Goal: Communication & Community: Answer question/provide support

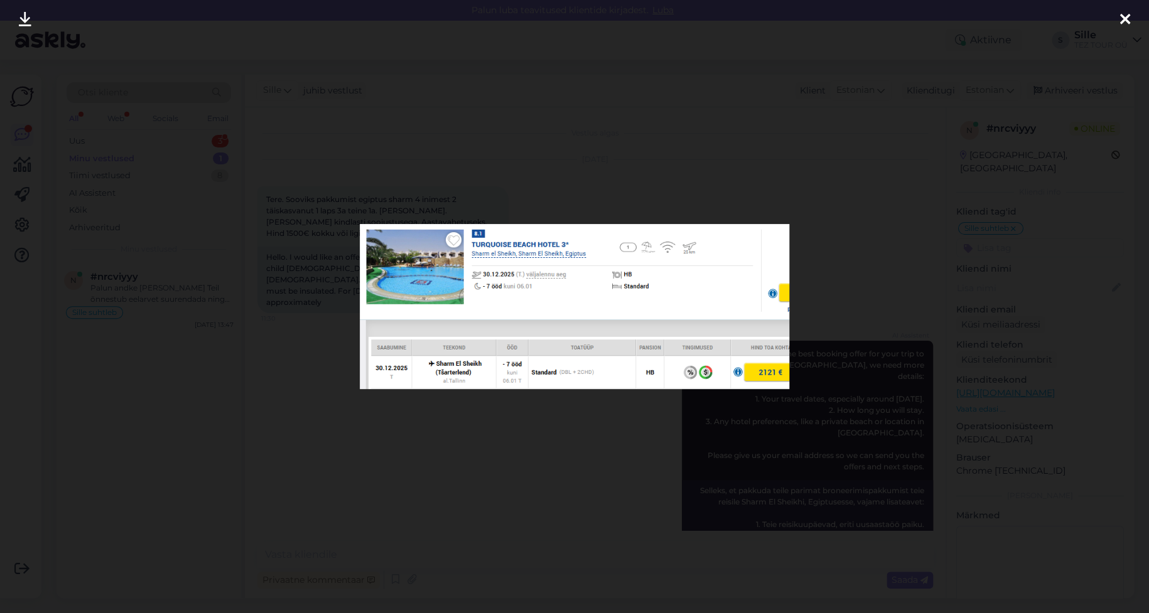
scroll to position [700, 0]
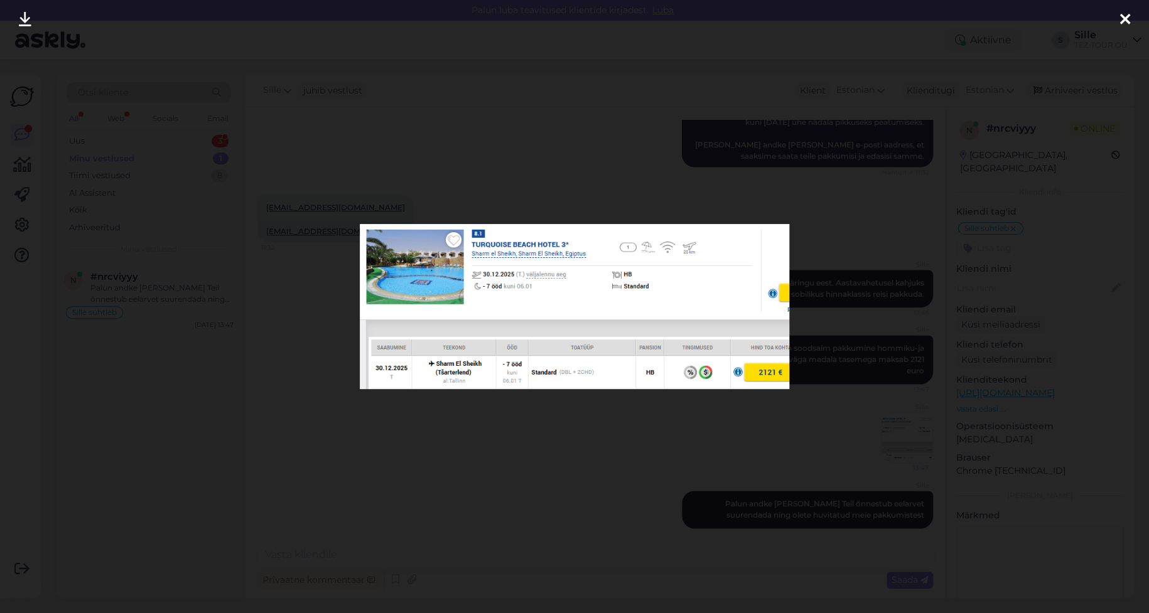
drag, startPoint x: 1131, startPoint y: 15, endPoint x: 597, endPoint y: 37, distance: 534.2
click at [1130, 15] on div at bounding box center [1125, 20] width 25 height 40
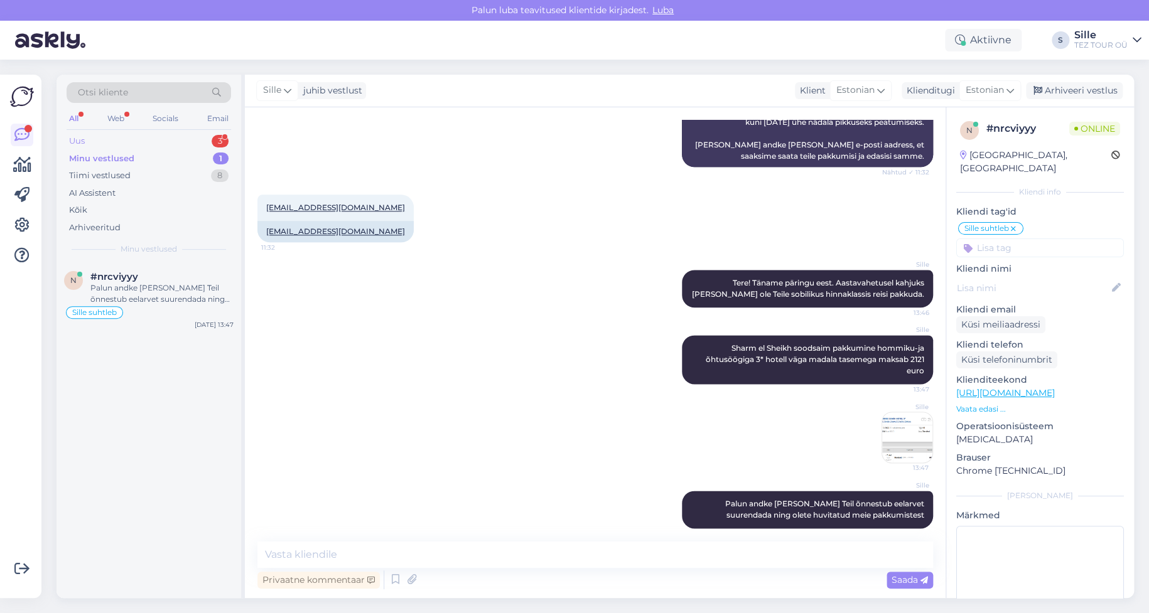
click at [170, 137] on div "Uus 3" at bounding box center [149, 141] width 165 height 18
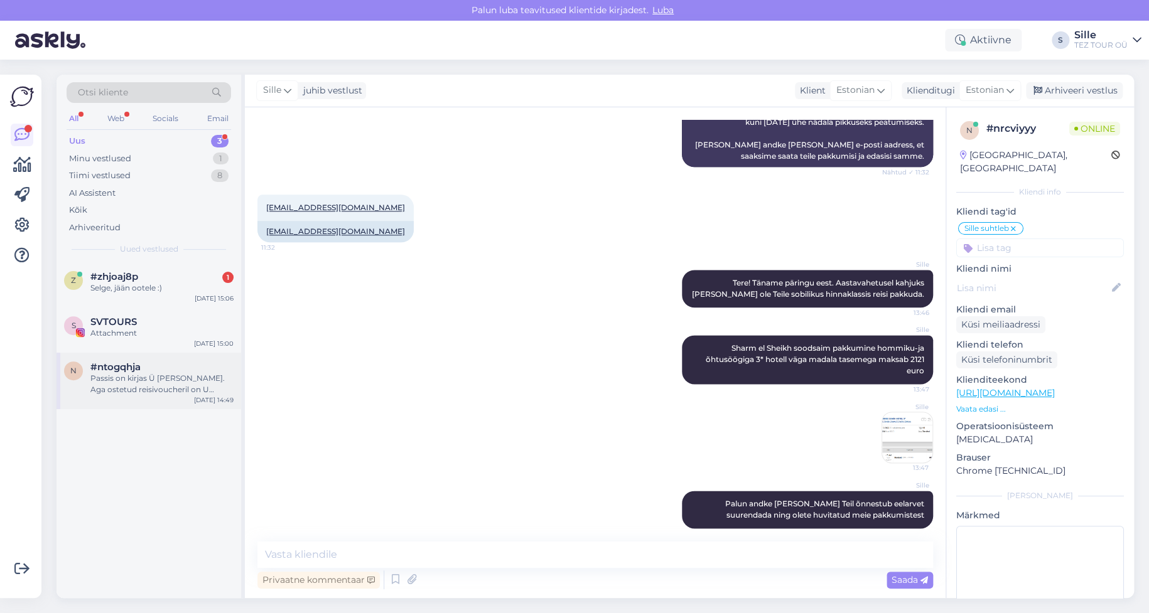
click at [130, 376] on div "Passis on kirjas Ü [PERSON_NAME]. Aga ostetud reisivoucheril on U [PERSON_NAME]." at bounding box center [161, 384] width 143 height 23
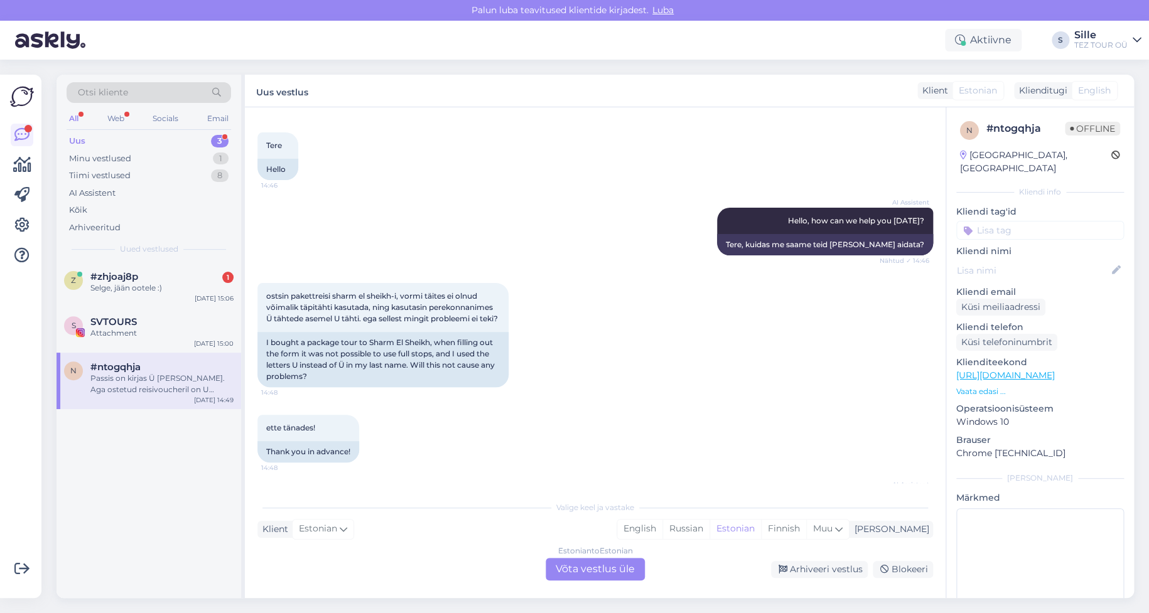
scroll to position [0, 0]
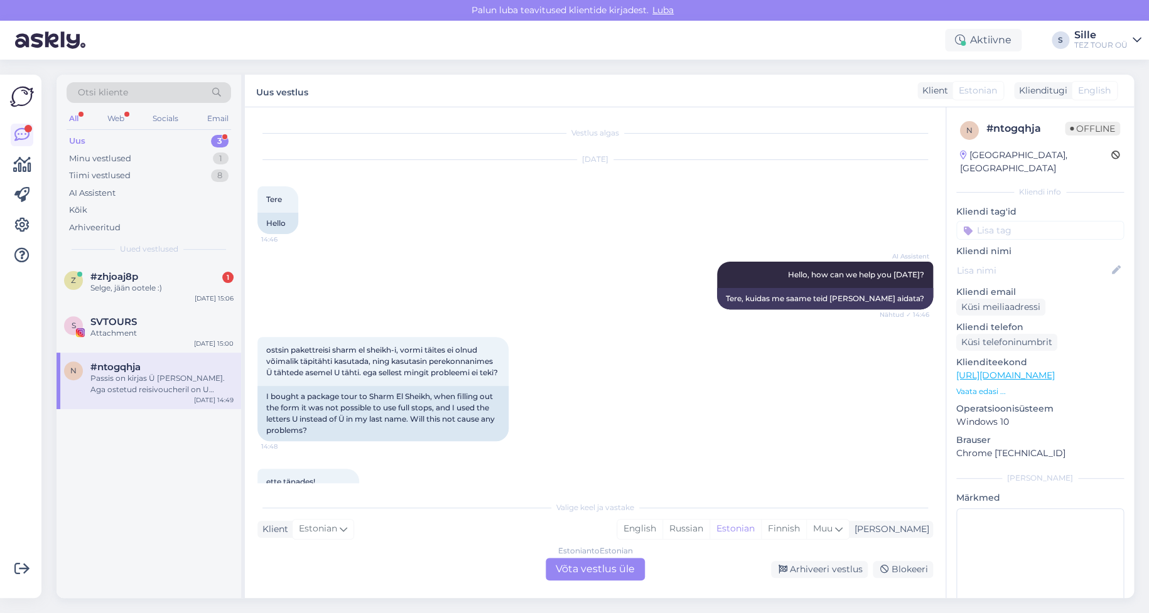
click at [585, 566] on div "Estonian to Estonian Võta vestlus üle" at bounding box center [595, 569] width 99 height 23
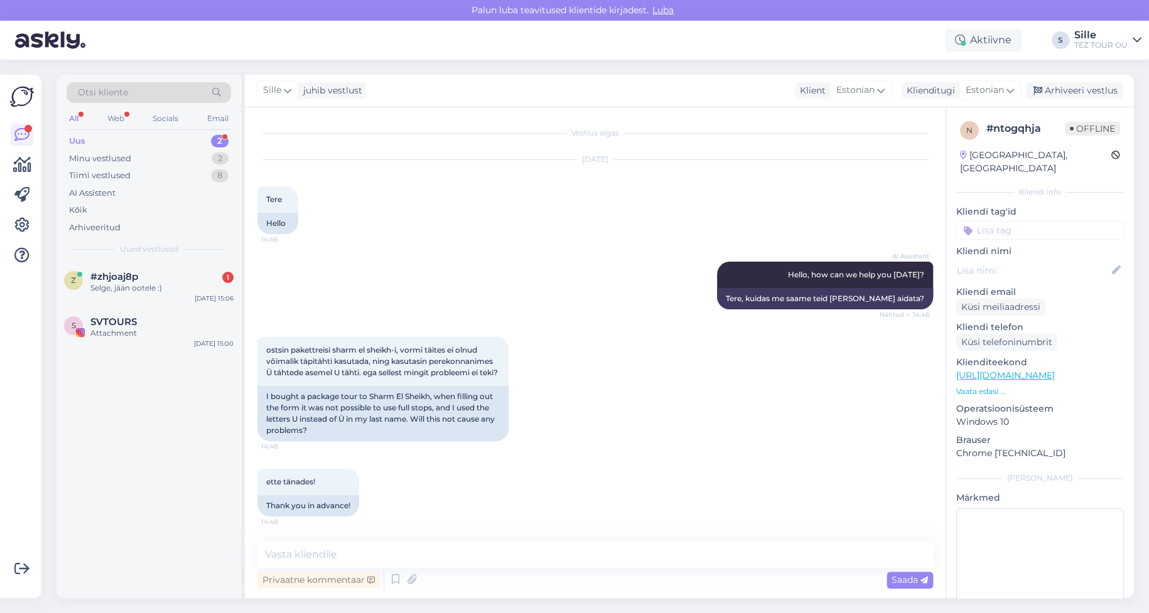
click at [981, 221] on input at bounding box center [1040, 230] width 168 height 19
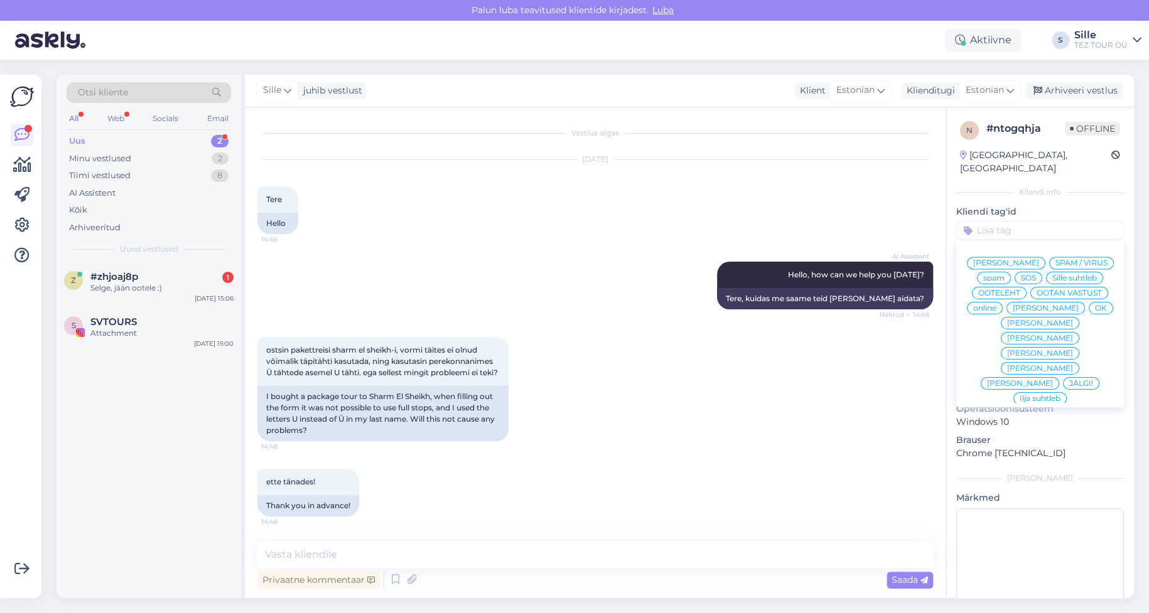
click at [1052, 280] on span "Sille suhtleb" at bounding box center [1074, 278] width 45 height 8
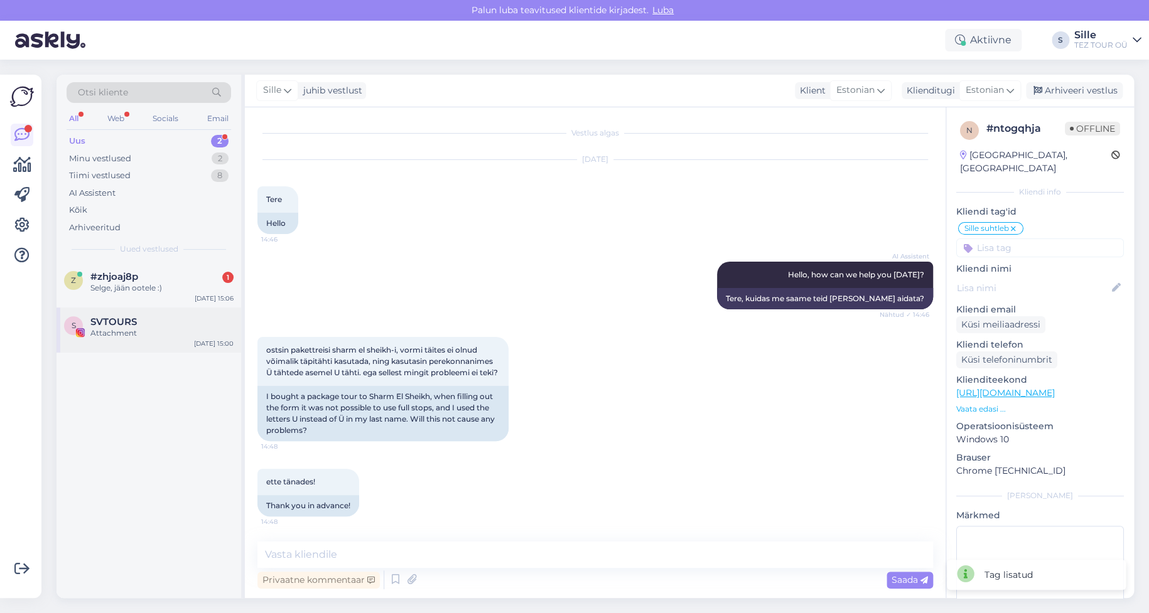
click at [118, 328] on div "Attachment" at bounding box center [161, 333] width 143 height 11
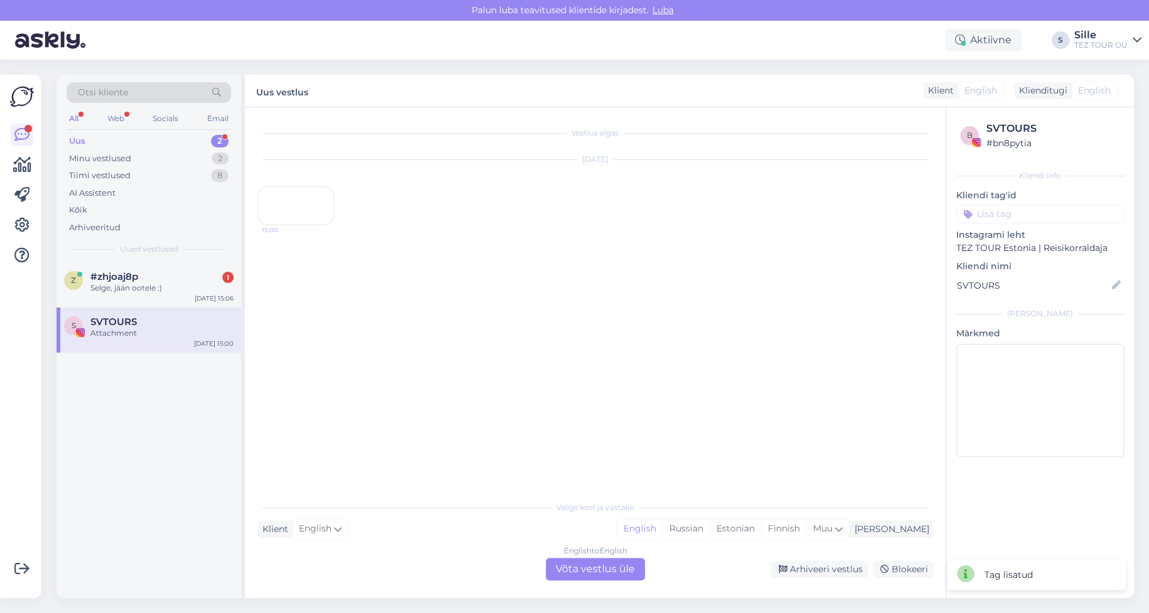
click at [585, 565] on div "English to English Võta vestlus üle" at bounding box center [595, 569] width 99 height 23
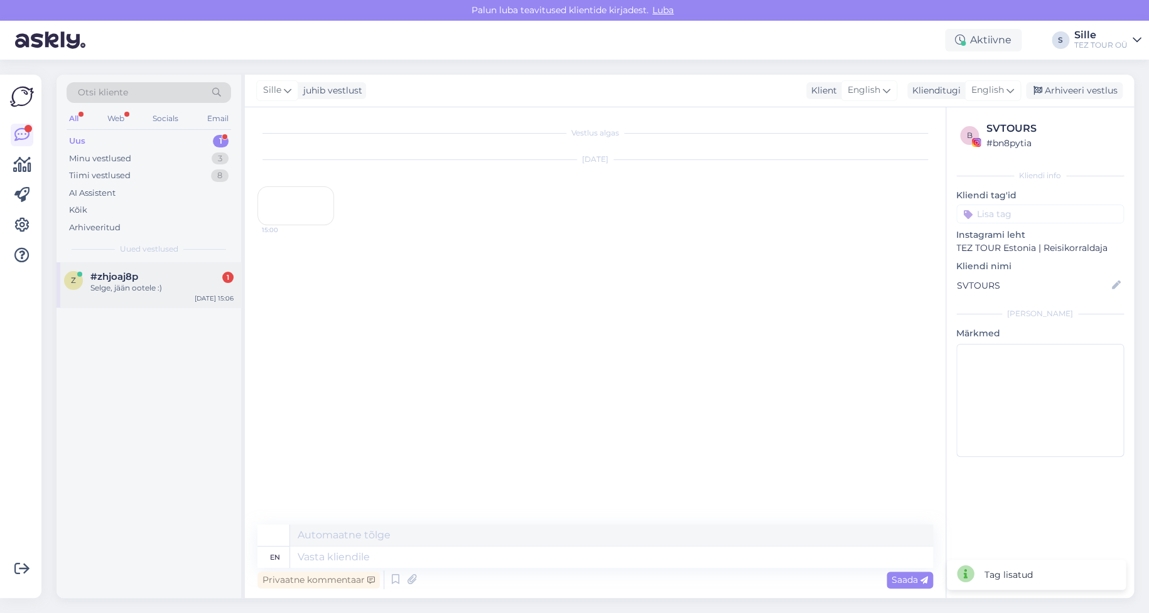
click at [201, 273] on div "#zhjoaj8p 1" at bounding box center [161, 276] width 143 height 11
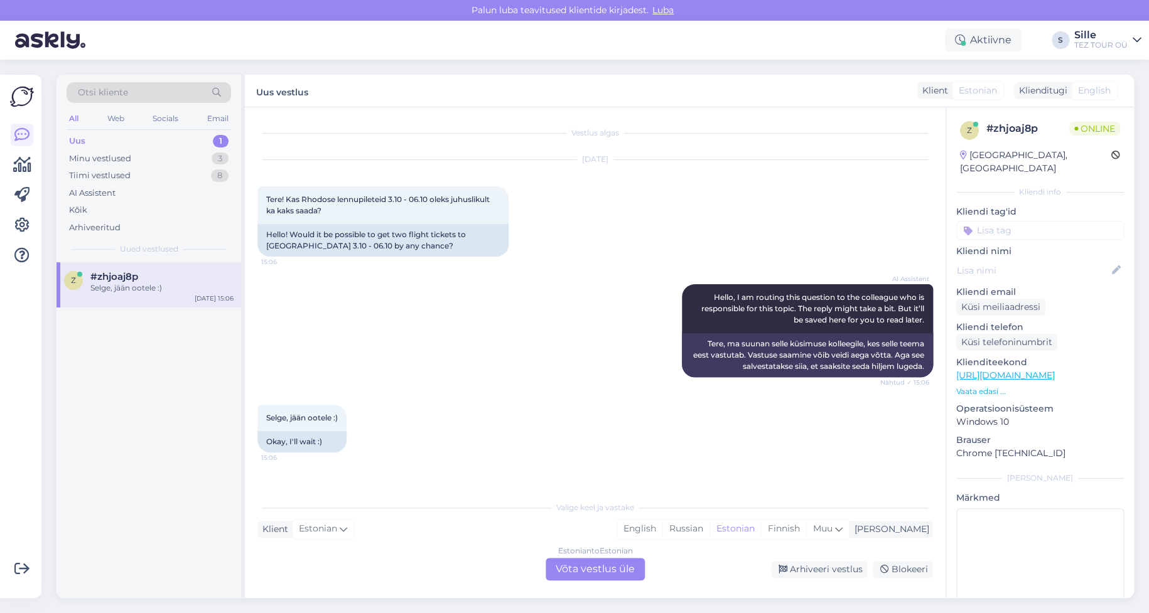
click at [587, 571] on div "Estonian to Estonian Võta vestlus üle" at bounding box center [595, 569] width 99 height 23
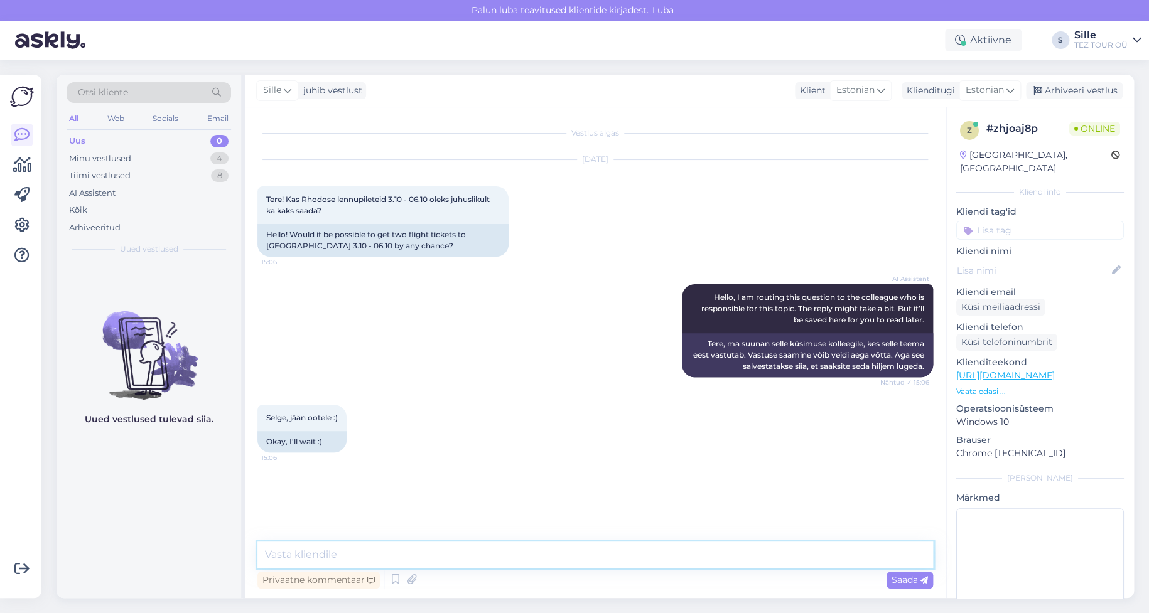
click at [352, 566] on div "Privaatne kommentaar Saada" at bounding box center [595, 567] width 676 height 50
type textarea "Tere! Täname päringu eest."
type textarea "Kohe vaatan Teile"
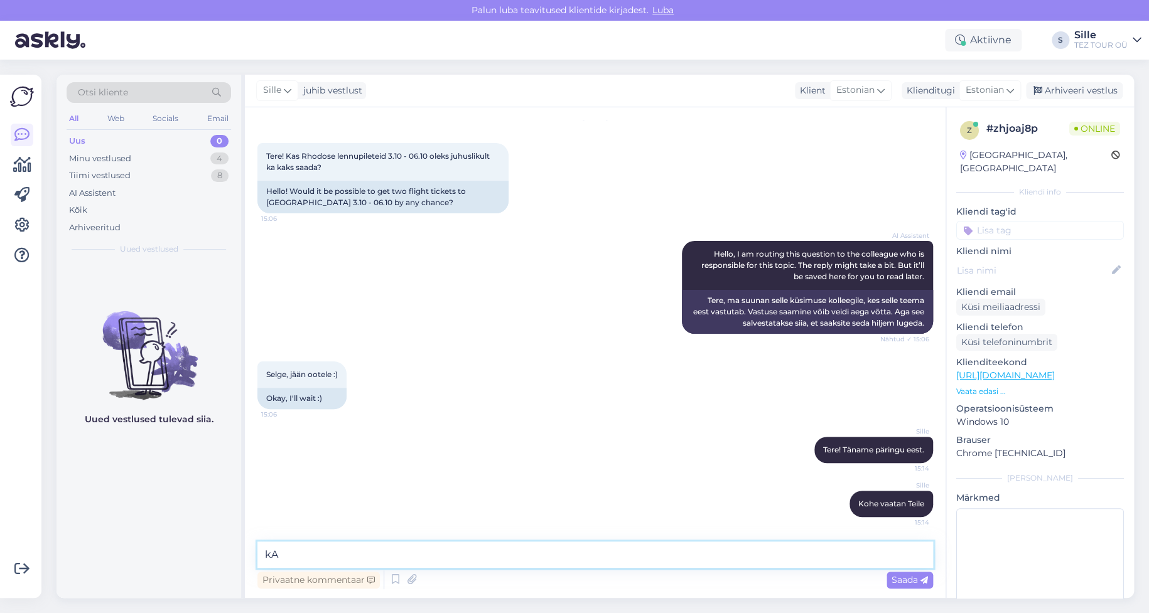
type textarea "k"
type textarea "Kui soovite pakkumist meilile, siis palun jätke siia oma meiliaadress"
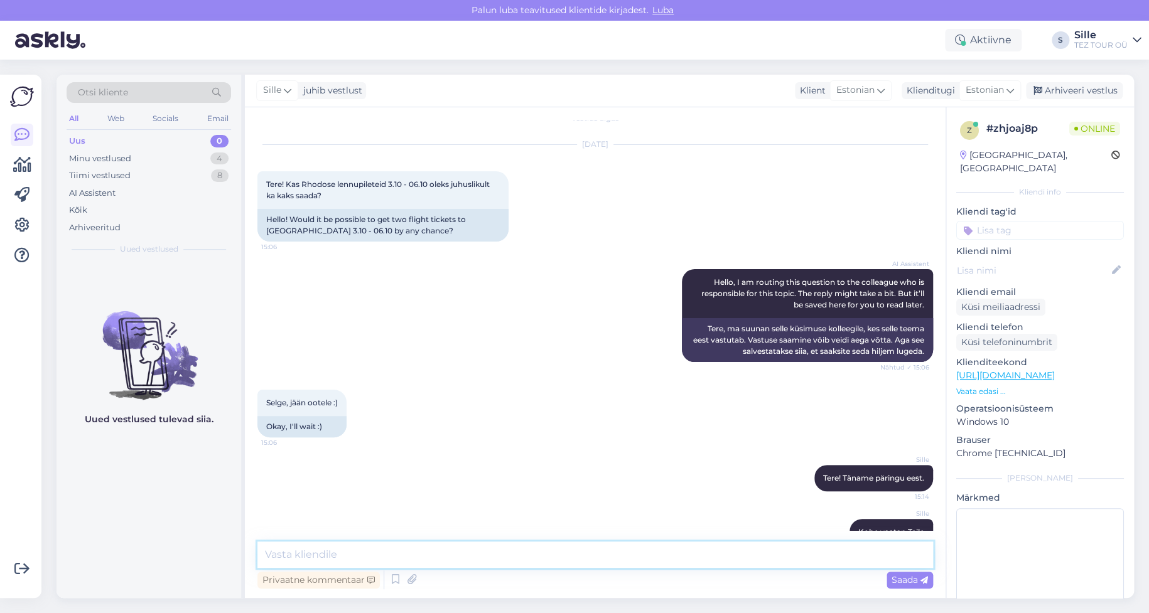
scroll to position [0, 0]
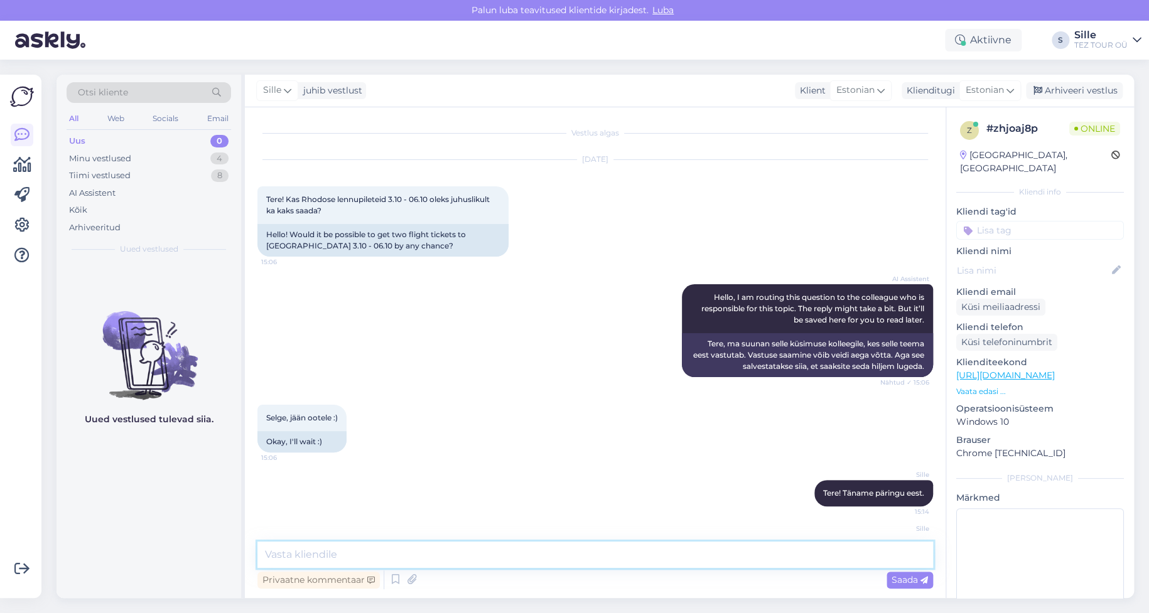
click at [289, 558] on textarea at bounding box center [595, 555] width 676 height 26
click at [899, 581] on span "Saada" at bounding box center [910, 580] width 36 height 11
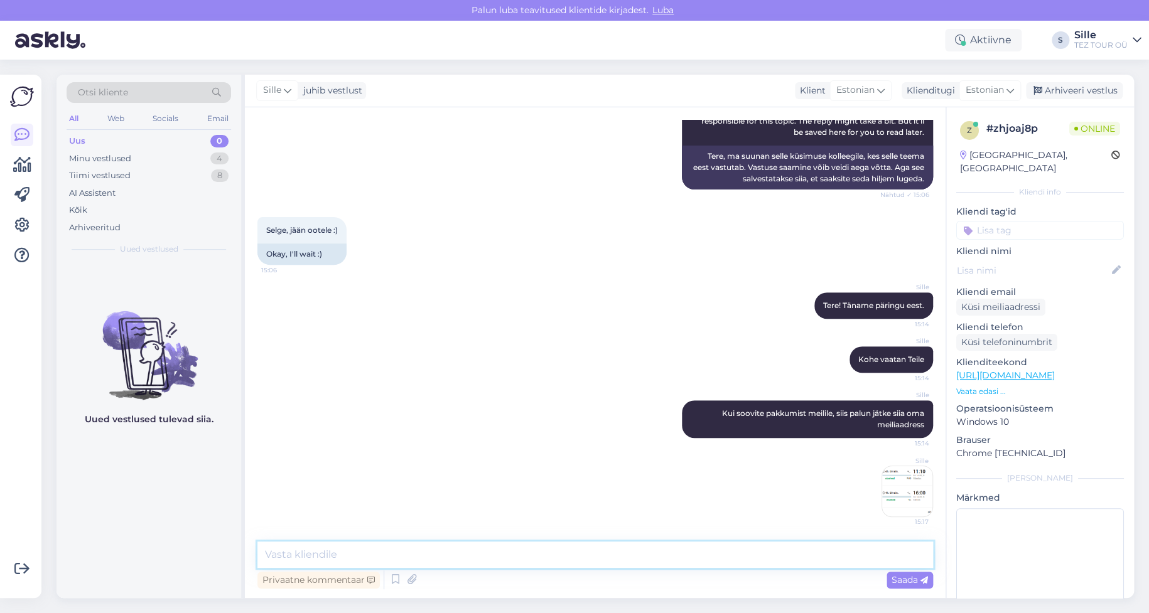
click at [313, 550] on textarea at bounding box center [595, 555] width 676 height 26
type textarea "1 koht jäänud lennule, hind edasi-tagasi 350 euro reisija kohta"
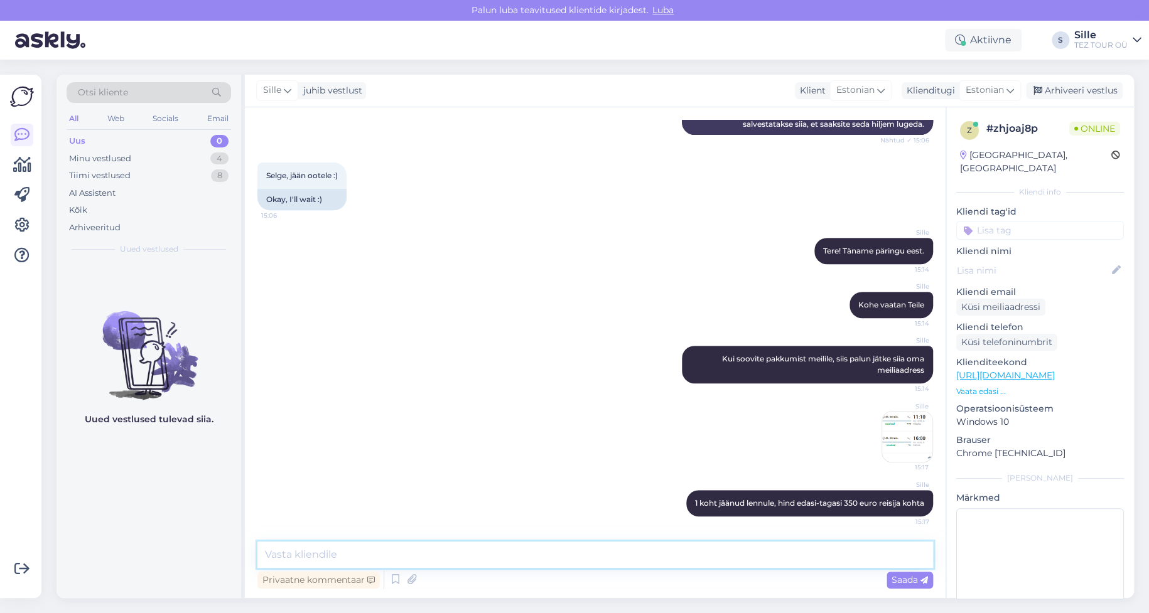
scroll to position [0, 0]
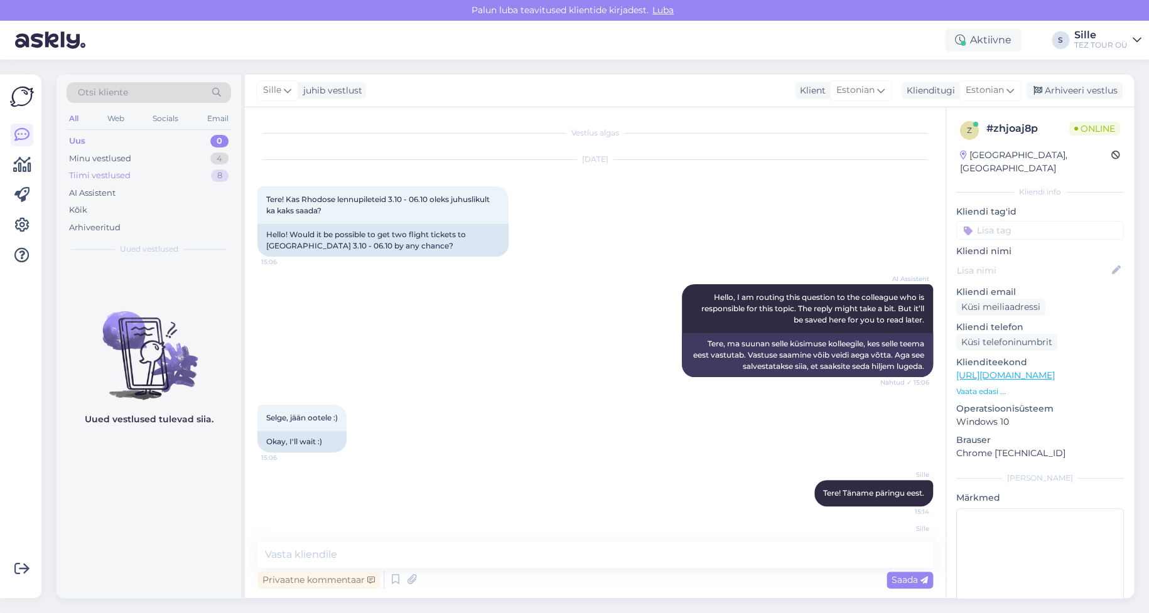
drag, startPoint x: 105, startPoint y: 153, endPoint x: 121, endPoint y: 173, distance: 25.5
click at [105, 153] on div "Minu vestlused" at bounding box center [100, 159] width 62 height 13
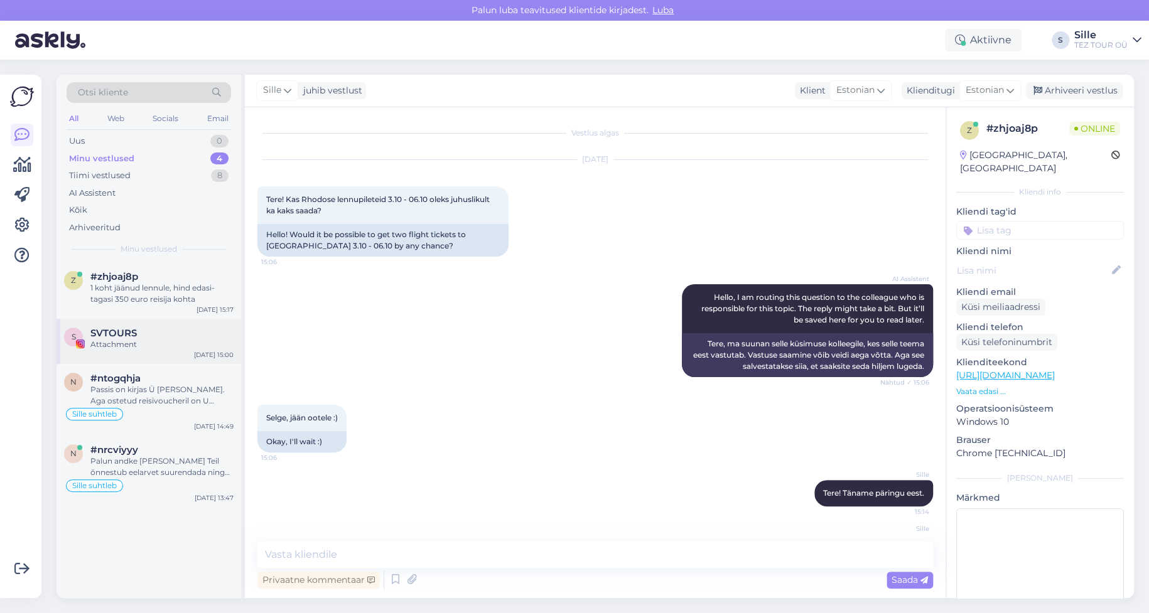
click at [98, 335] on span "SVTOURS" at bounding box center [113, 333] width 46 height 11
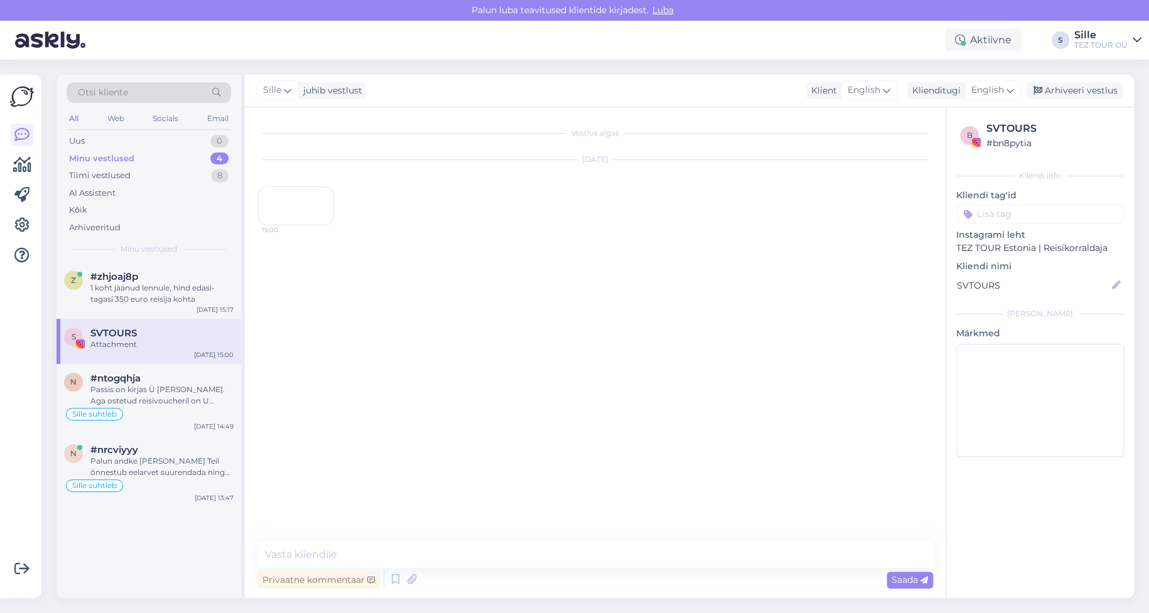
click at [289, 225] on div "15:00" at bounding box center [295, 205] width 77 height 39
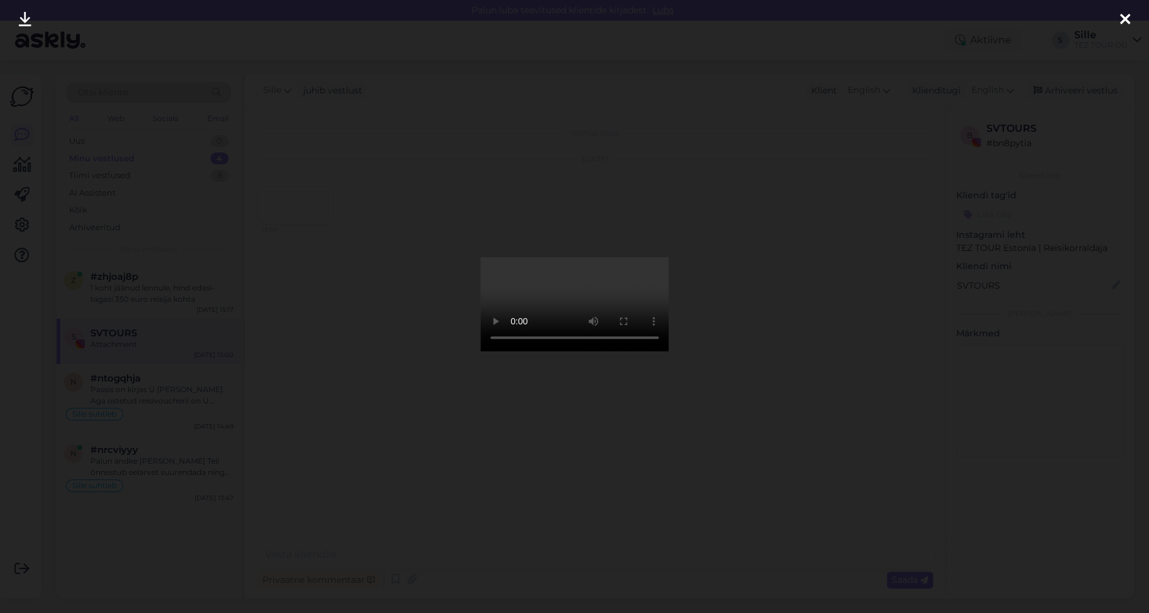
click at [1121, 16] on icon at bounding box center [1125, 20] width 10 height 16
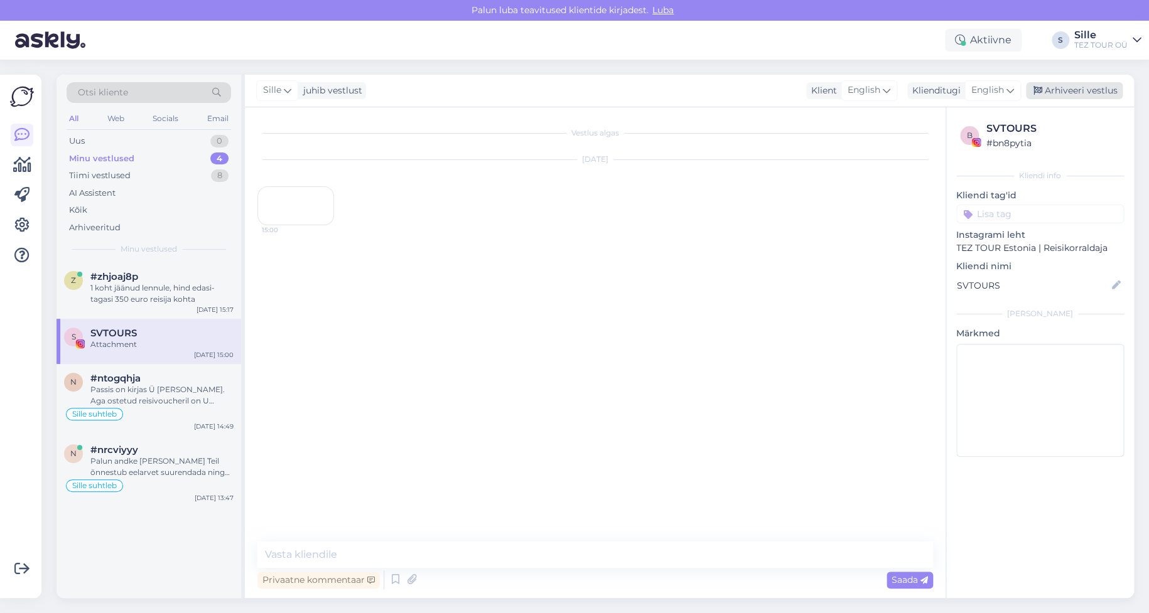
click at [1088, 92] on div "Arhiveeri vestlus" at bounding box center [1074, 90] width 97 height 17
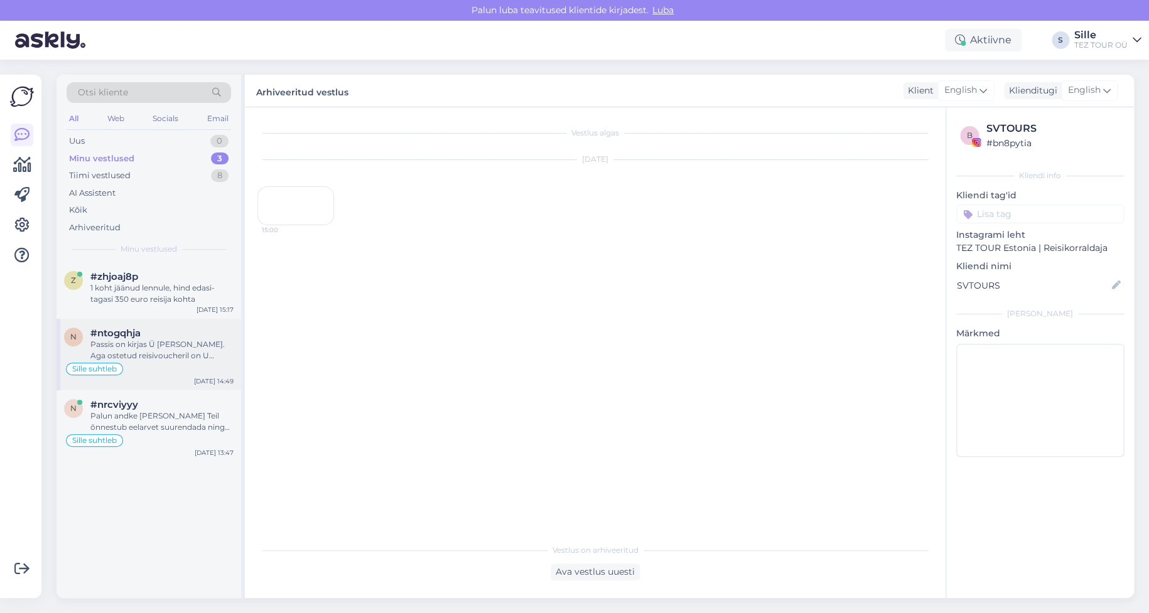
click at [111, 350] on div "Passis on kirjas Ü [PERSON_NAME]. Aga ostetud reisivoucheril on U [PERSON_NAME]." at bounding box center [161, 350] width 143 height 23
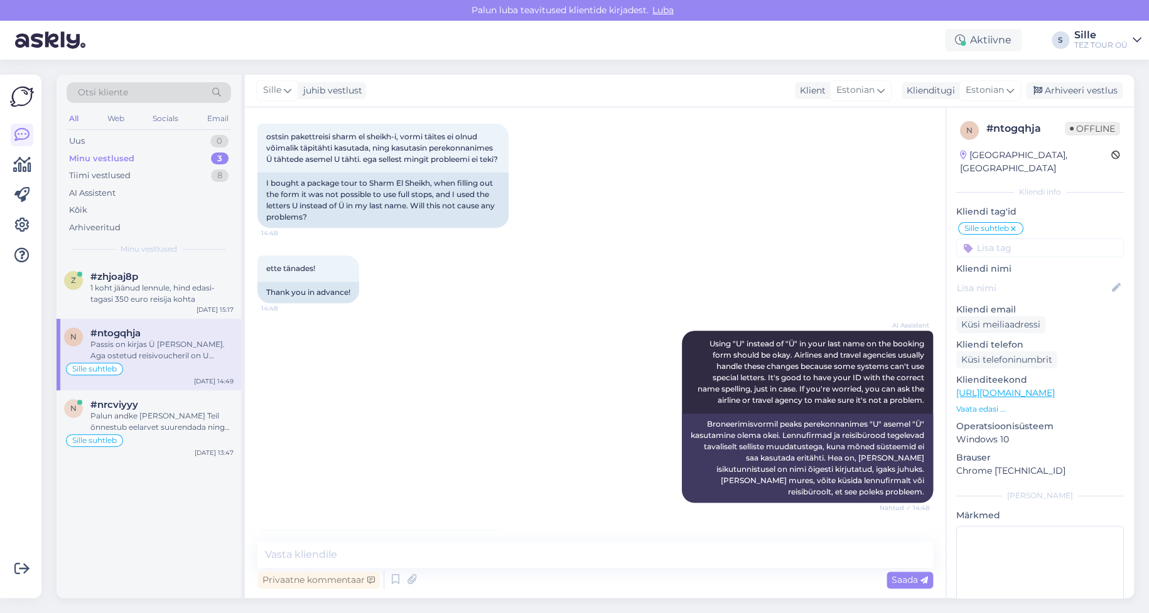
scroll to position [308, 0]
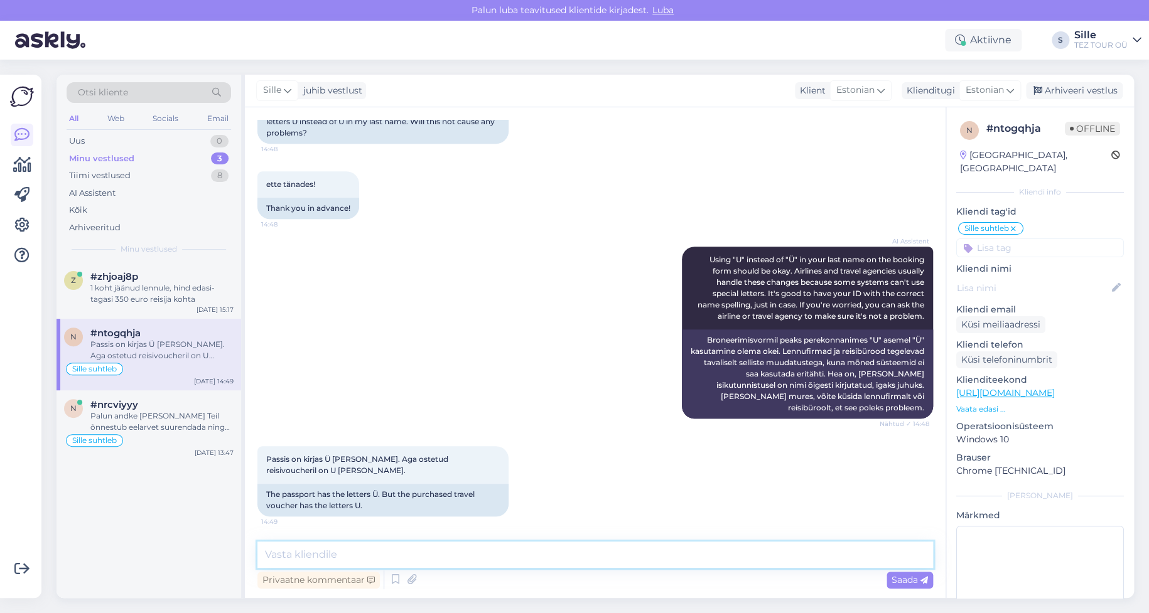
click at [297, 555] on textarea at bounding box center [595, 555] width 676 height 26
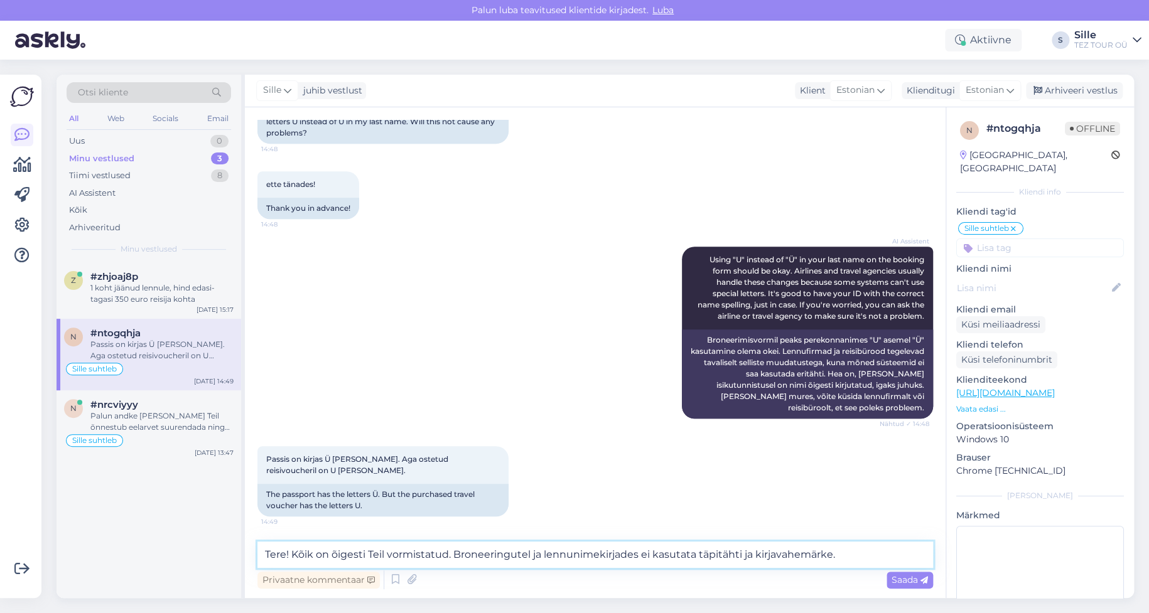
type textarea "Tere! Kõik on õigesti Teil vormistatud. Broneeringutel ja lennunimekirjades ei …"
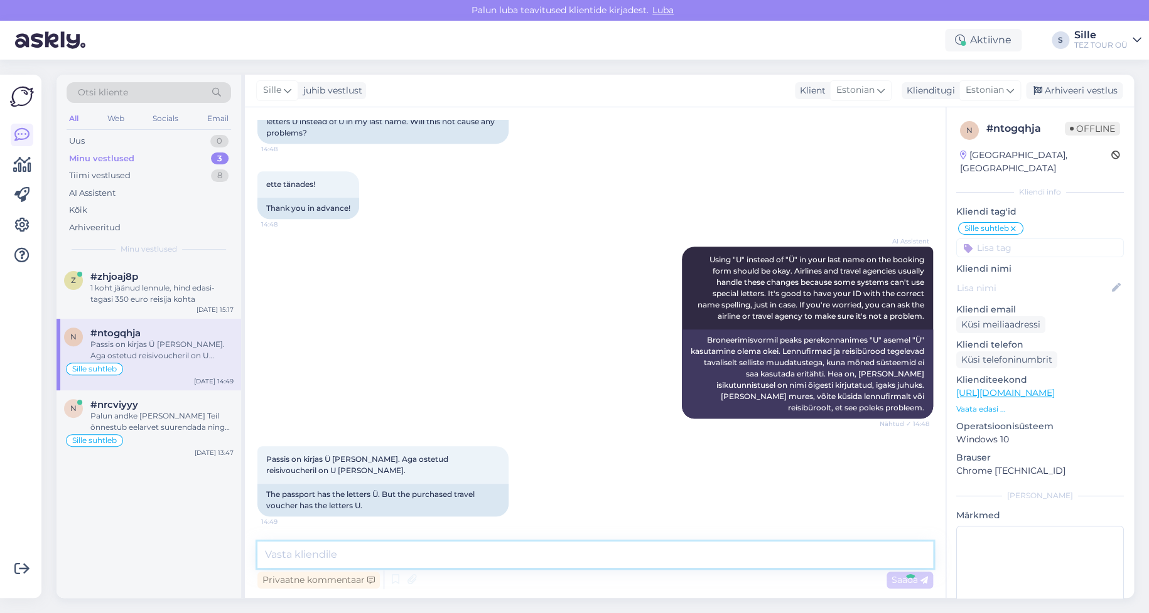
scroll to position [374, 0]
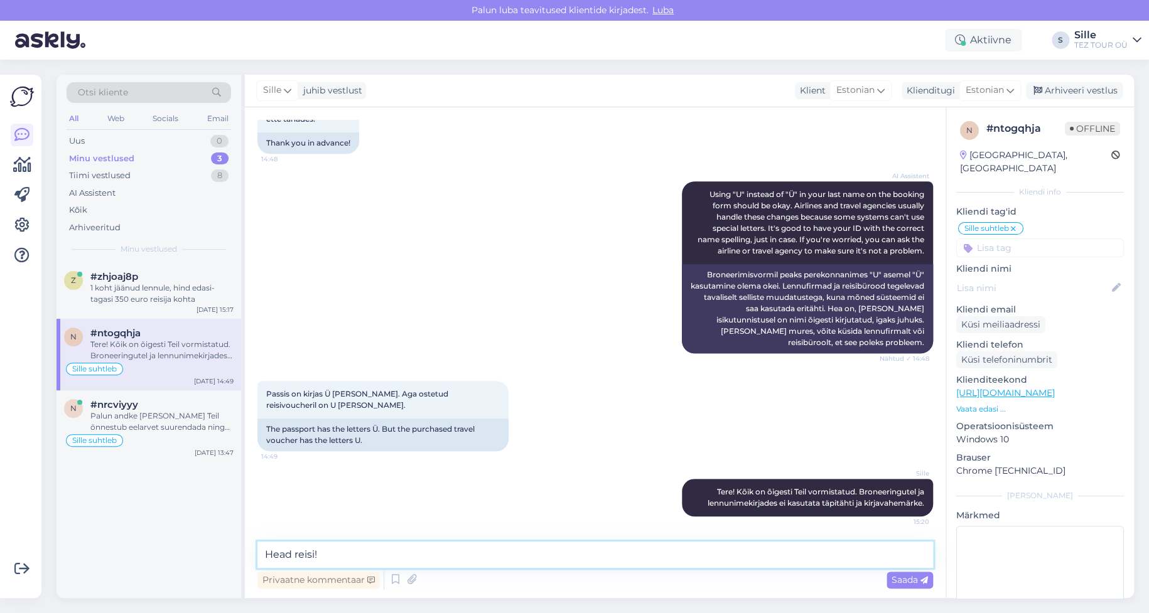
type textarea "Head reisi!"
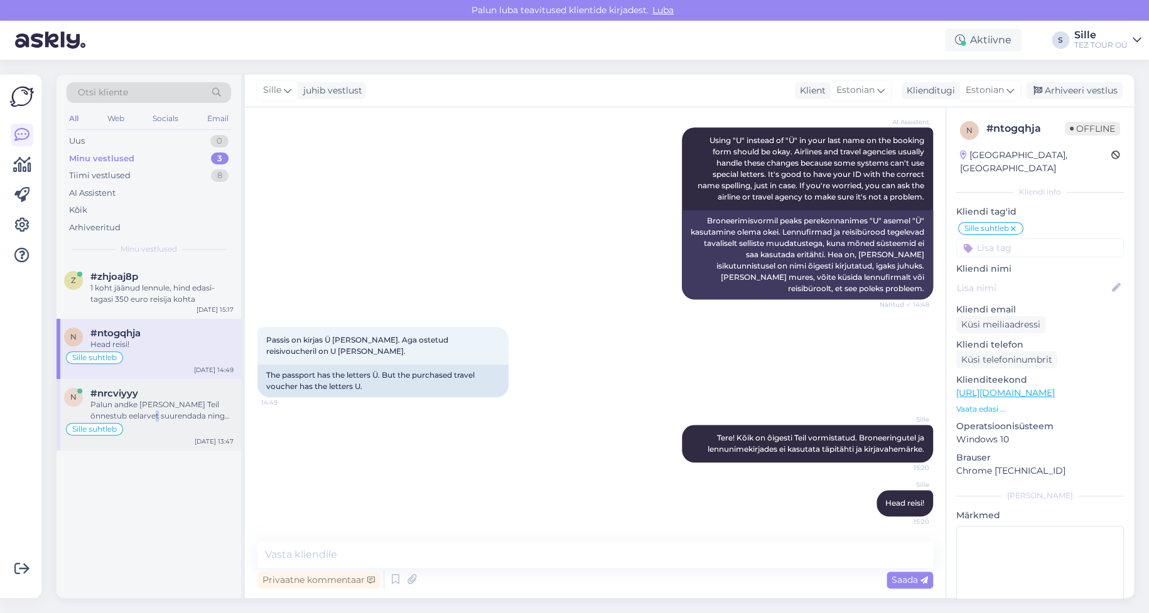
drag, startPoint x: 133, startPoint y: 418, endPoint x: 141, endPoint y: 418, distance: 7.5
click at [134, 418] on div "Palun andke [PERSON_NAME] Teil õnnestub eelarvet suurendada ning olete huvitatu…" at bounding box center [161, 410] width 143 height 23
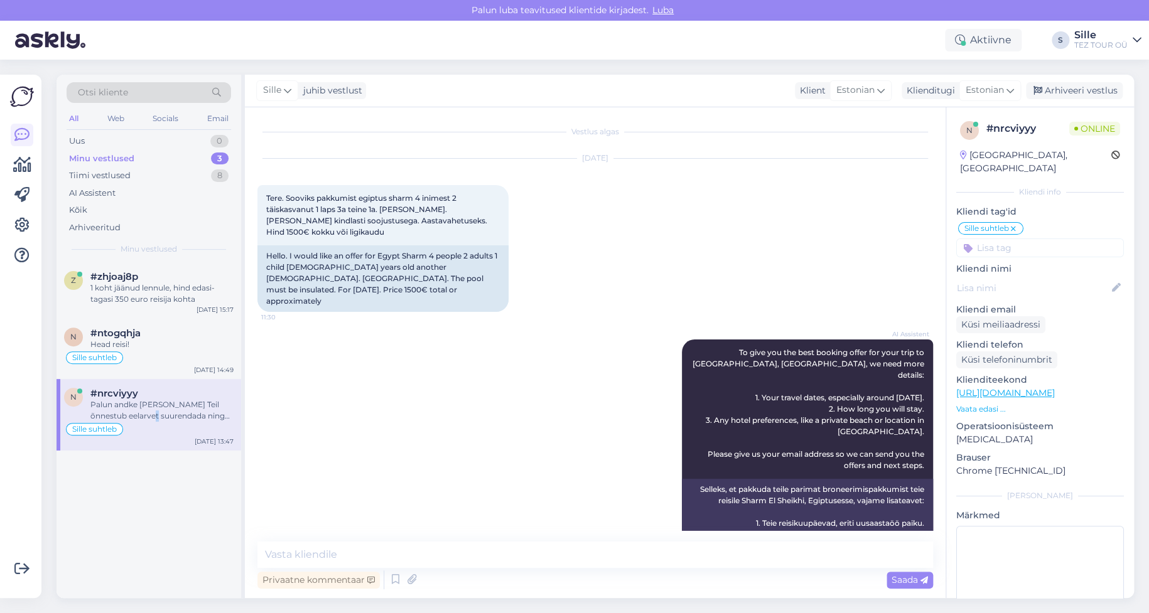
scroll to position [0, 0]
click at [97, 291] on div "1 koht jäänud lennule, hind edasi-tagasi 350 euro reisija kohta" at bounding box center [161, 294] width 143 height 23
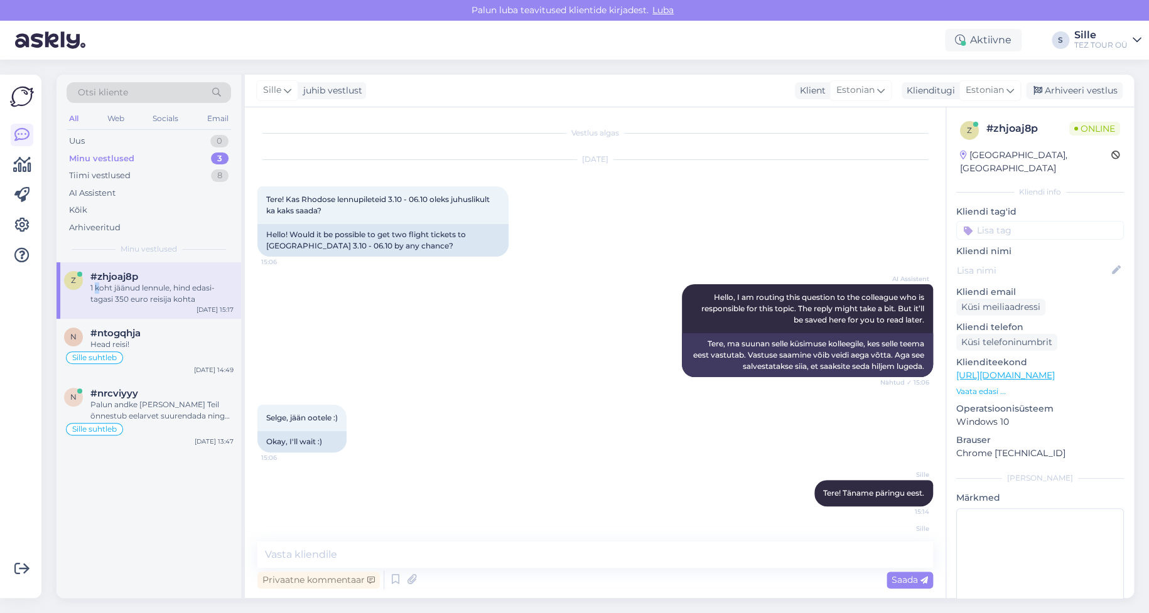
scroll to position [252, 0]
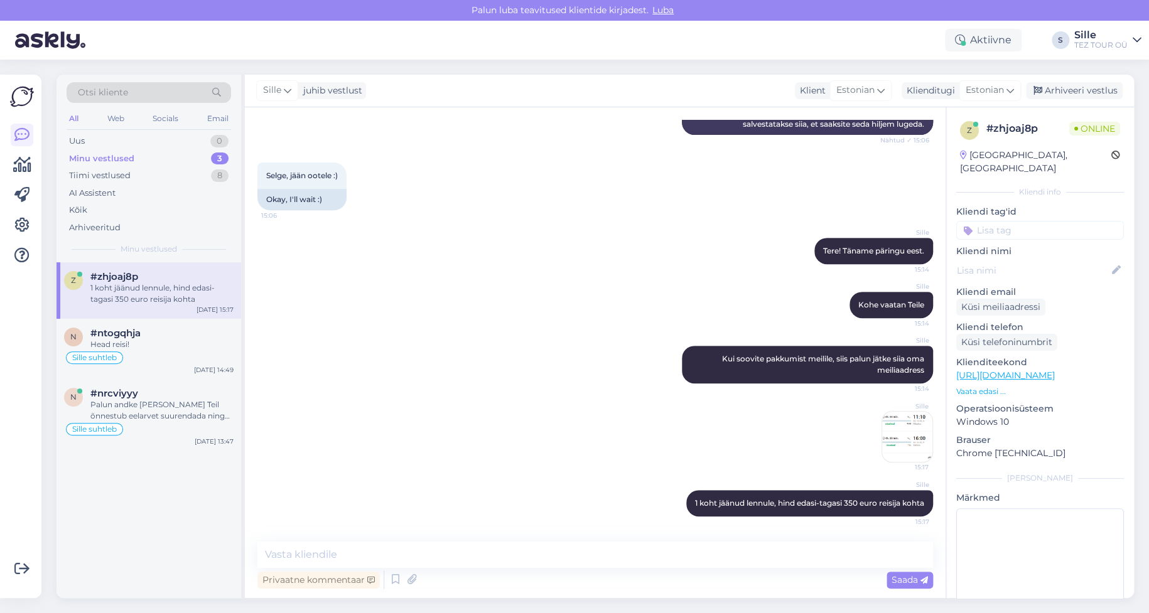
click at [995, 221] on input at bounding box center [1040, 230] width 168 height 19
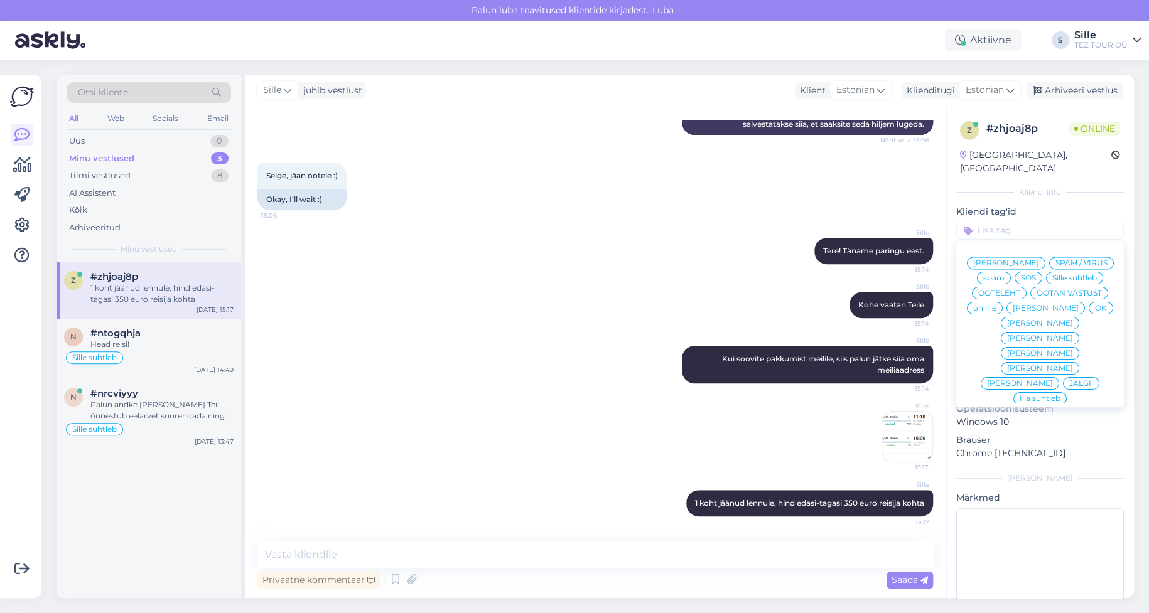
click at [1052, 278] on span "Sille suhtleb" at bounding box center [1074, 278] width 45 height 8
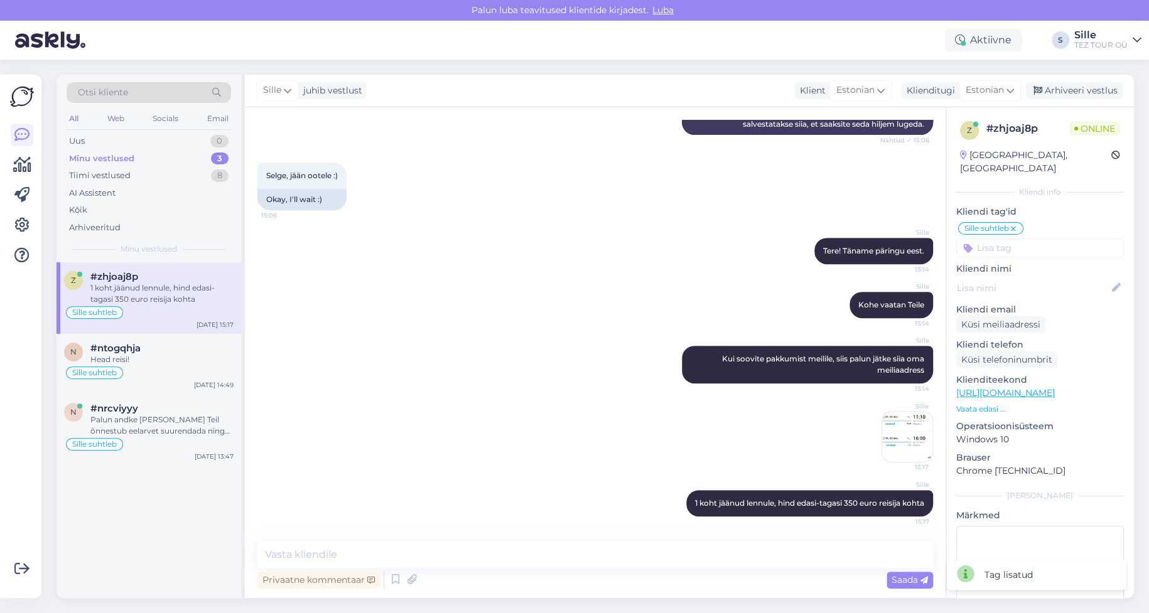
click at [536, 380] on div "[PERSON_NAME] soovite pakkumist meilile, siis palun jätke siia oma meiliaadress…" at bounding box center [595, 364] width 676 height 65
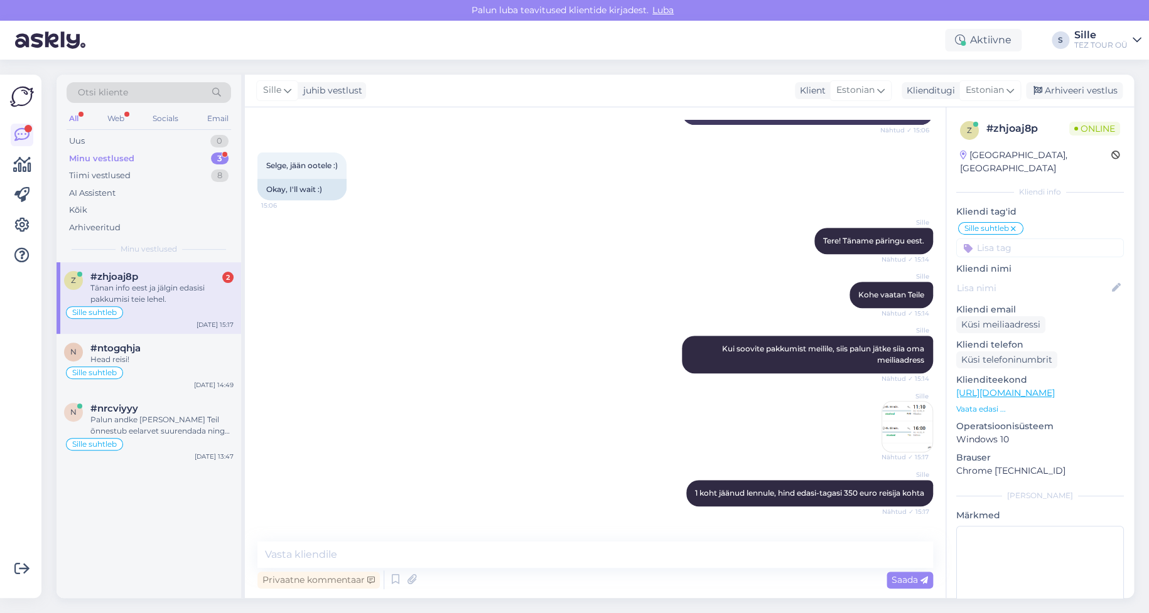
scroll to position [372, 0]
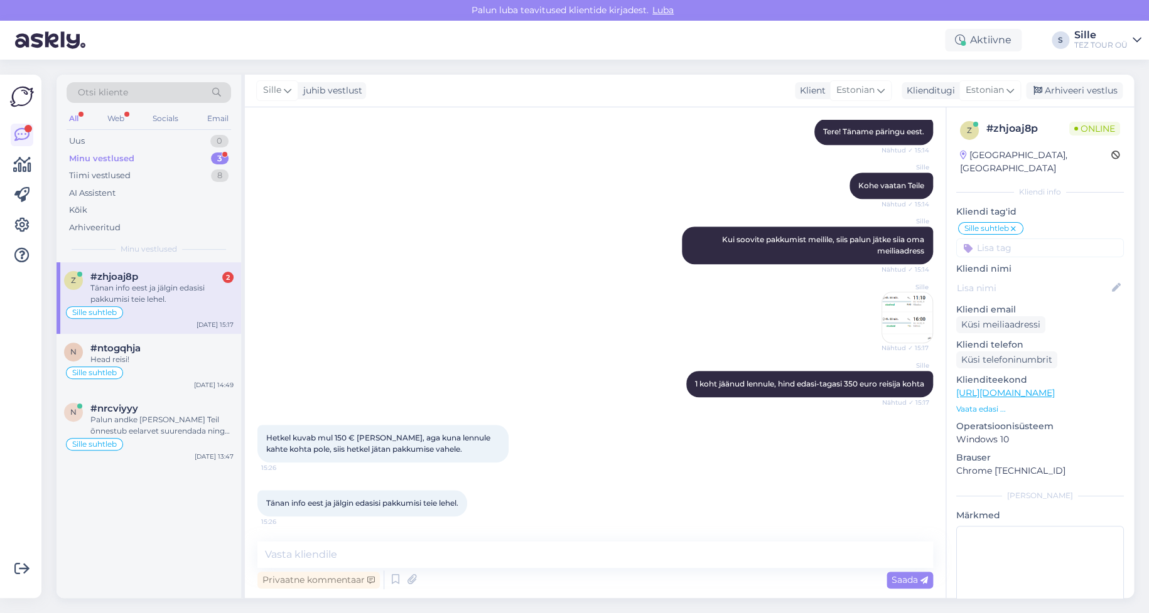
click at [140, 310] on div "Sille suhtleb" at bounding box center [149, 312] width 170 height 15
click at [356, 554] on textarea at bounding box center [595, 555] width 676 height 26
type textarea "Täname!"
click at [892, 313] on img at bounding box center [907, 318] width 50 height 50
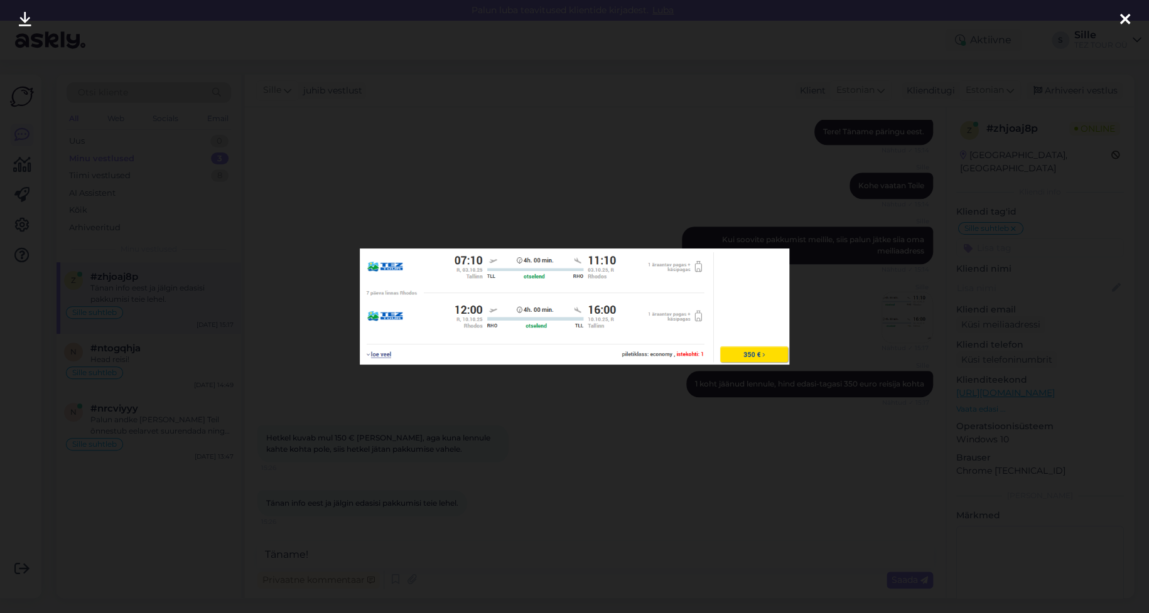
click at [927, 465] on div at bounding box center [574, 306] width 1149 height 613
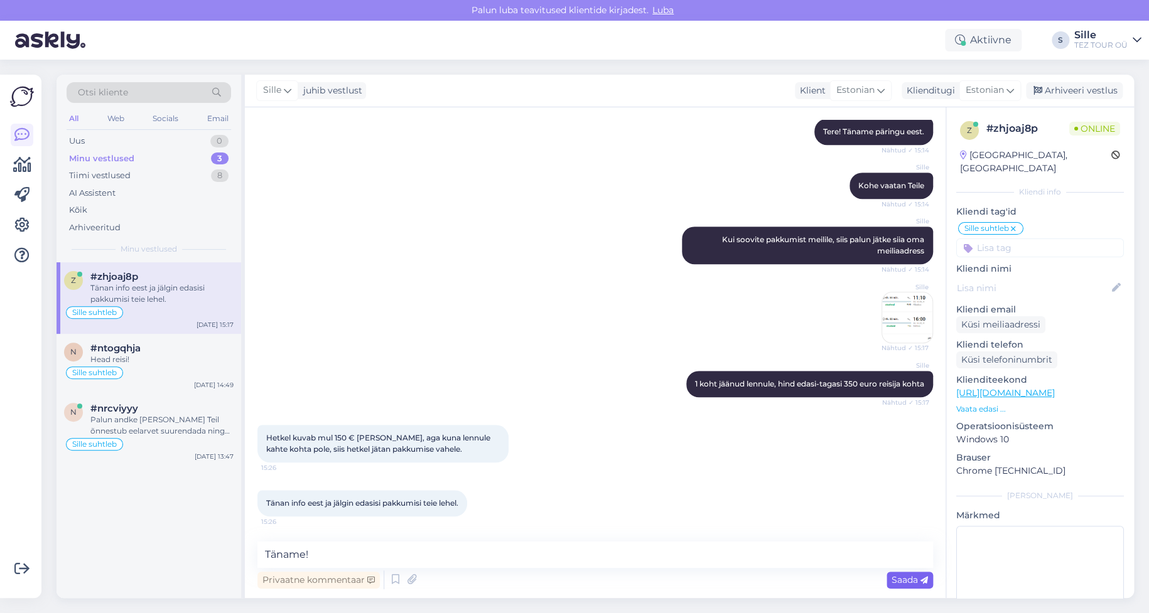
click at [893, 576] on span "Saada" at bounding box center [910, 580] width 36 height 11
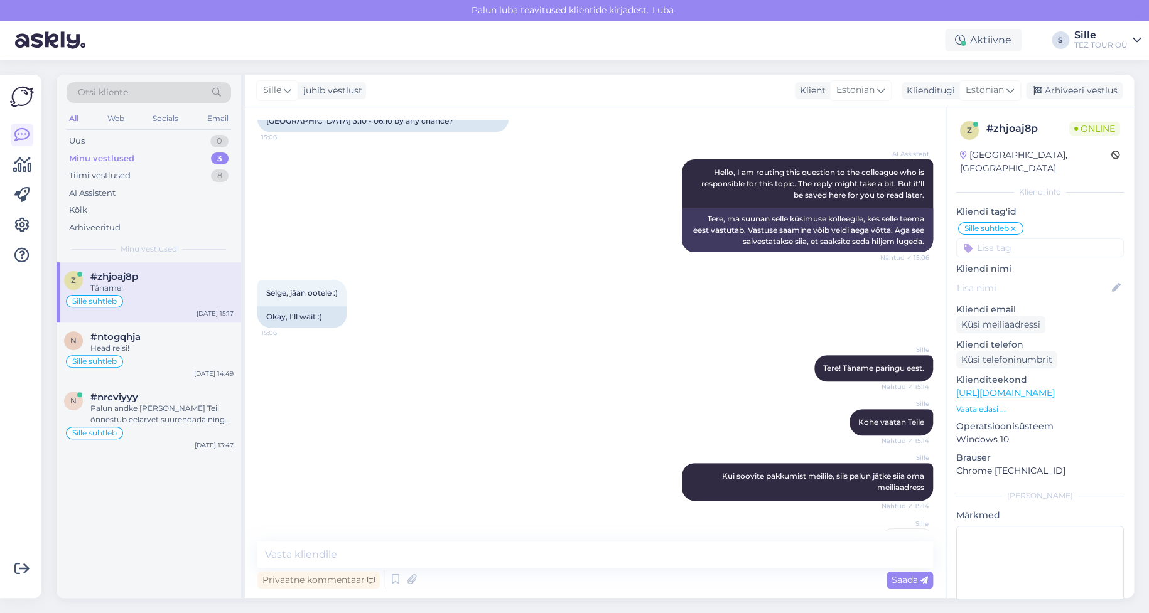
scroll to position [0, 0]
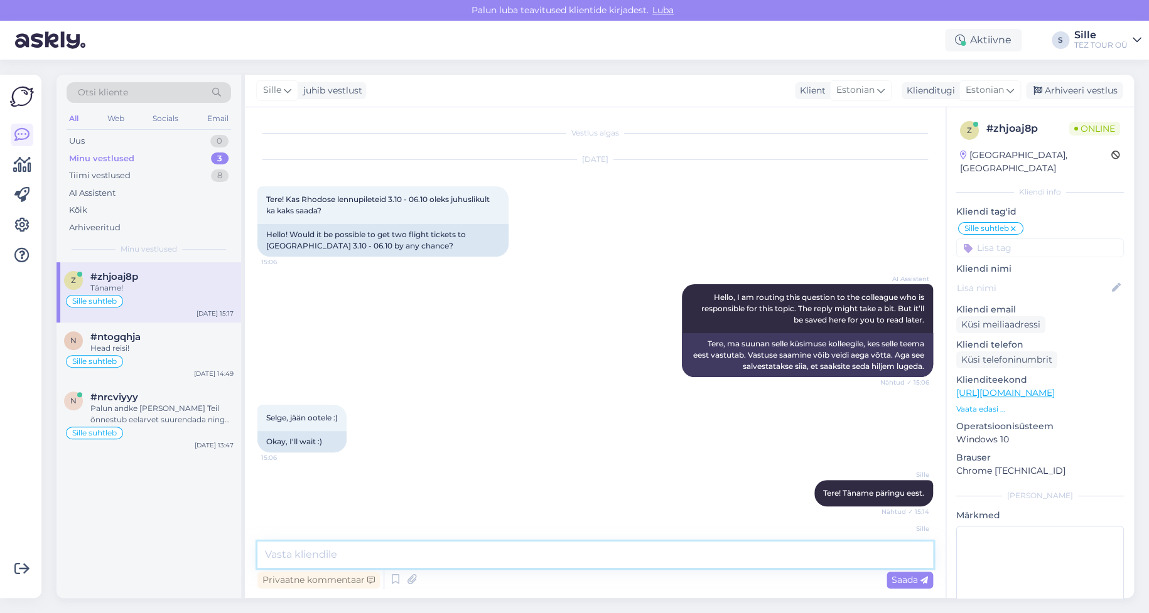
click at [292, 556] on textarea at bounding box center [595, 555] width 676 height 26
drag, startPoint x: 128, startPoint y: 353, endPoint x: 127, endPoint y: 362, distance: 9.4
click at [129, 358] on div "n #ntogqhja Head reisi! Sille suhtleb [DATE] 14:49" at bounding box center [149, 353] width 185 height 60
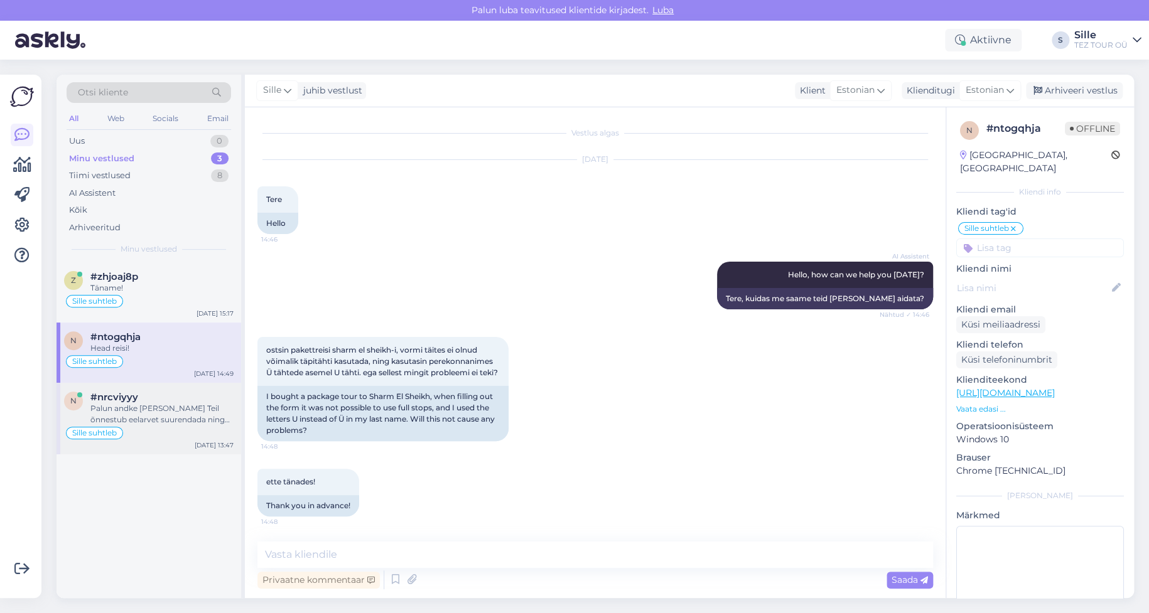
scroll to position [427, 0]
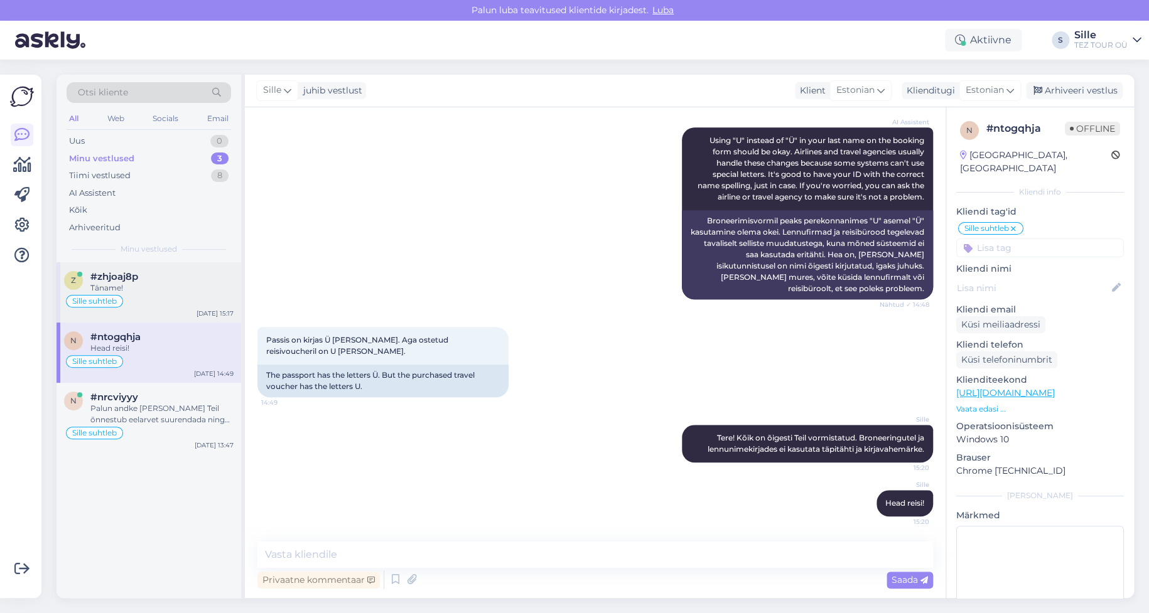
drag, startPoint x: 112, startPoint y: 296, endPoint x: 158, endPoint y: 332, distance: 58.3
click at [112, 296] on div "Sille suhtleb" at bounding box center [94, 301] width 57 height 13
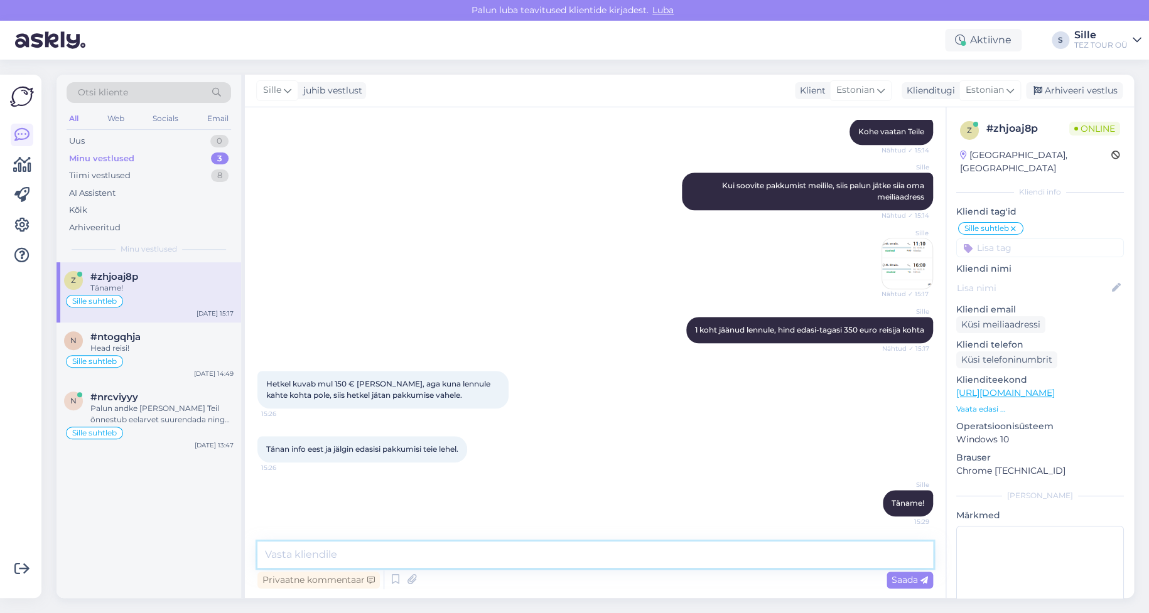
click at [350, 546] on textarea at bounding box center [595, 555] width 676 height 26
type textarea "Vabandan, 3.-6.10 on hind 150 euro"
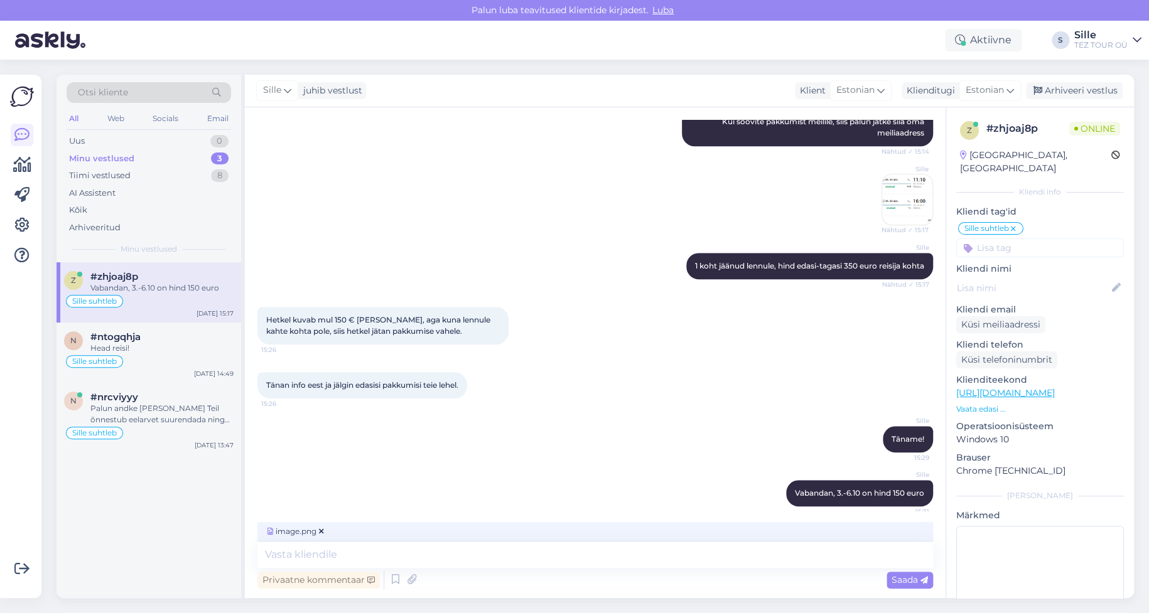
click at [900, 578] on span "Saada" at bounding box center [910, 580] width 36 height 11
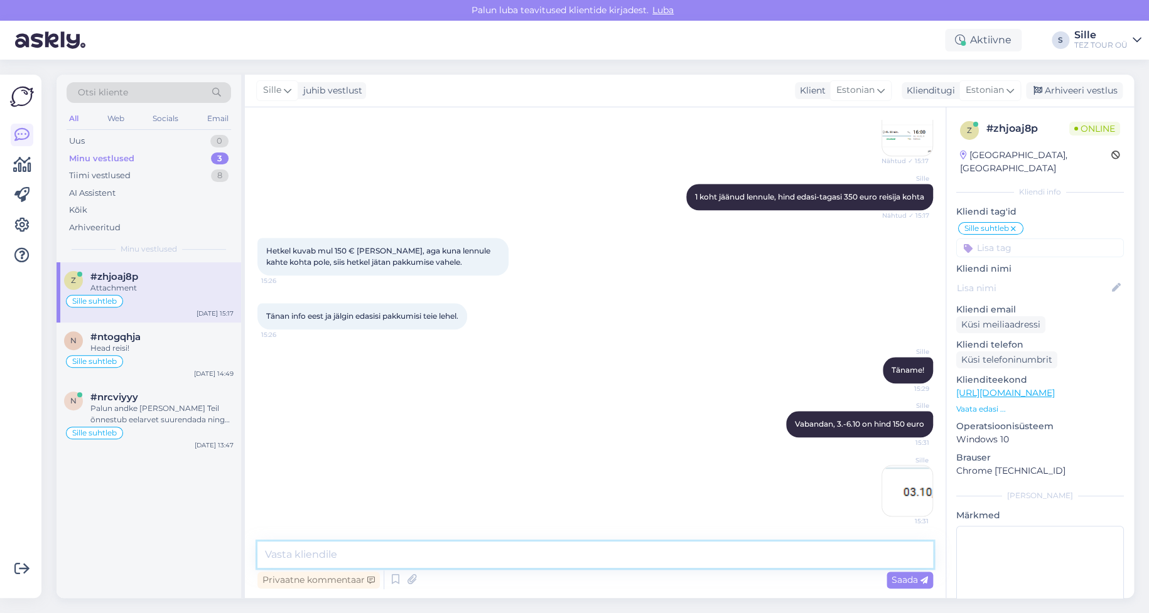
drag, startPoint x: 324, startPoint y: 546, endPoint x: 327, endPoint y: 551, distance: 6.5
click at [323, 551] on textarea at bounding box center [595, 555] width 676 height 26
click at [892, 132] on img at bounding box center [907, 130] width 50 height 50
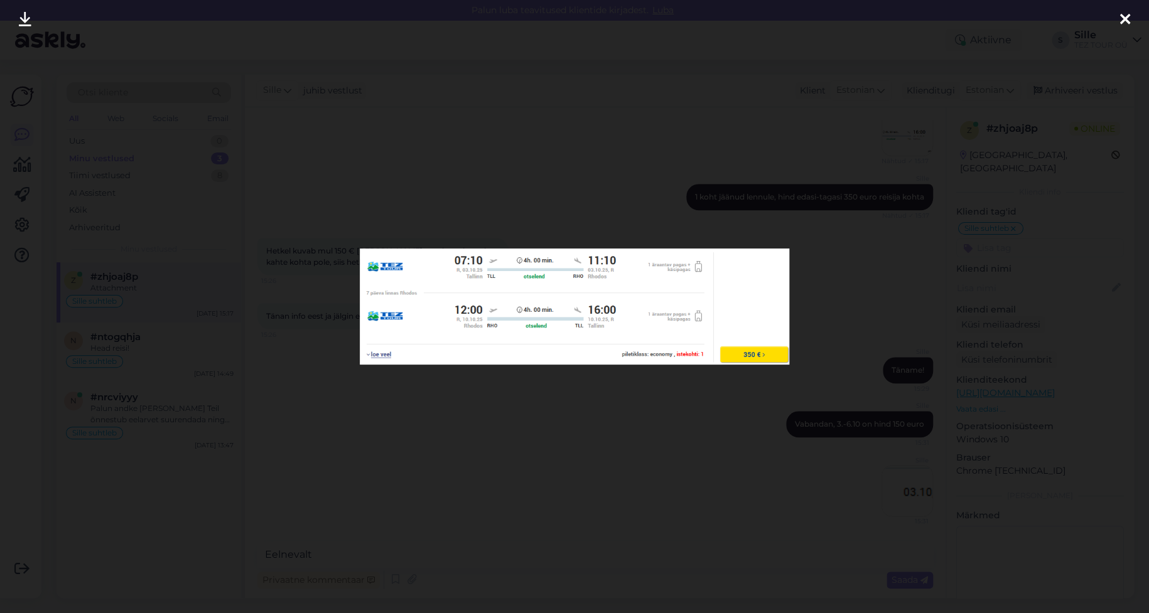
click at [1122, 18] on icon at bounding box center [1125, 20] width 10 height 16
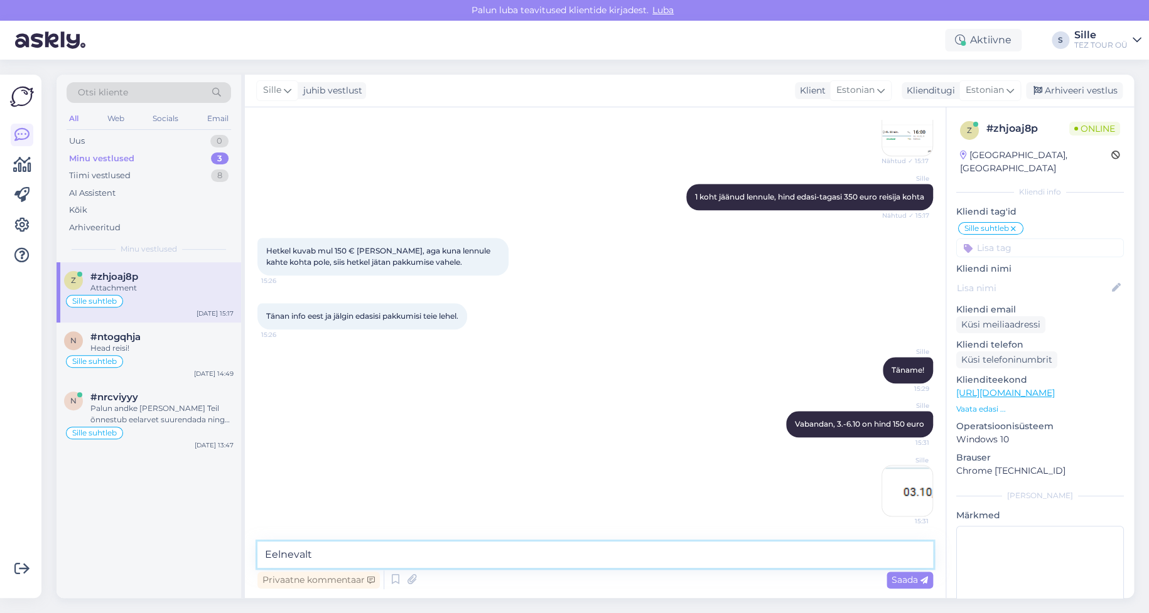
drag, startPoint x: 330, startPoint y: 553, endPoint x: 340, endPoint y: 551, distance: 10.2
click at [338, 552] on textarea "Eelnevalt" at bounding box center [595, 555] width 676 height 26
type textarea "Eelnevalt vaatasin reisi 3.-10.10"
click at [908, 581] on span "Saada" at bounding box center [910, 580] width 36 height 11
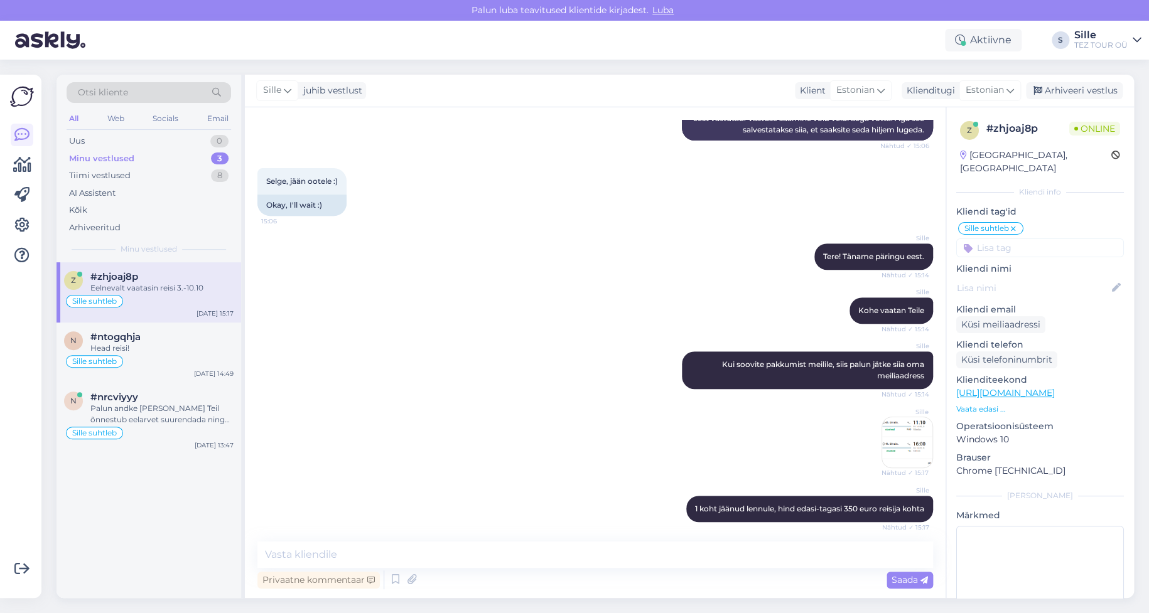
scroll to position [0, 0]
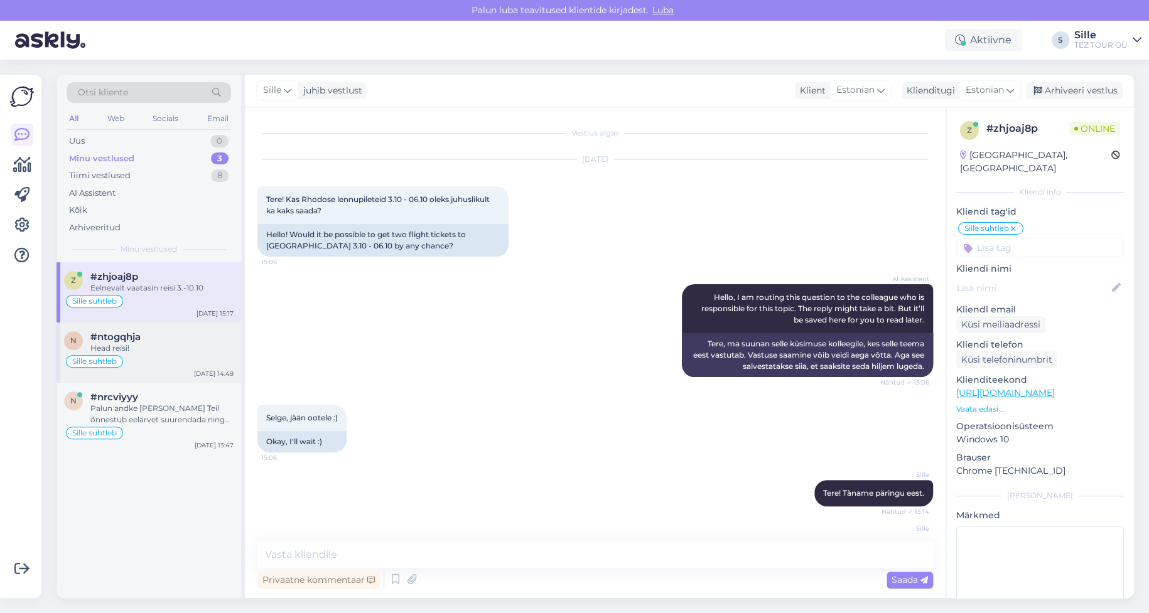
click at [136, 347] on div "Head reisi!" at bounding box center [161, 348] width 143 height 11
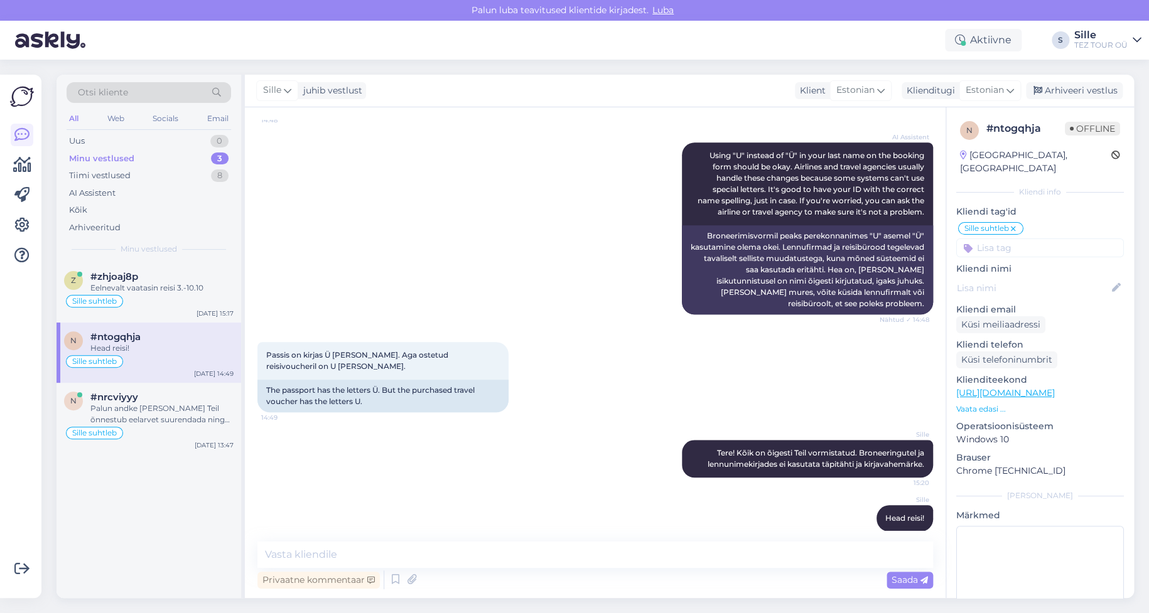
scroll to position [427, 0]
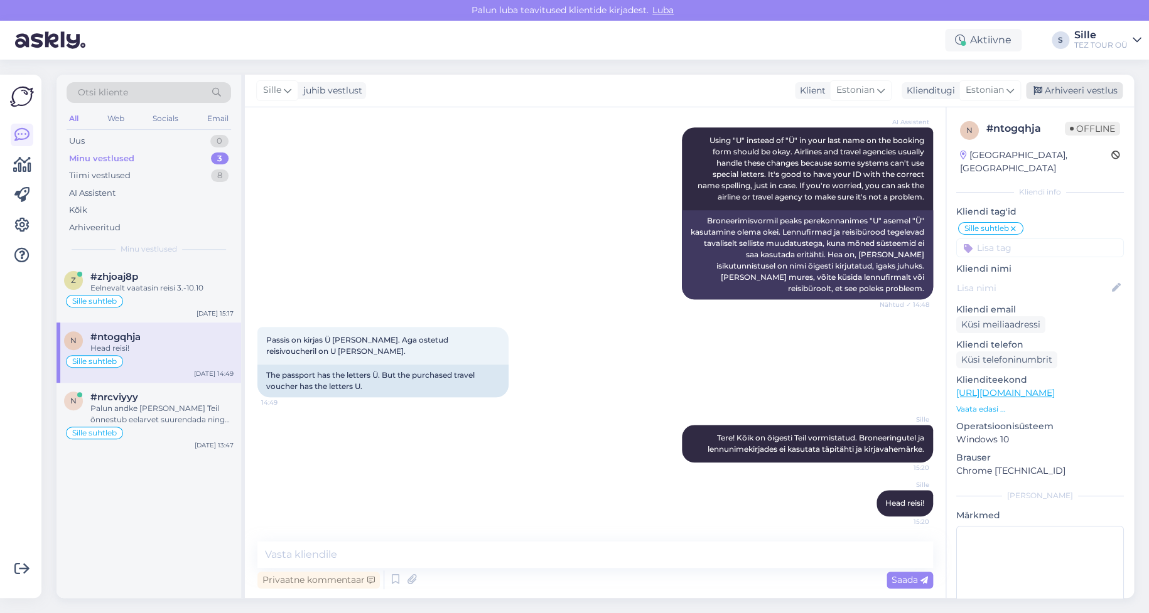
click at [1072, 90] on div "Arhiveeri vestlus" at bounding box center [1074, 90] width 97 height 17
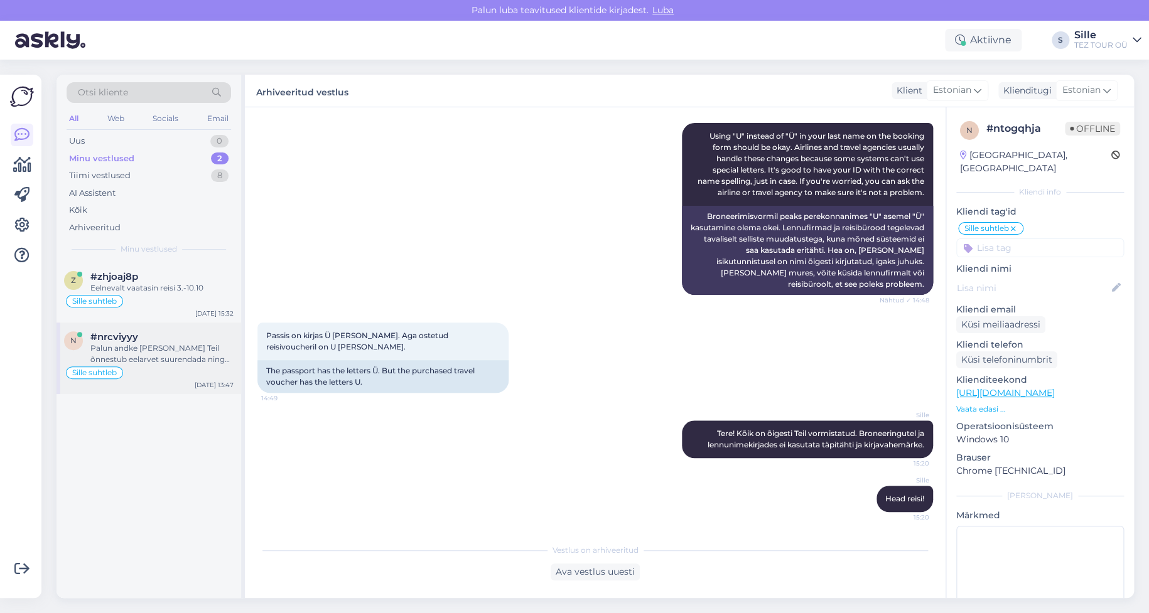
click at [134, 343] on div "Palun andke [PERSON_NAME] Teil õnnestub eelarvet suurendada ning olete huvitatu…" at bounding box center [161, 354] width 143 height 23
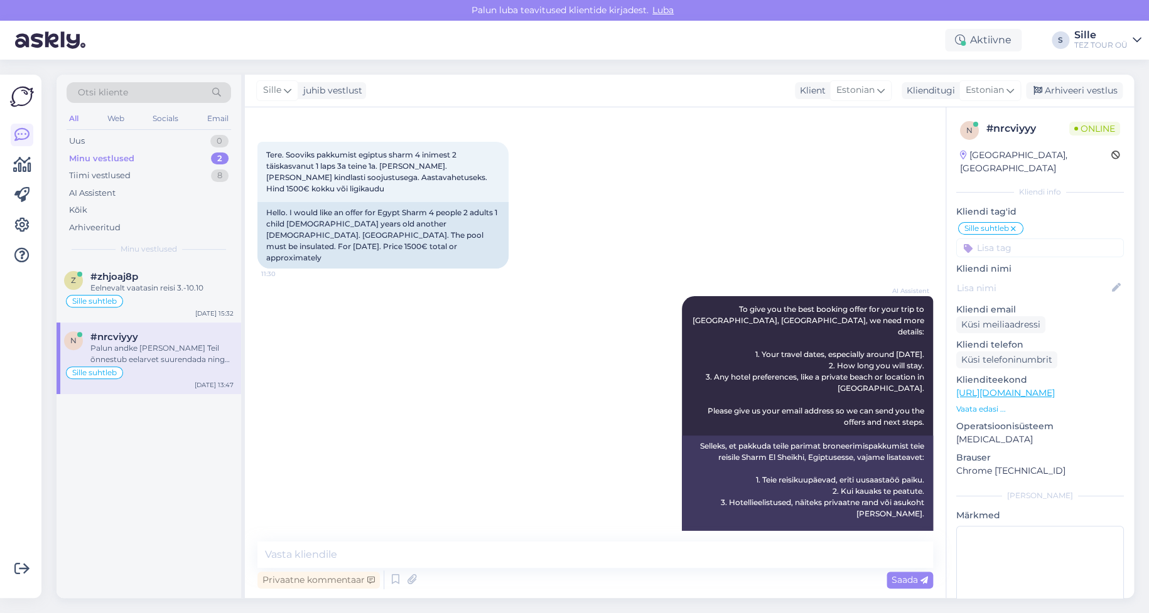
scroll to position [0, 0]
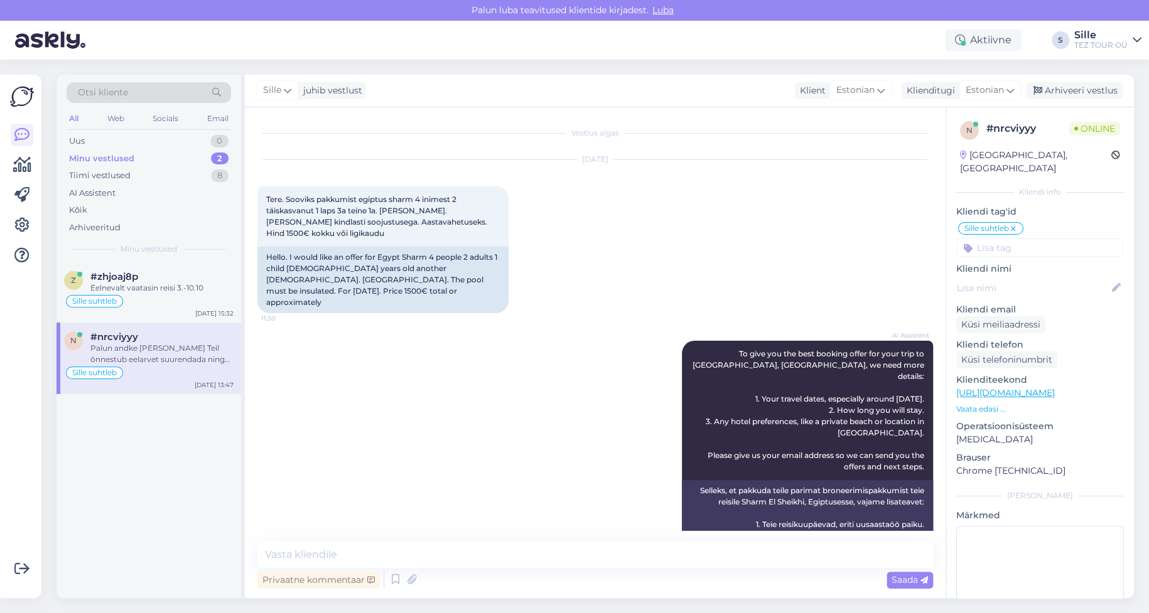
drag, startPoint x: 1060, startPoint y: 84, endPoint x: 1034, endPoint y: 111, distance: 37.7
click at [1060, 84] on div "Arhiveeri vestlus" at bounding box center [1074, 90] width 97 height 17
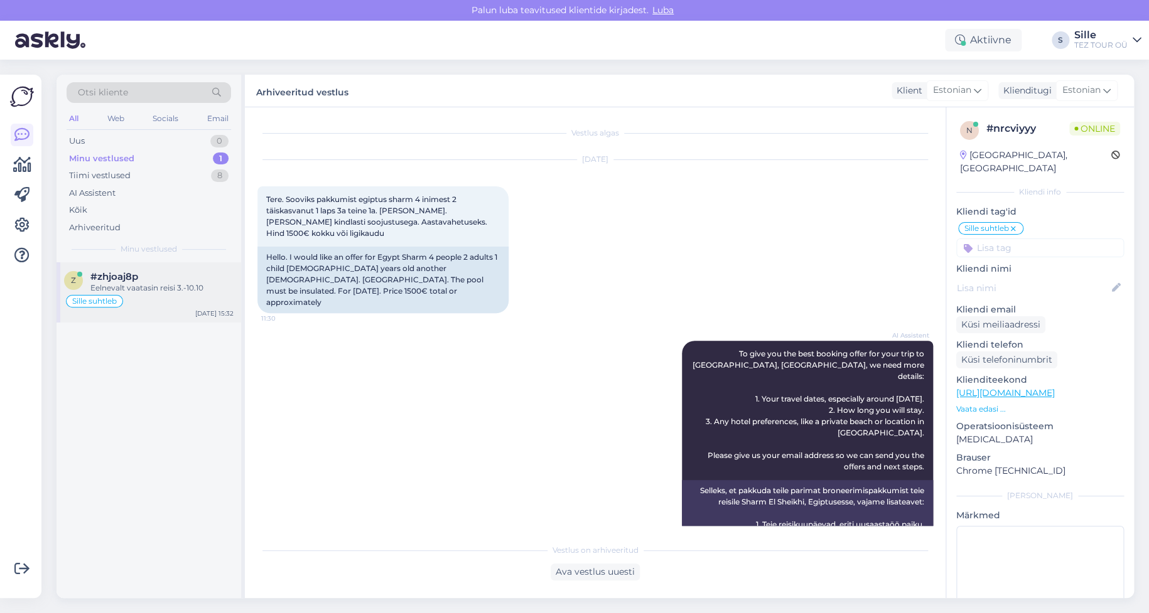
click at [166, 294] on div "Sille suhtleb" at bounding box center [149, 301] width 170 height 15
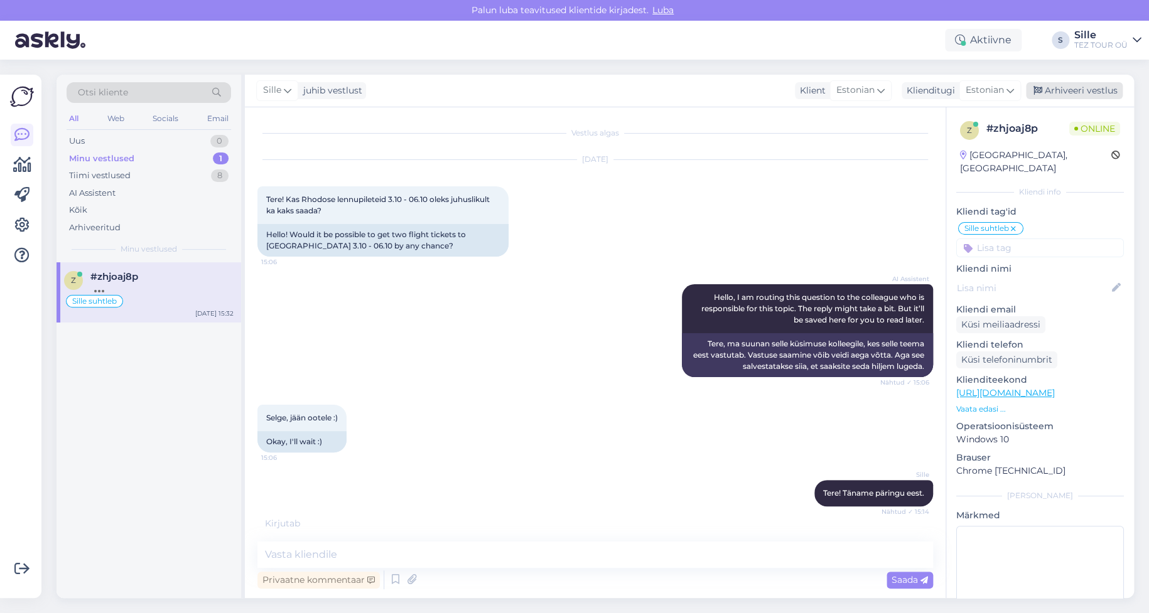
click at [1081, 90] on div "Arhiveeri vestlus" at bounding box center [1074, 90] width 97 height 17
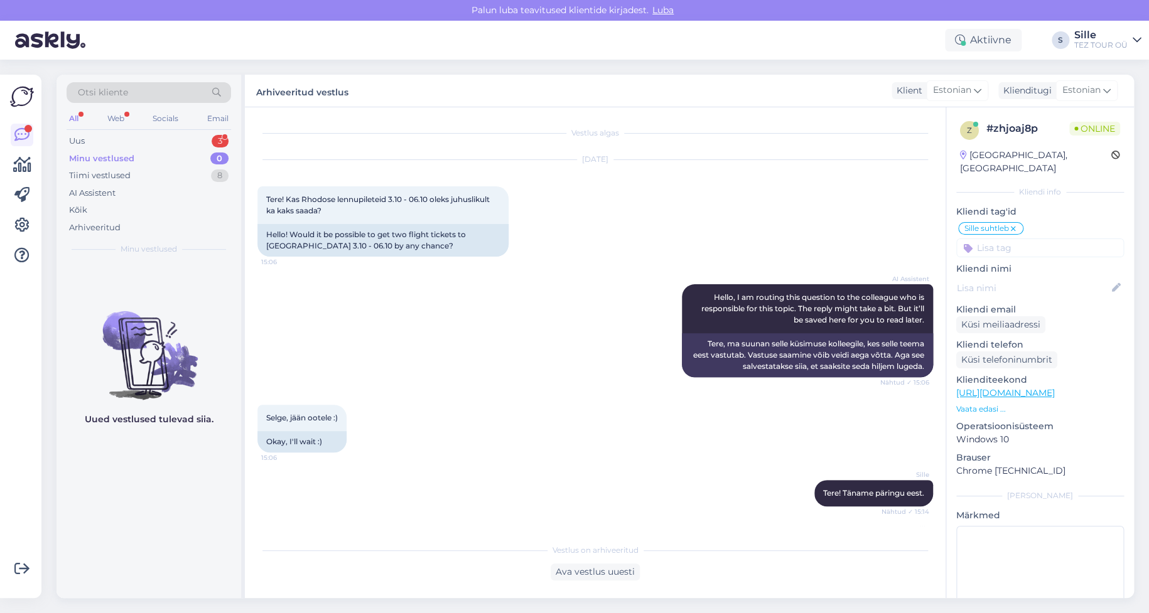
scroll to position [900, 0]
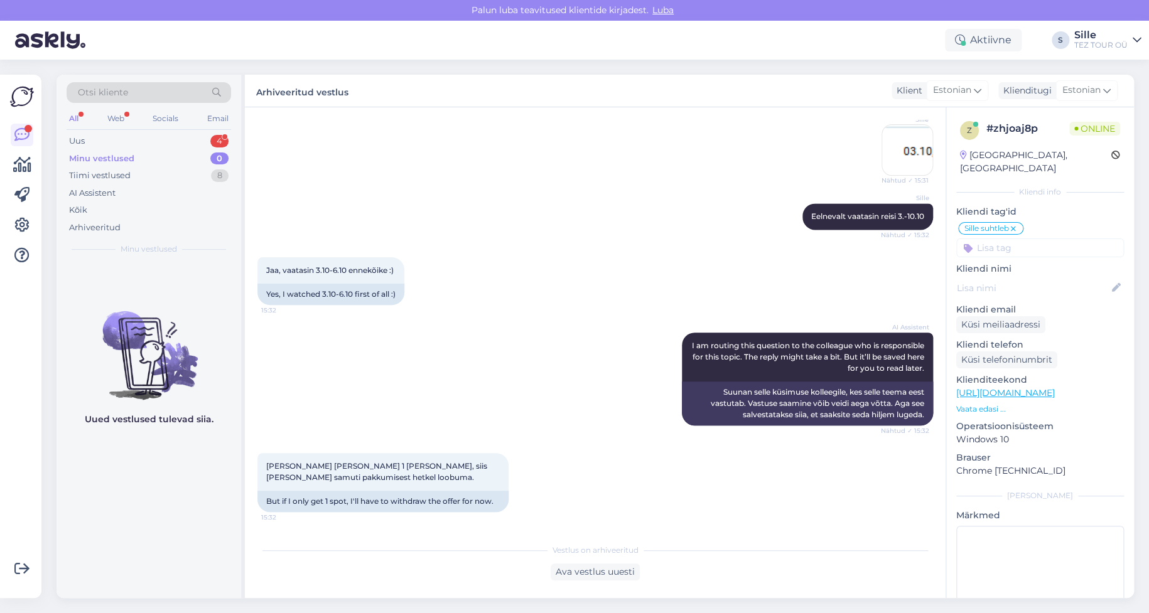
click at [155, 131] on div "Otsi kliente All Web Socials Email Uus 4 Minu vestlused 0 Tiimi vestlused 8 AI …" at bounding box center [149, 169] width 185 height 188
click at [154, 139] on div "Uus 4" at bounding box center [149, 141] width 165 height 18
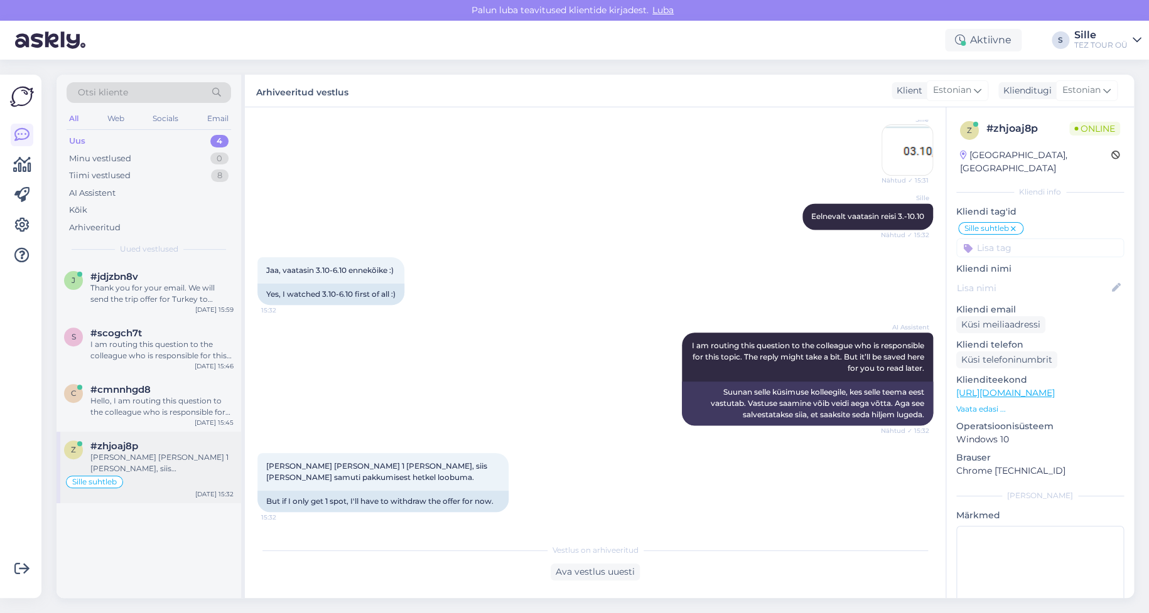
click at [148, 446] on div "#zhjoaj8p" at bounding box center [161, 446] width 143 height 11
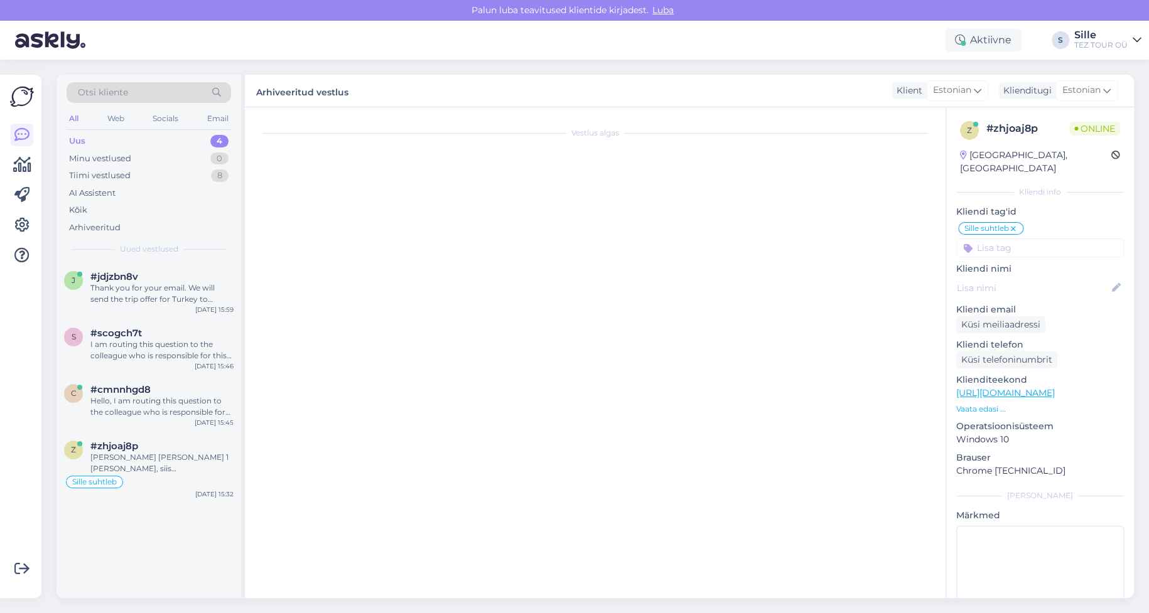
scroll to position [943, 0]
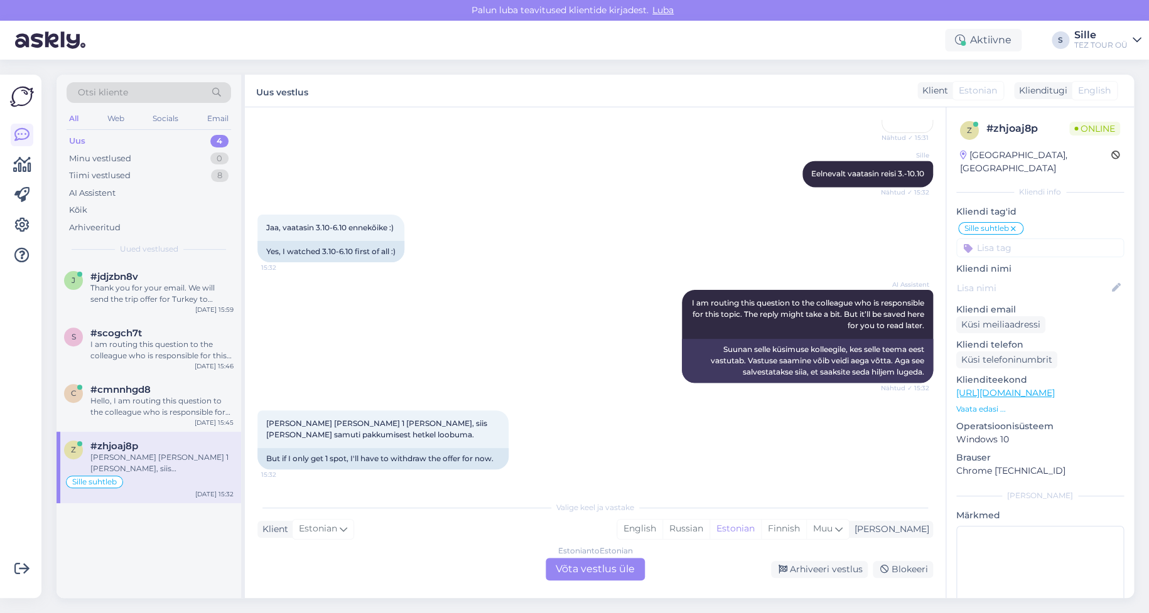
click at [592, 569] on div "Estonian to Estonian Võta vestlus üle" at bounding box center [595, 569] width 99 height 23
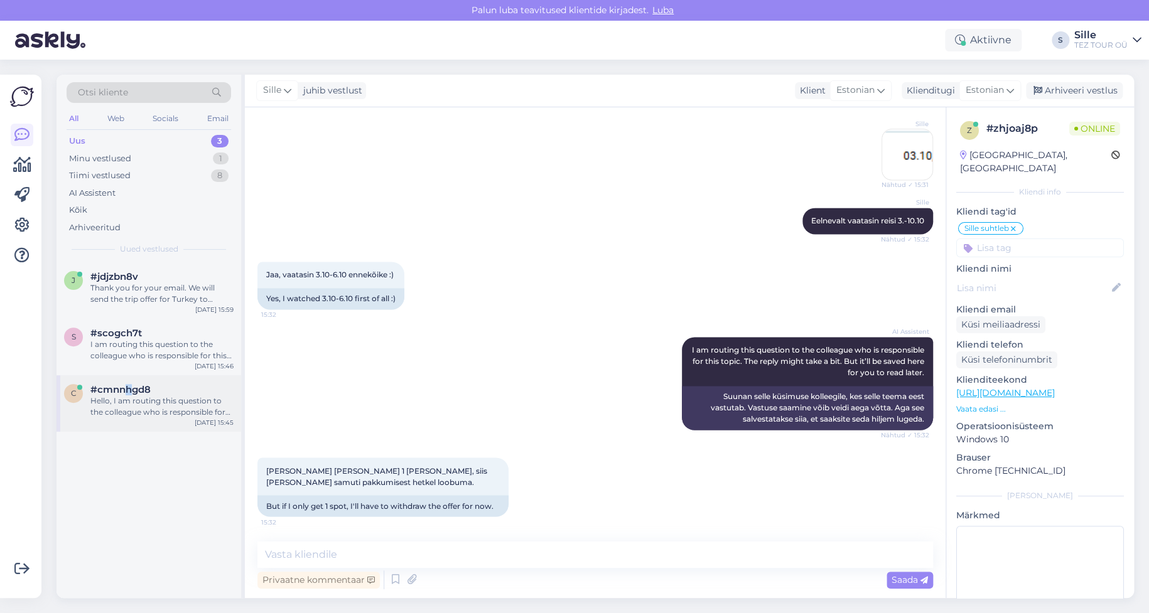
click at [128, 389] on span "#cmnnhgd8" at bounding box center [120, 389] width 60 height 11
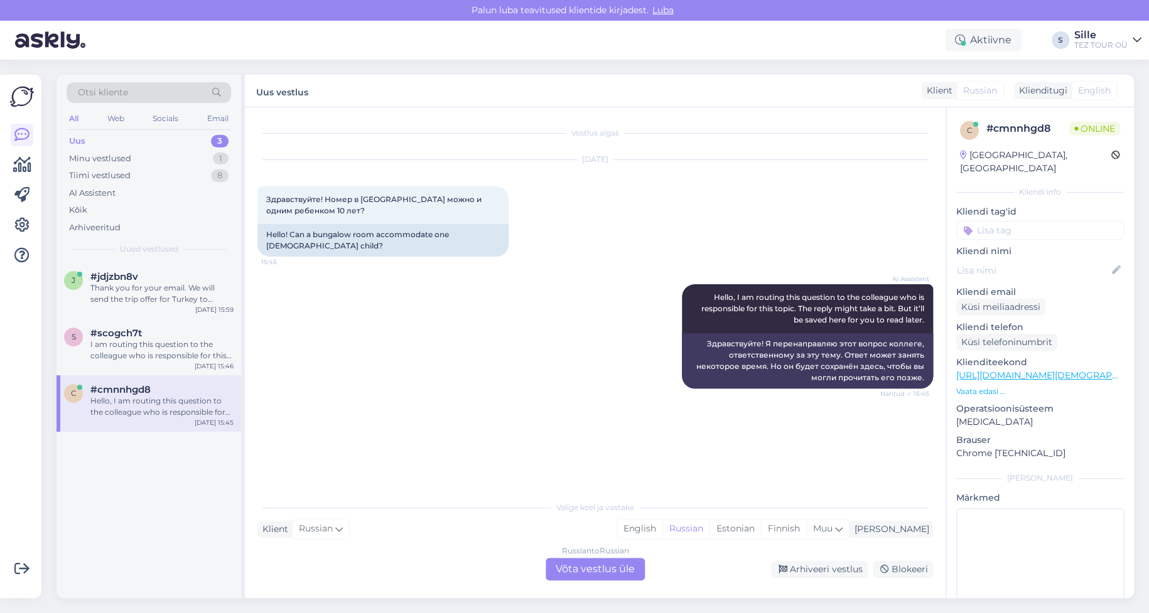
click at [617, 571] on div "Russian to Russian Võta vestlus üle" at bounding box center [595, 569] width 99 height 23
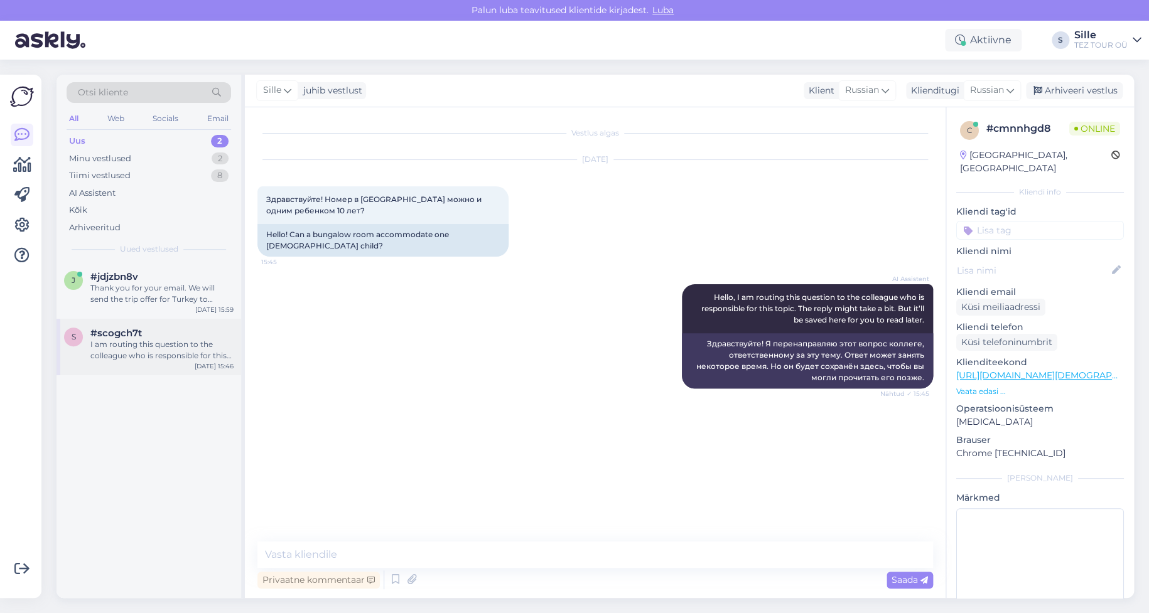
click at [148, 341] on div "I am routing this question to the colleague who is responsible for this topic. …" at bounding box center [161, 350] width 143 height 23
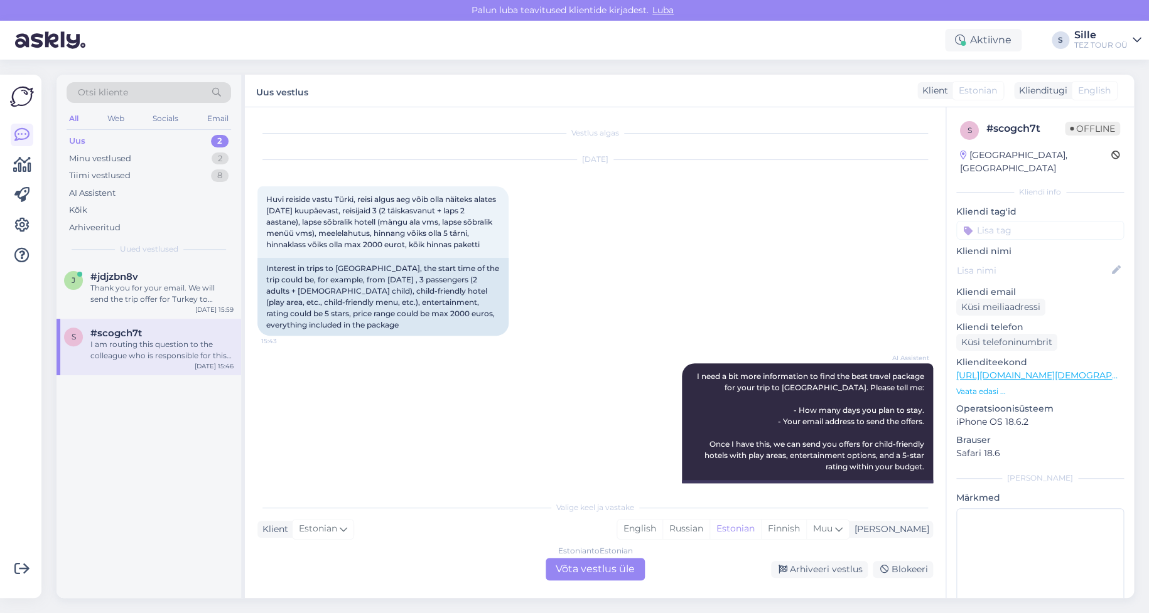
scroll to position [329, 0]
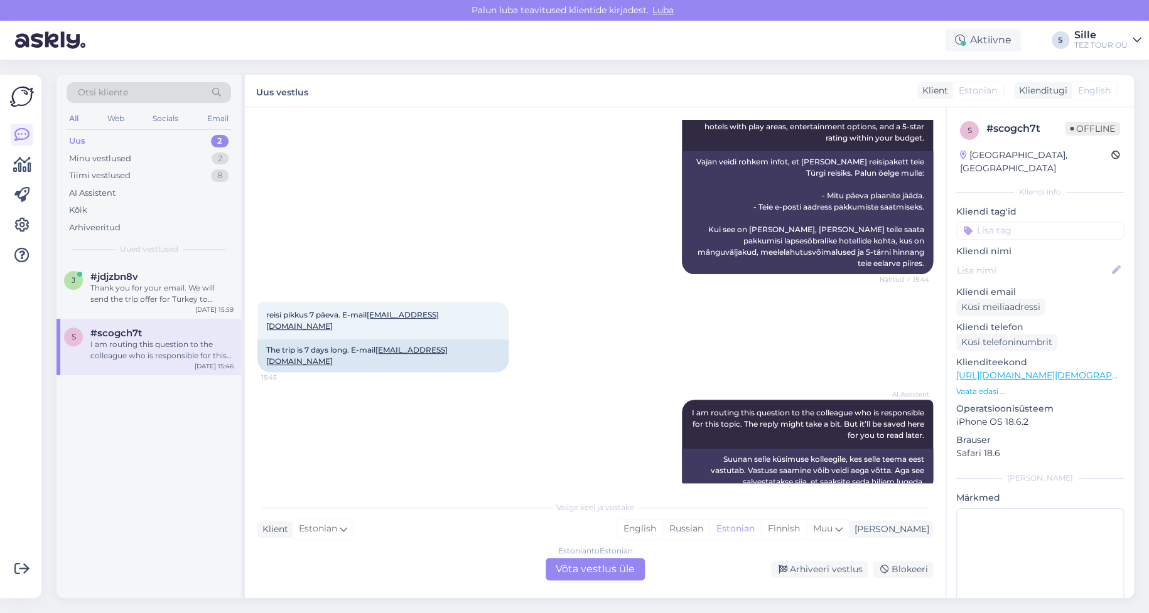
click at [135, 134] on div "Uus 2" at bounding box center [149, 141] width 165 height 18
click at [163, 293] on div "Thank you for your email. We will send the trip offer for Turkey to [EMAIL_ADDR…" at bounding box center [161, 294] width 143 height 23
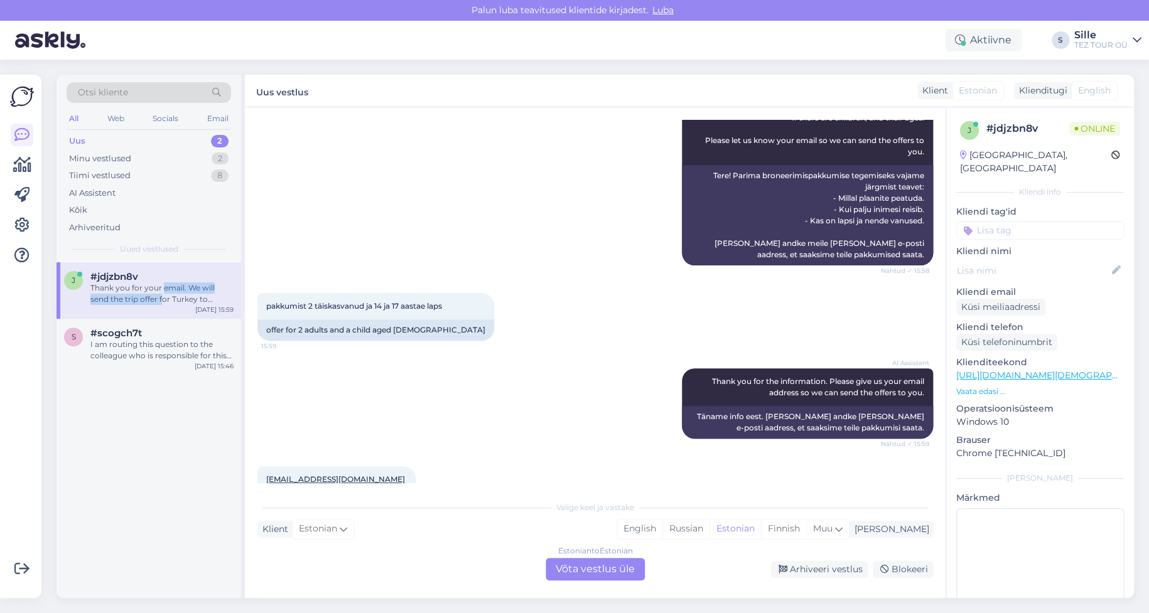
scroll to position [149, 0]
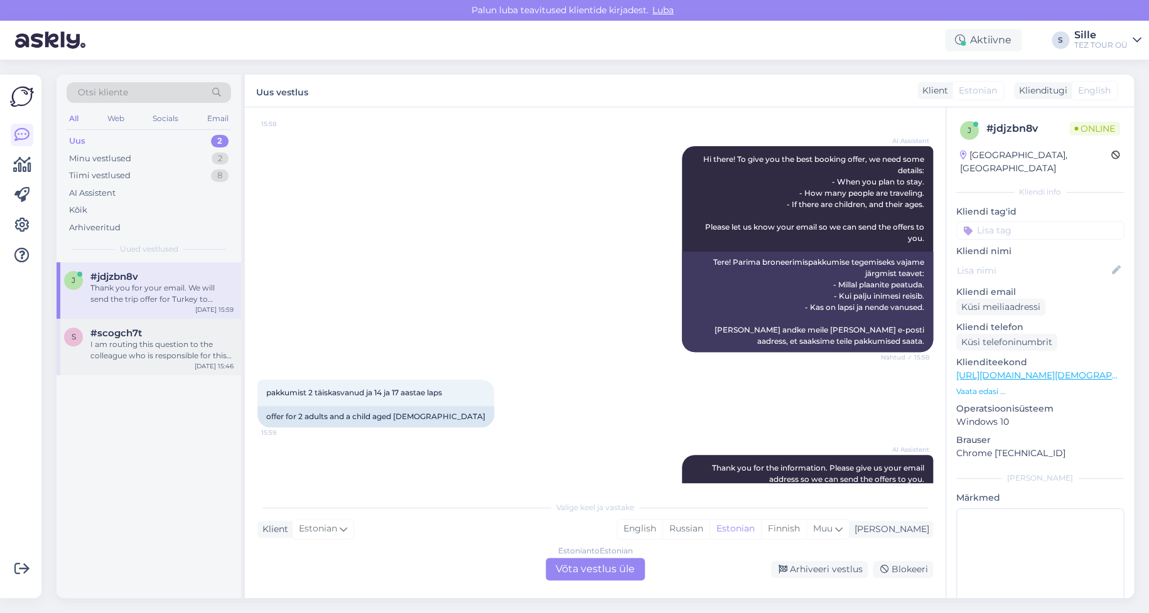
click at [116, 338] on div "#scogch7t I am routing this question to the colleague who is responsible for th…" at bounding box center [161, 345] width 143 height 34
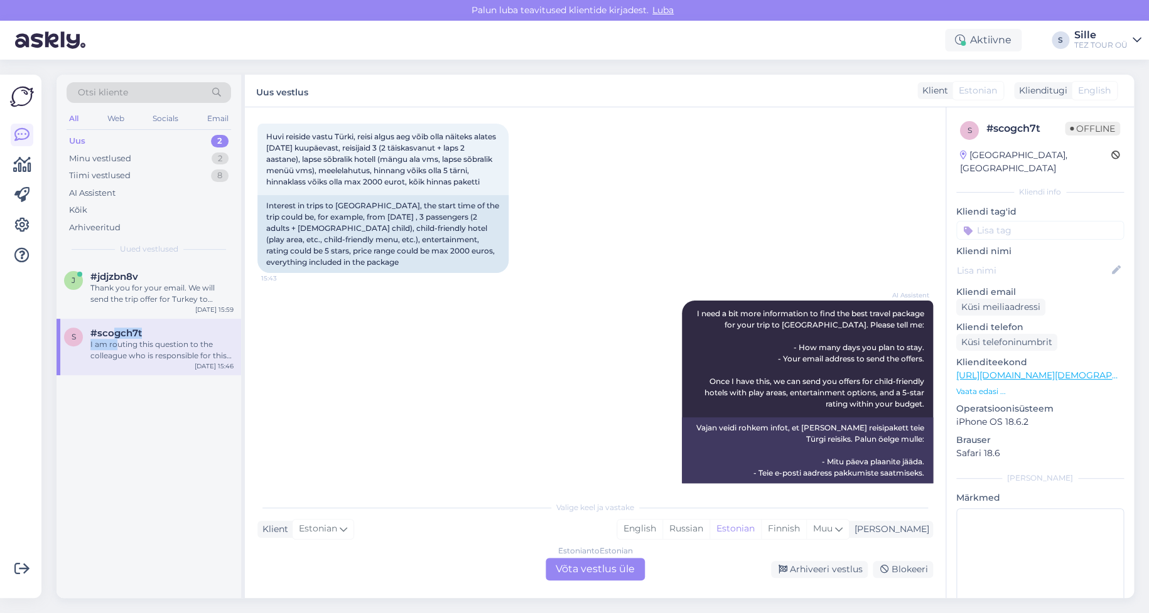
scroll to position [0, 0]
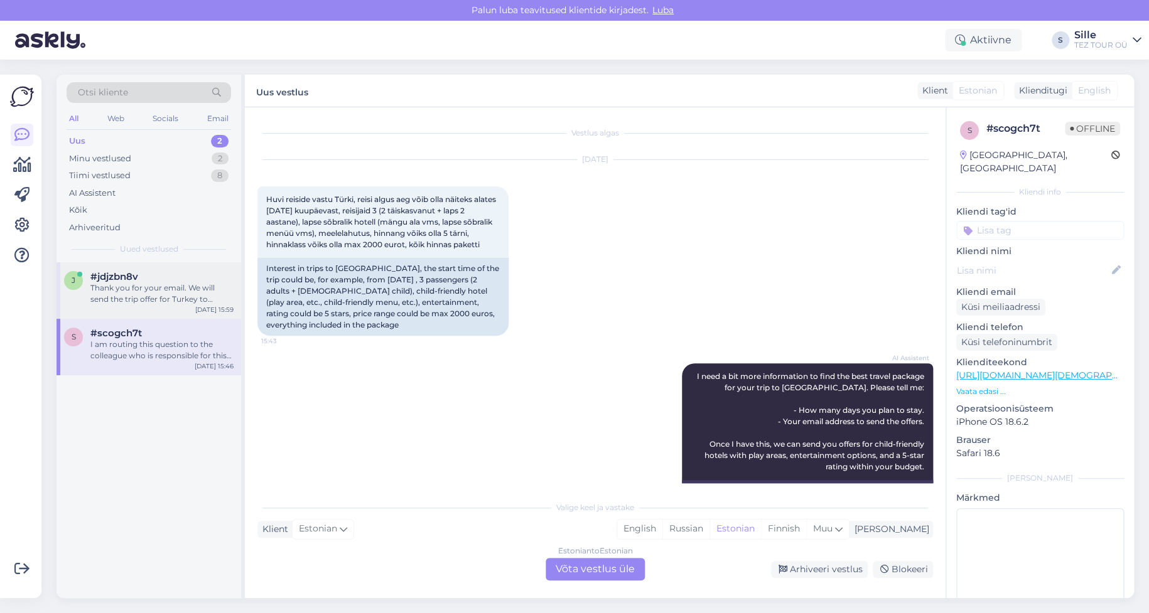
click at [115, 290] on div "Thank you for your email. We will send the trip offer for Turkey to [EMAIL_ADDR…" at bounding box center [161, 294] width 143 height 23
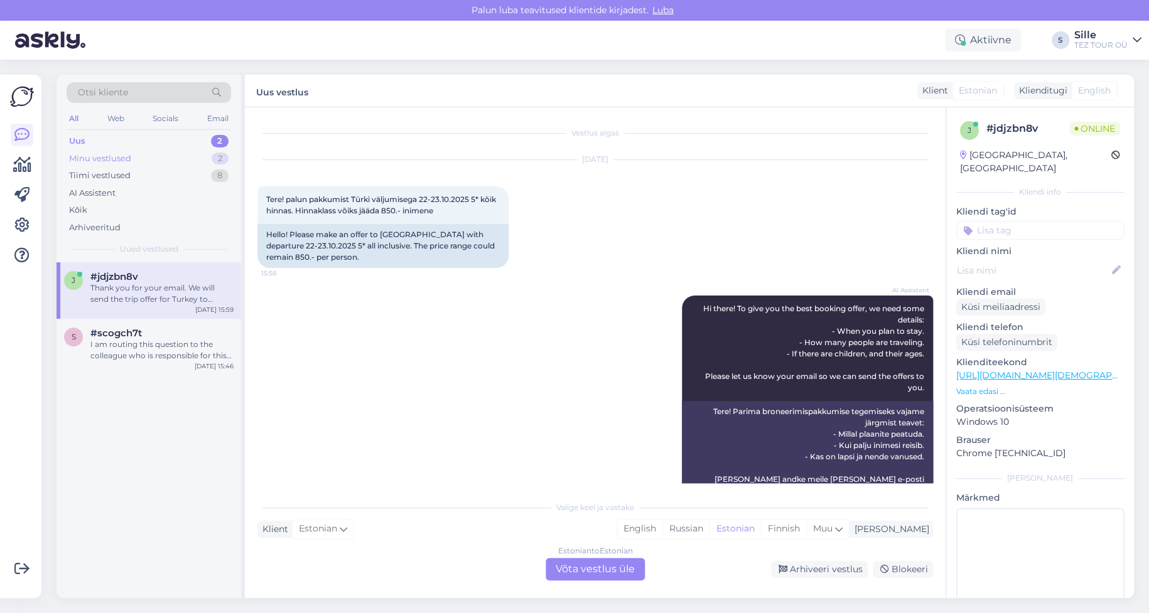
click at [161, 156] on div "Minu vestlused 2" at bounding box center [149, 159] width 165 height 18
click at [159, 281] on div "#cmnnhgd8" at bounding box center [161, 276] width 143 height 11
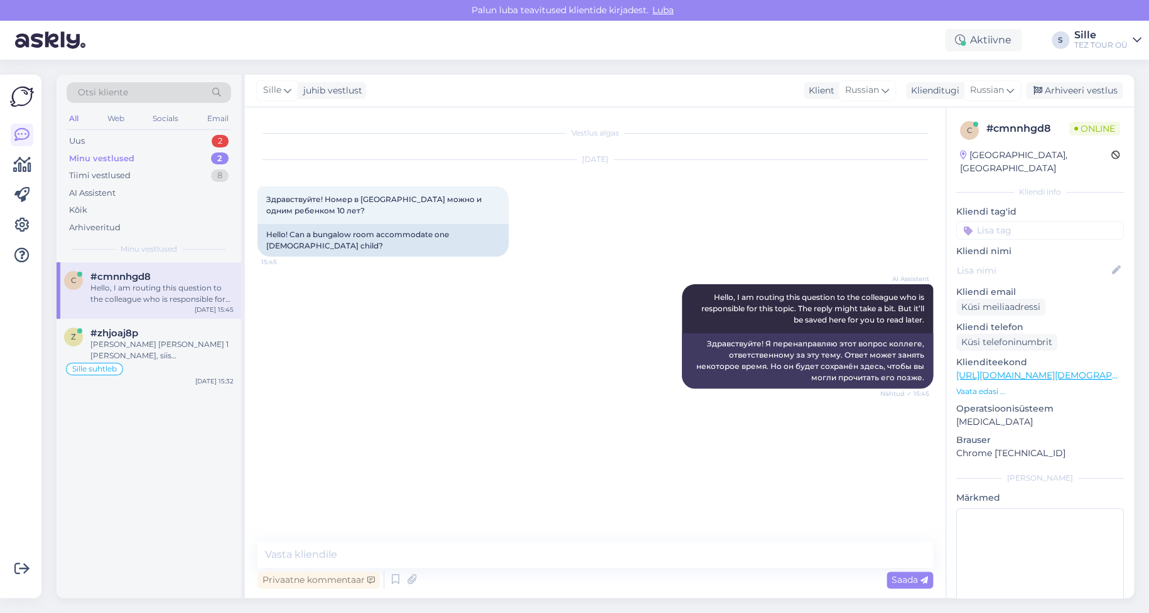
click at [1000, 370] on link "[URL][DOMAIN_NAME][DEMOGRAPHIC_DATA]" at bounding box center [1057, 375] width 203 height 11
click at [943, 94] on div "Klienditugi" at bounding box center [932, 90] width 53 height 13
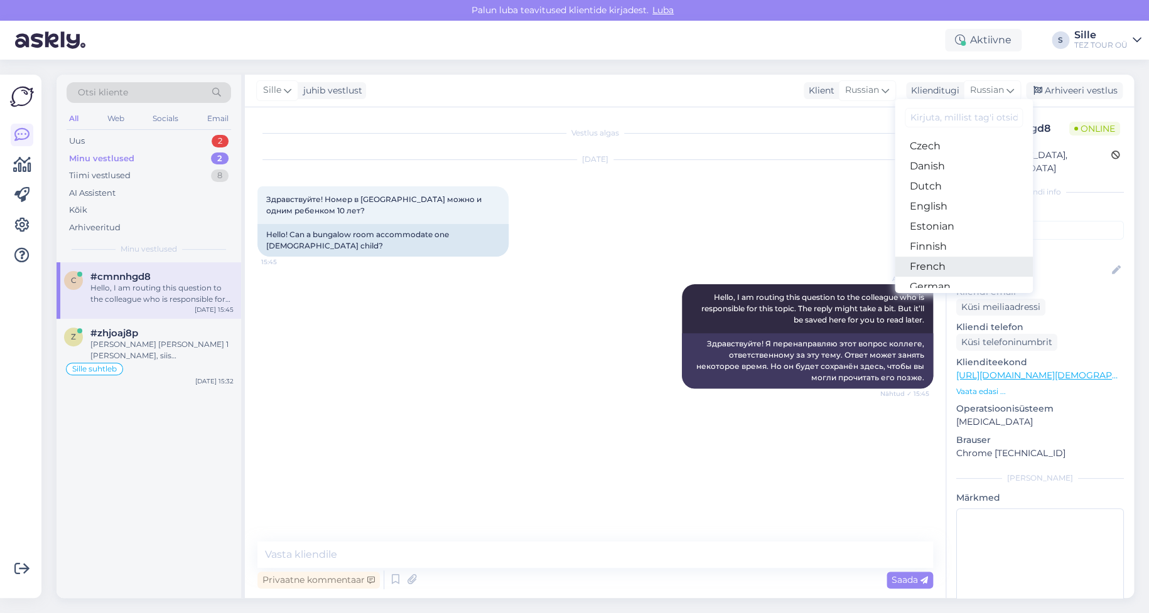
scroll to position [126, 0]
click at [942, 174] on link "Estonian" at bounding box center [964, 181] width 138 height 20
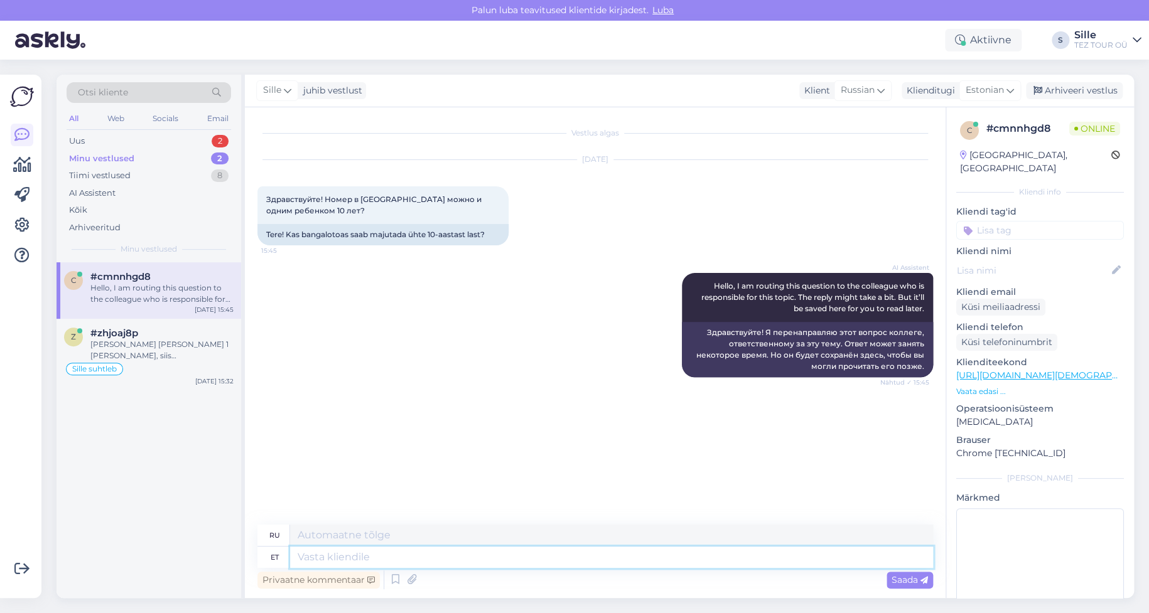
click at [314, 552] on textarea at bounding box center [611, 557] width 643 height 21
type textarea "Tere"
type textarea "Привет"
type textarea "Tere päevast!"
type textarea "Добрый день!"
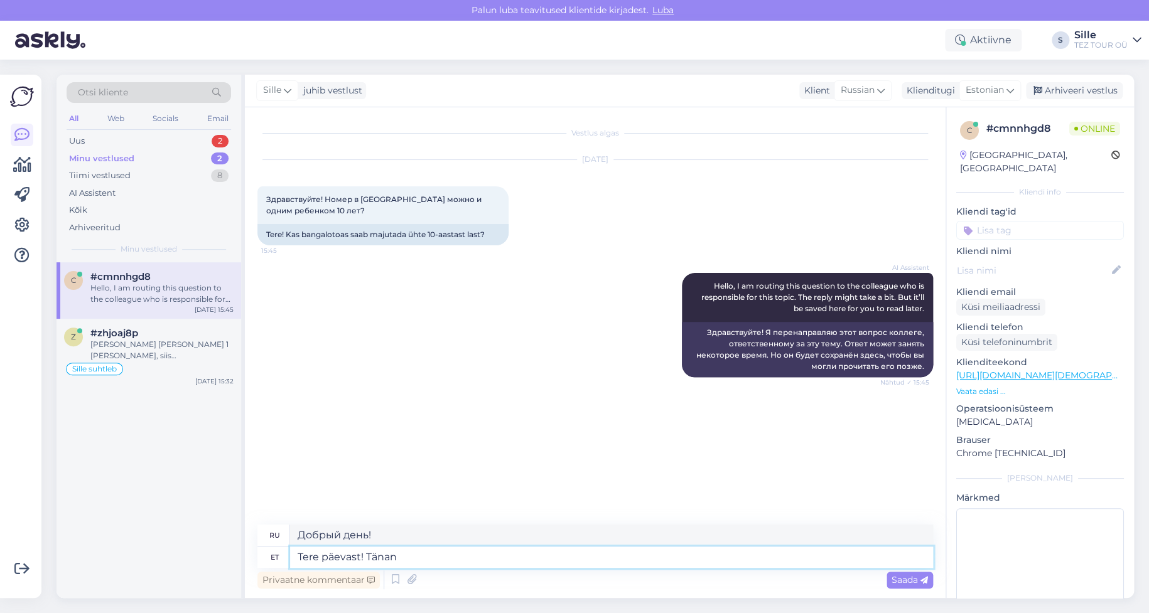
type textarea "Tere päevast! Tänan"
type textarea "Добрый день! [GEOGRAPHIC_DATA]."
type textarea "Tere päevast! Tänan Teid päringu"
type textarea "Добрый день! Спасибо за ваш запрос."
type textarea "Tere päevast! Tänan Teid päringu eest. [GEOGRAPHIC_DATA]"
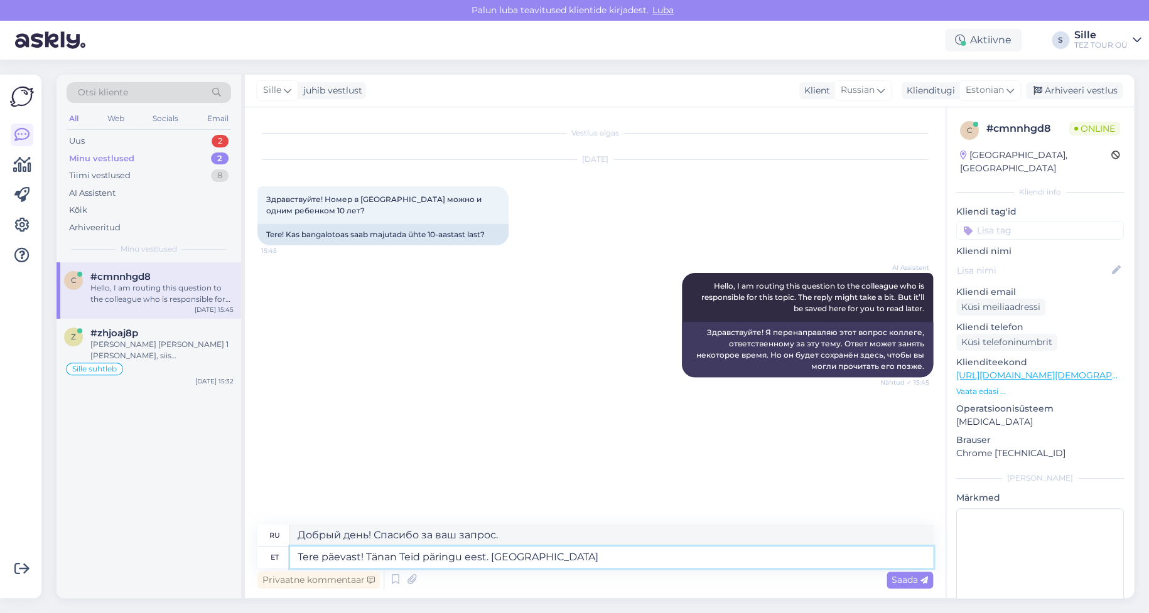
type textarea "Добрый день! Спасибо за ваш запрос. Пожалуйста."
type textarea "Tere päevast! Tänan Teid päringu eest. Palun k"
type textarea "Добрый день! Спасибо за ваш запрос. Пожалуйста,"
type textarea "Tere päevast! Tänan Teid päringu eest. Palun kirjutage o"
type textarea "Добрый день! Спасибо за ваш запрос. Пожалуйста, напишите."
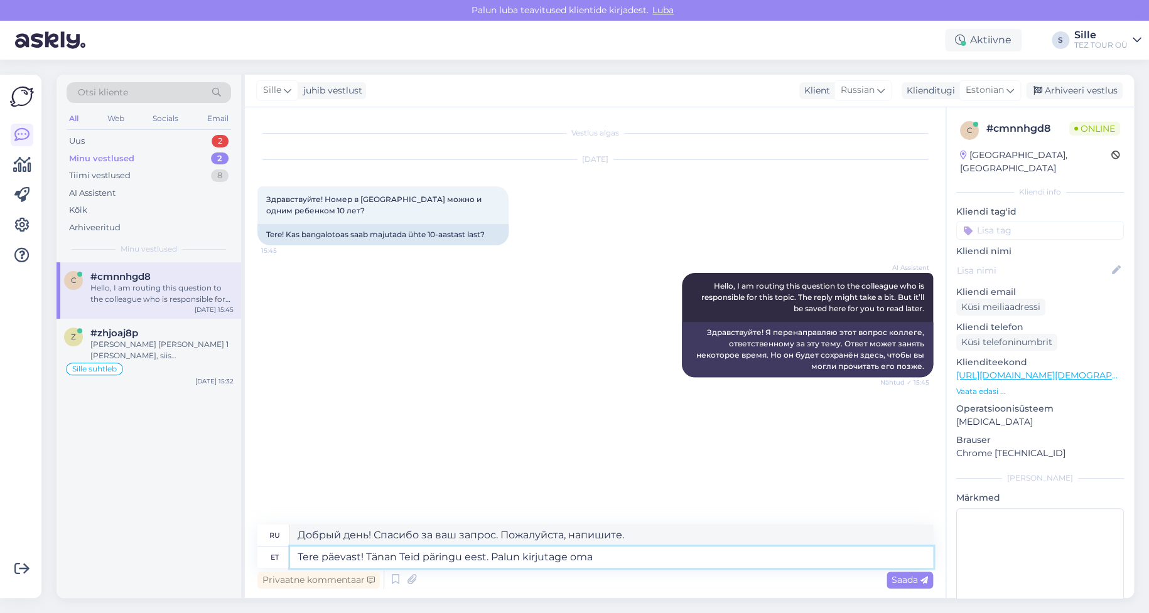
type textarea "Tere päevast! Tänan Teid päringu eest. Palun kirjutage oma m"
type textarea "Добрый день! Спасибо за ваш запрос. Пожалуйста, напишите ваш"
type textarea "Tere päevast! Tänan Teid päringu eest. Palun kirjutage [PERSON_NAME]"
type textarea "Добрый день! Спасибо за ваш запрос. Пожалуйста, введите свой адрес электронной …"
type textarea "Tere päevast! Tänan Teid päringu eest. [PERSON_NAME] kirjutage oma meiliaadress…"
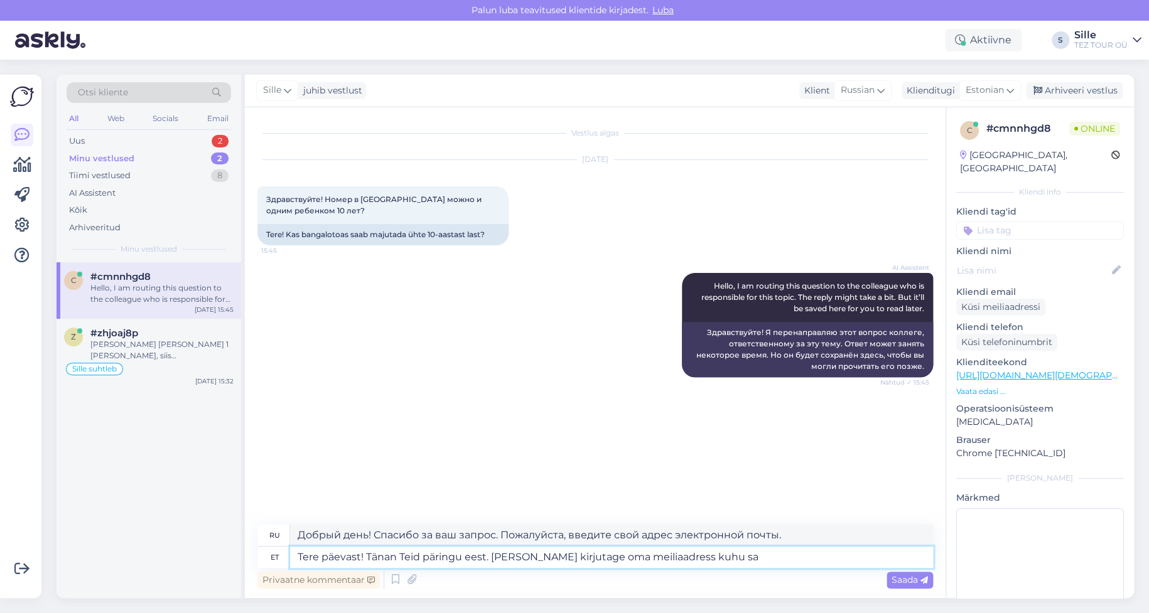
type textarea "Добрый день! Спасибо за ваш запрос. Пожалуйста, введите свой адрес электронной …"
type textarea "Tere päevast! Tänan Teid päringu eest. [PERSON_NAME] kirjutage oma meiliaadress…"
type textarea "Добрый день! Спасибо за ваш запрос. Пожалуйста, напишите свой адрес электронной…"
type textarea "Tere päevast! Tänan Teid päringu eest. [PERSON_NAME] kirjutage oma meiliaadress…"
type textarea "Добрый день! Спасибо за ваш запрос. Пожалуйста, напишите адрес электронной почт…"
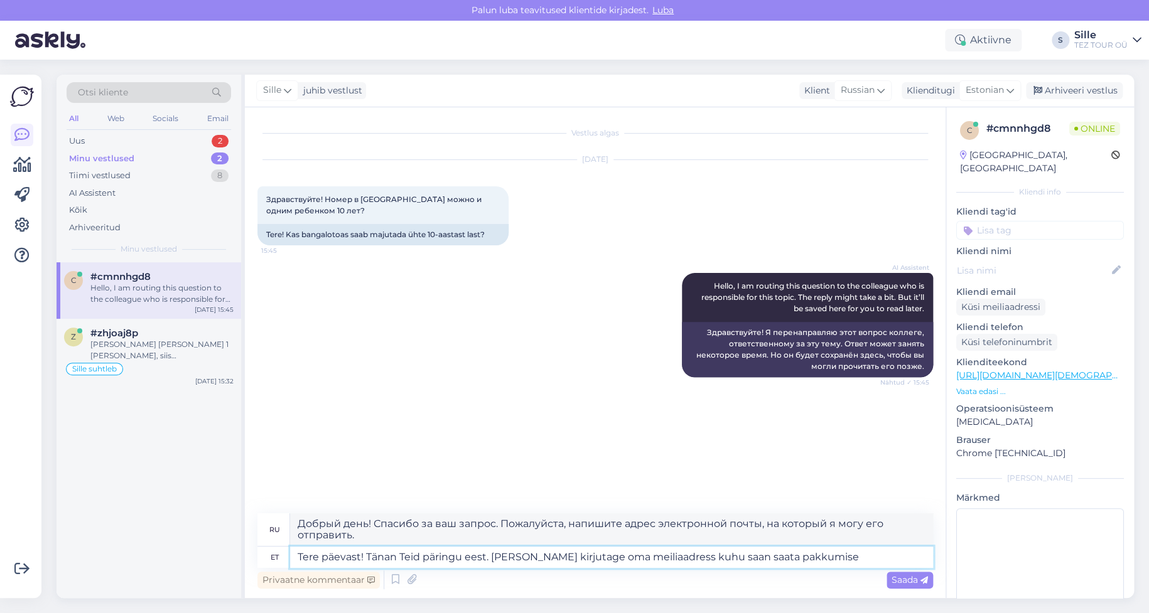
type textarea "Tere päevast! Tänan Teid päringu eest. [PERSON_NAME] kirjutage oma meiliaadress…"
type textarea "Добрый день! Спасибо за ваш запрос. Пожалуйста, напишите свой адрес электронной…"
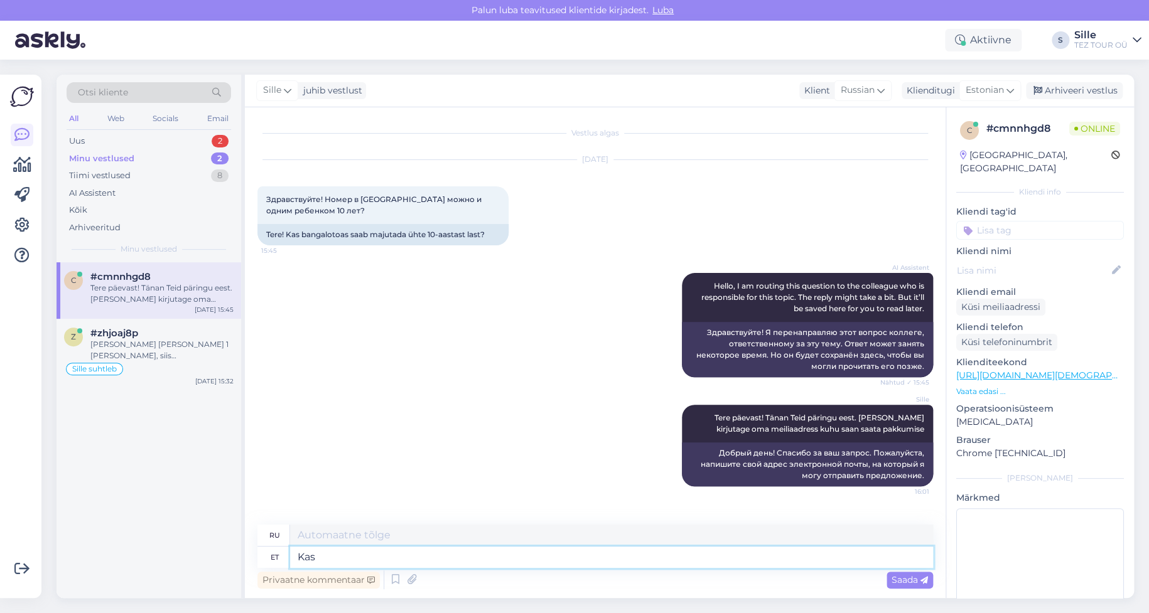
type textarea "Kas"
type textarea "Является"
type textarea "Kas täiskasvanui"
type textarea "Взрослый?"
type textarea "Kas täiskasvanuid"
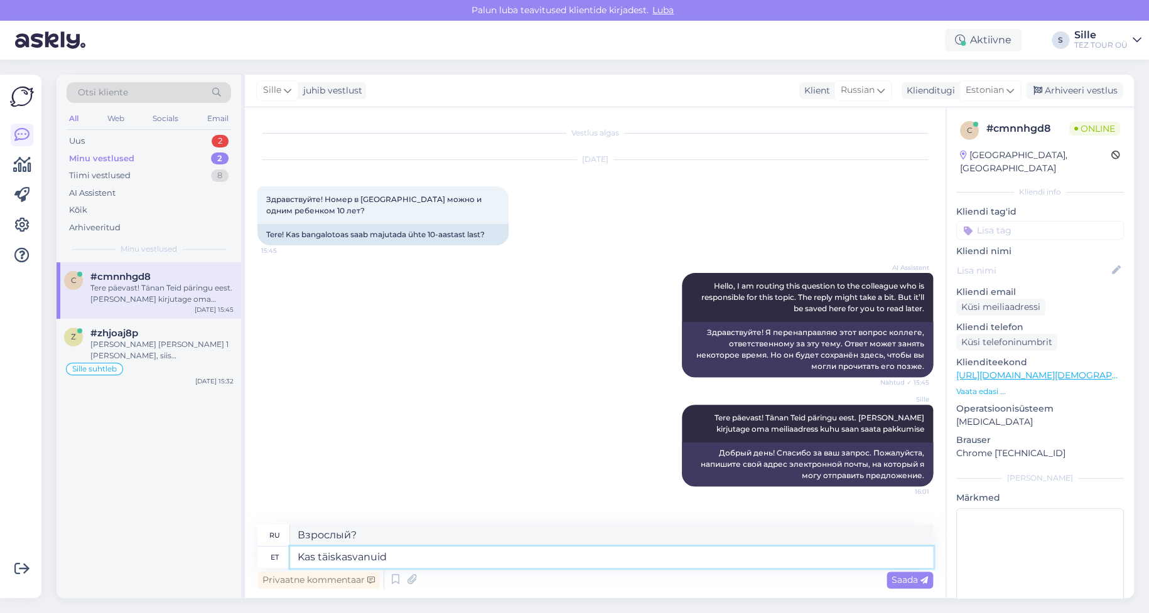
type textarea "Взрослые?"
type textarea "Kas täiskasvanuid on"
type textarea "Есть ли взрослые?"
type textarea "Kas täiskasvanuid on 2"
type textarea "Вас двое взрослых?"
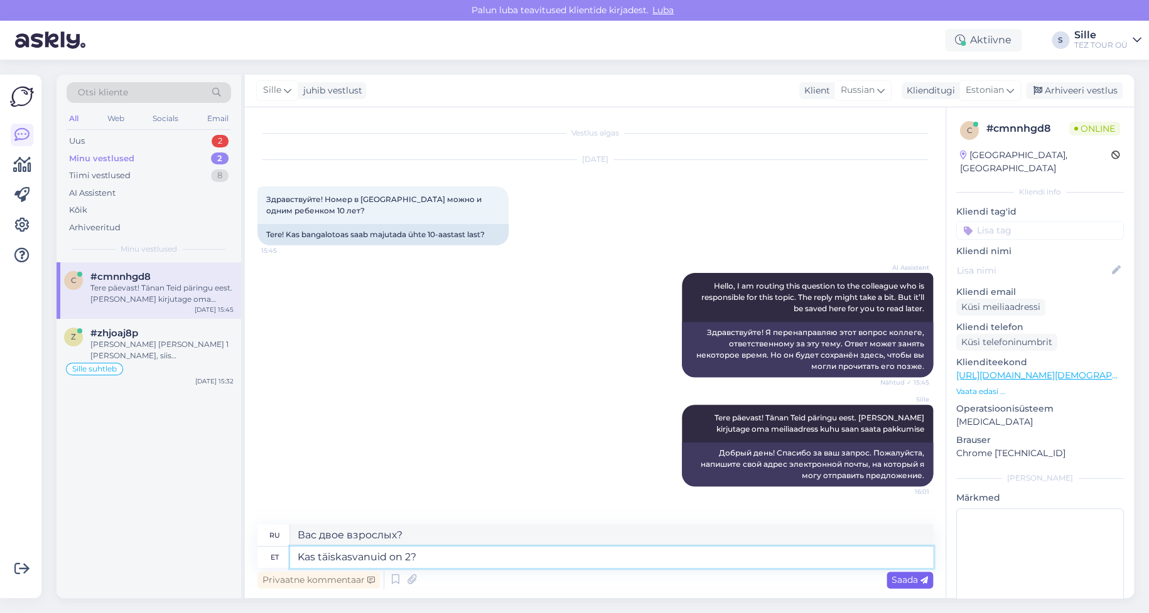
type textarea "Kas täiskasvanuid on 2?"
click at [907, 579] on span "Saada" at bounding box center [910, 580] width 36 height 11
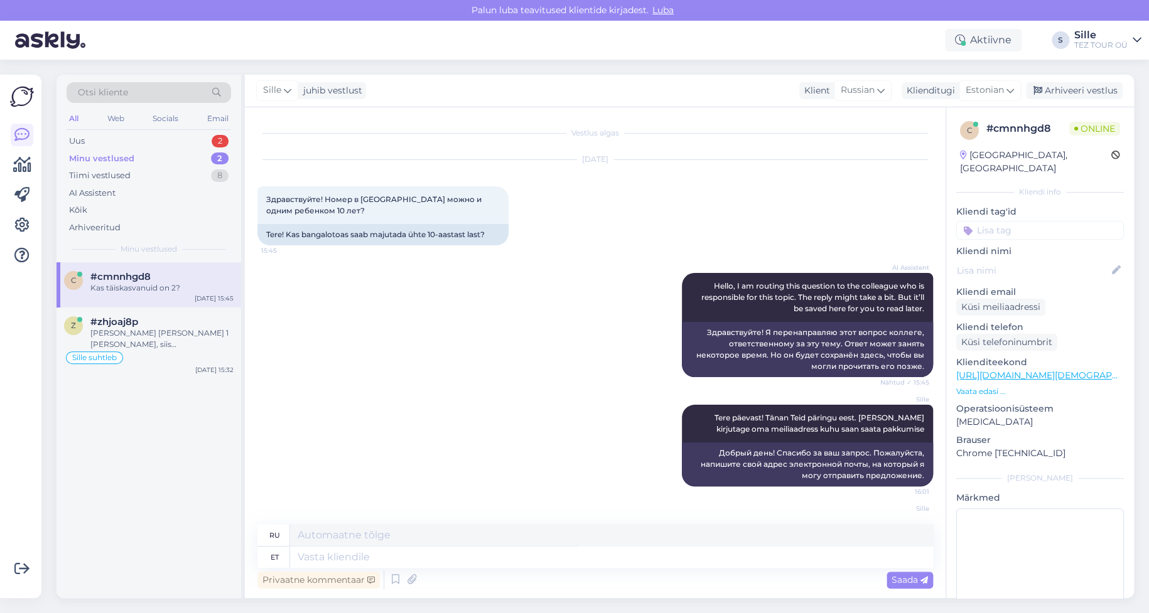
scroll to position [62, 0]
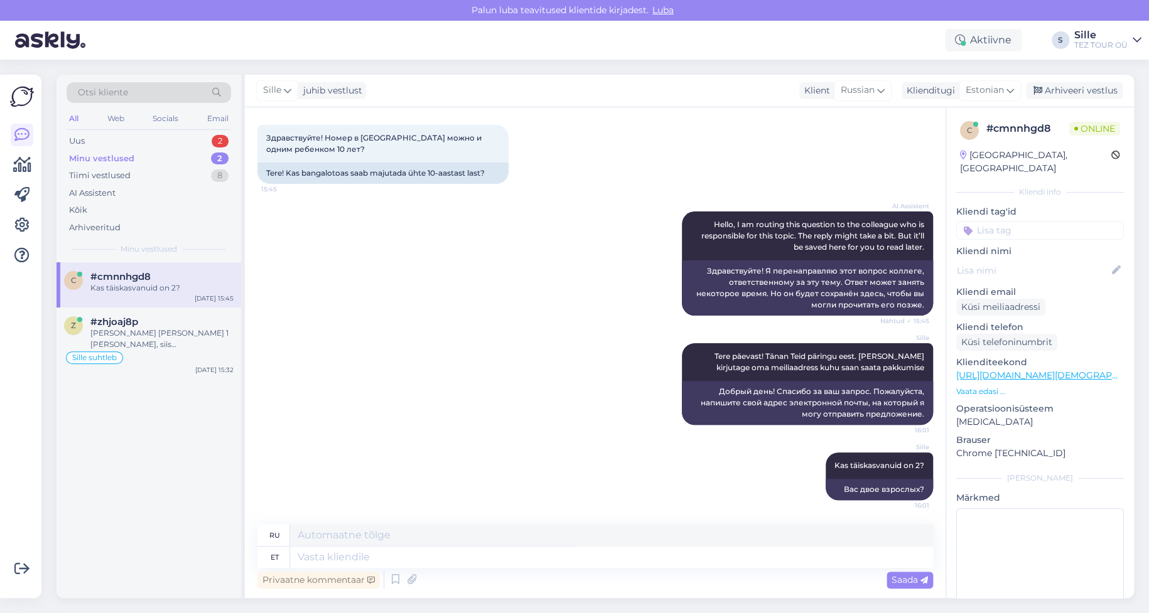
click at [983, 221] on input at bounding box center [1040, 230] width 168 height 19
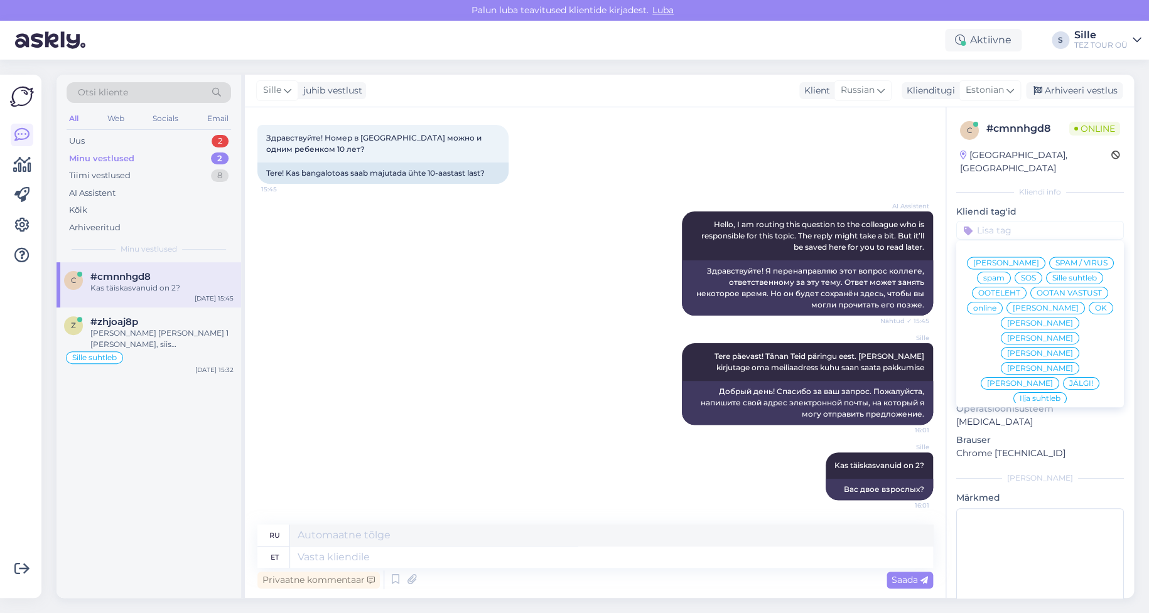
click at [984, 221] on input at bounding box center [1040, 230] width 168 height 19
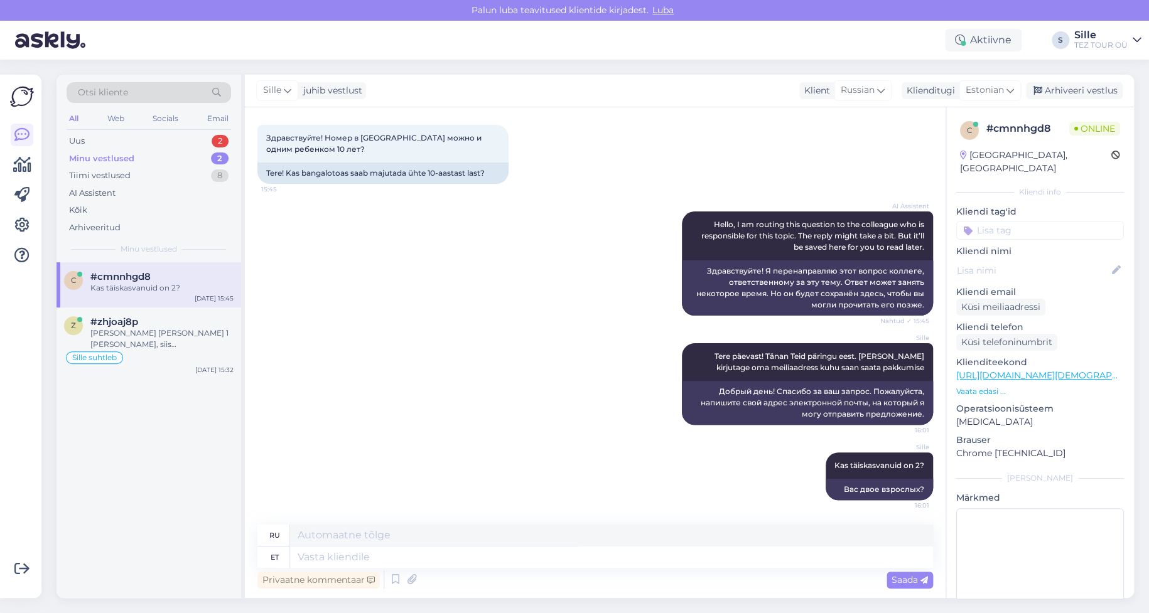
click at [992, 221] on input at bounding box center [1040, 230] width 168 height 19
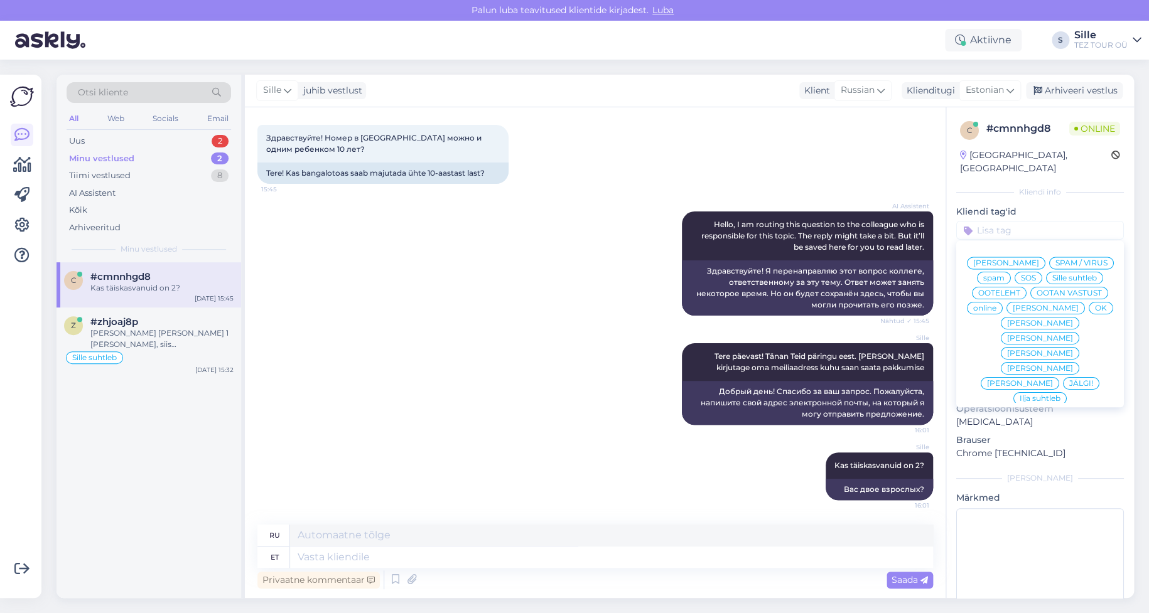
click at [1052, 276] on span "Sille suhtleb" at bounding box center [1074, 278] width 45 height 8
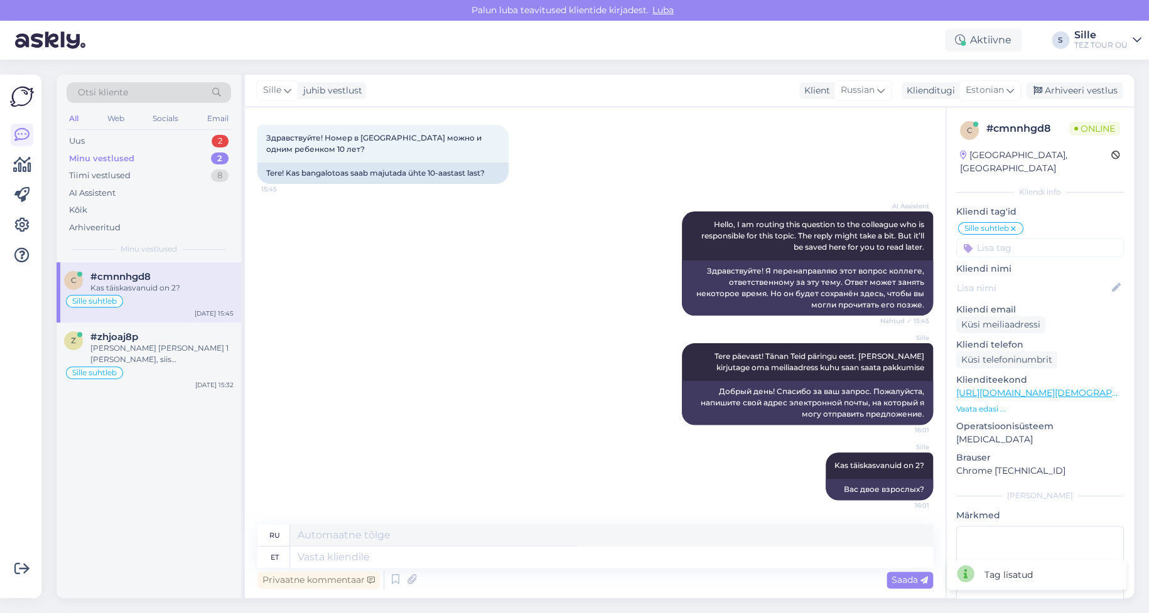
drag, startPoint x: 95, startPoint y: 143, endPoint x: 94, endPoint y: 160, distance: 17.6
click at [95, 142] on div "Uus 2" at bounding box center [149, 141] width 165 height 18
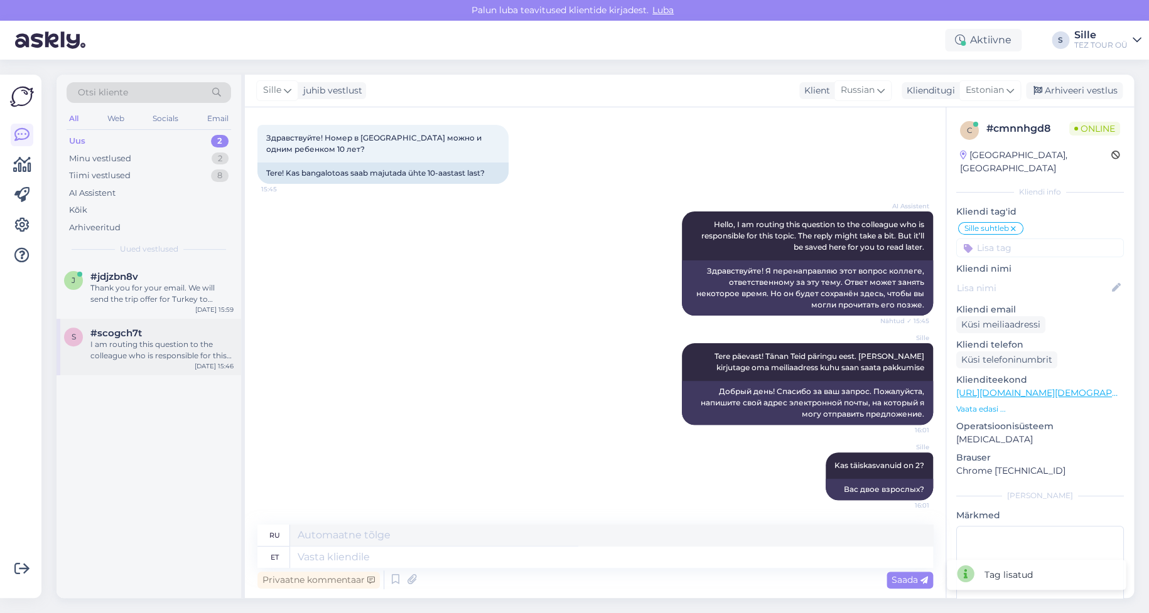
click at [141, 347] on div "I am routing this question to the colleague who is responsible for this topic. …" at bounding box center [161, 350] width 143 height 23
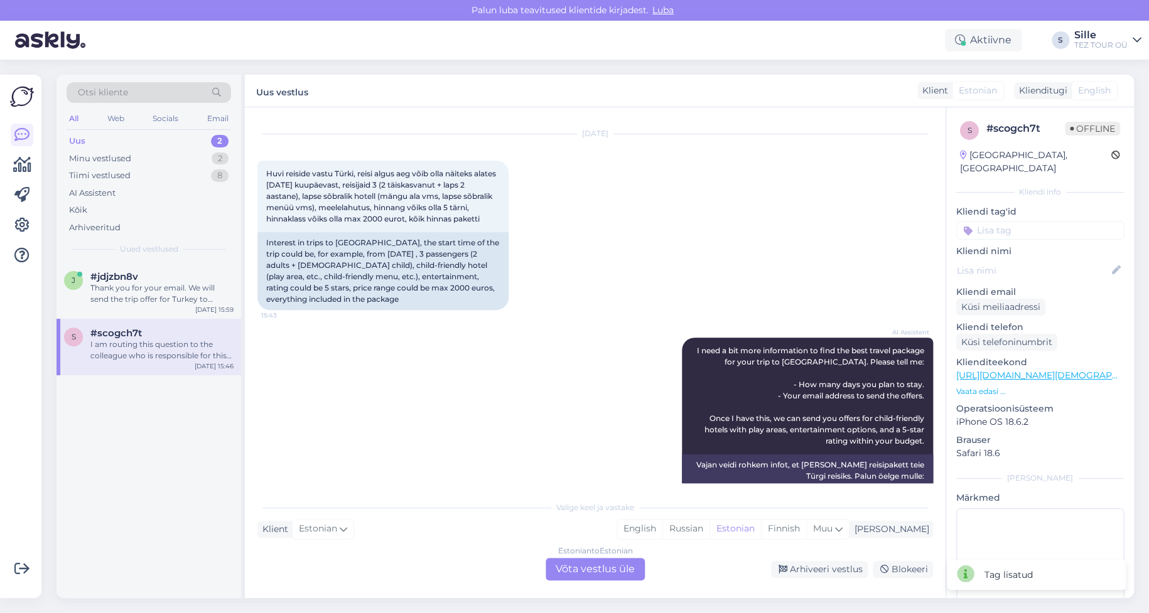
scroll to position [0, 0]
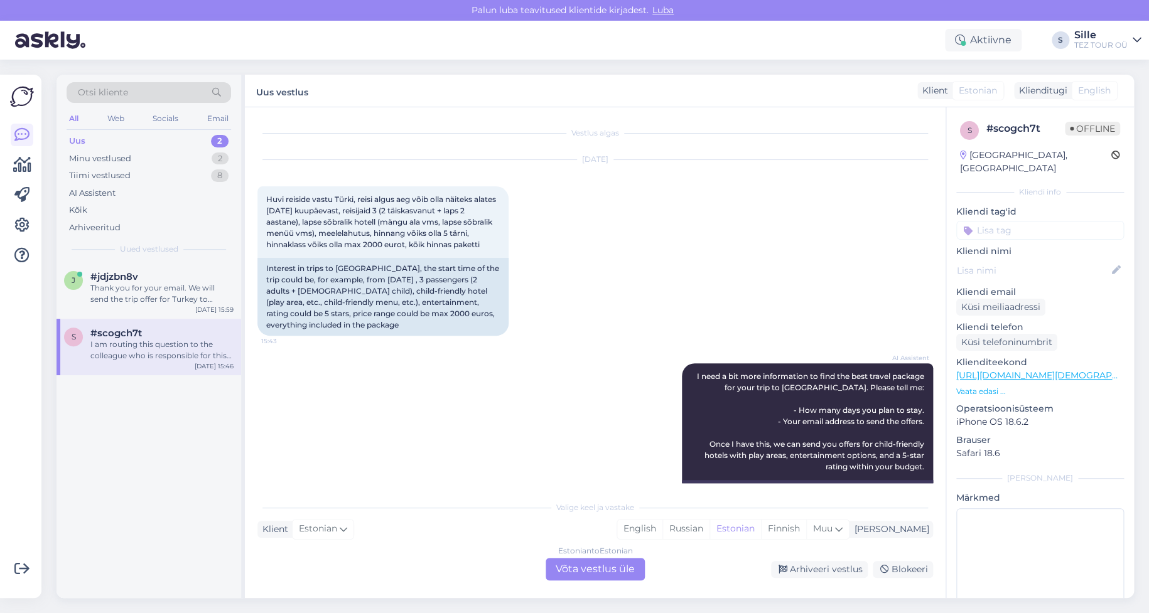
click at [587, 570] on div "Estonian to Estonian Võta vestlus üle" at bounding box center [595, 569] width 99 height 23
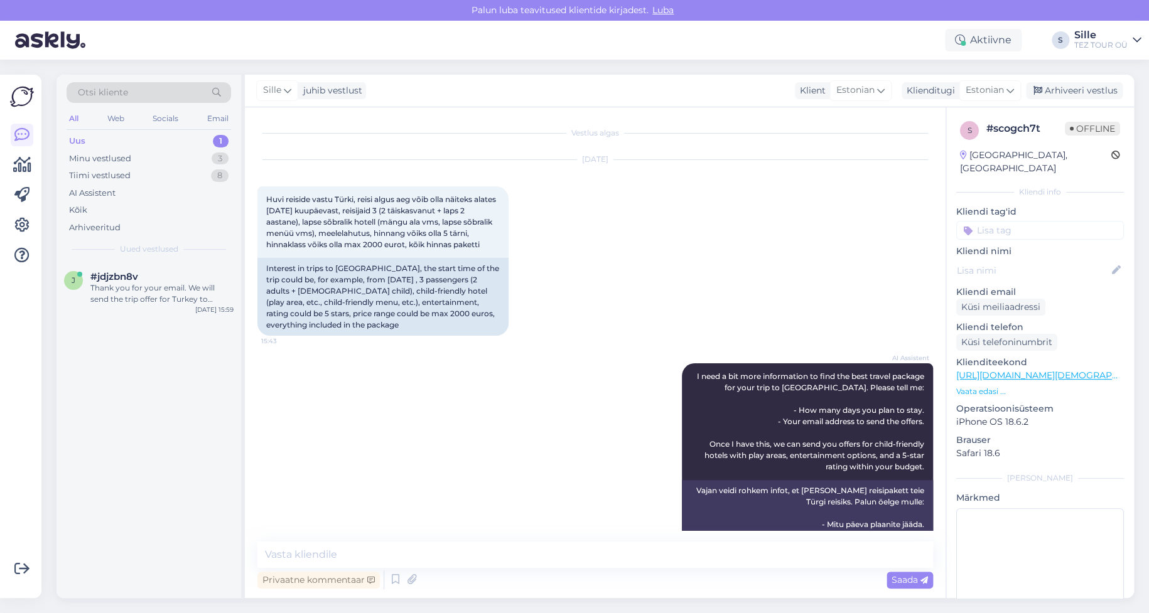
click at [995, 221] on input at bounding box center [1040, 230] width 168 height 19
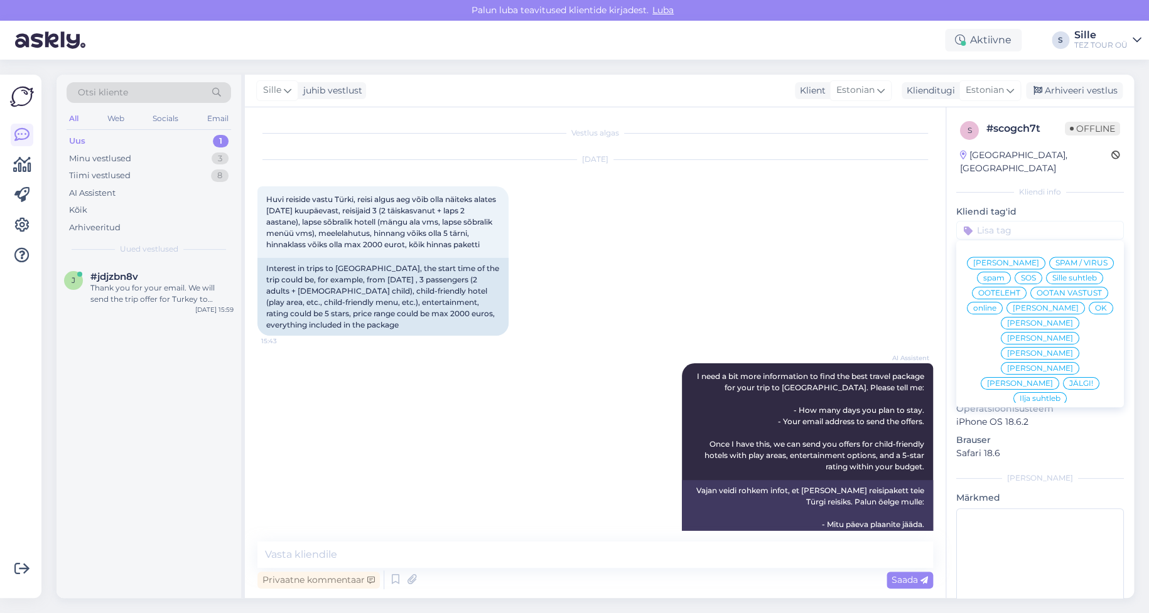
click at [1052, 278] on span "Sille suhtleb" at bounding box center [1074, 278] width 45 height 8
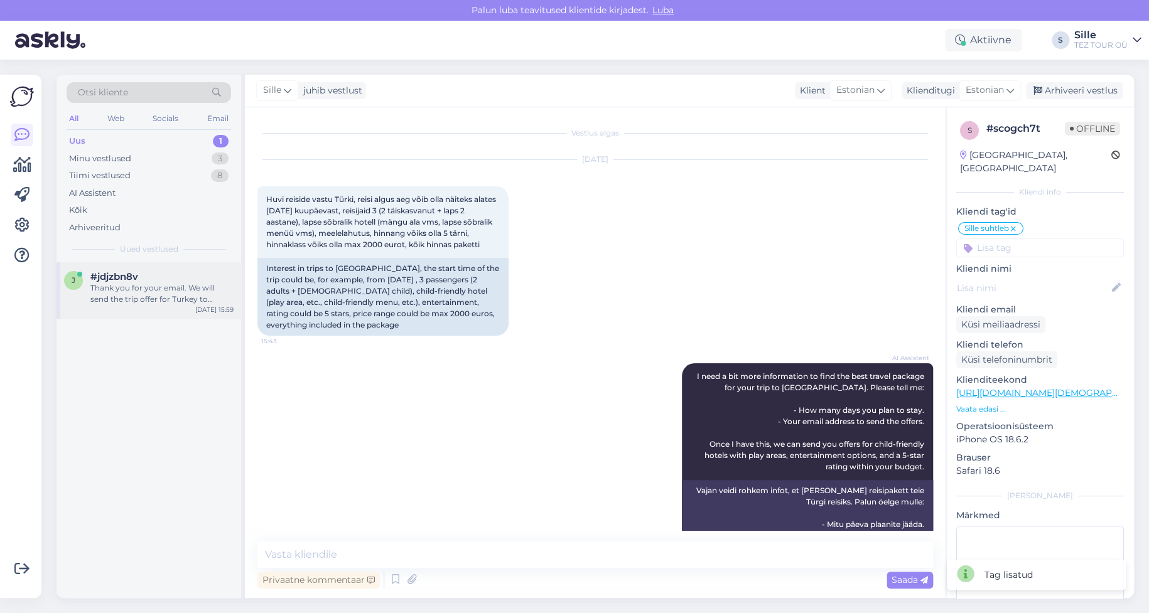
click at [151, 285] on div "Thank you for your email. We will send the trip offer for Turkey to [EMAIL_ADDR…" at bounding box center [161, 294] width 143 height 23
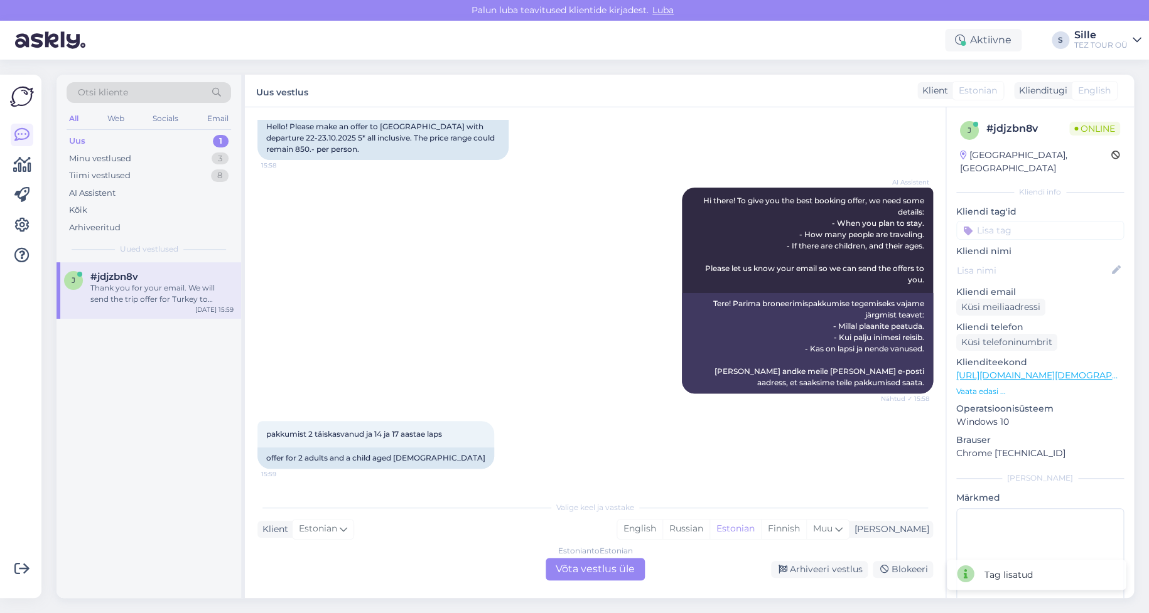
scroll to position [24, 0]
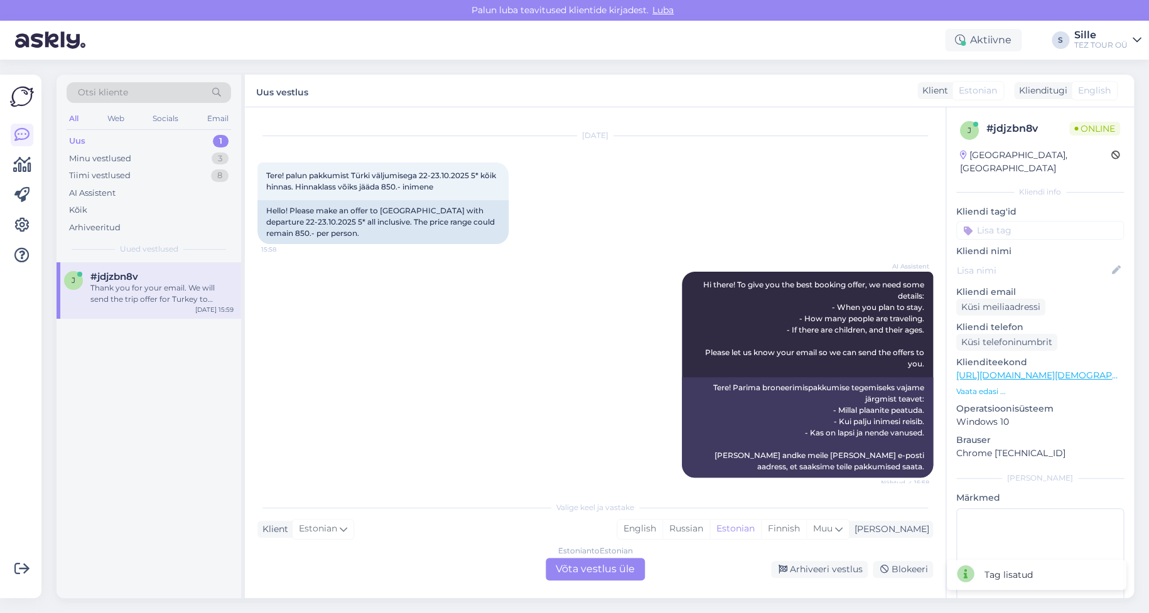
drag, startPoint x: 581, startPoint y: 573, endPoint x: 601, endPoint y: 567, distance: 20.5
click at [581, 573] on div "Estonian to Estonian Võta vestlus üle" at bounding box center [595, 569] width 99 height 23
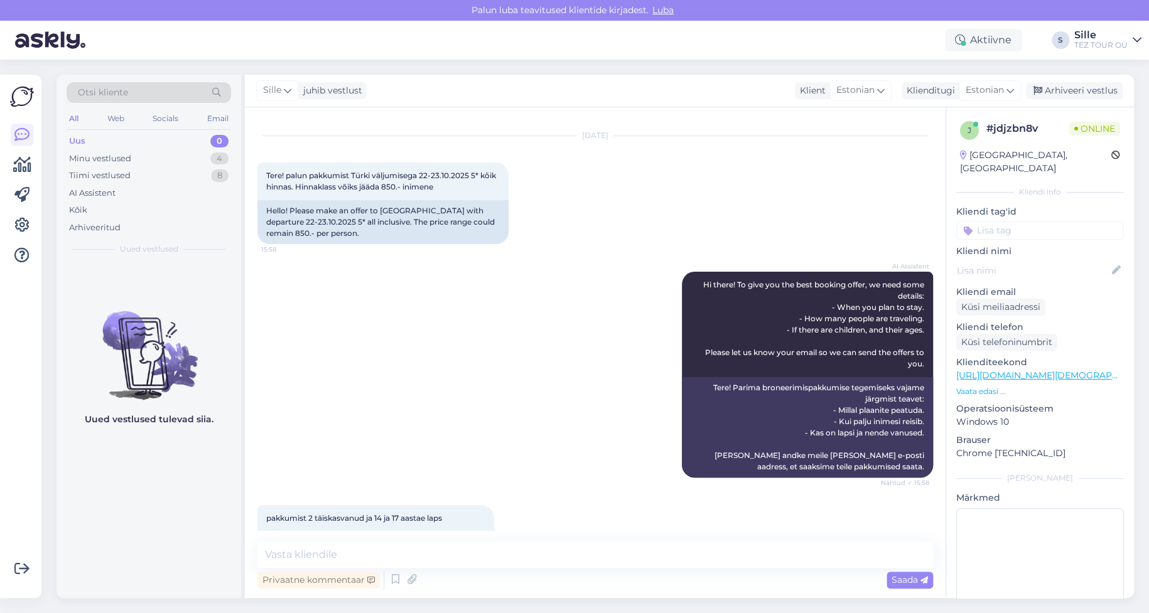
click at [982, 221] on input at bounding box center [1040, 230] width 168 height 19
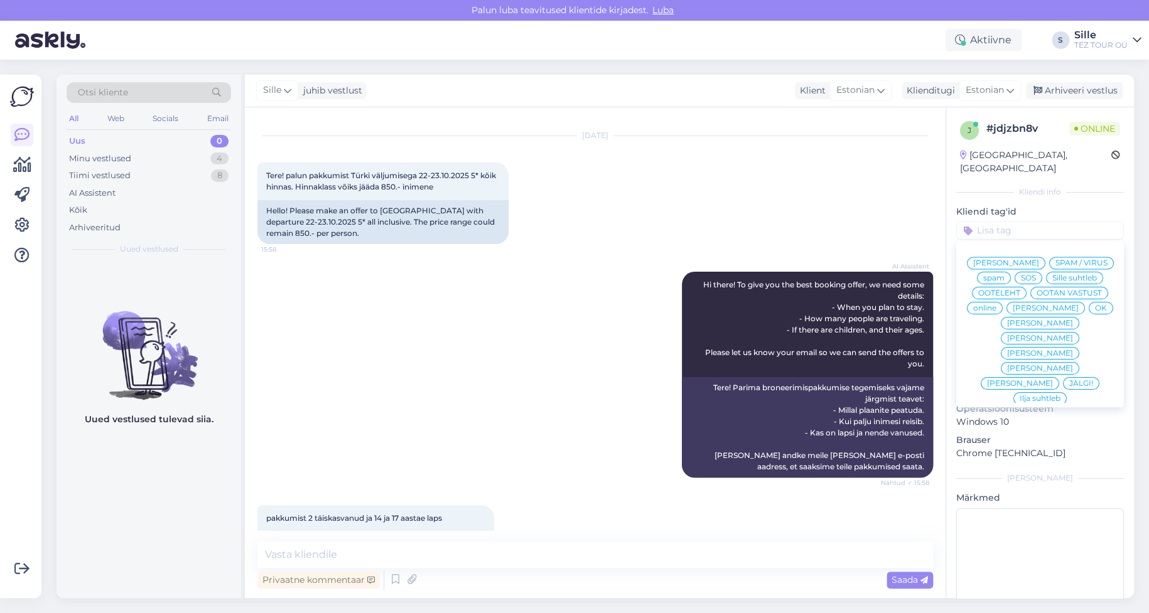
click at [1052, 277] on span "Sille suhtleb" at bounding box center [1074, 278] width 45 height 8
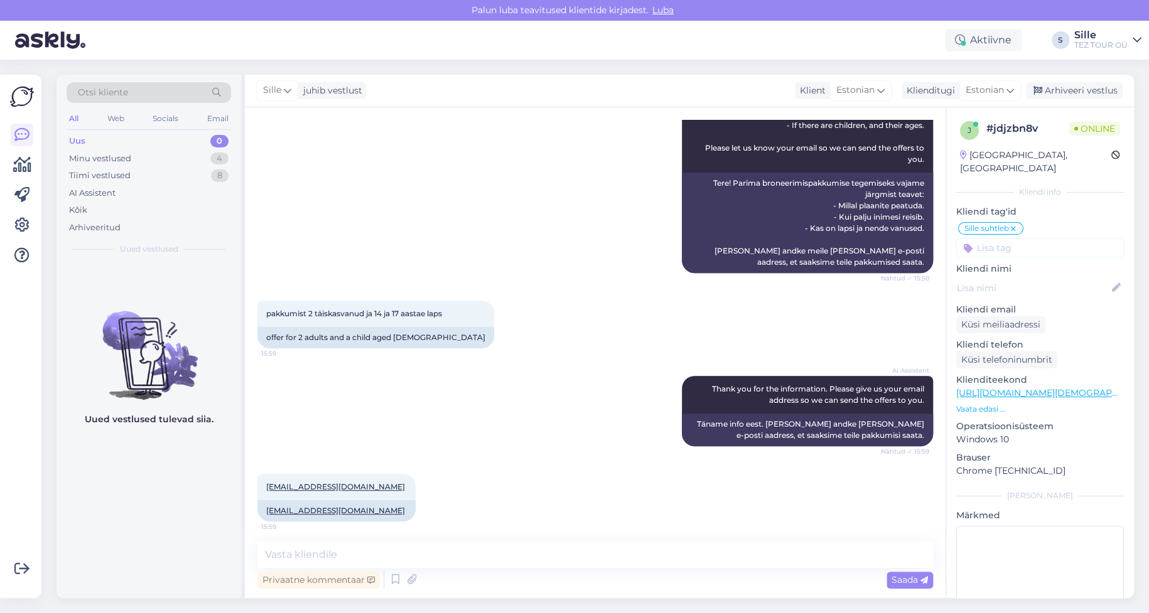
scroll to position [353, 0]
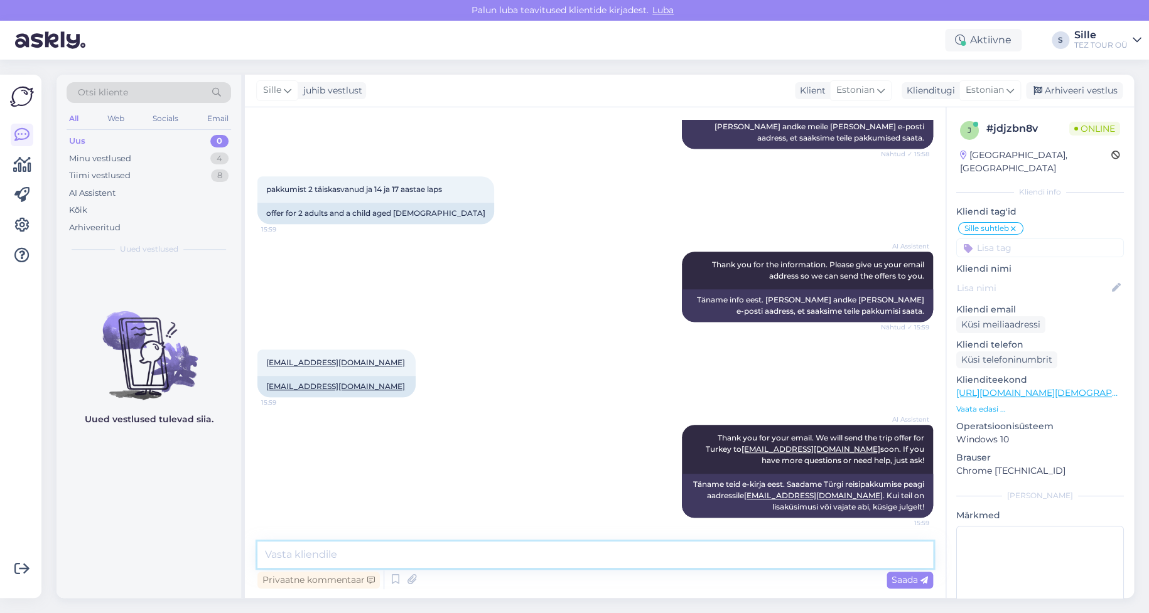
click at [293, 548] on textarea at bounding box center [595, 555] width 676 height 26
type textarea "Tere! Täname päringu eest. Koostan [PERSON_NAME] Teile peagi pakkumise."
click at [895, 580] on span "Saada" at bounding box center [910, 580] width 36 height 11
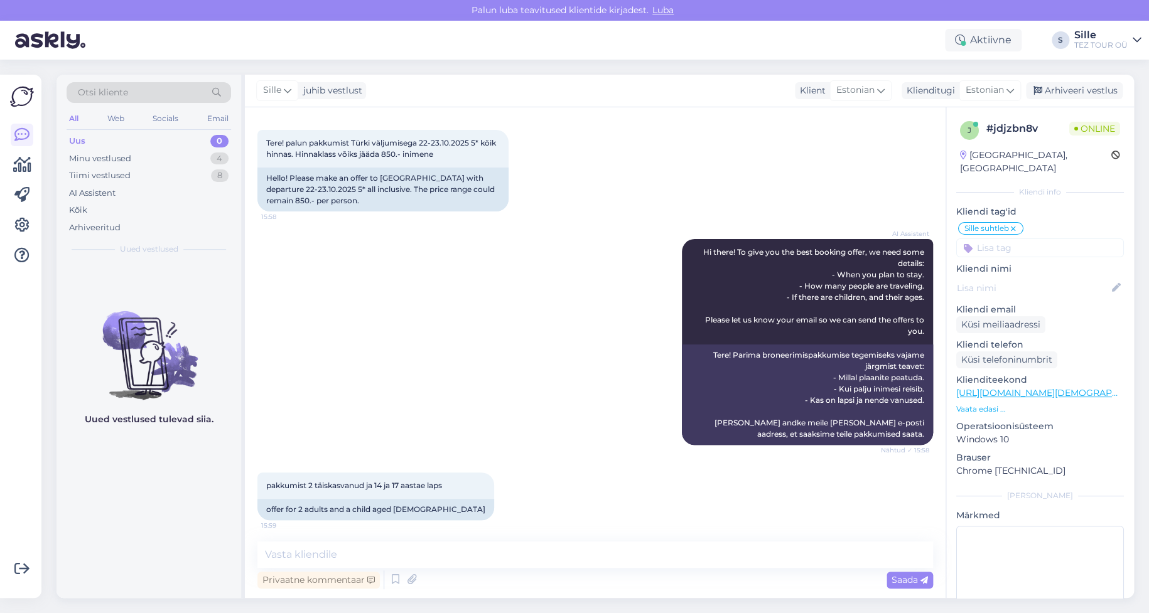
scroll to position [0, 0]
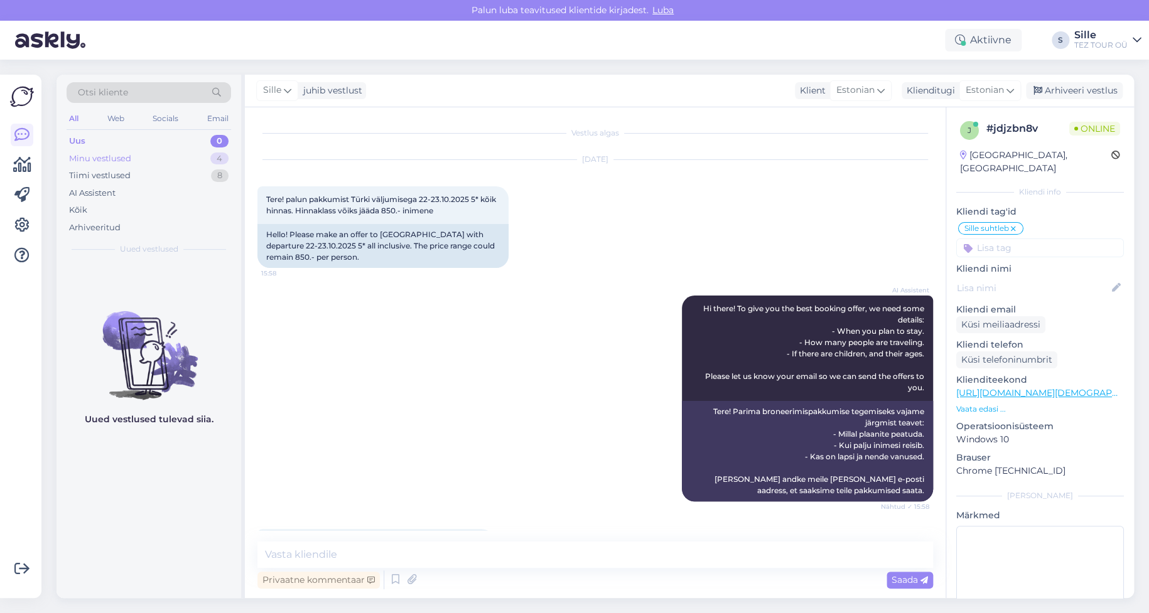
click at [139, 156] on div "Minu vestlused 4" at bounding box center [149, 159] width 165 height 18
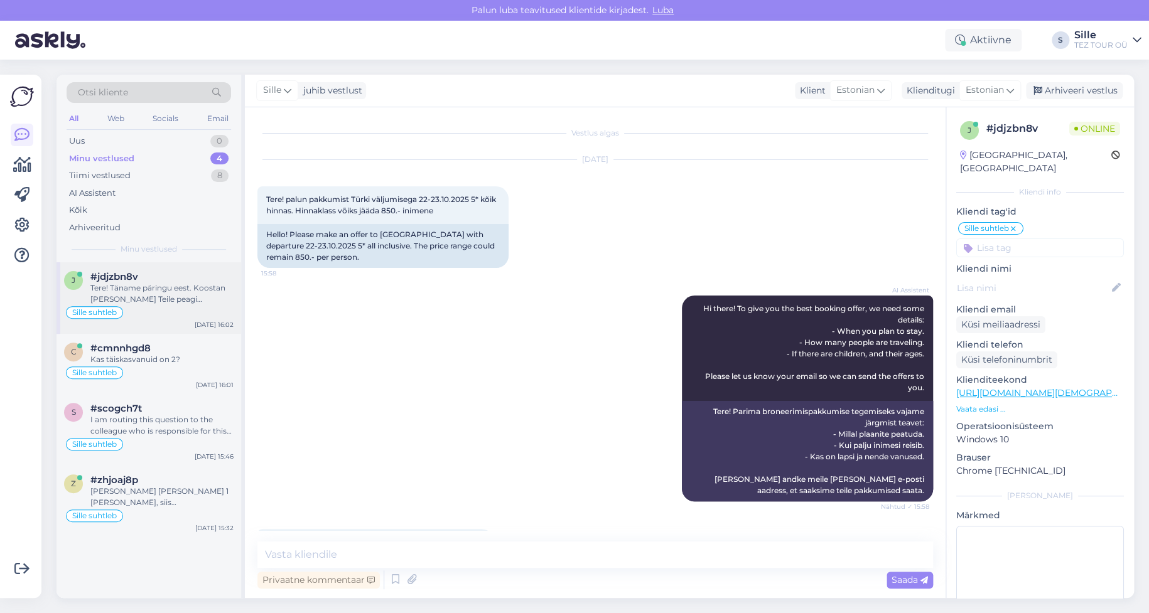
click at [143, 296] on div "Tere! Täname päringu eest. Koostan [PERSON_NAME] Teile peagi pakkumise." at bounding box center [161, 294] width 143 height 23
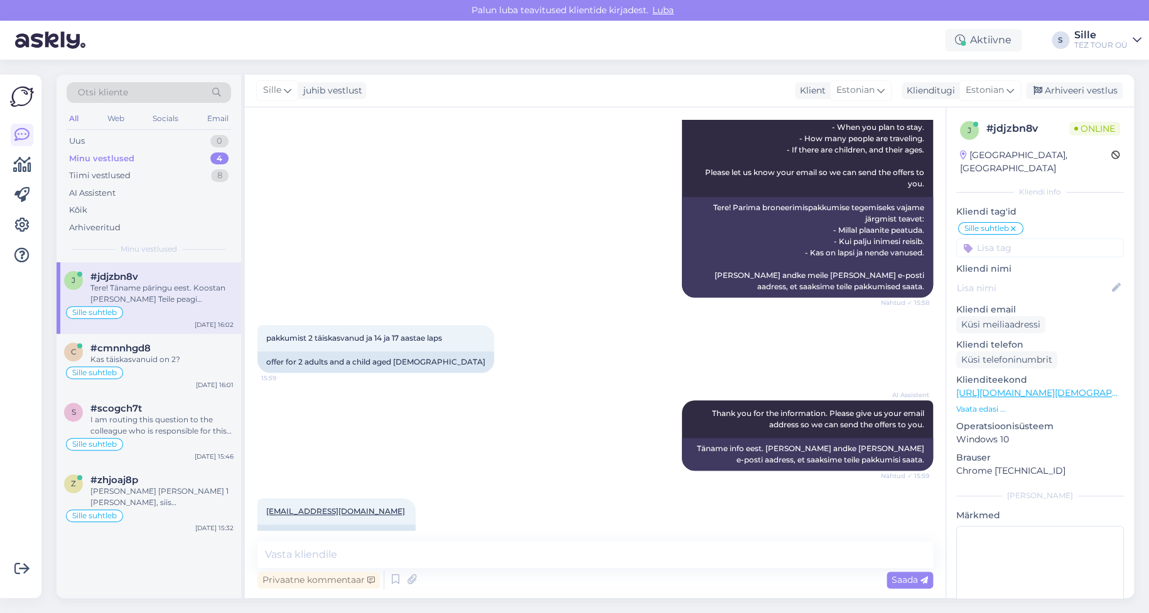
scroll to position [418, 0]
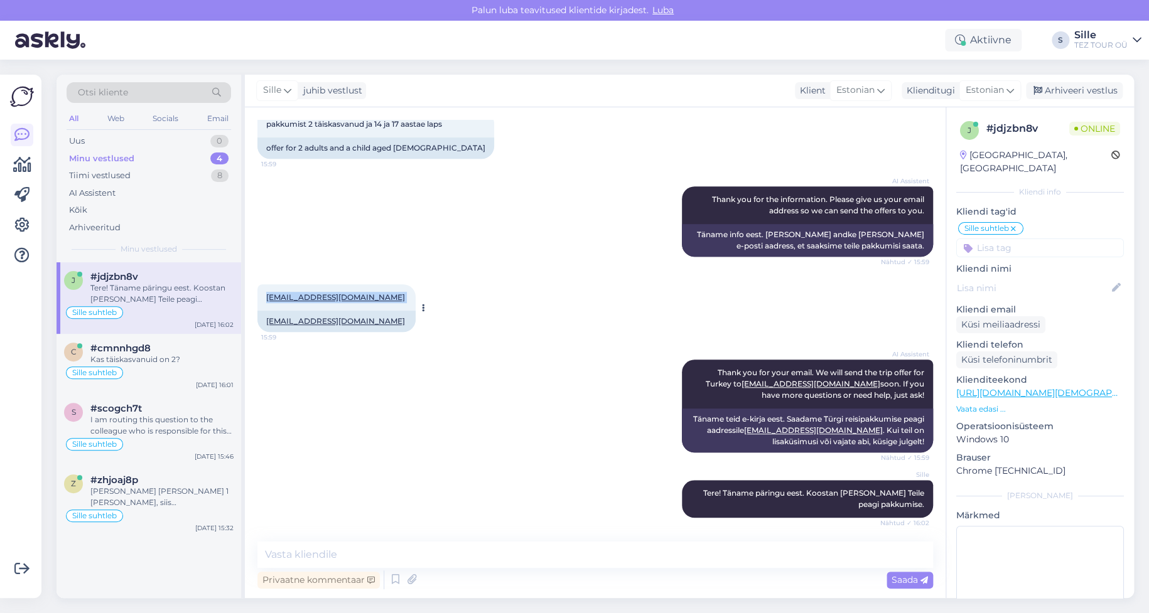
drag, startPoint x: 272, startPoint y: 299, endPoint x: 365, endPoint y: 295, distance: 93.0
click at [365, 295] on div "Vestlus algas [DATE] Tere! palun pakkumist Türki väljumisega 22-23.10.2025 5* k…" at bounding box center [595, 352] width 701 height 491
copy span "[EMAIL_ADDRESS][DOMAIN_NAME]"
click at [972, 603] on div "Otsi kliente All Web Socials Email Uus 0 Minu vestlused 4 Tiimi vestlused 8 AI …" at bounding box center [599, 337] width 1100 height 554
click at [149, 141] on div "Uus 1" at bounding box center [149, 141] width 165 height 18
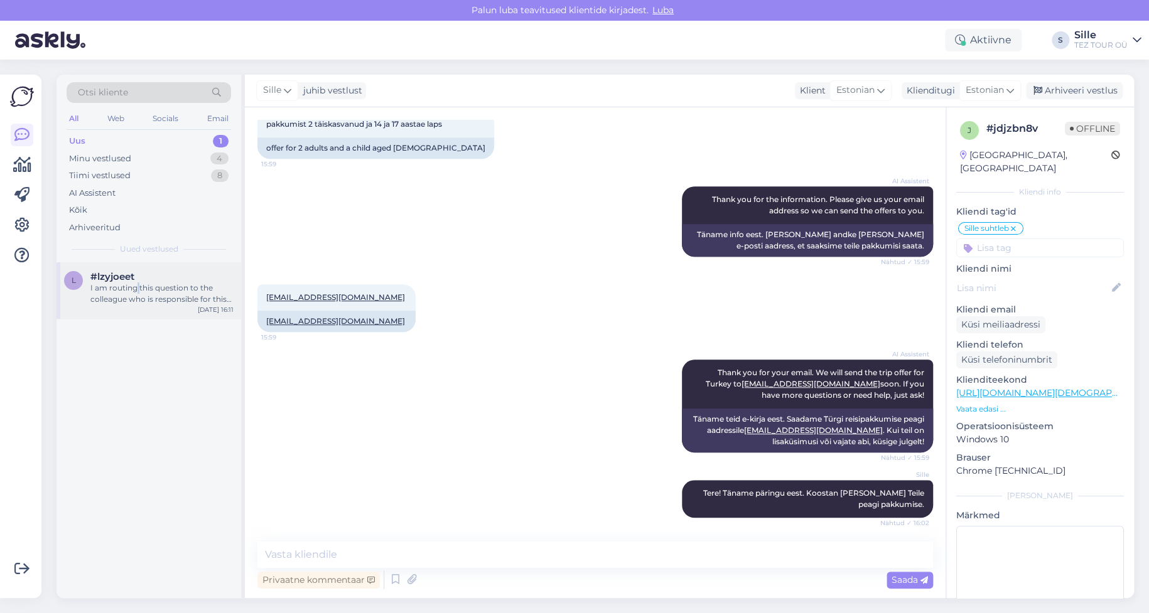
click at [139, 287] on div "I am routing this question to the colleague who is responsible for this topic. …" at bounding box center [161, 294] width 143 height 23
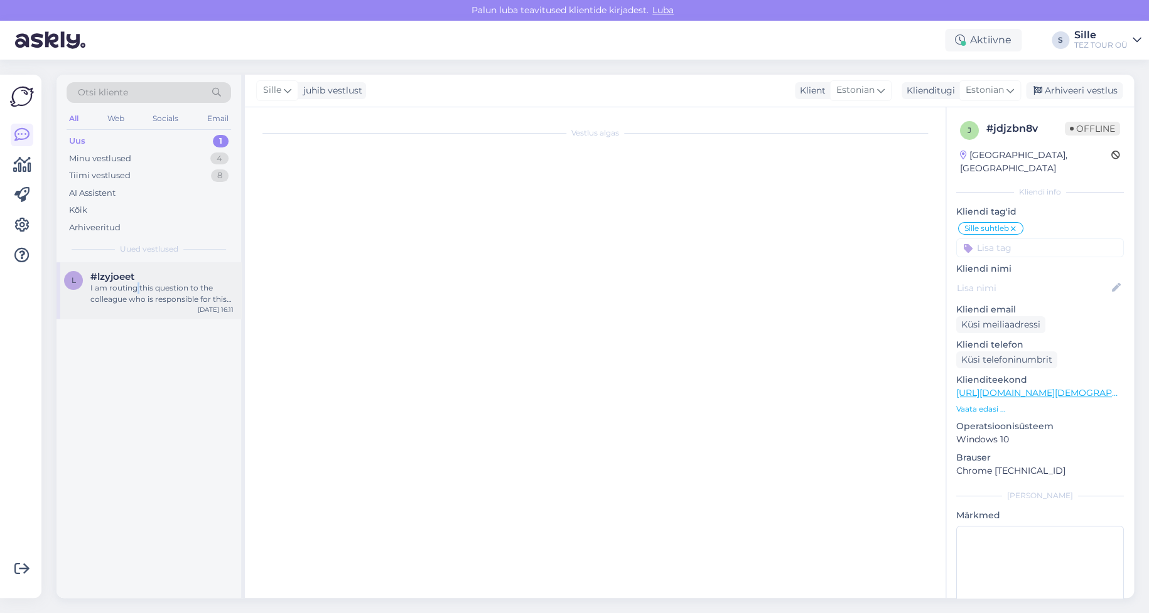
scroll to position [58, 0]
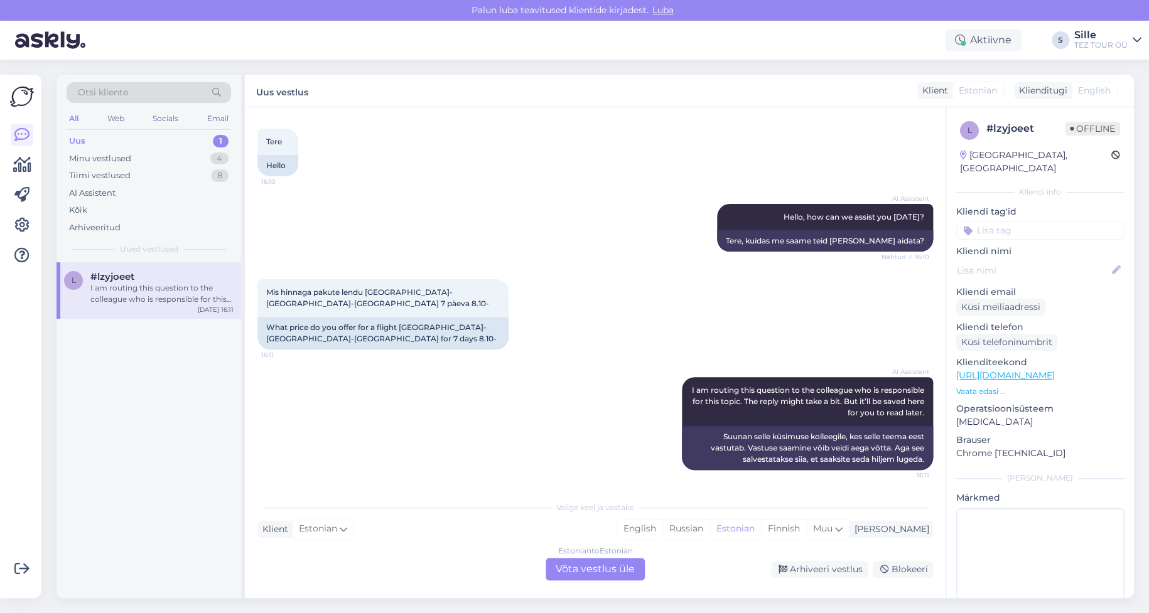
click at [583, 570] on div "Estonian to Estonian Võta vestlus üle" at bounding box center [595, 569] width 99 height 23
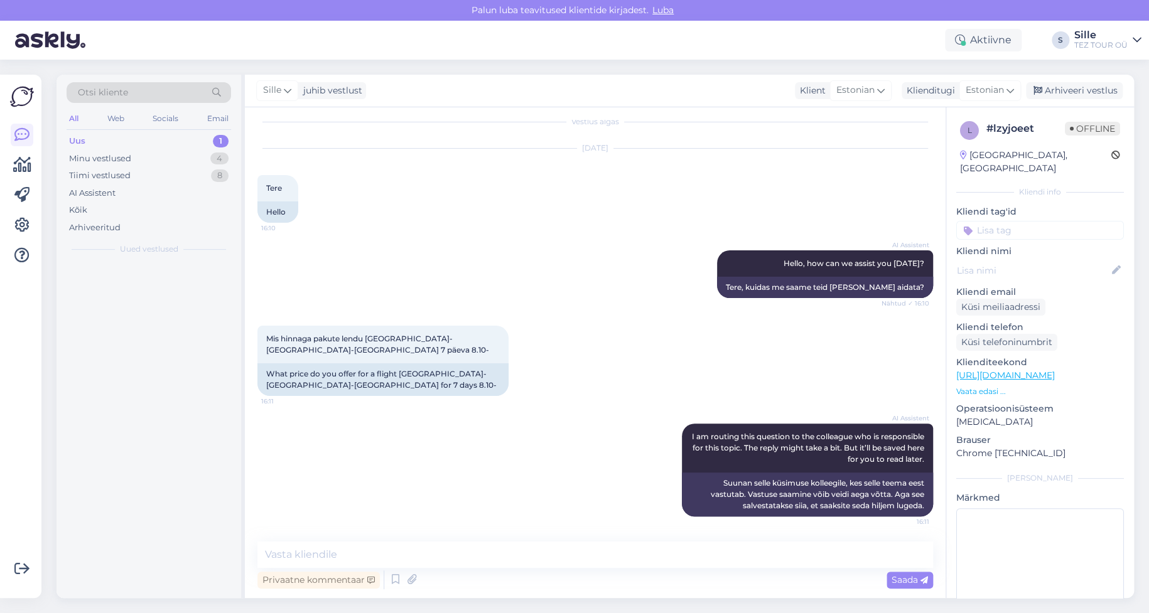
scroll to position [11, 0]
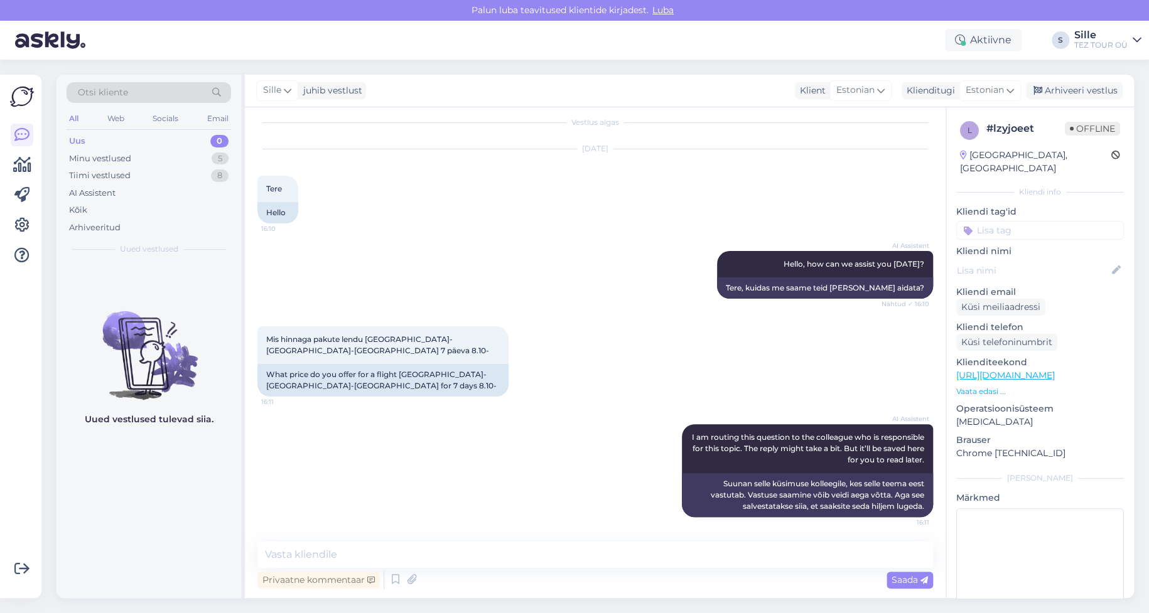
drag, startPoint x: 991, startPoint y: 209, endPoint x: 994, endPoint y: 230, distance: 20.9
click at [991, 221] on input at bounding box center [1040, 230] width 168 height 19
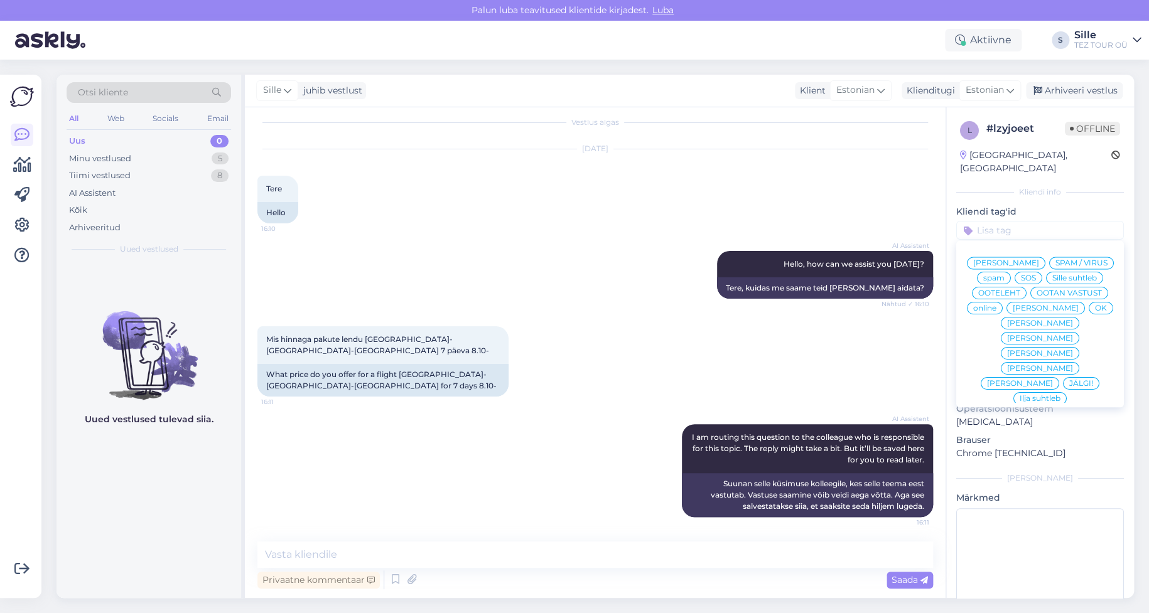
click at [1046, 273] on div "Sille suhtleb" at bounding box center [1074, 278] width 57 height 13
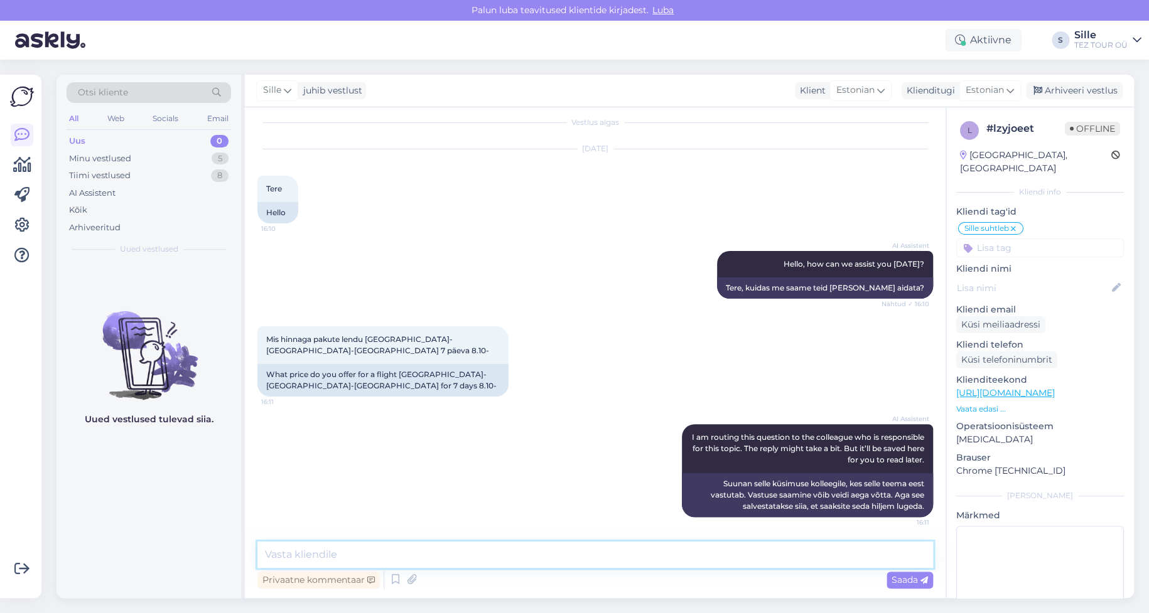
click at [335, 553] on textarea at bounding box center [595, 555] width 676 height 26
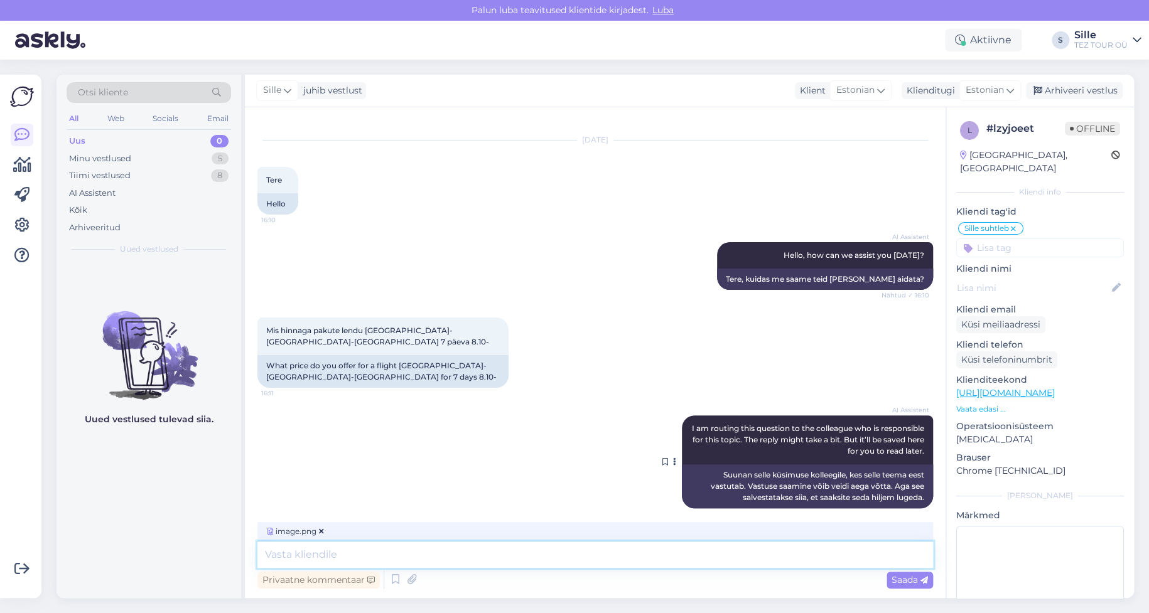
scroll to position [30, 0]
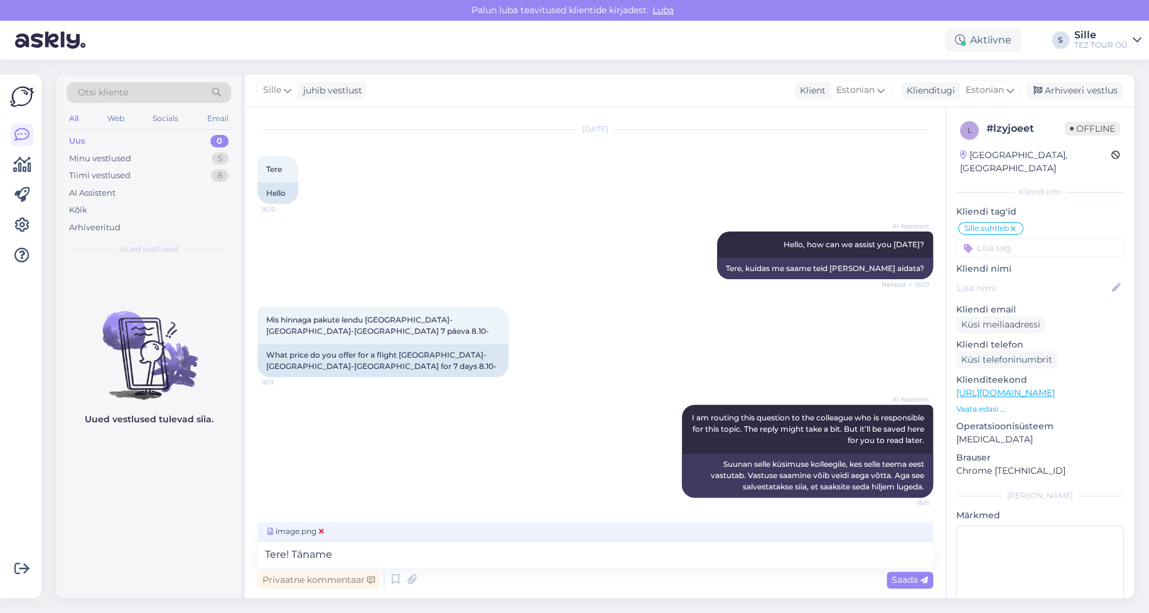
click at [320, 529] on icon at bounding box center [321, 532] width 5 height 8
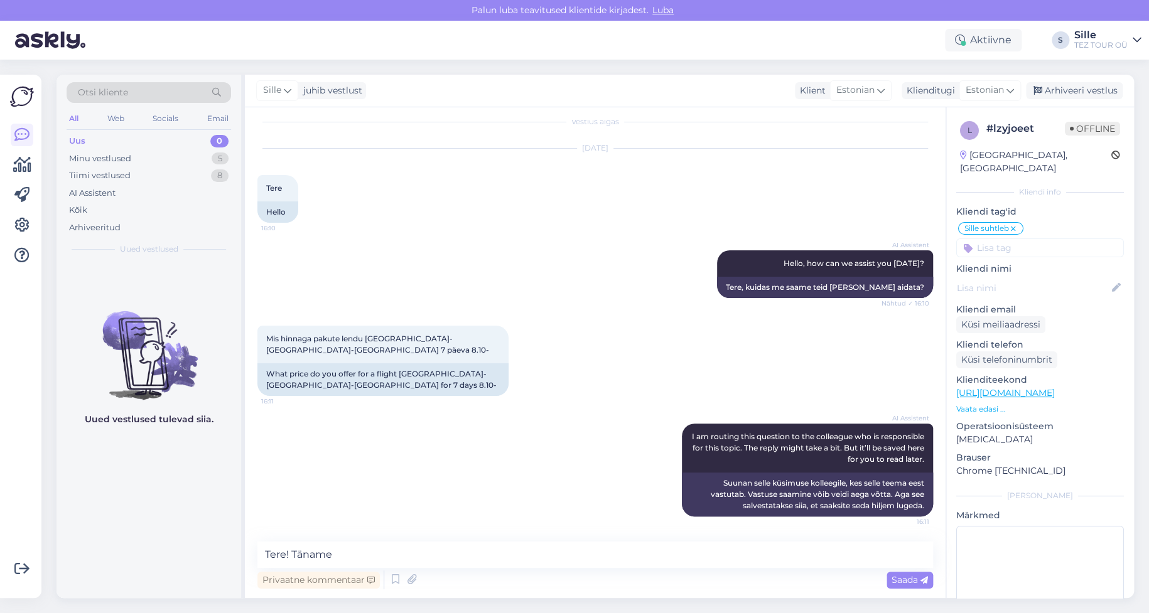
scroll to position [11, 0]
drag, startPoint x: 347, startPoint y: 555, endPoint x: 360, endPoint y: 555, distance: 13.8
click at [350, 554] on textarea "Tere! Täname" at bounding box center [595, 555] width 676 height 26
type textarea "Tere! Täname päringu eest."
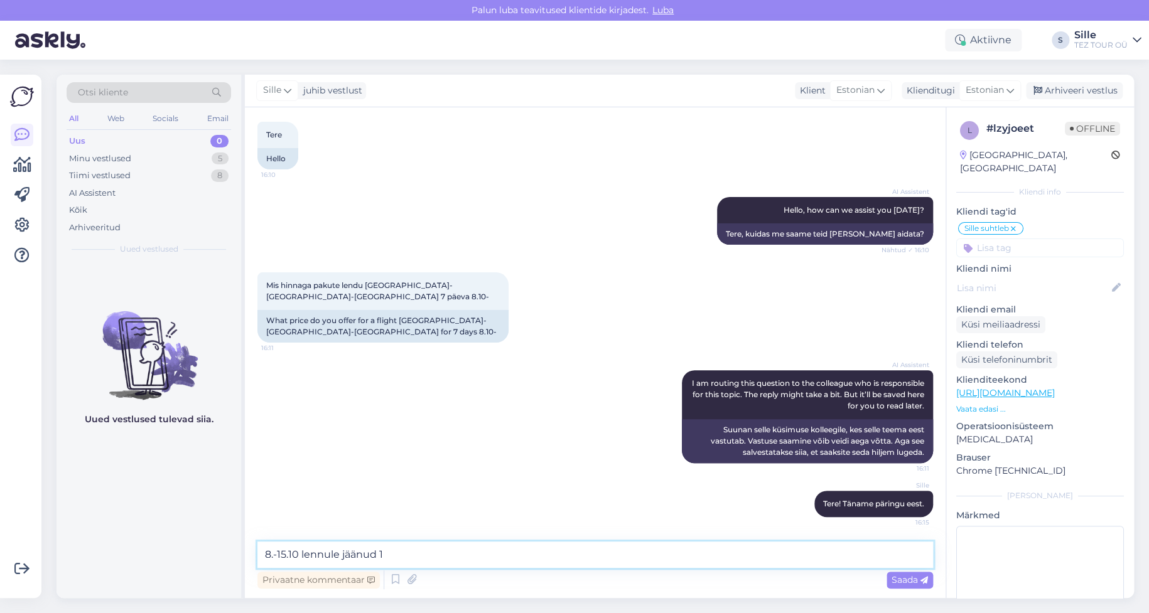
drag, startPoint x: 300, startPoint y: 556, endPoint x: 314, endPoint y: 570, distance: 20.4
click at [301, 556] on textarea "8.-15.10 lennule jäänud 1" at bounding box center [595, 555] width 676 height 26
drag, startPoint x: 484, startPoint y: 555, endPoint x: 490, endPoint y: 554, distance: 6.3
click at [485, 554] on textarea "8.-15.10 TLL - HER - TLL lennule jäänud 1" at bounding box center [595, 555] width 676 height 26
type textarea "8.-15.10 TLL - HER - TLL lennule jäänud 1 koht hind 611 euro"
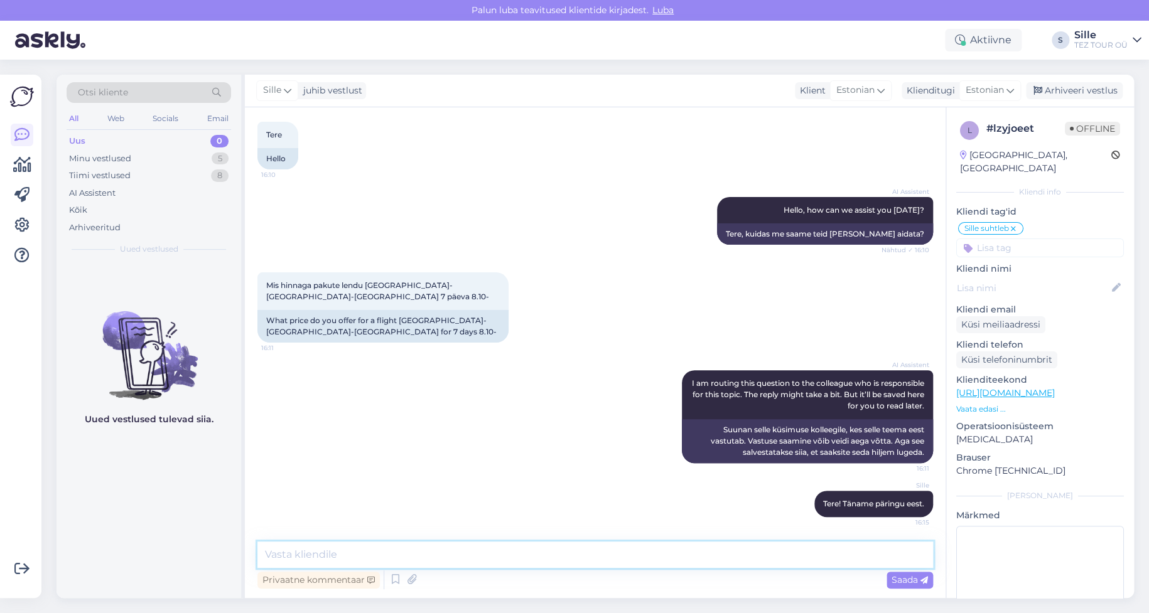
scroll to position [119, 0]
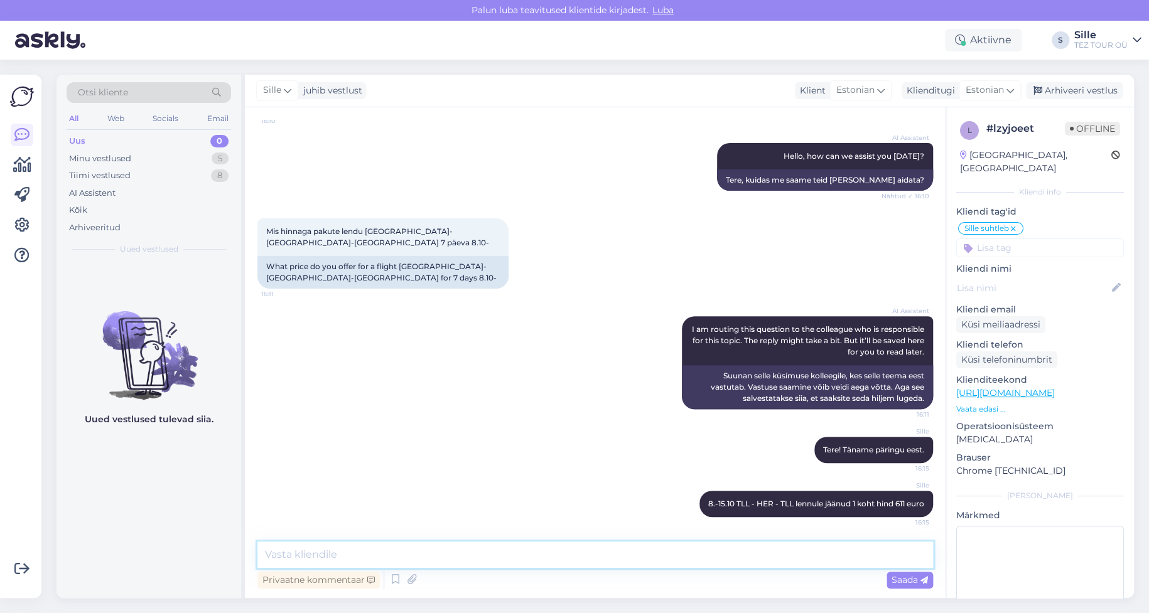
paste textarea
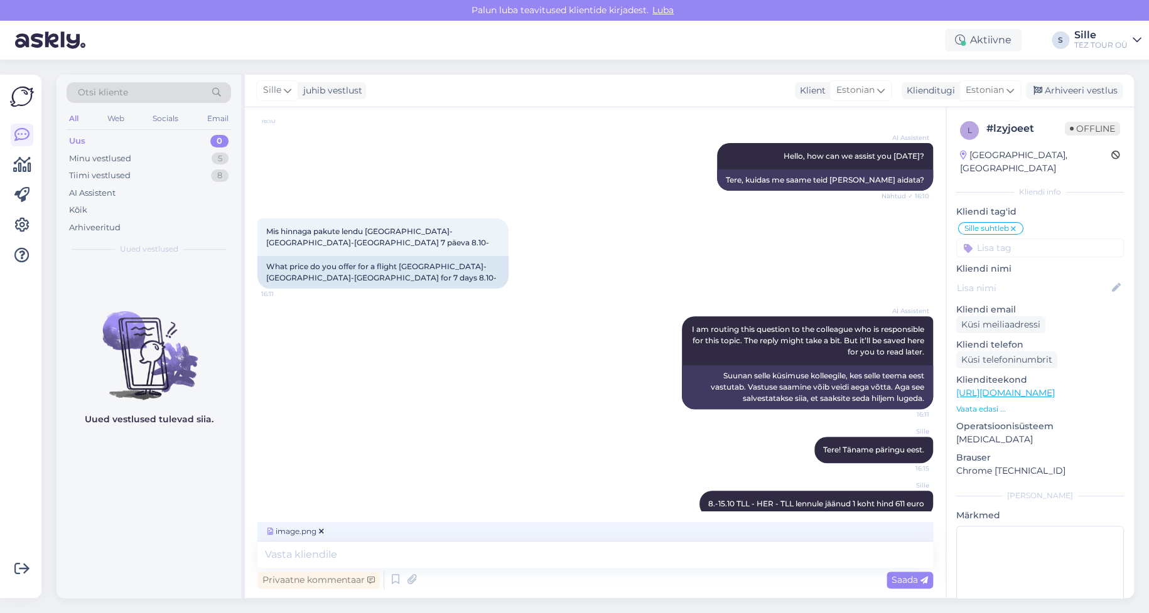
click at [907, 575] on span "Saada" at bounding box center [910, 580] width 36 height 11
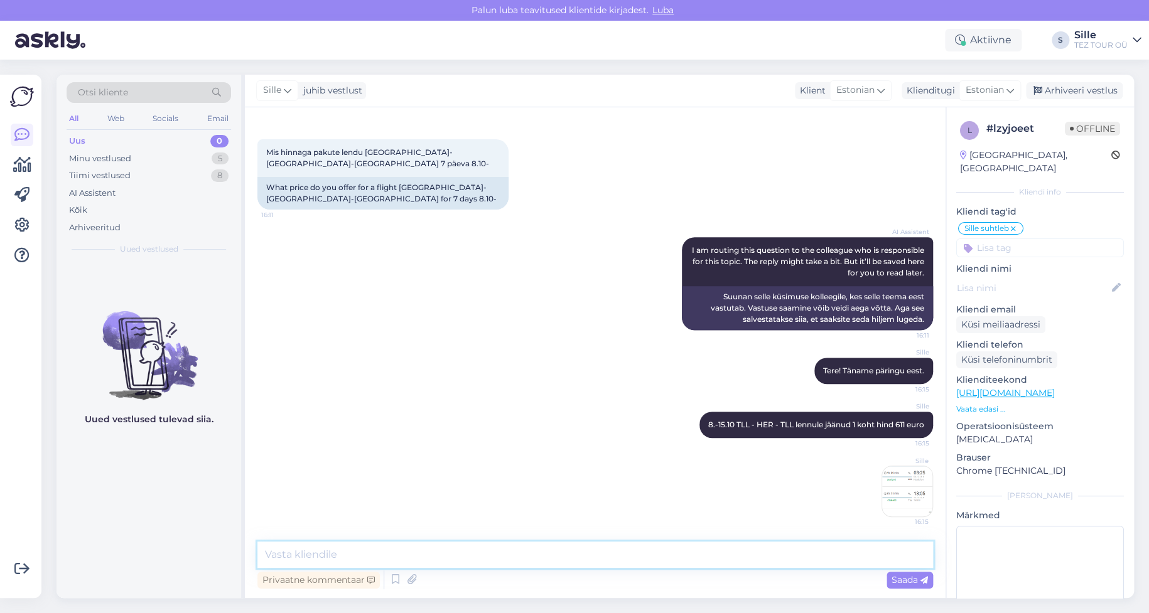
drag, startPoint x: 286, startPoint y: 552, endPoint x: 362, endPoint y: 559, distance: 76.3
click at [292, 552] on textarea at bounding box center [595, 555] width 676 height 26
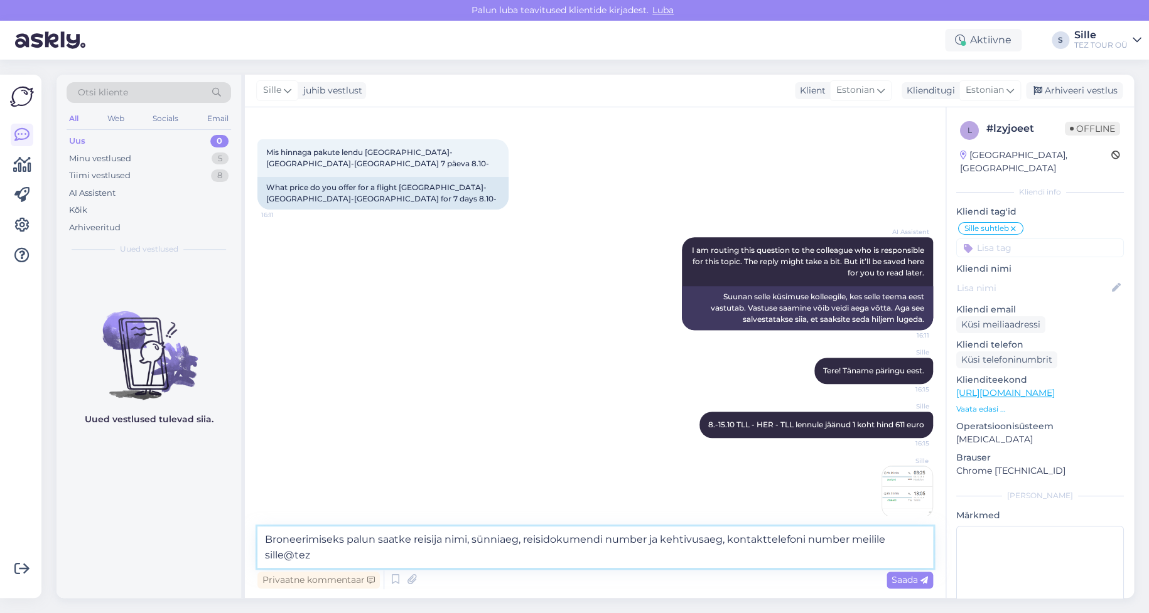
scroll to position [213, 0]
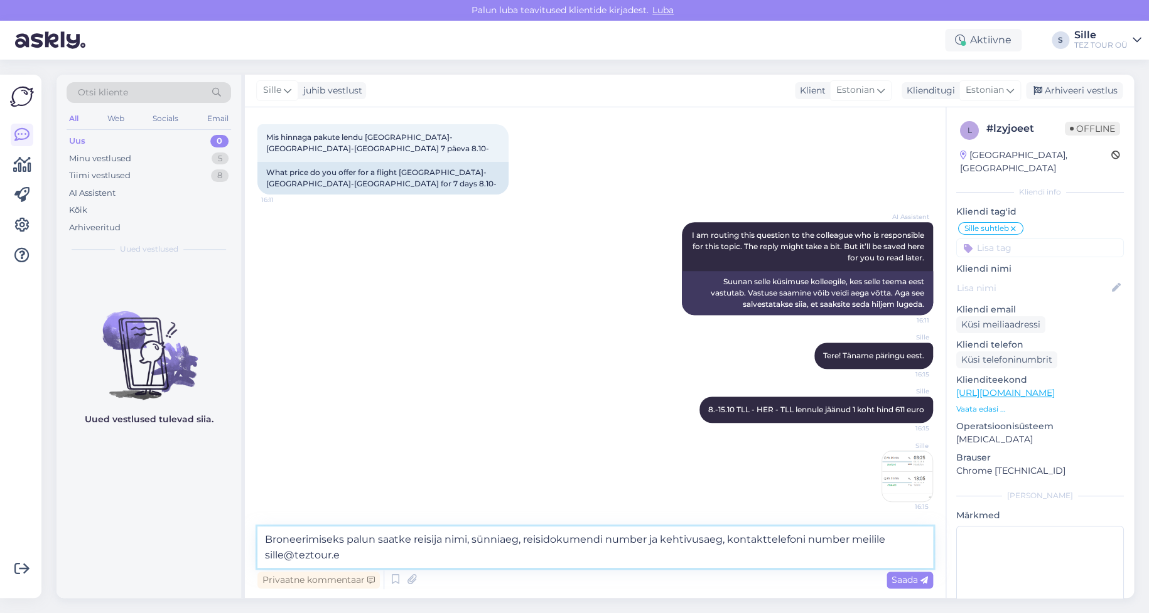
type textarea "Broneerimiseks palun saatke reisija nimi, sünniaeg, reisidokumendi number ja ke…"
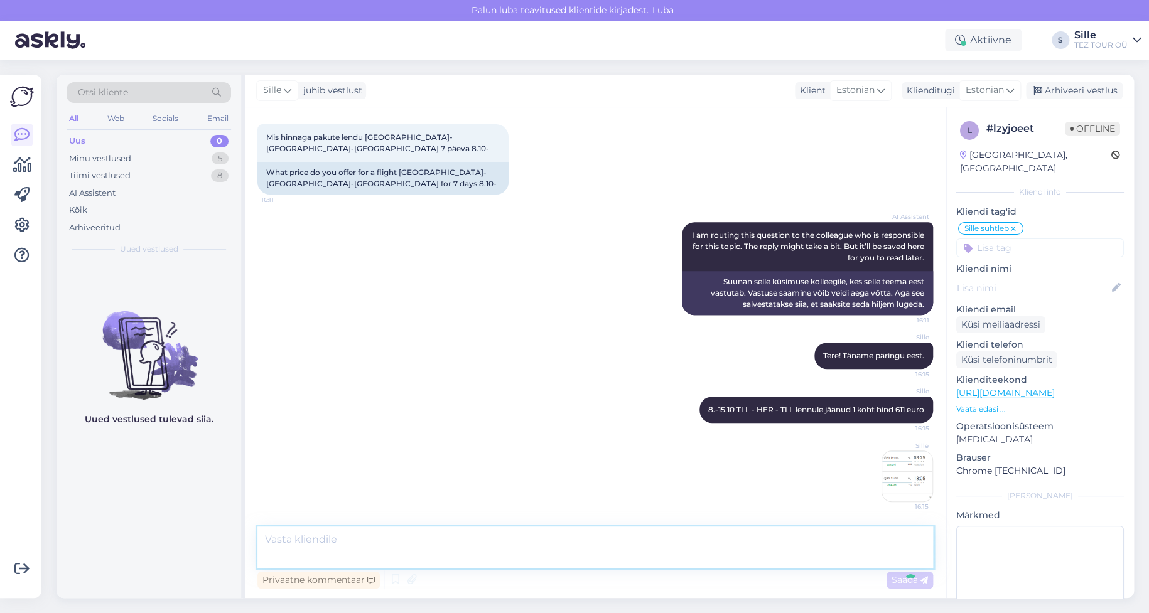
scroll to position [274, 0]
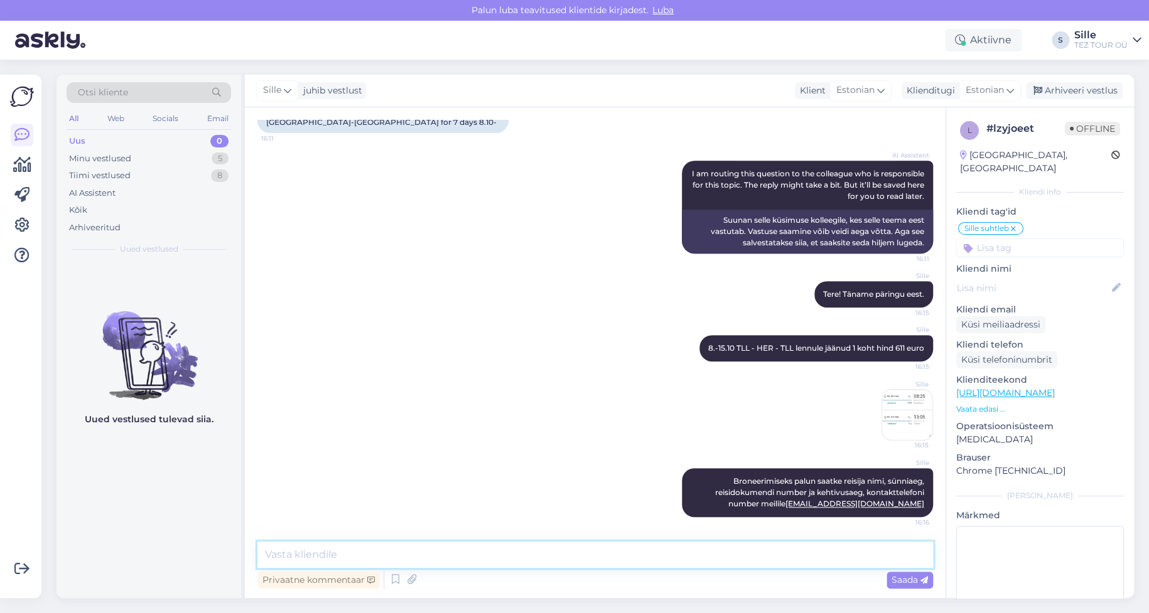
click at [314, 554] on textarea at bounding box center [595, 555] width 676 height 26
type textarea "Jään [PERSON_NAME] tagasisidet ootama."
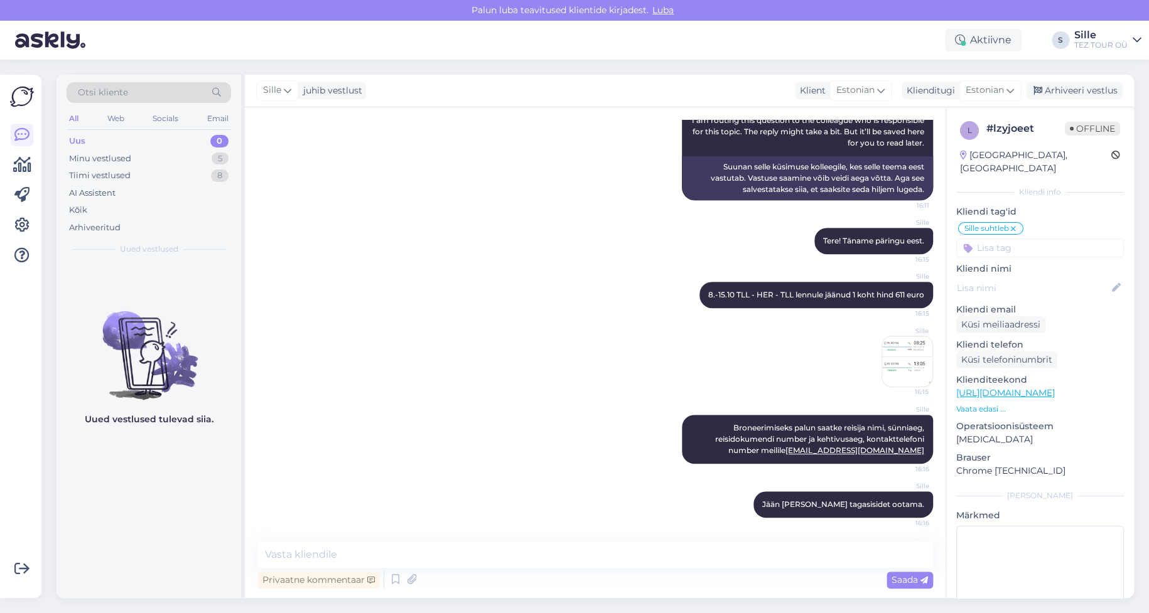
drag, startPoint x: 987, startPoint y: 236, endPoint x: 1029, endPoint y: 239, distance: 41.6
click at [988, 239] on input at bounding box center [1040, 248] width 168 height 19
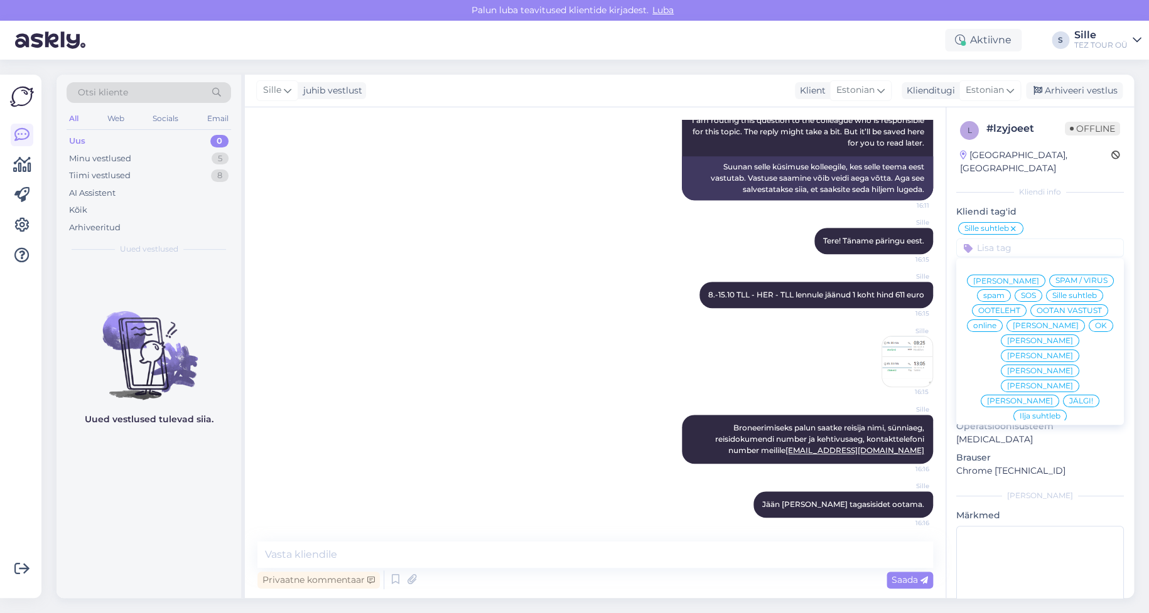
drag, startPoint x: 1063, startPoint y: 324, endPoint x: 1056, endPoint y: 323, distance: 6.9
click at [1089, 322] on div "OK" at bounding box center [1101, 326] width 24 height 13
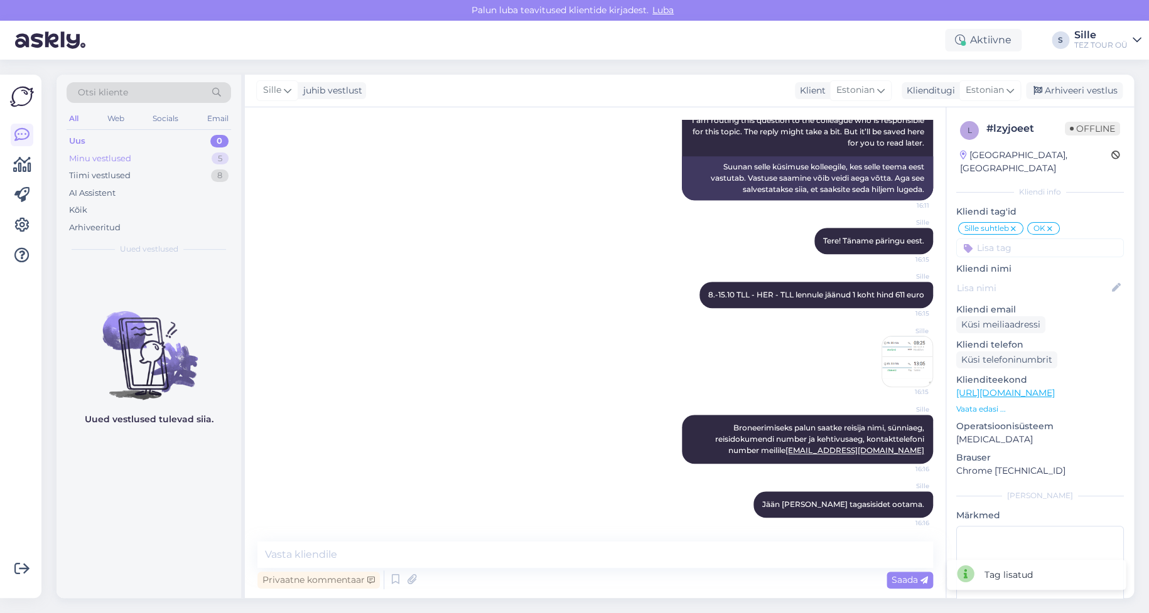
click at [104, 156] on div "Minu vestlused" at bounding box center [100, 159] width 62 height 13
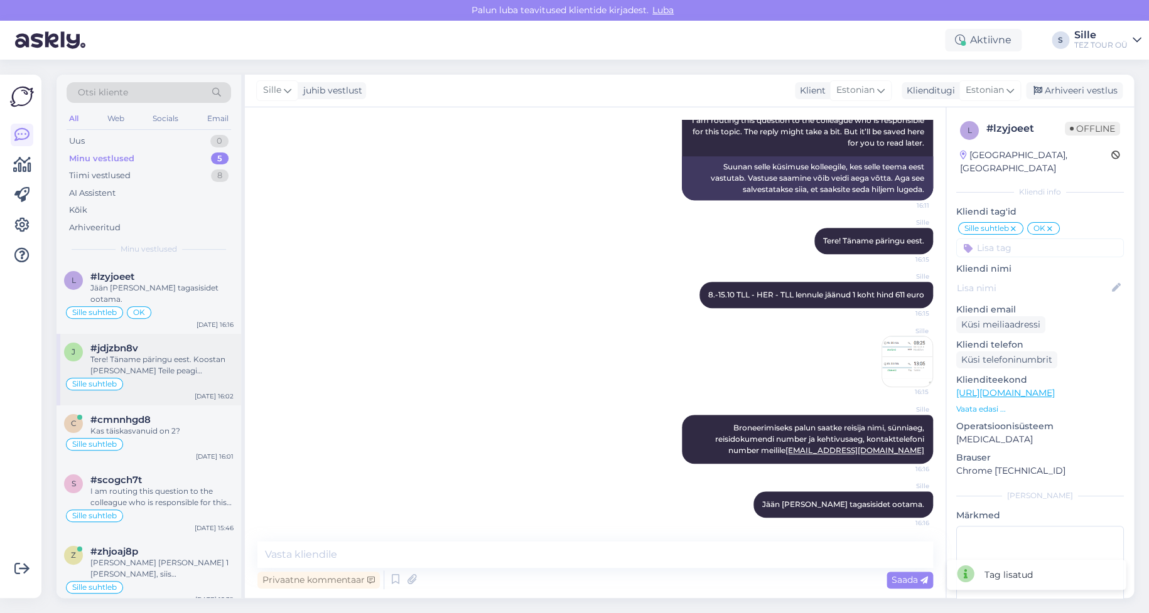
click at [144, 354] on div "Tere! Täname päringu eest. Koostan [PERSON_NAME] Teile peagi pakkumise." at bounding box center [161, 365] width 143 height 23
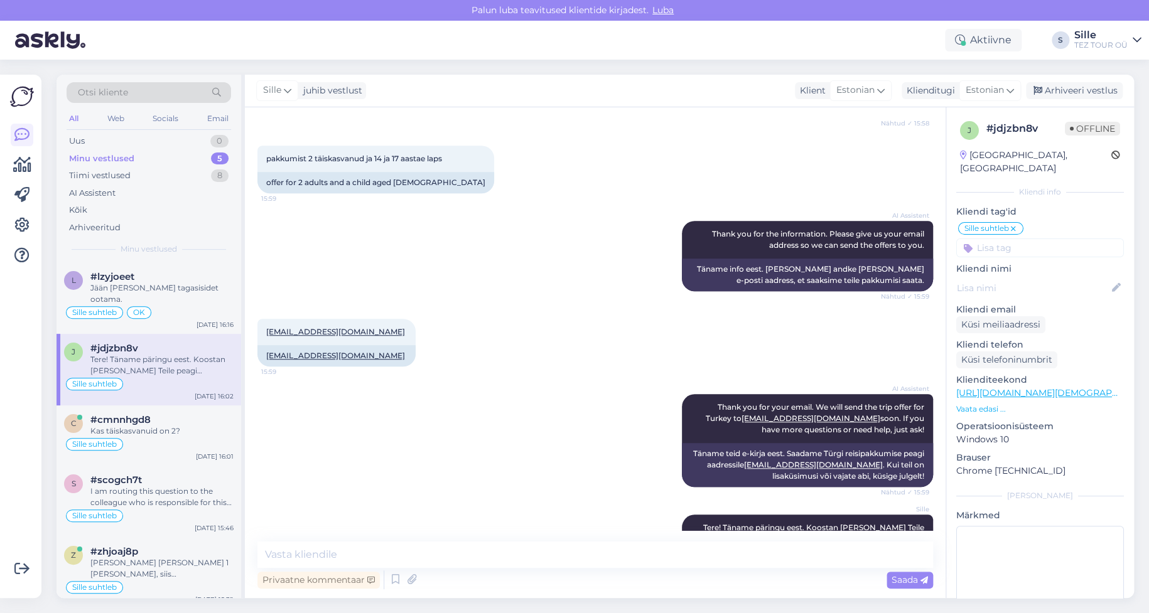
scroll to position [418, 0]
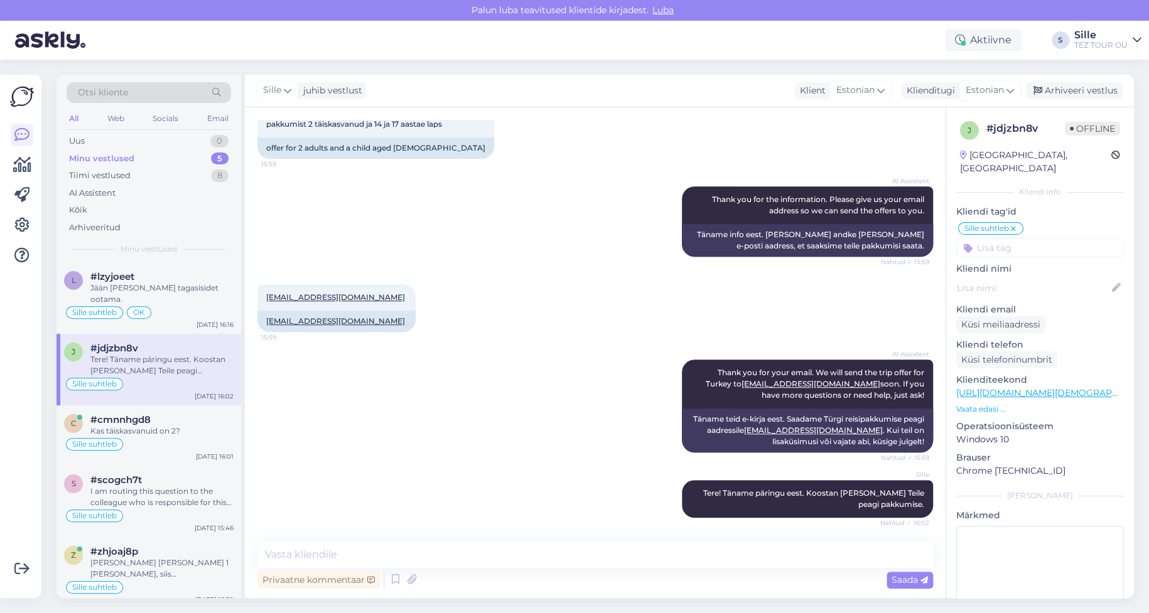
click at [588, 569] on div "Privaatne kommentaar Saada" at bounding box center [595, 580] width 676 height 24
drag, startPoint x: 260, startPoint y: 293, endPoint x: 387, endPoint y: 289, distance: 126.9
click at [387, 289] on div "[EMAIL_ADDRESS][DOMAIN_NAME] 15:59 [EMAIL_ADDRESS][DOMAIN_NAME]" at bounding box center [595, 308] width 676 height 75
copy span "[EMAIL_ADDRESS][DOMAIN_NAME]"
click at [321, 554] on textarea at bounding box center [595, 555] width 676 height 26
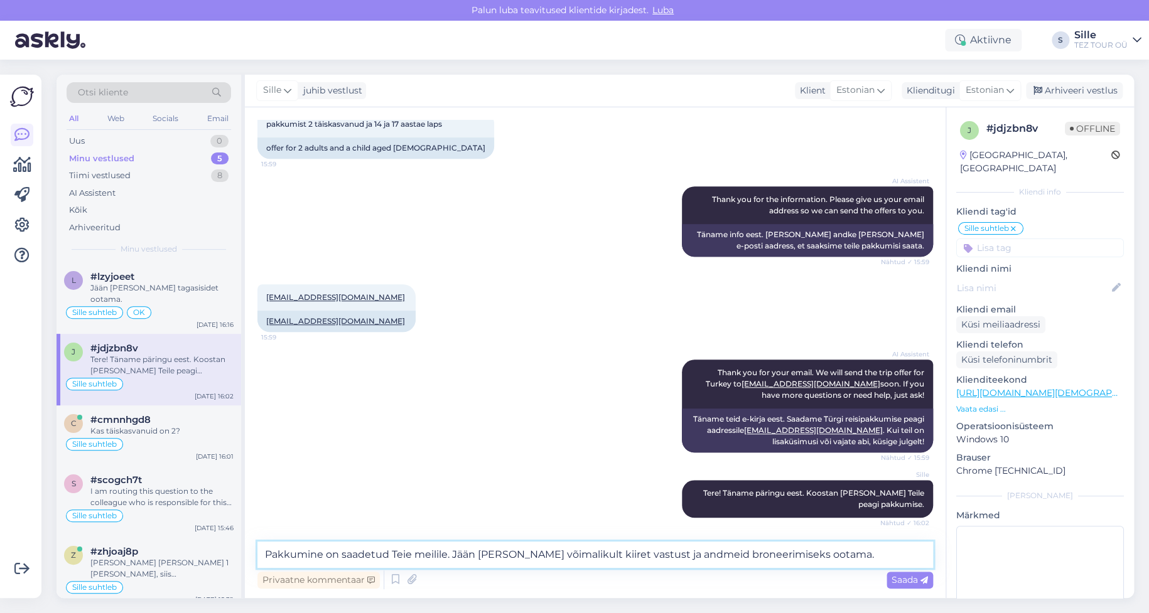
type textarea "Pakkumine on saadetud Teie meilile. Jään [PERSON_NAME] võimalikult kiiret vastu…"
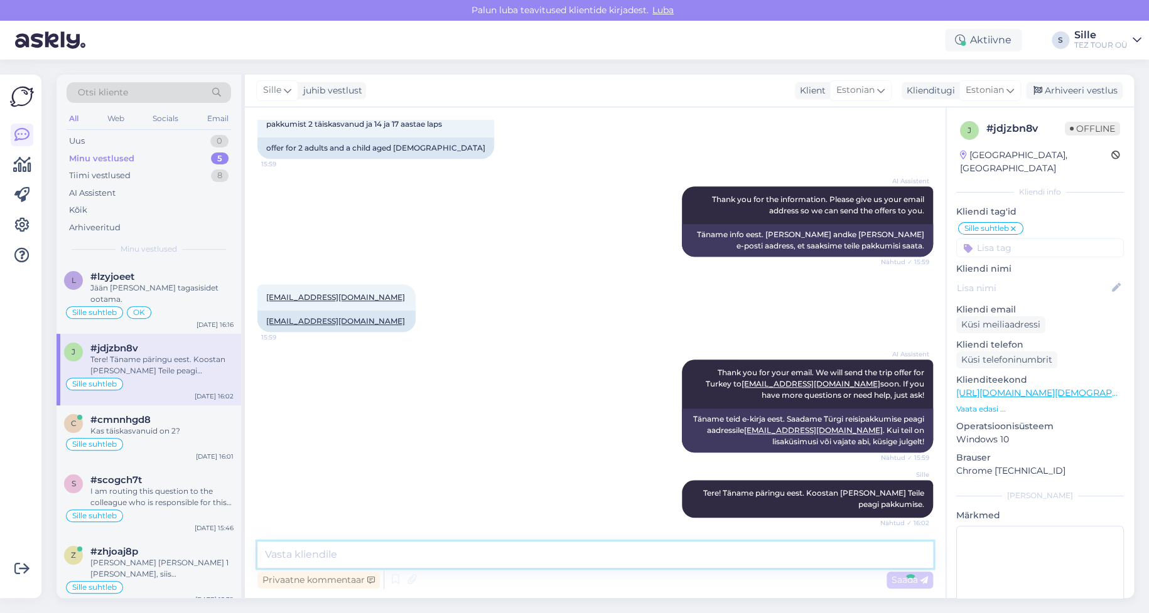
scroll to position [484, 0]
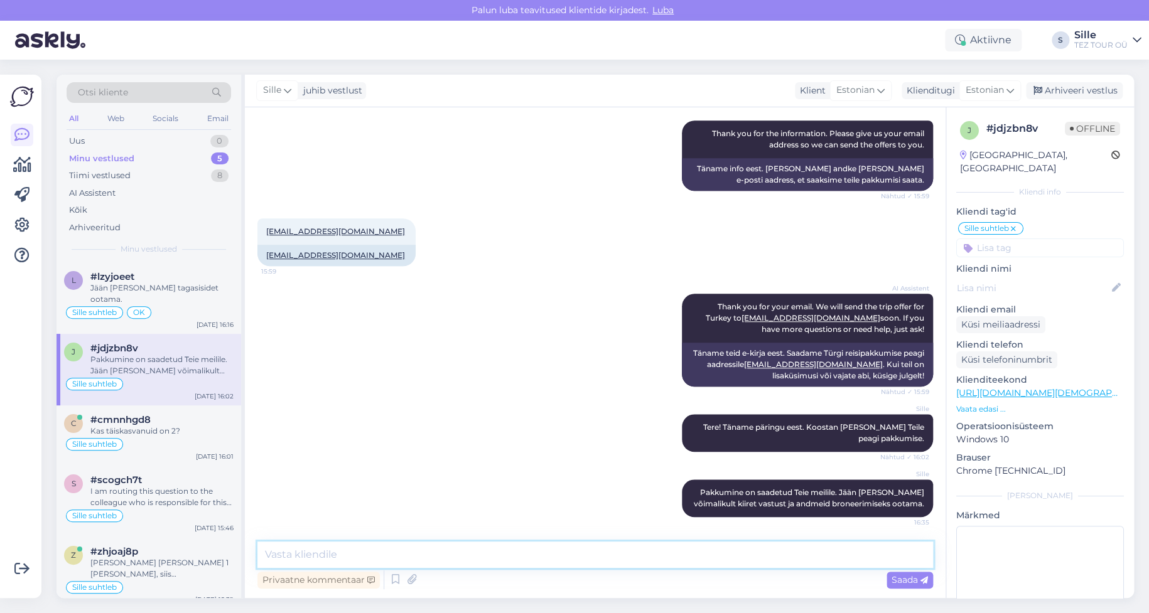
click at [315, 552] on textarea at bounding box center [595, 555] width 676 height 26
type textarea "Ilust päeva jätku!"
click at [916, 577] on span "Saada" at bounding box center [910, 580] width 36 height 11
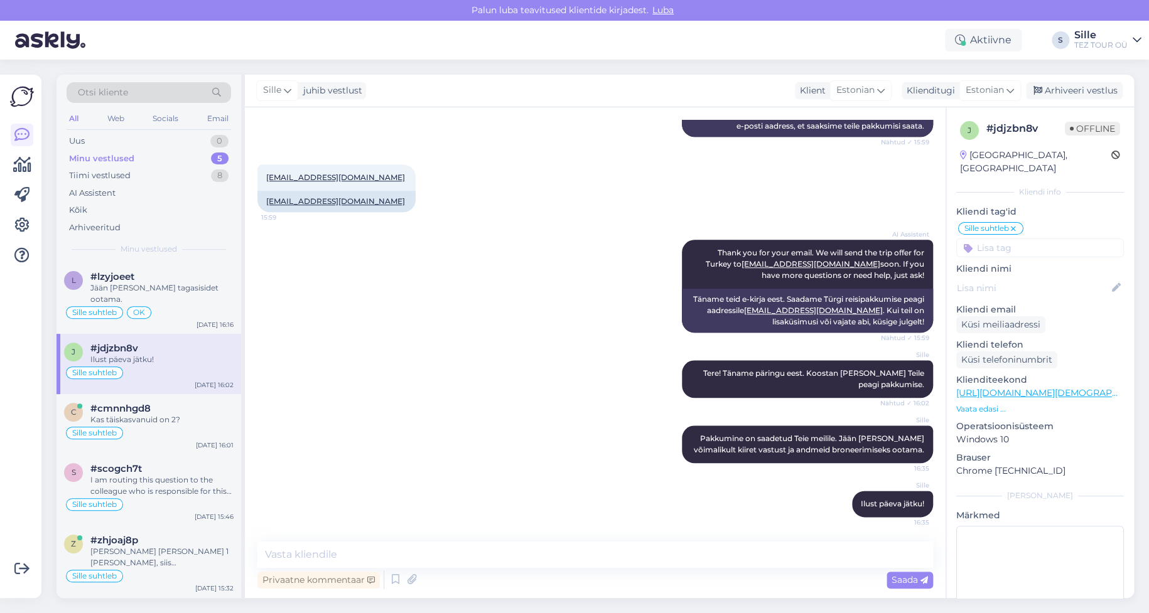
click at [981, 239] on input at bounding box center [1040, 248] width 168 height 19
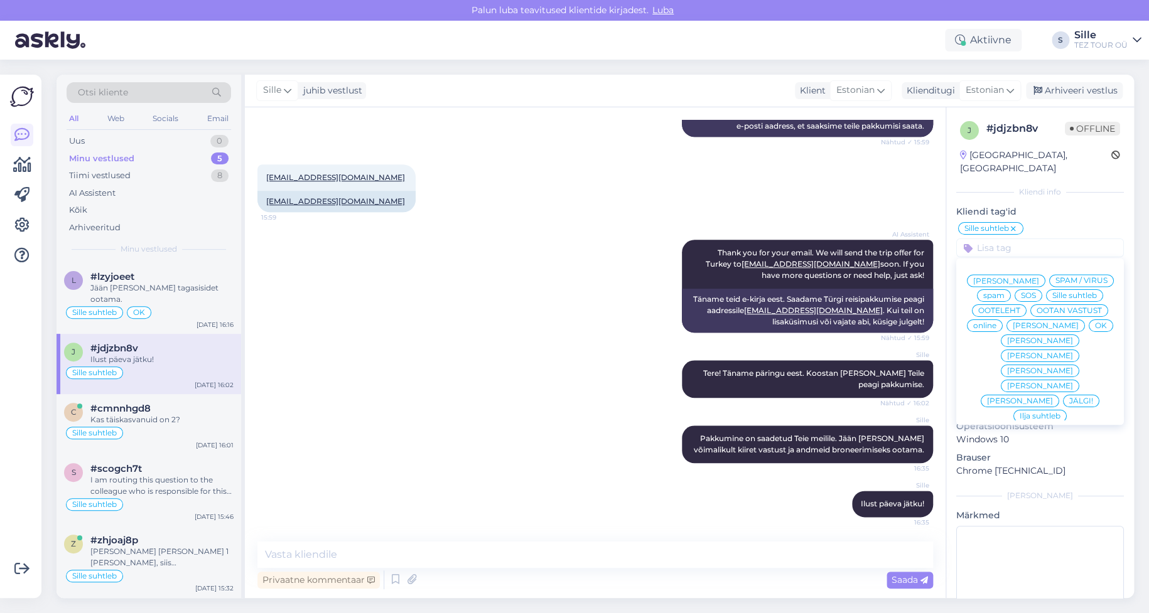
click at [1095, 323] on span "OK" at bounding box center [1101, 326] width 12 height 8
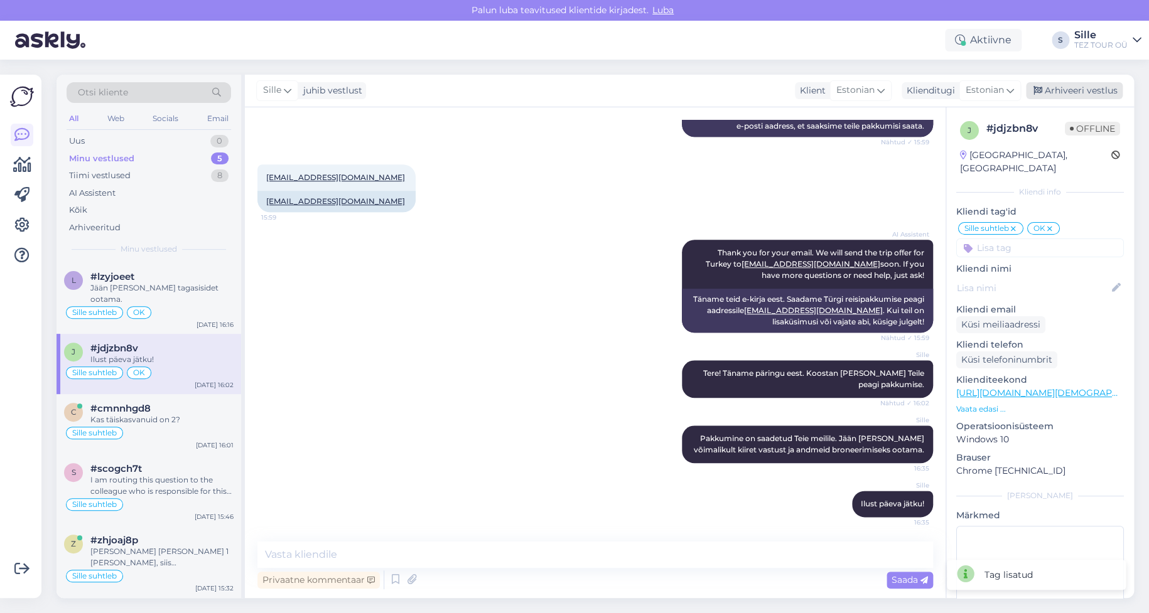
drag, startPoint x: 1071, startPoint y: 90, endPoint x: 835, endPoint y: 151, distance: 244.6
click at [1072, 90] on div "Arhiveeri vestlus" at bounding box center [1074, 90] width 97 height 17
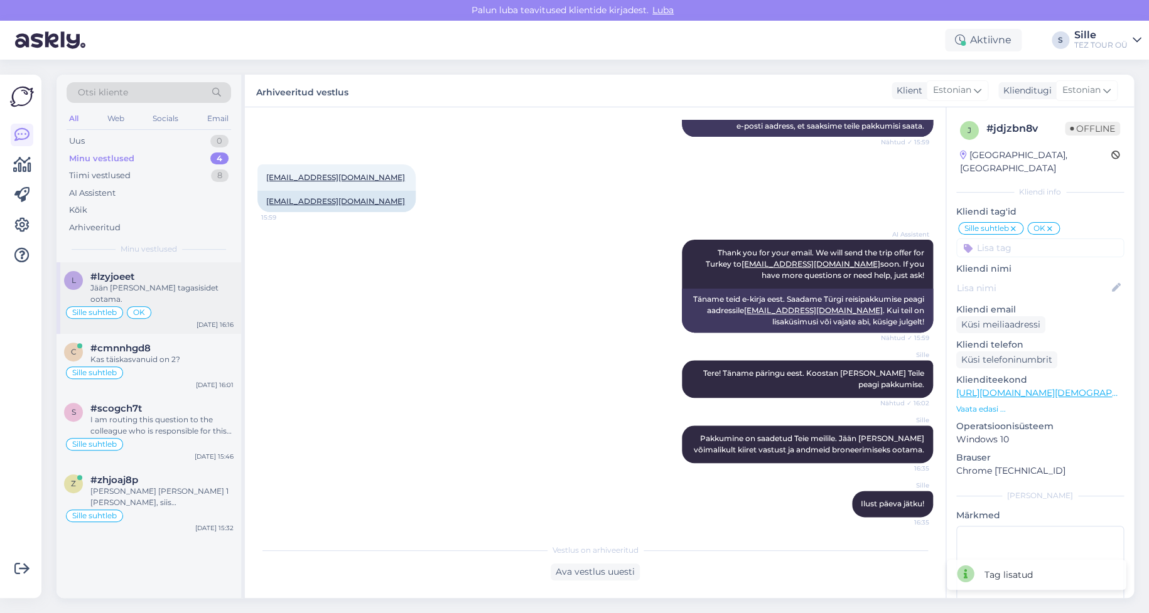
click at [121, 306] on div "Sille suhtleb" at bounding box center [94, 312] width 57 height 13
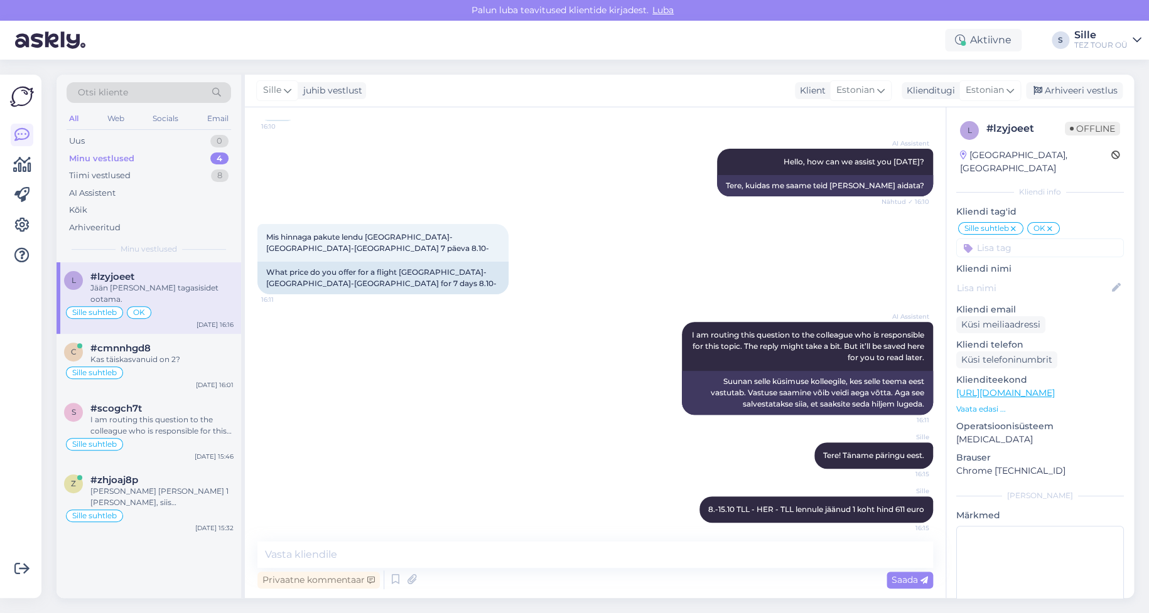
scroll to position [0, 0]
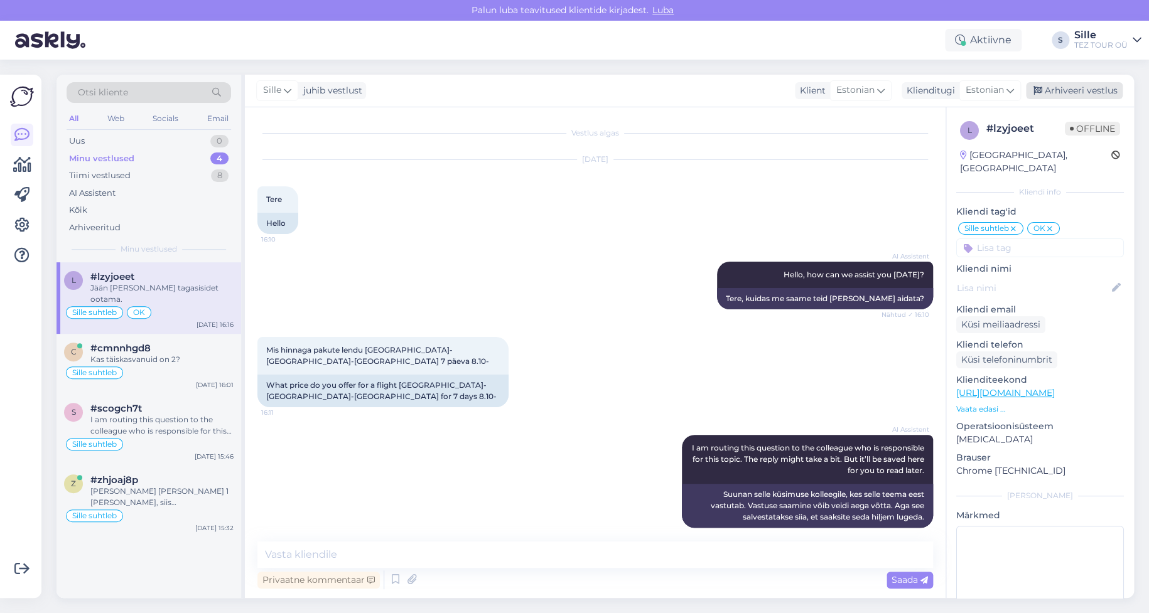
drag, startPoint x: 1071, startPoint y: 86, endPoint x: 1067, endPoint y: 94, distance: 8.2
click at [1071, 85] on div "Arhiveeri vestlus" at bounding box center [1074, 90] width 97 height 17
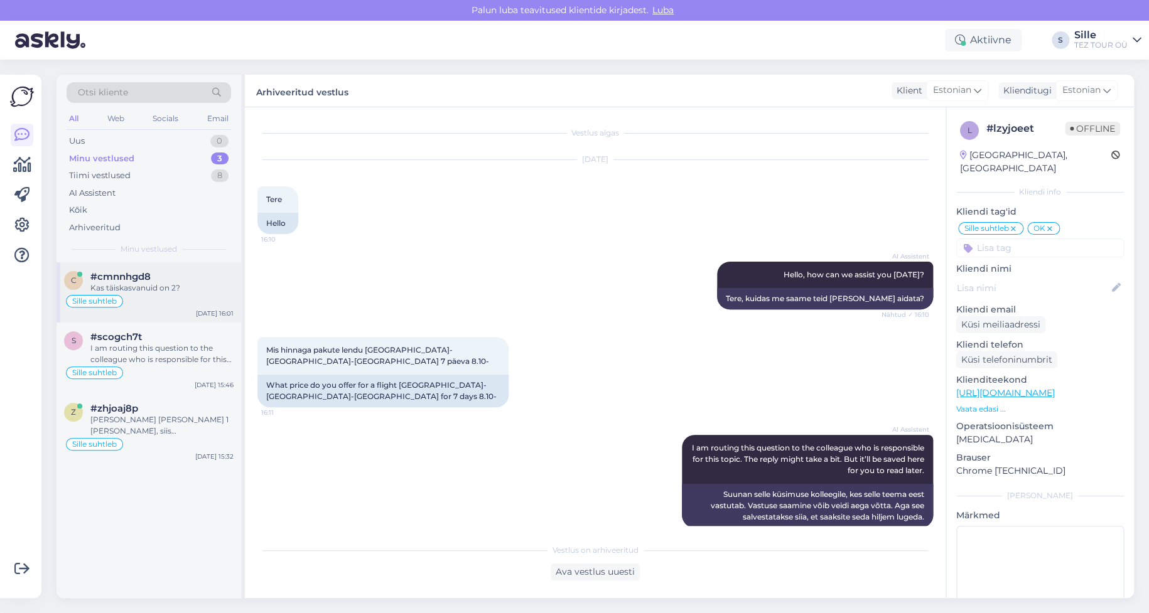
click at [162, 289] on div "Kas täiskasvanuid on 2?" at bounding box center [161, 288] width 143 height 11
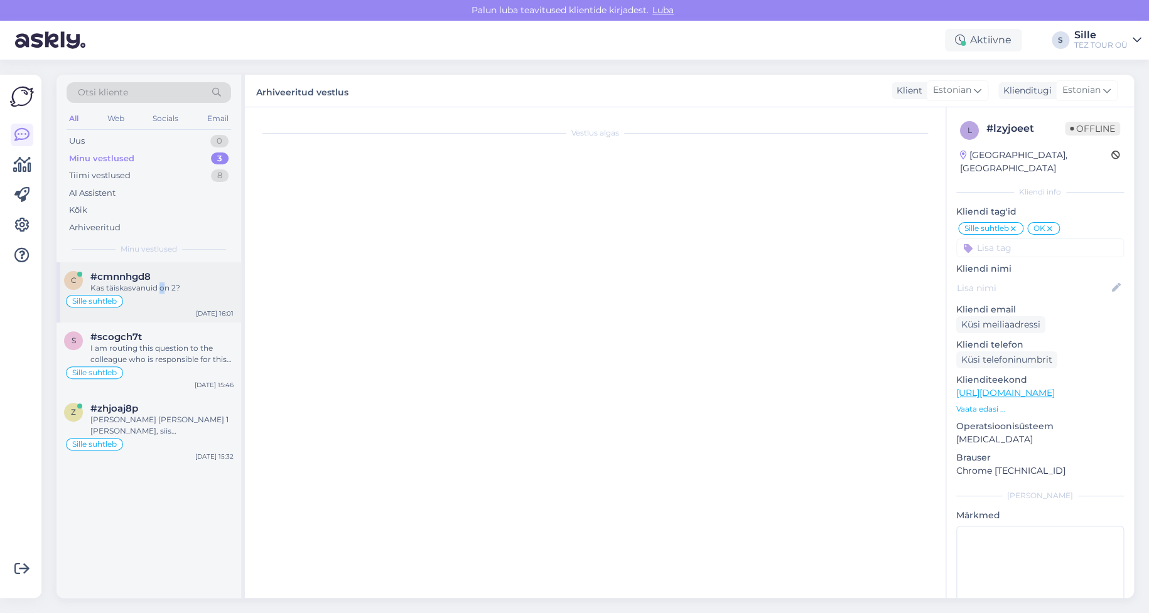
scroll to position [62, 0]
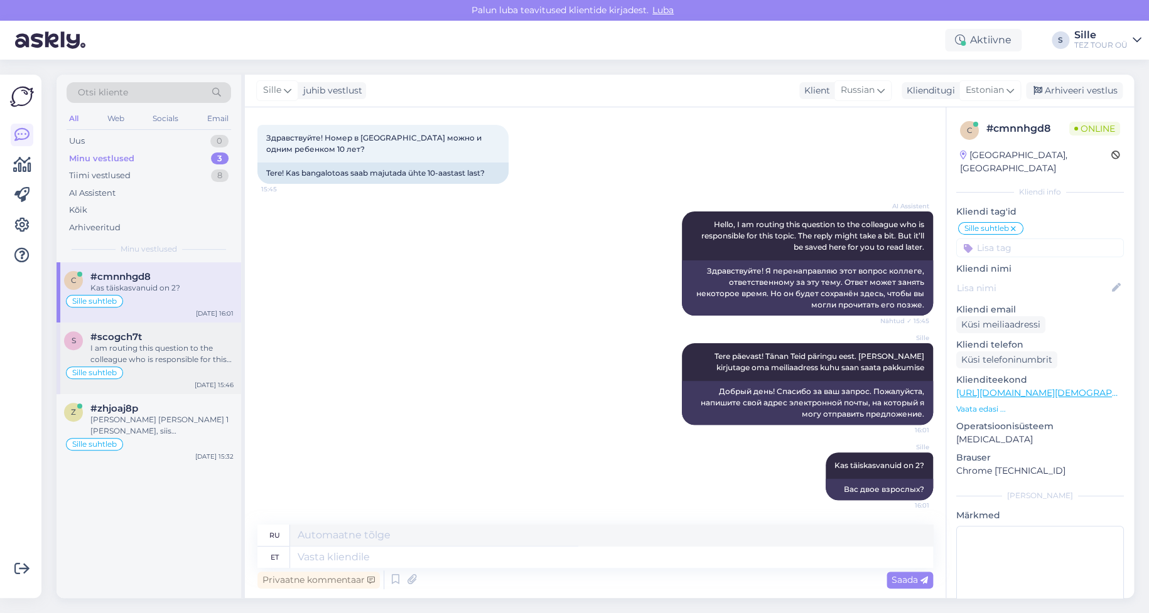
drag, startPoint x: 176, startPoint y: 362, endPoint x: 181, endPoint y: 369, distance: 8.5
click at [177, 360] on div "I am routing this question to the colleague who is responsible for this topic. …" at bounding box center [161, 354] width 143 height 23
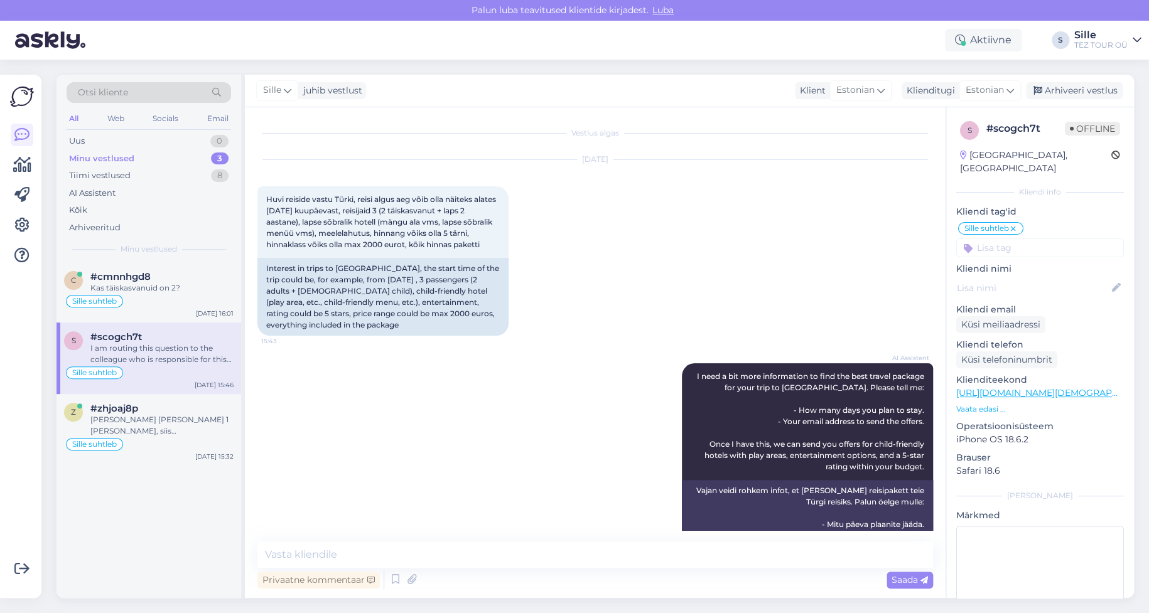
scroll to position [282, 0]
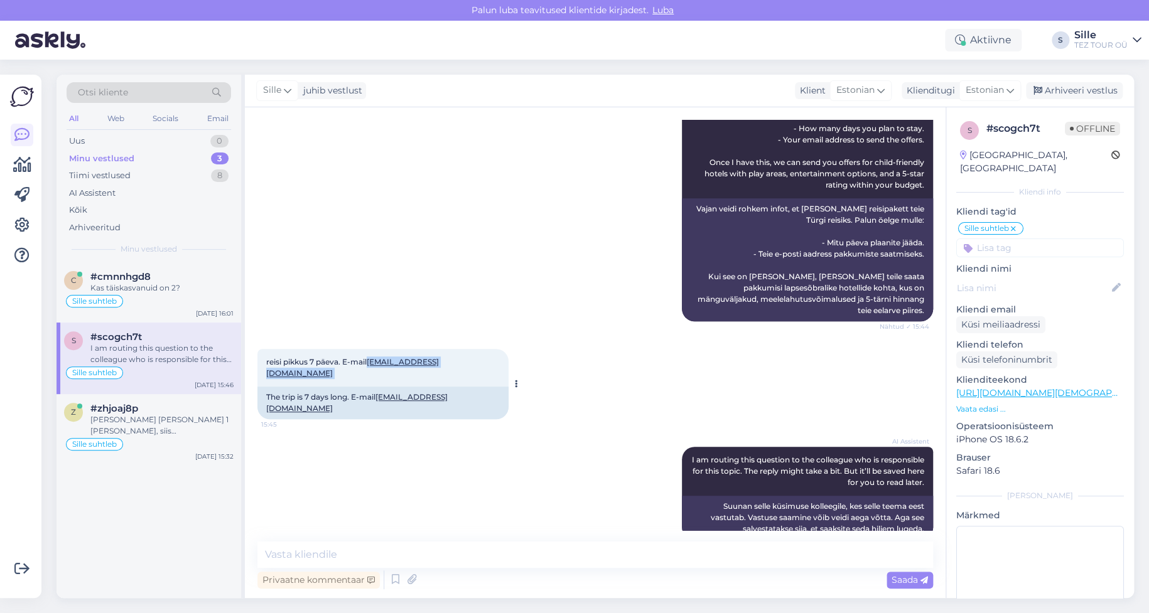
drag, startPoint x: 452, startPoint y: 357, endPoint x: 371, endPoint y: 357, distance: 81.0
click at [370, 357] on div "reisi pikkus 7 päeva. E-mail [EMAIL_ADDRESS][DOMAIN_NAME] 15:45" at bounding box center [382, 368] width 251 height 38
copy span "[EMAIL_ADDRESS][DOMAIN_NAME]"
click at [153, 288] on div "Kas täiskasvanuid on 2?" at bounding box center [161, 288] width 143 height 11
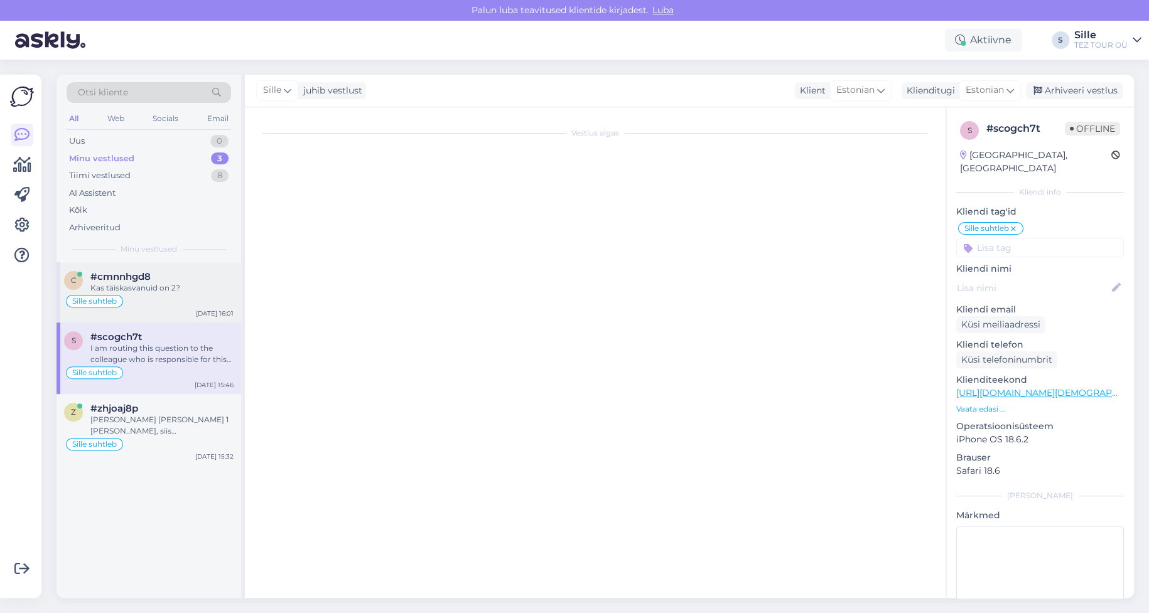
scroll to position [62, 0]
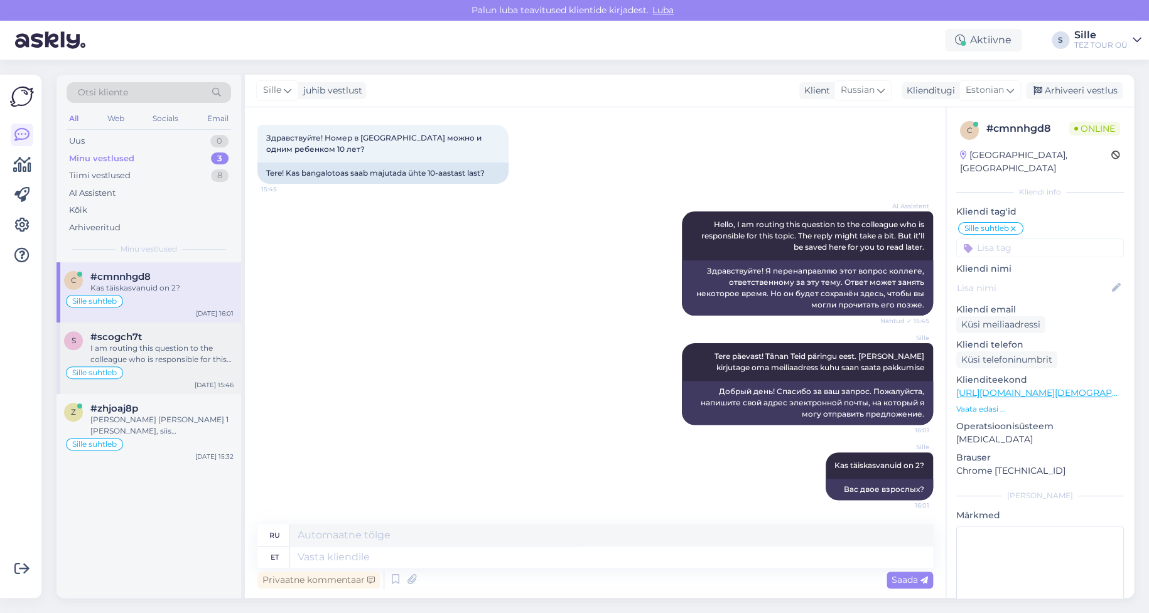
click at [179, 360] on div "I am routing this question to the colleague who is responsible for this topic. …" at bounding box center [161, 354] width 143 height 23
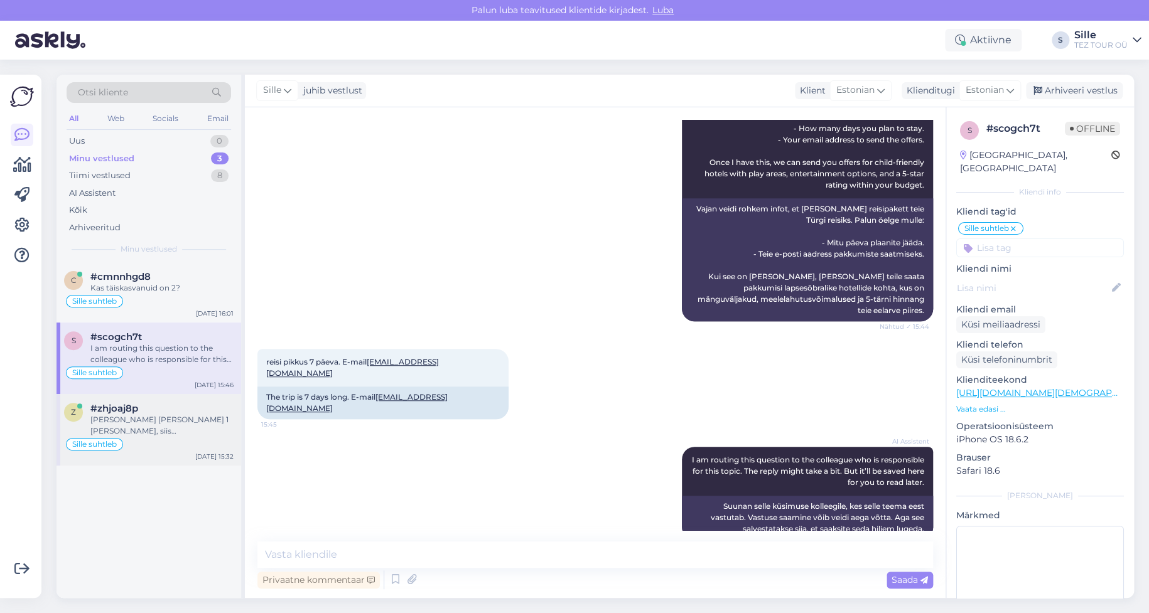
click at [163, 428] on div "[PERSON_NAME] [PERSON_NAME] 1 [PERSON_NAME], siis [PERSON_NAME] samuti pakkumis…" at bounding box center [161, 425] width 143 height 23
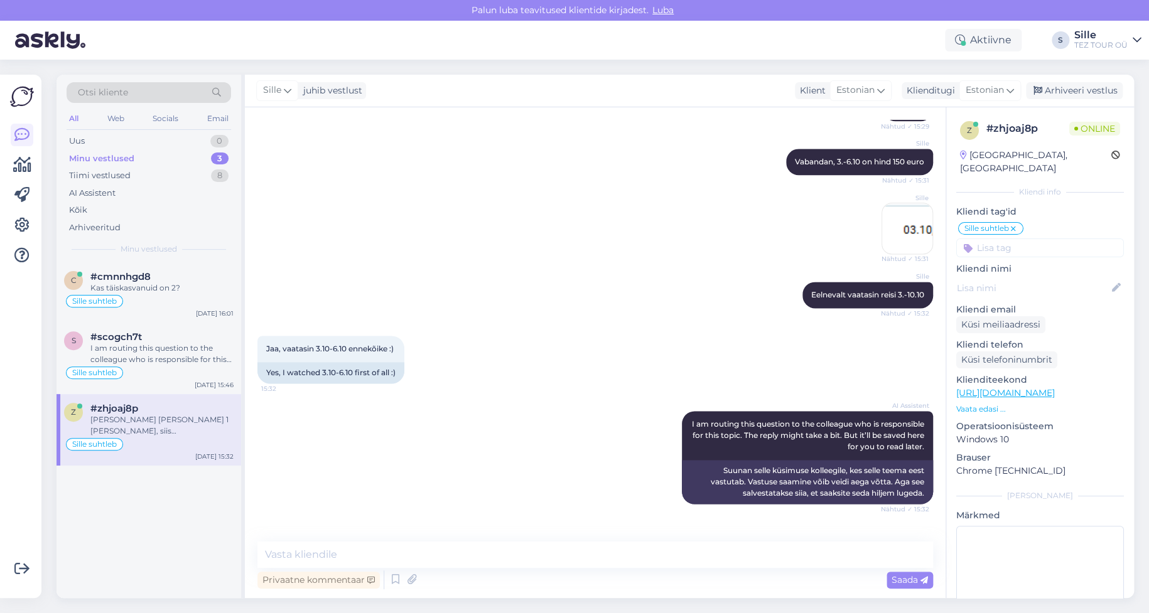
scroll to position [895, 0]
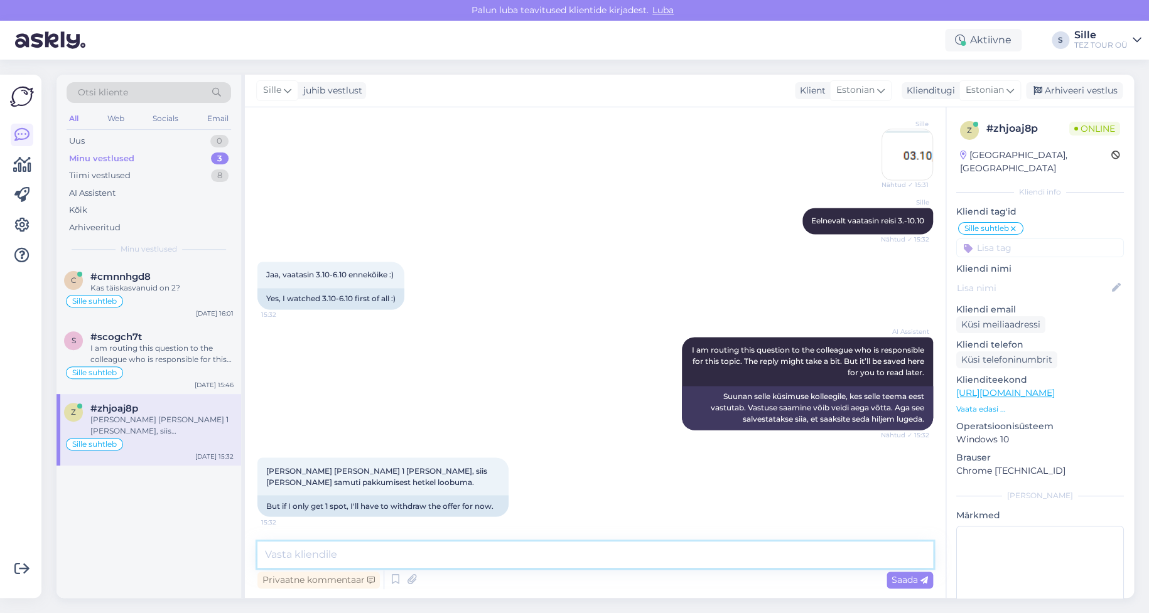
click at [318, 548] on textarea at bounding box center [595, 555] width 676 height 26
type textarea "Tänan [PERSON_NAME] vastuse eest. Kahju, et ei saanud kasulik olla :)"
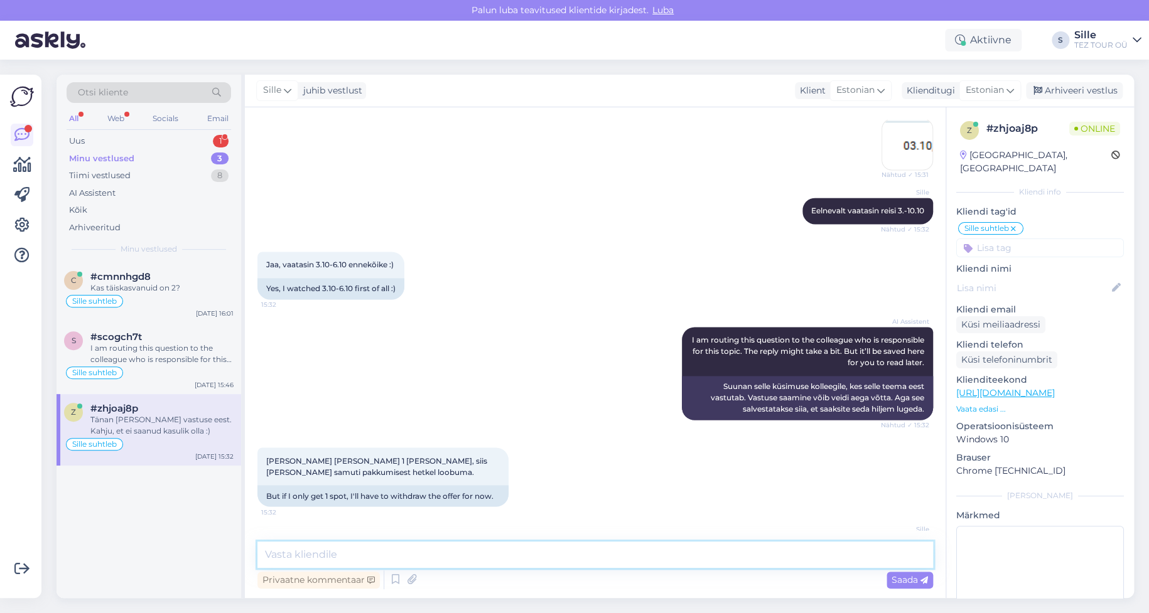
scroll to position [949, 0]
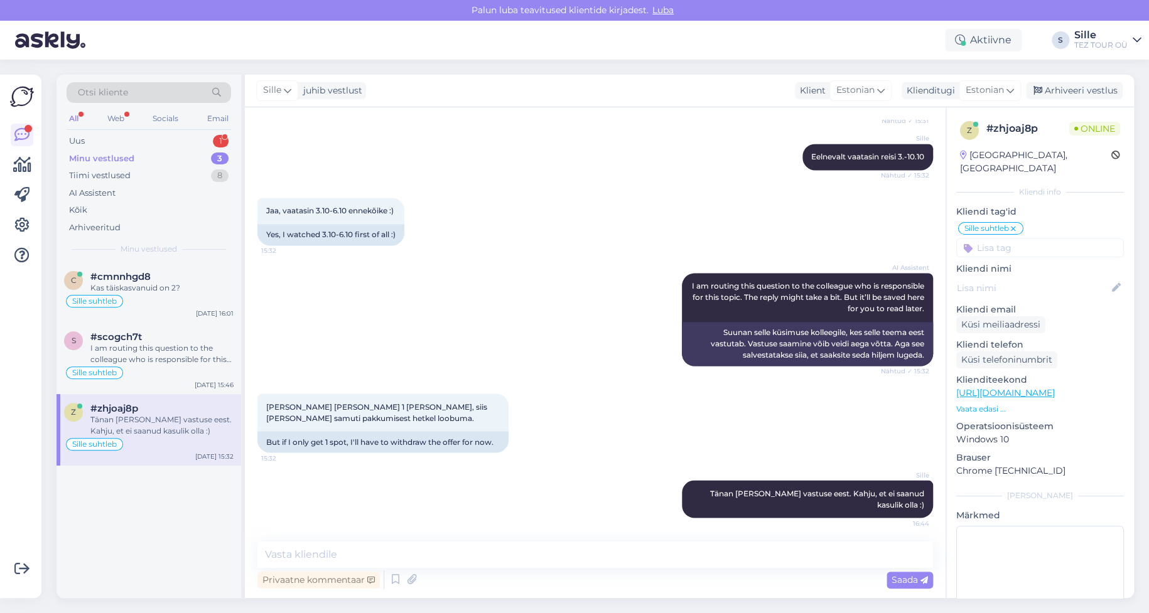
click at [988, 239] on input at bounding box center [1040, 248] width 168 height 19
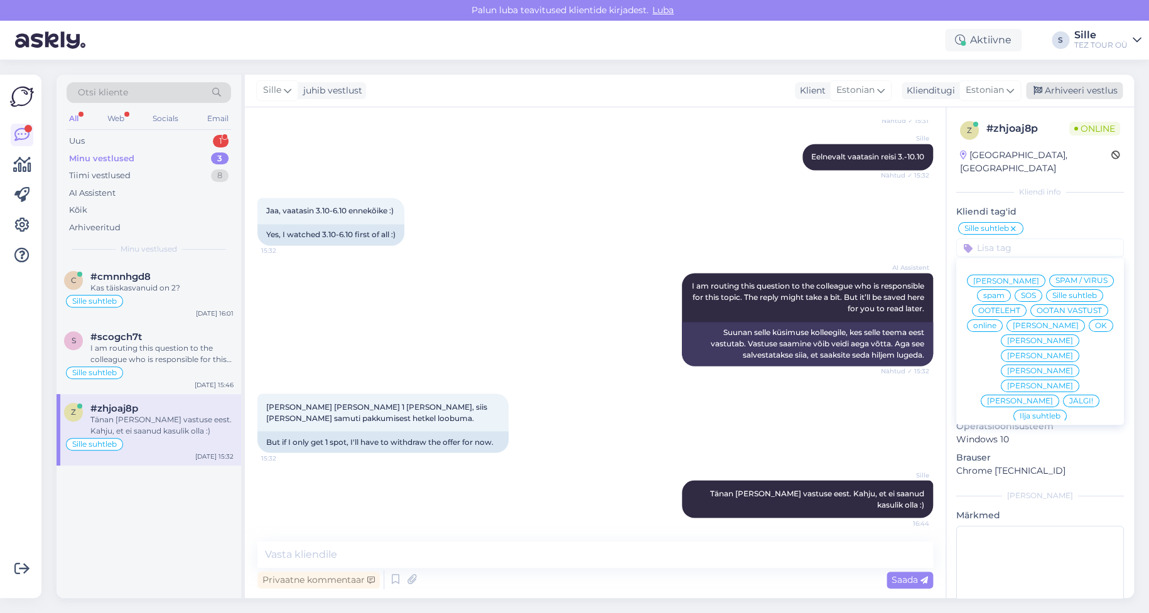
click at [1099, 87] on div "Arhiveeri vestlus" at bounding box center [1074, 90] width 97 height 17
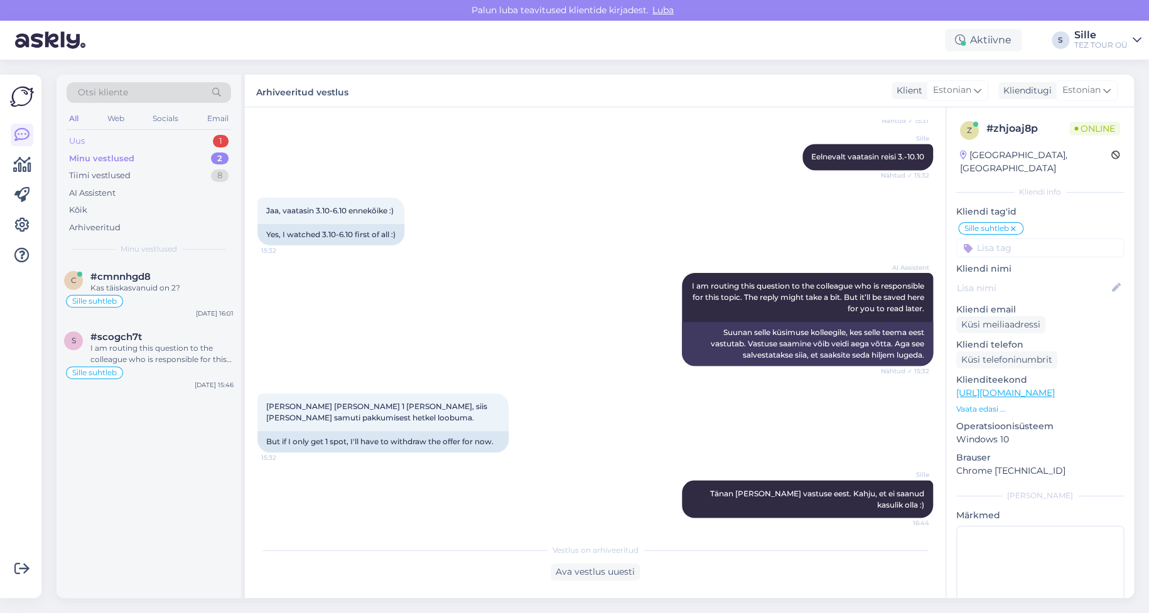
click at [189, 138] on div "Uus 1" at bounding box center [149, 141] width 165 height 18
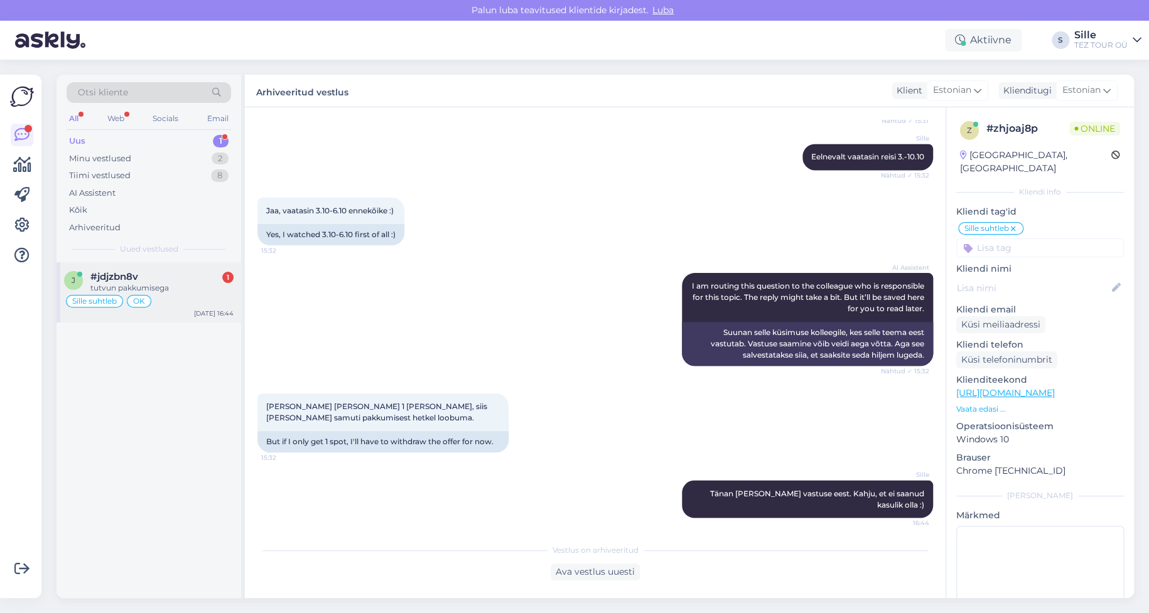
click at [144, 280] on div "#jdjzbn8v 1" at bounding box center [161, 276] width 143 height 11
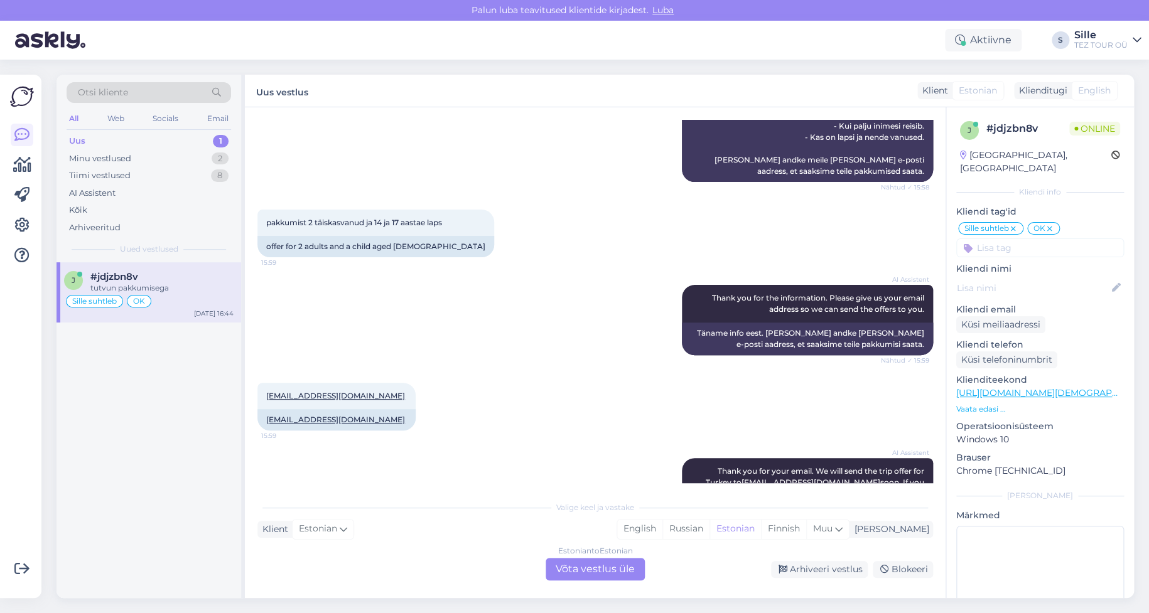
scroll to position [909, 0]
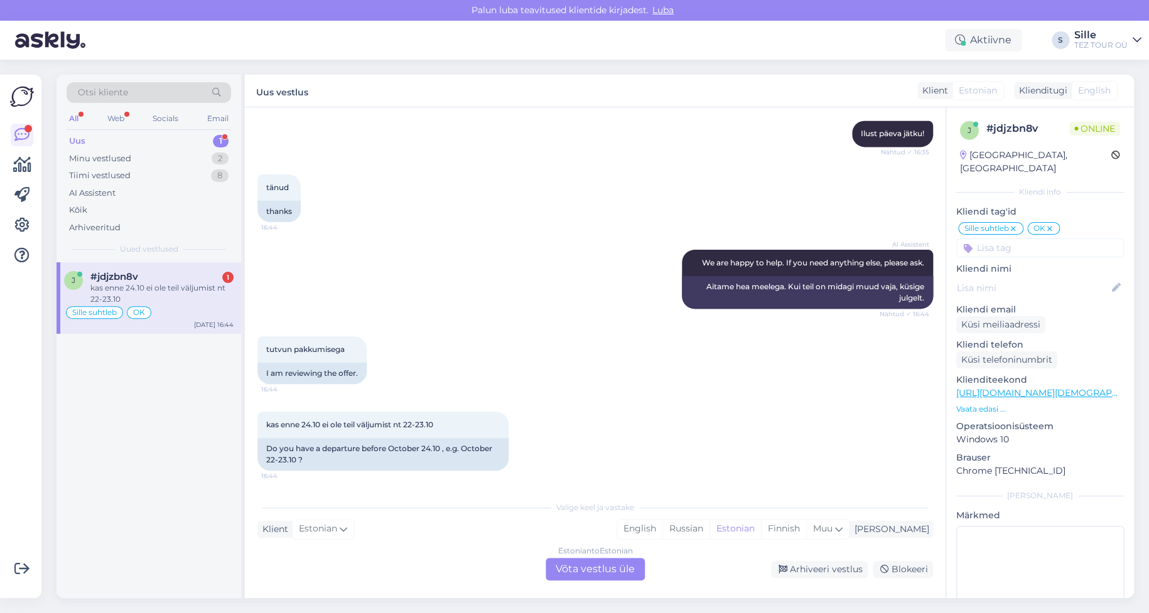
click at [138, 297] on div "kas enne 24.10 ei ole teil väljumist nt 22-23.10" at bounding box center [161, 294] width 143 height 23
click at [588, 570] on div "Estonian to Estonian Võta vestlus üle" at bounding box center [595, 569] width 99 height 23
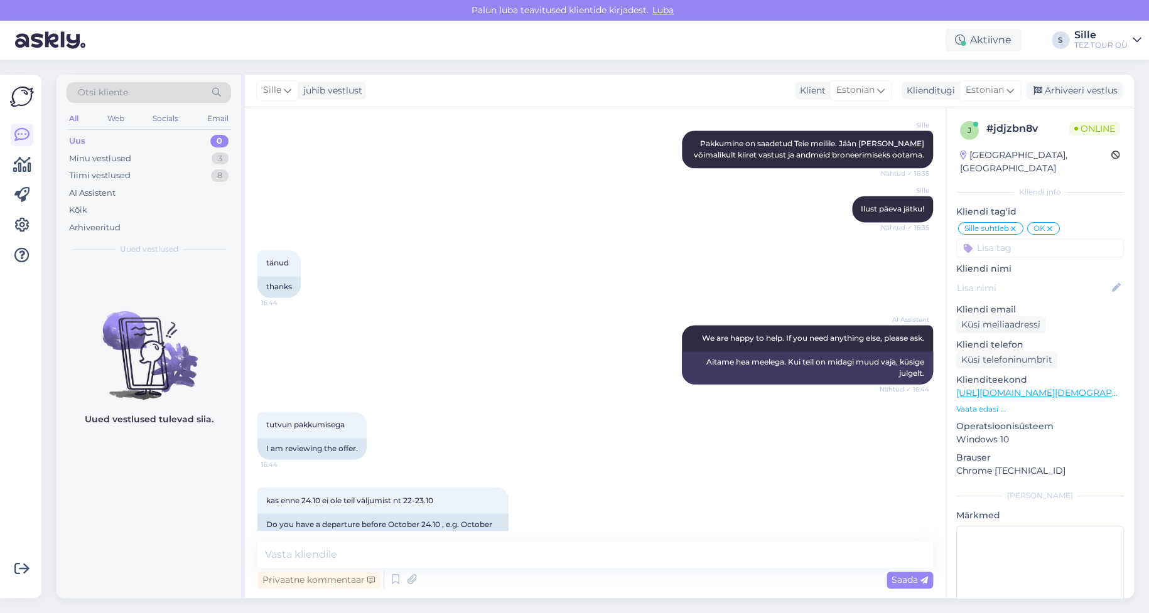
scroll to position [862, 0]
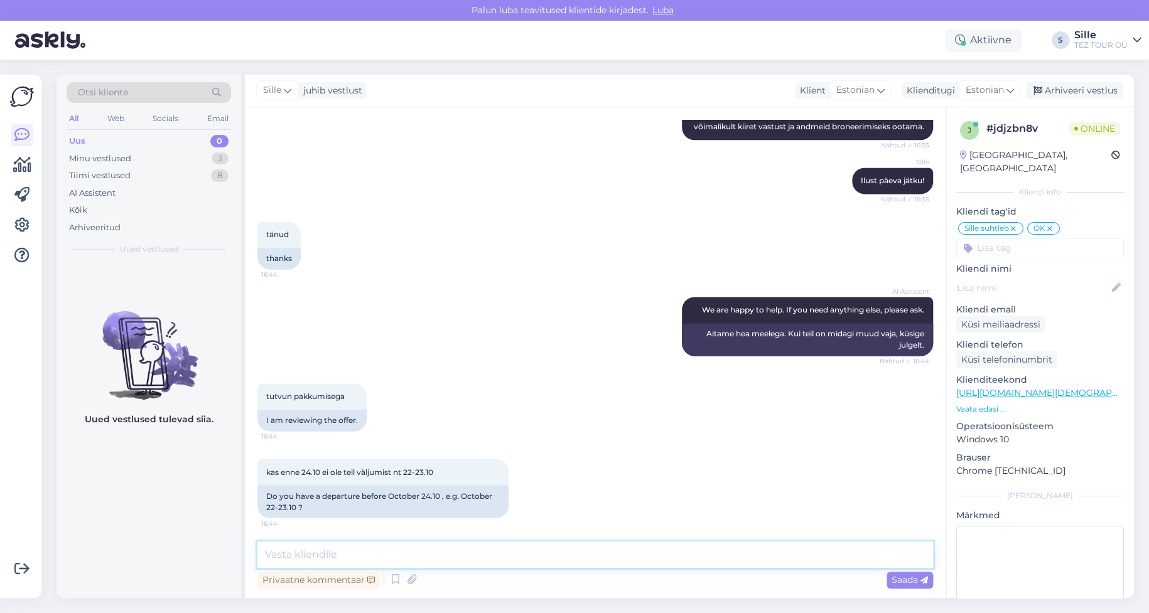
click at [321, 543] on textarea at bounding box center [595, 555] width 676 height 26
type textarea "22.10 saame pakkuda reisi 9 ööd"
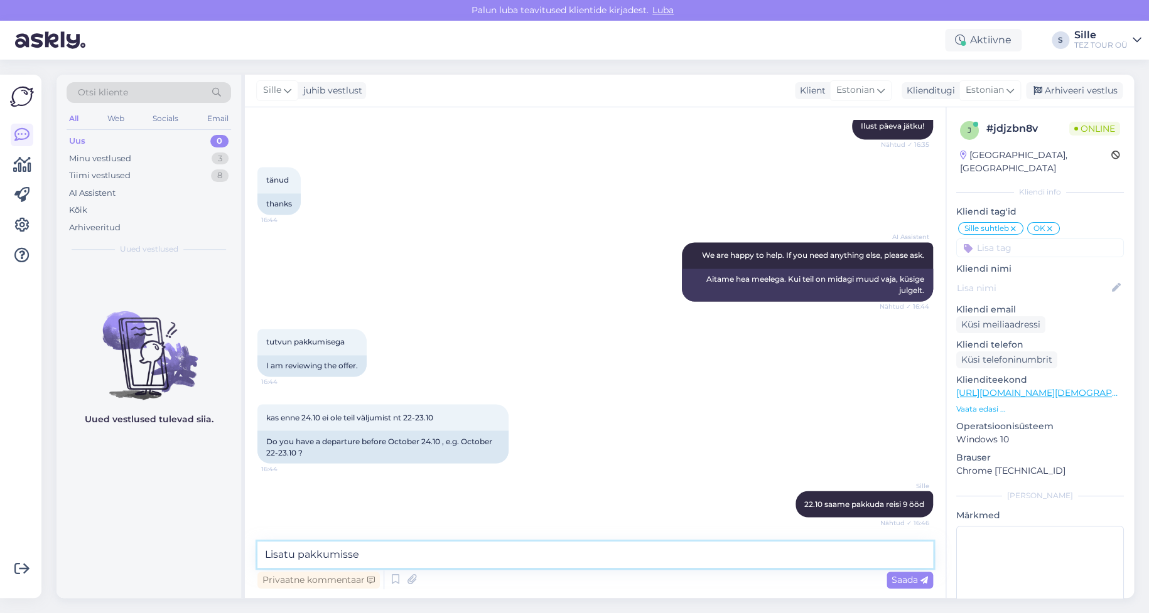
click at [298, 555] on textarea "Lisatu pakkumisse" at bounding box center [595, 555] width 676 height 26
click at [373, 562] on textarea "Lisatud pakkumisse" at bounding box center [595, 555] width 676 height 26
type textarea "Lisatud pakkumisse"
drag, startPoint x: 917, startPoint y: 581, endPoint x: 917, endPoint y: 588, distance: 6.9
click at [917, 580] on span "Saada" at bounding box center [910, 580] width 36 height 11
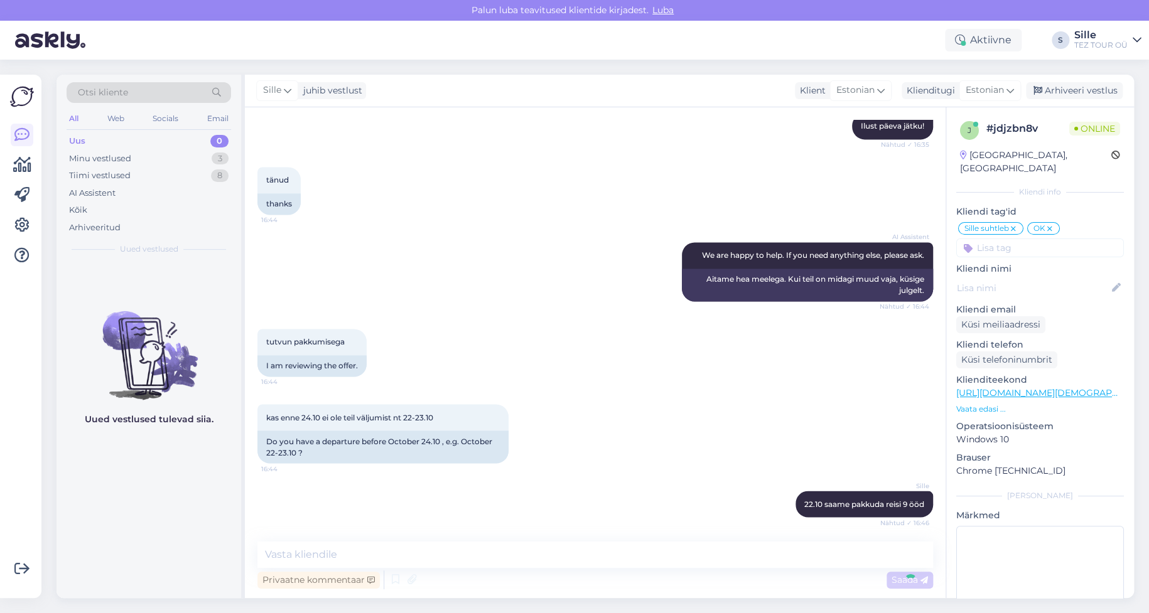
scroll to position [970, 0]
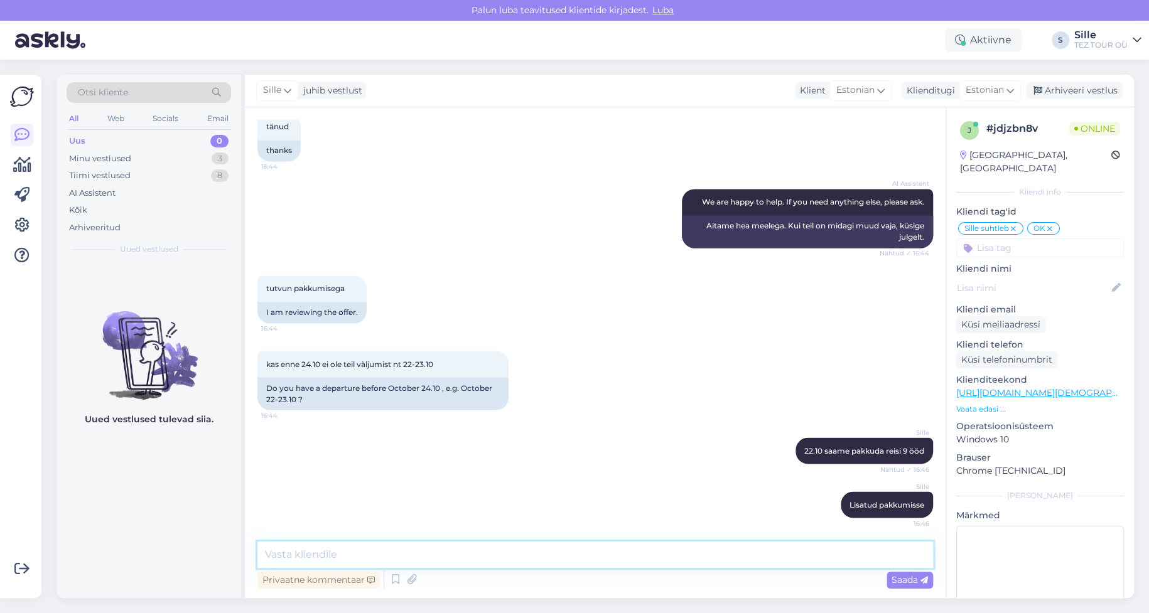
drag, startPoint x: 300, startPoint y: 551, endPoint x: 308, endPoint y: 553, distance: 7.8
click at [301, 553] on textarea at bounding box center [595, 555] width 676 height 26
type textarea "Varasemad tagasilennud on välja müüdud"
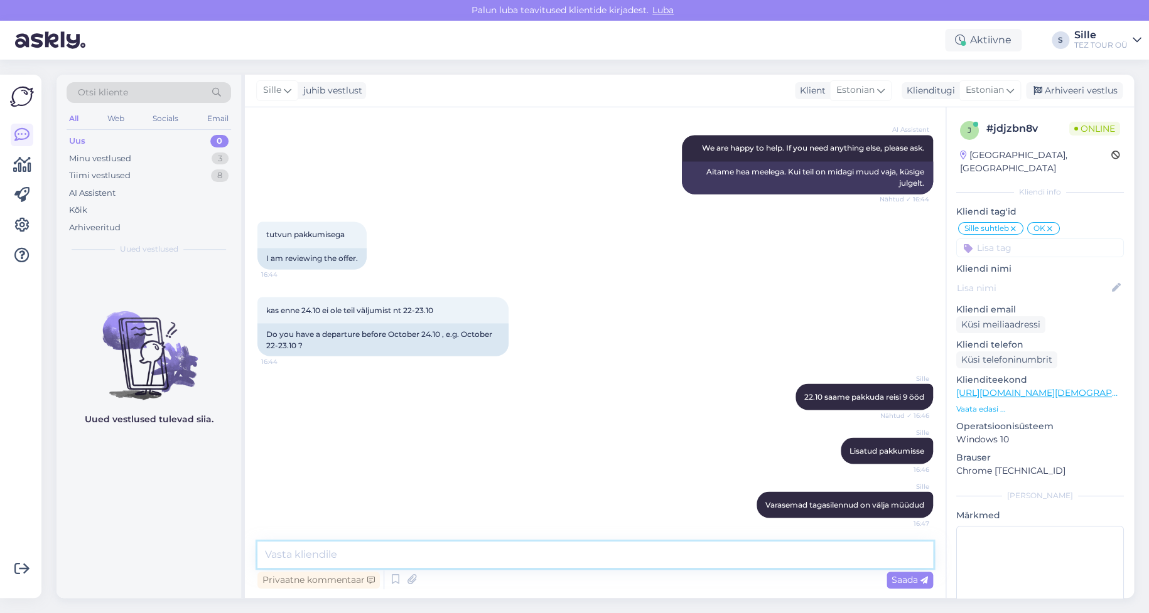
click at [274, 547] on textarea at bounding box center [595, 555] width 676 height 26
paste textarea "Q PREMIUM RESORT"
paste textarea "[MEDICAL_DATA] RESORT & SPA"
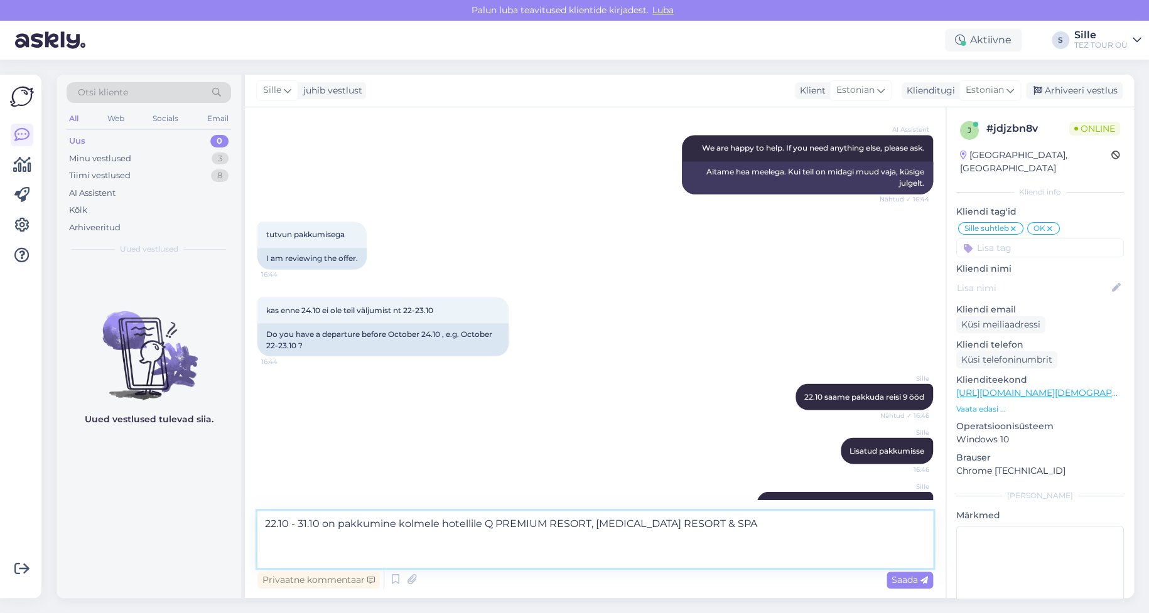
click at [728, 521] on textarea "22.10 - 31.10 on pakkumine kolmele hotellile Q PREMIUM RESORT, [MEDICAL_DATA] R…" at bounding box center [595, 539] width 676 height 57
paste textarea "[GEOGRAPHIC_DATA]"
type textarea "22.10 - 31.10 on pakkumine kolmele hotellile [GEOGRAPHIC_DATA], [MEDICAL_DATA] …"
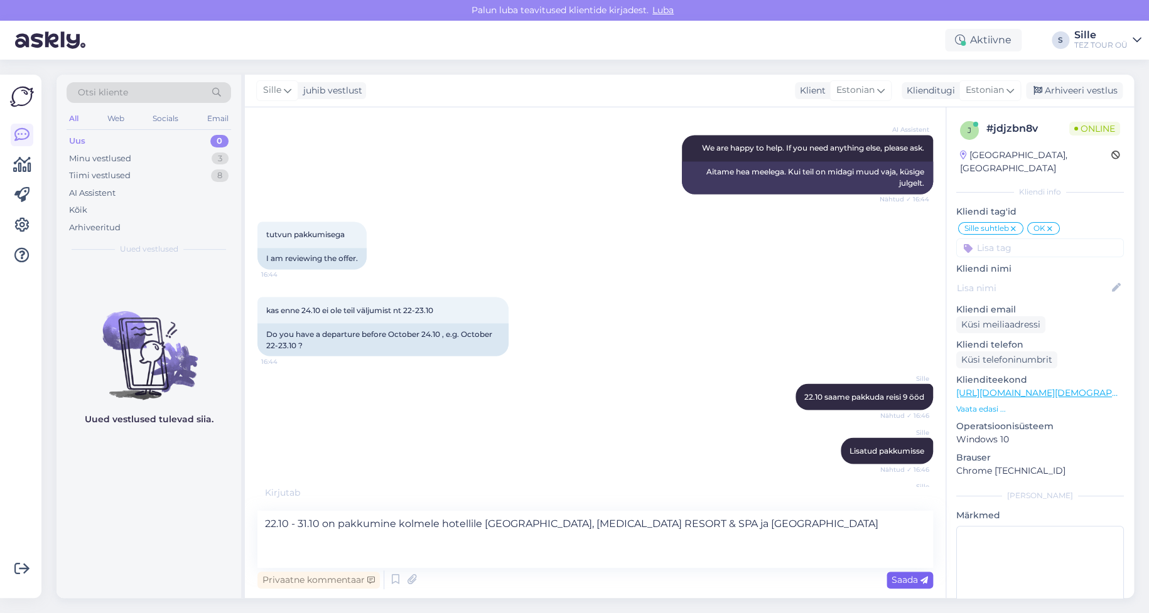
click at [907, 580] on span "Saada" at bounding box center [910, 580] width 36 height 11
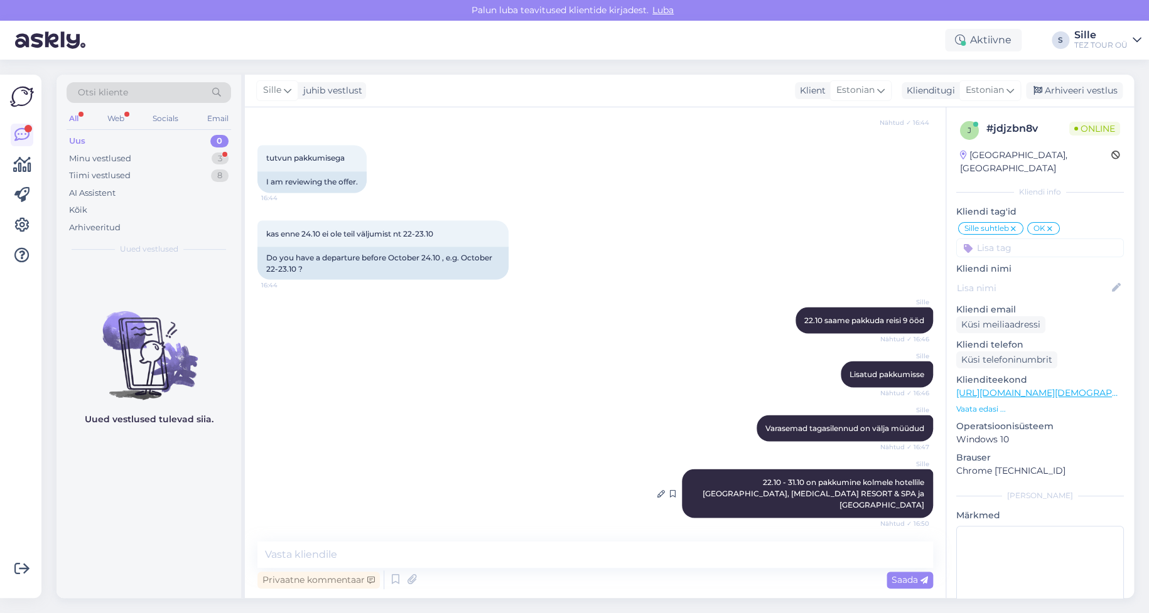
scroll to position [1154, 0]
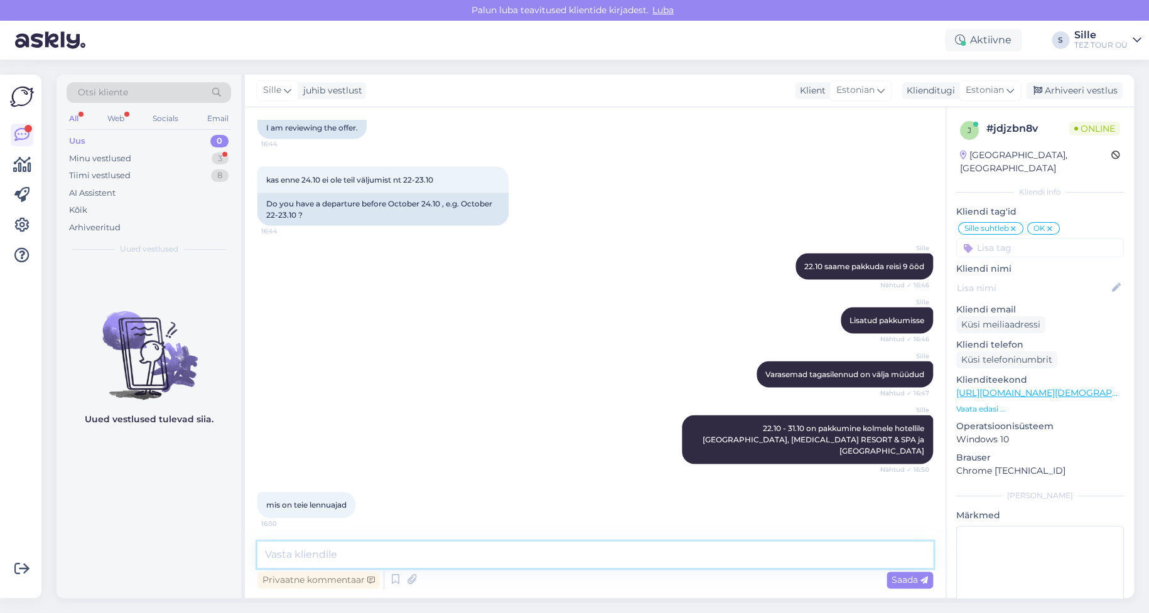
click at [293, 549] on textarea at bounding box center [595, 555] width 676 height 26
click at [293, 548] on textarea at bounding box center [595, 555] width 676 height 26
type textarea "Lennuajad märgitud pakkumisel. Palun tutvuge pakkumisega."
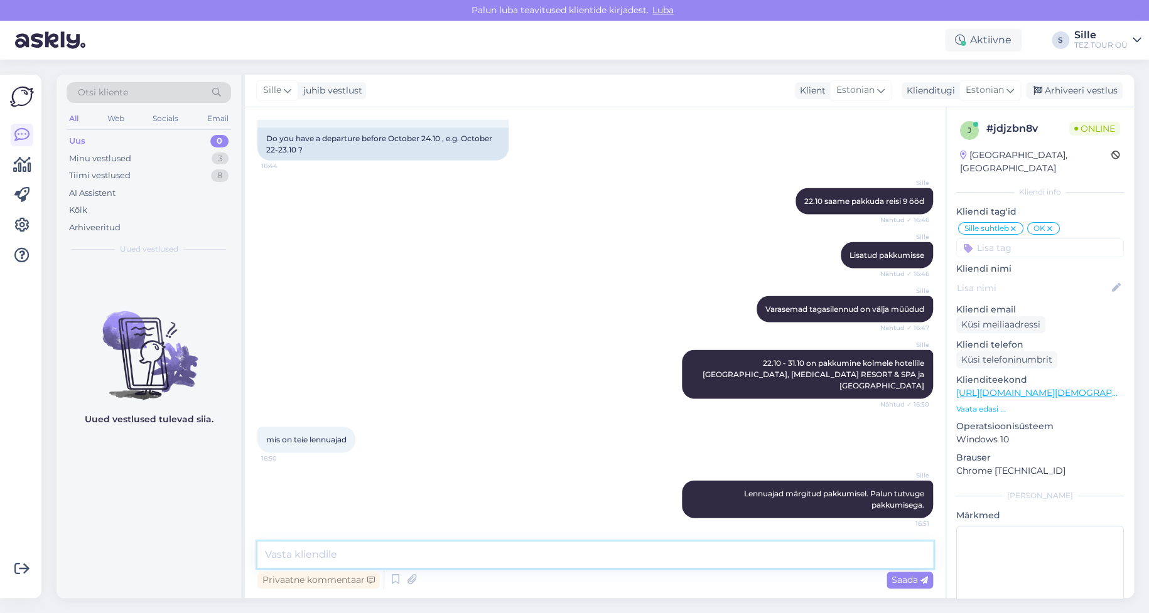
click at [326, 557] on textarea at bounding box center [595, 555] width 676 height 26
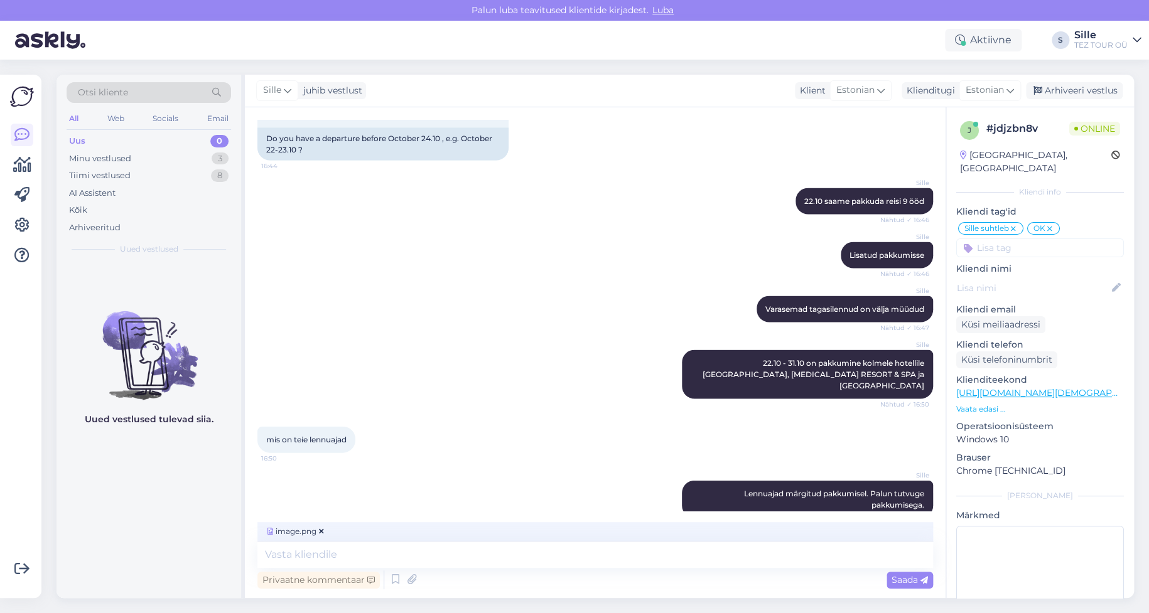
drag, startPoint x: 898, startPoint y: 577, endPoint x: 870, endPoint y: 592, distance: 31.5
click at [897, 576] on span "Saada" at bounding box center [910, 580] width 36 height 11
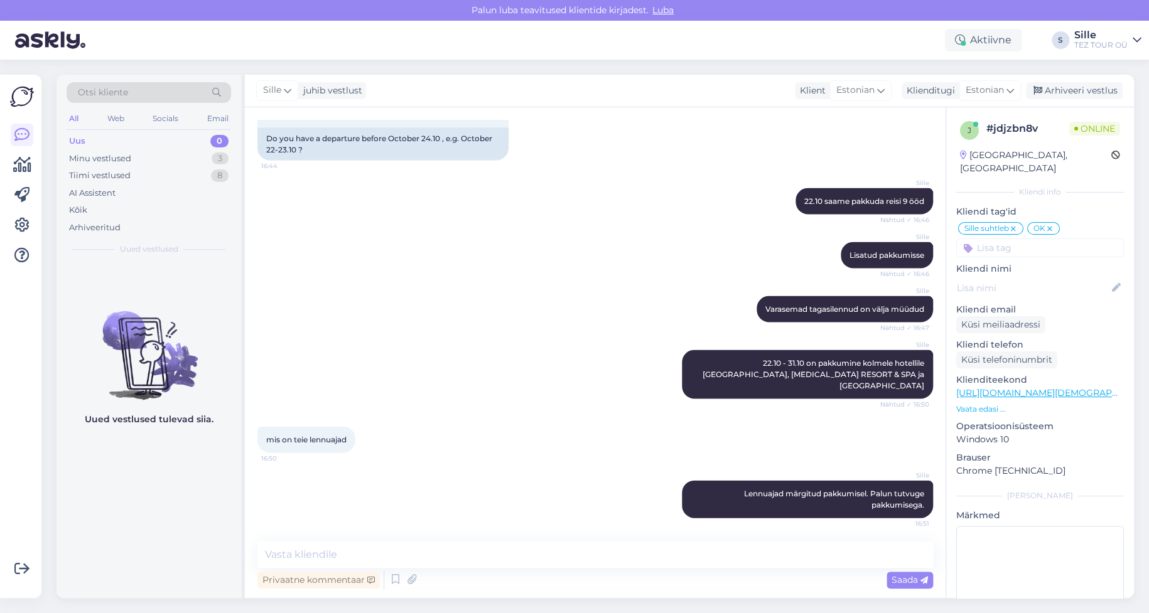
scroll to position [1299, 0]
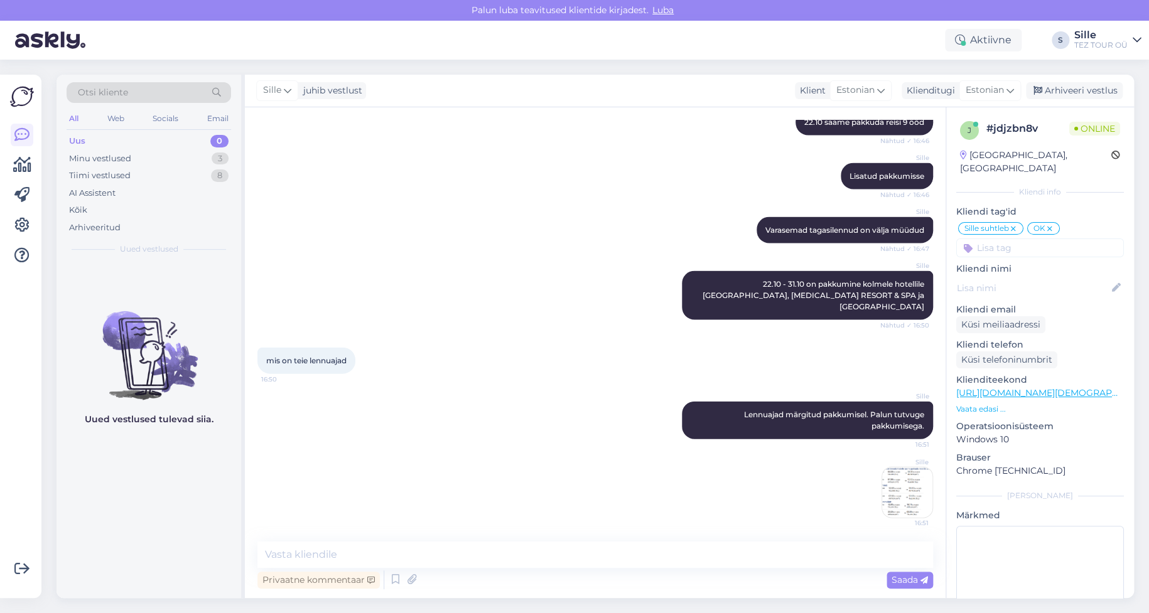
click at [890, 495] on img at bounding box center [907, 492] width 50 height 50
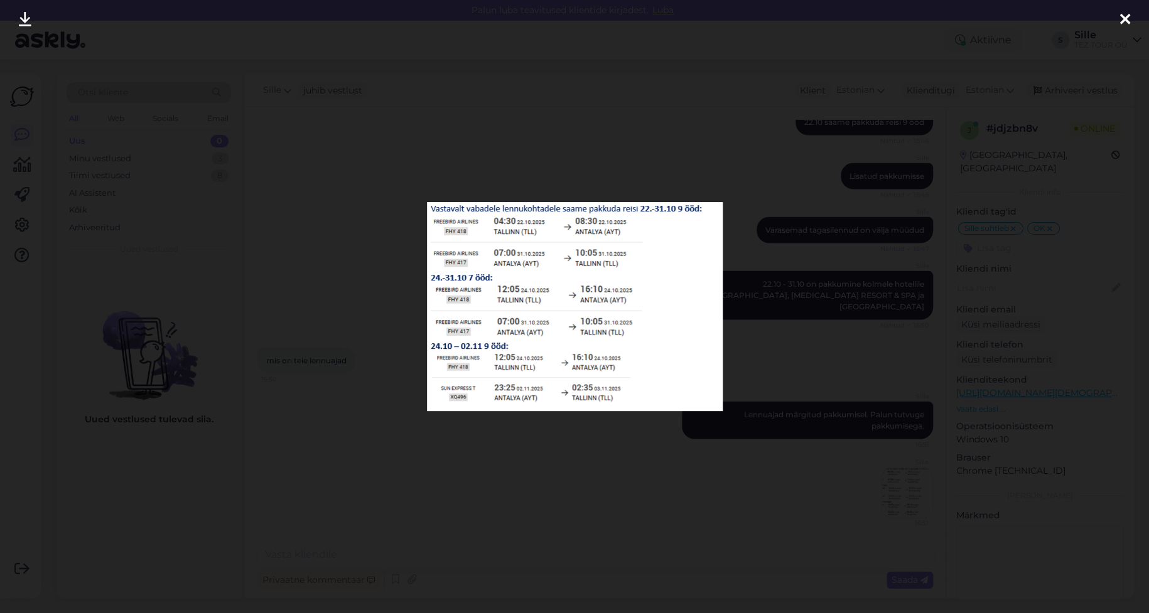
click at [1128, 12] on icon at bounding box center [1125, 20] width 10 height 16
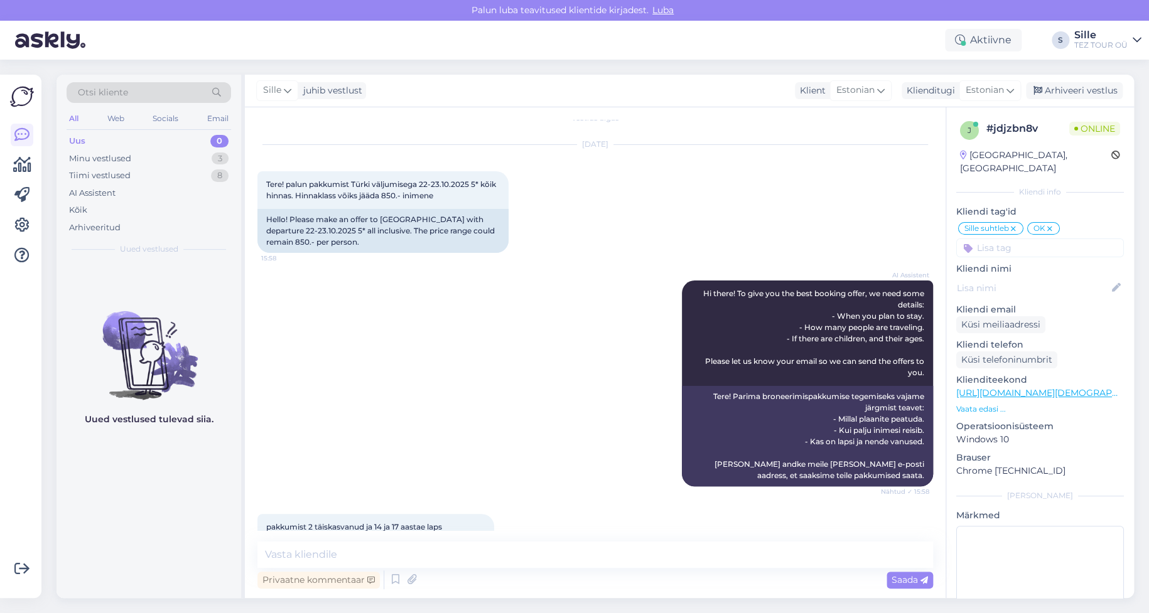
scroll to position [0, 0]
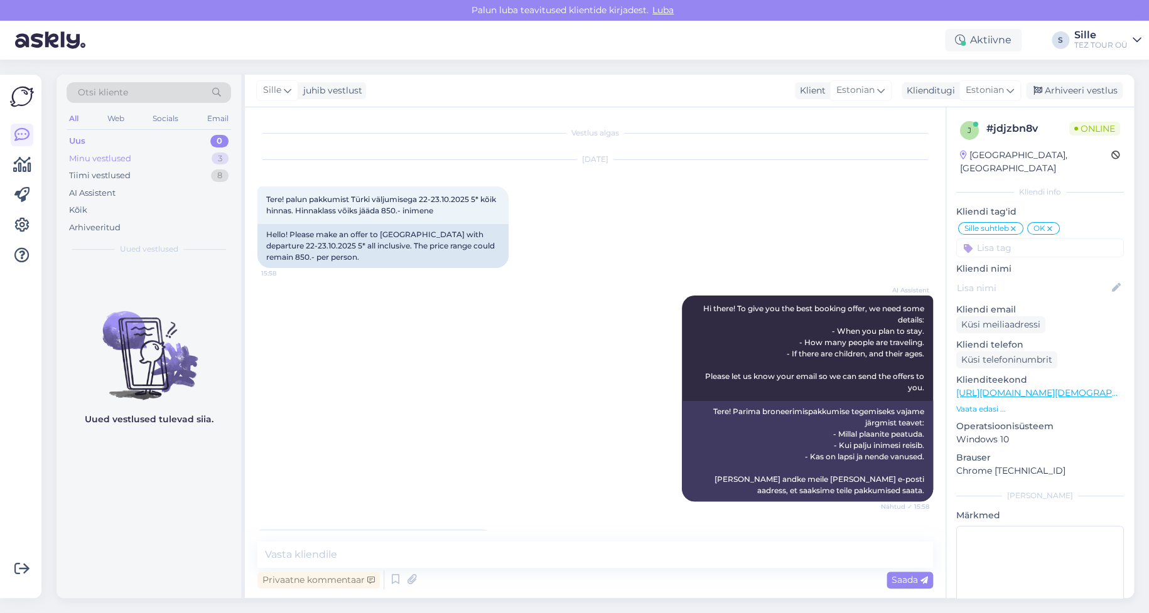
click at [72, 159] on div "Minu vestlused" at bounding box center [100, 159] width 62 height 13
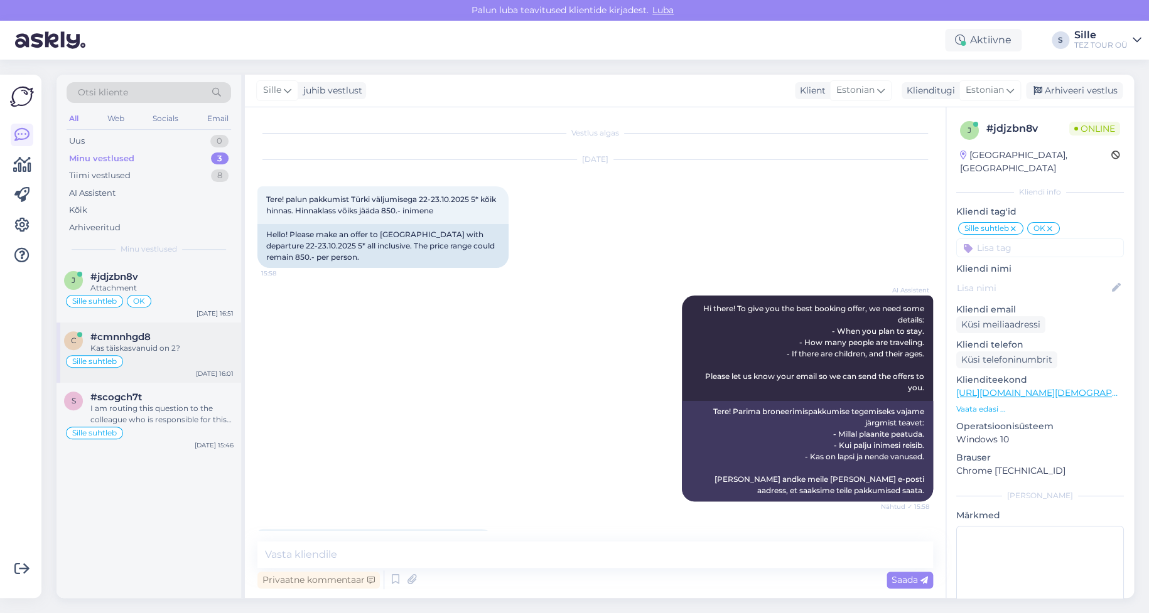
click at [149, 356] on div "Sille suhtleb" at bounding box center [149, 361] width 170 height 15
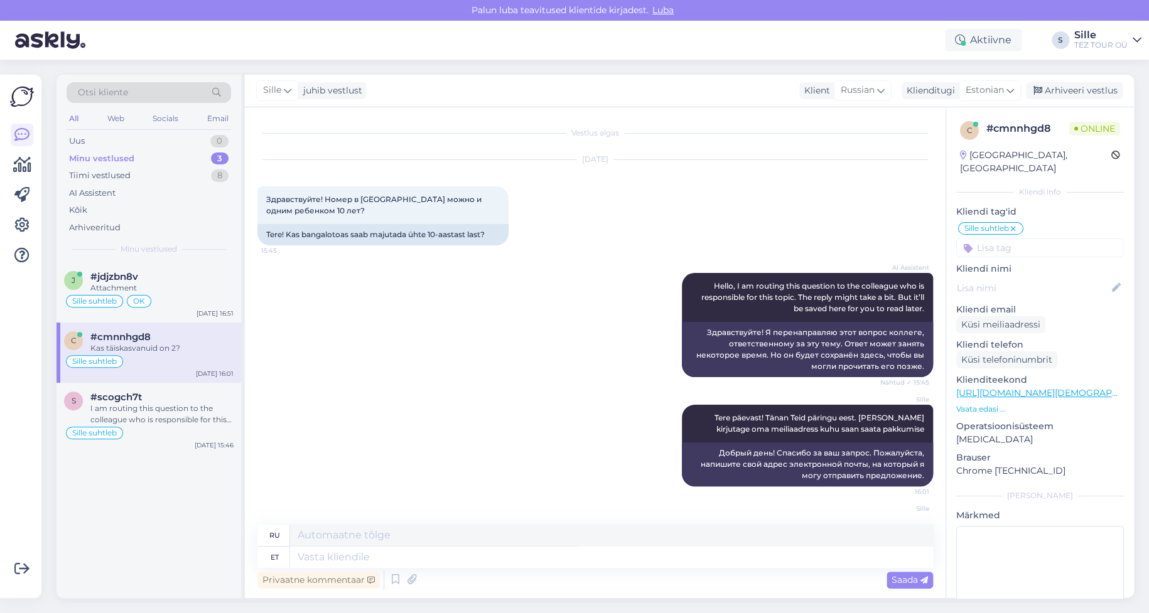
scroll to position [62, 0]
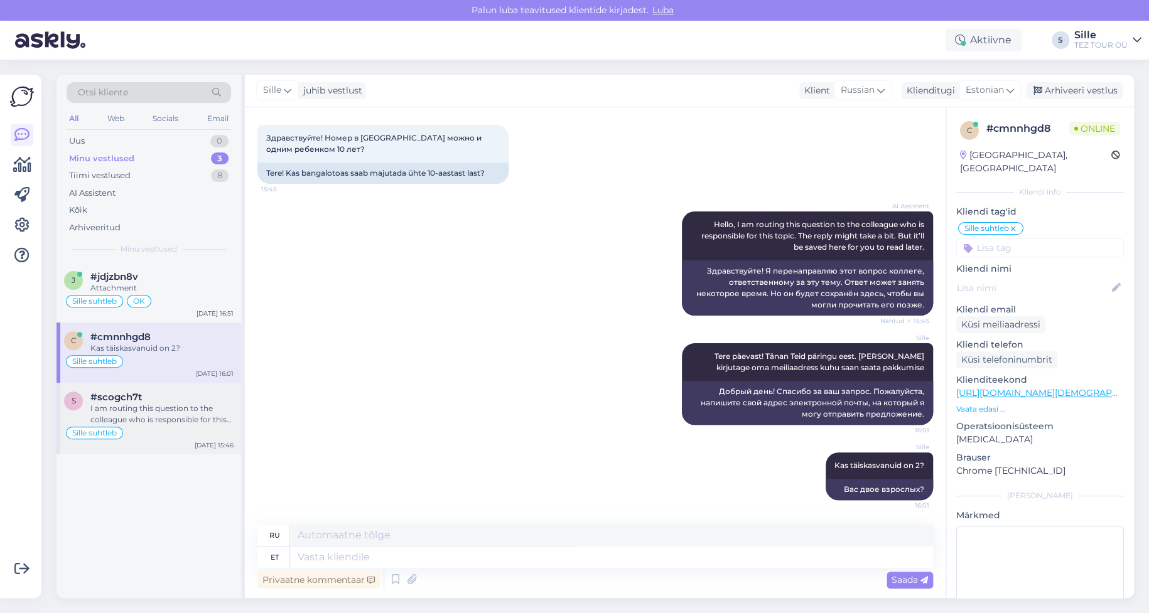
click at [127, 417] on div "I am routing this question to the colleague who is responsible for this topic. …" at bounding box center [161, 414] width 143 height 23
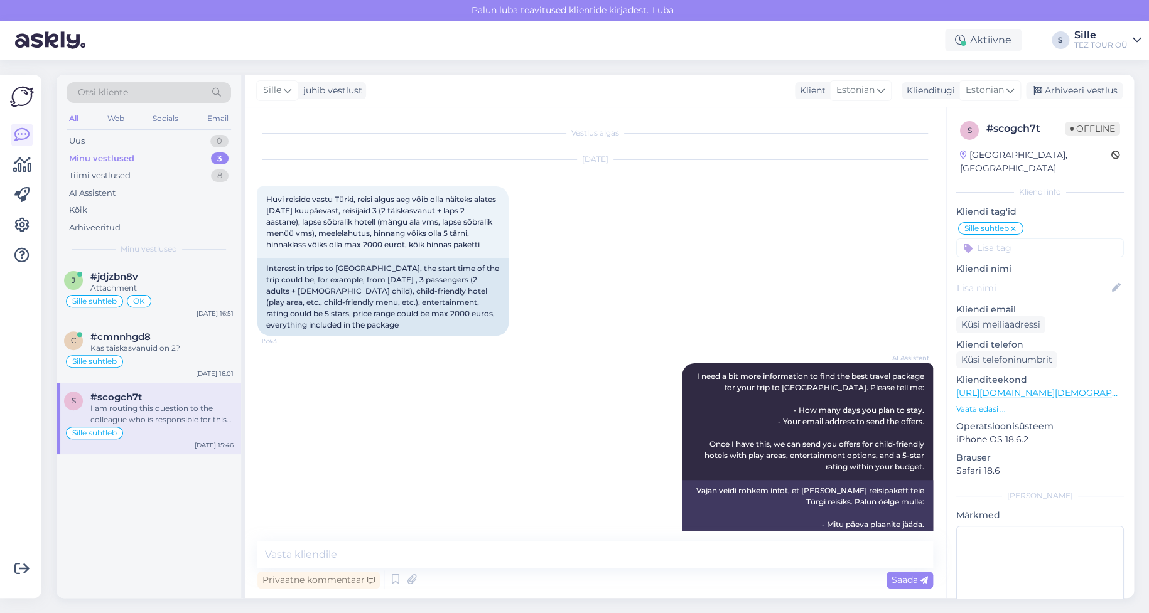
scroll to position [156, 0]
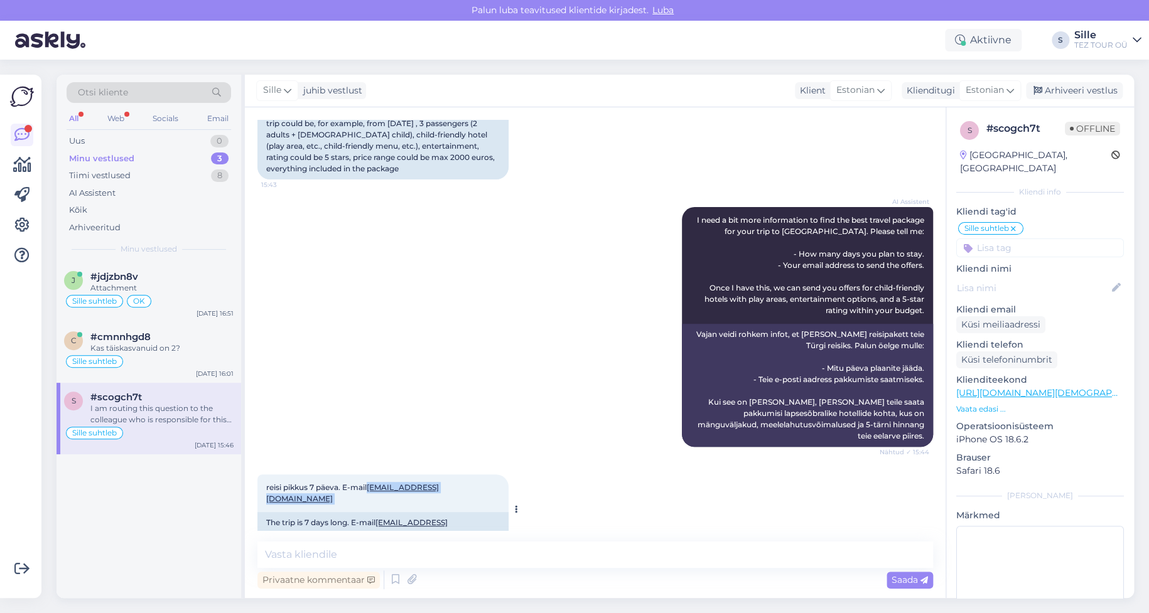
drag, startPoint x: 369, startPoint y: 485, endPoint x: 451, endPoint y: 494, distance: 82.0
click at [462, 481] on div "reisi pikkus 7 päeva. E-mail [EMAIL_ADDRESS][DOMAIN_NAME] 15:45" at bounding box center [382, 494] width 251 height 38
copy span "[EMAIL_ADDRESS][DOMAIN_NAME]"
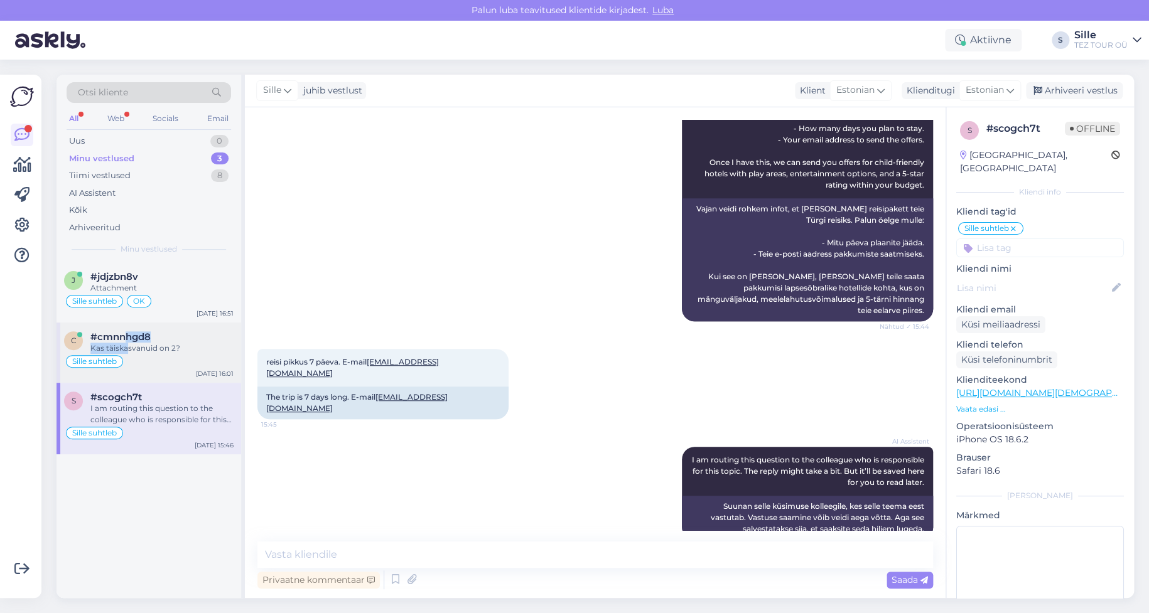
click at [129, 344] on div "#cmnnhgd8 Kas täiskasvanuid on 2?" at bounding box center [161, 343] width 143 height 23
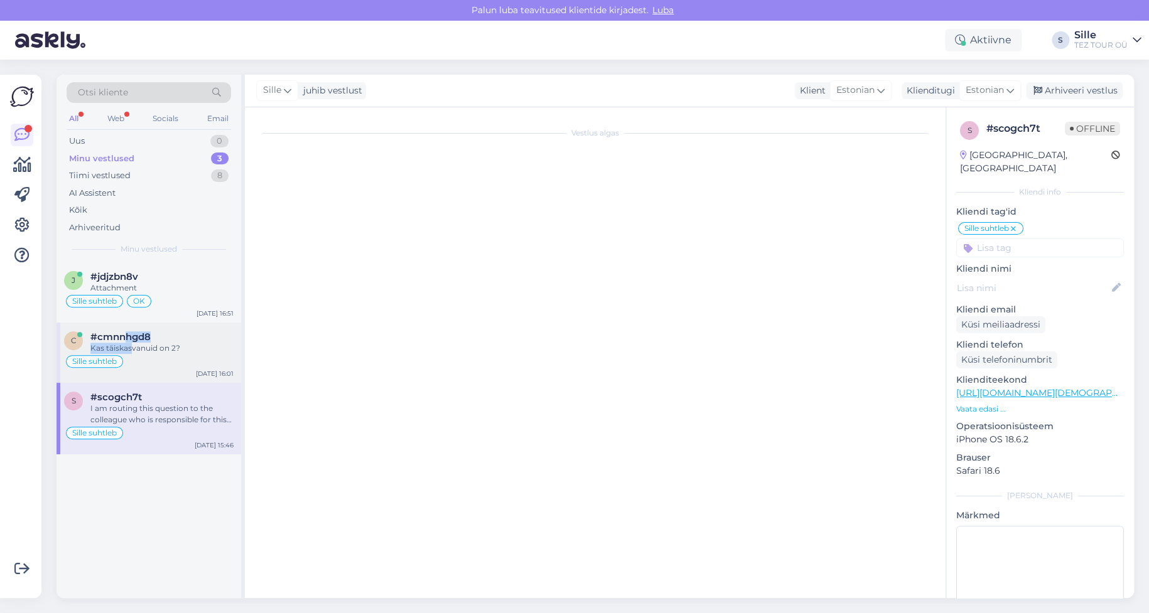
scroll to position [62, 0]
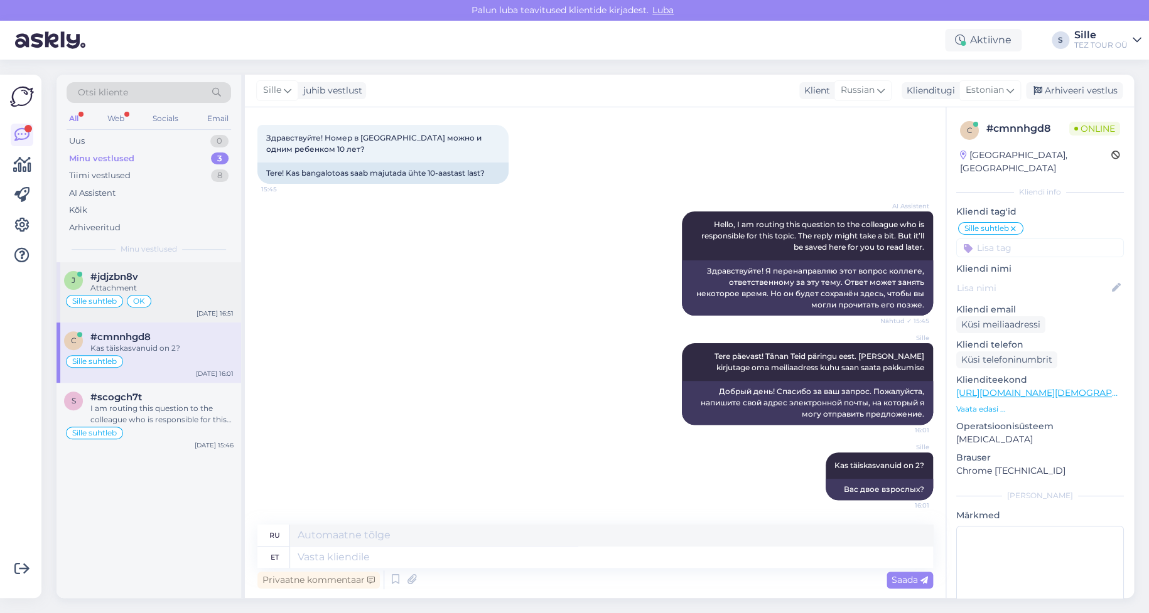
click at [121, 283] on div "Attachment" at bounding box center [161, 288] width 143 height 11
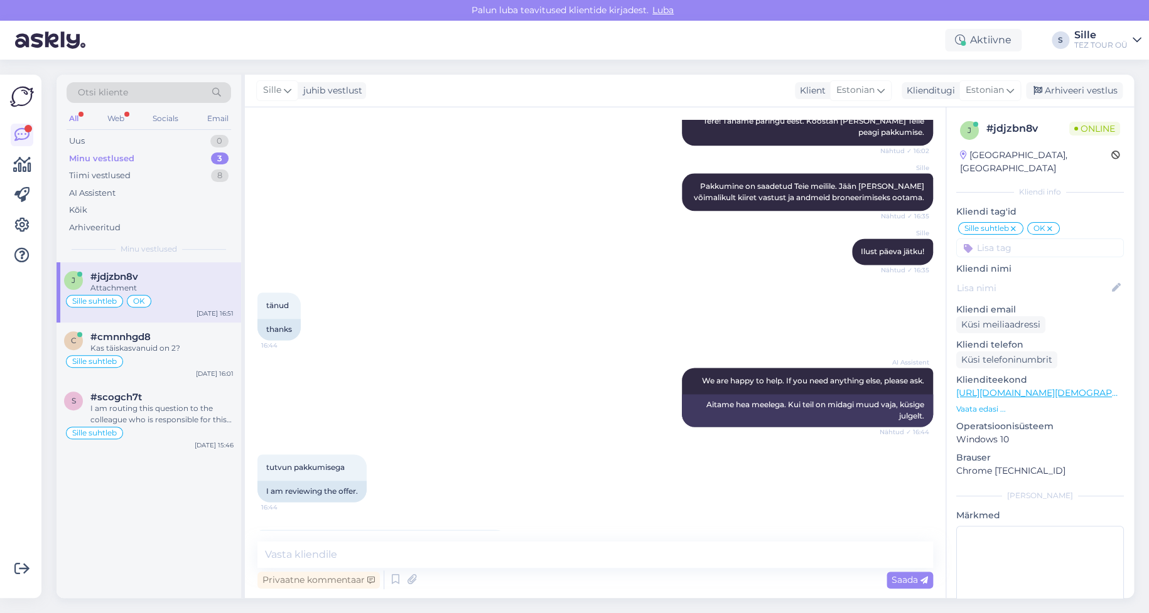
scroll to position [671, 0]
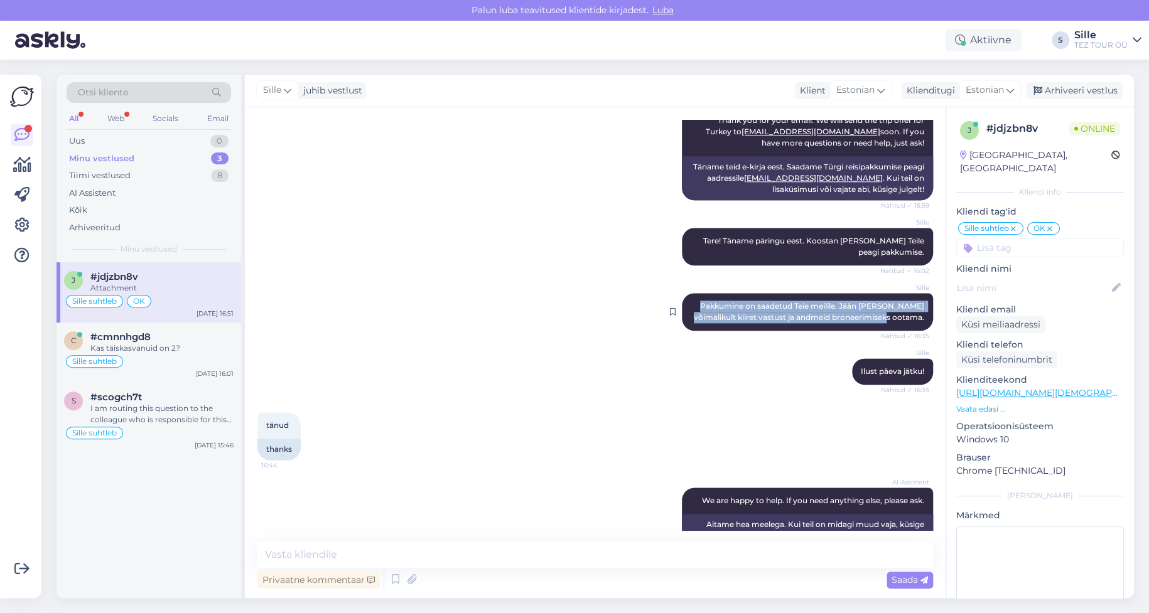
drag, startPoint x: 686, startPoint y: 301, endPoint x: 913, endPoint y: 315, distance: 227.8
click at [913, 315] on div "[PERSON_NAME] on saadetud Teie meilile. Jään [PERSON_NAME] võimalikult kiiret v…" at bounding box center [807, 312] width 251 height 38
copy span "Pakkumine on saadetud Teie meilile. Jään [PERSON_NAME] võimalikult kiiret vastu…"
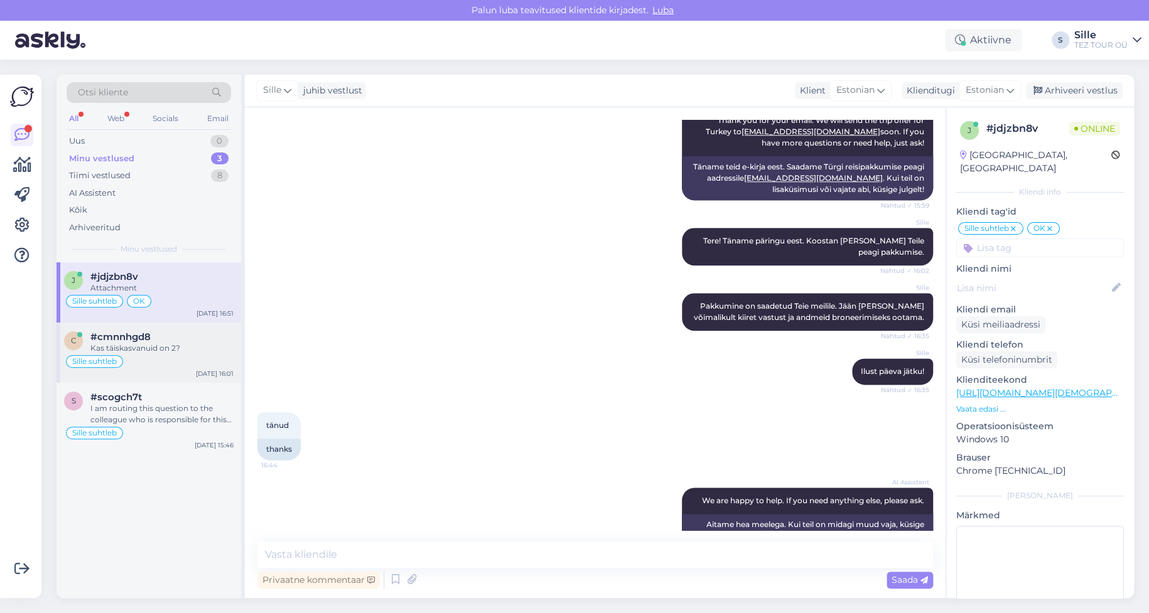
click at [116, 352] on div "Kas täiskasvanuid on 2?" at bounding box center [161, 348] width 143 height 11
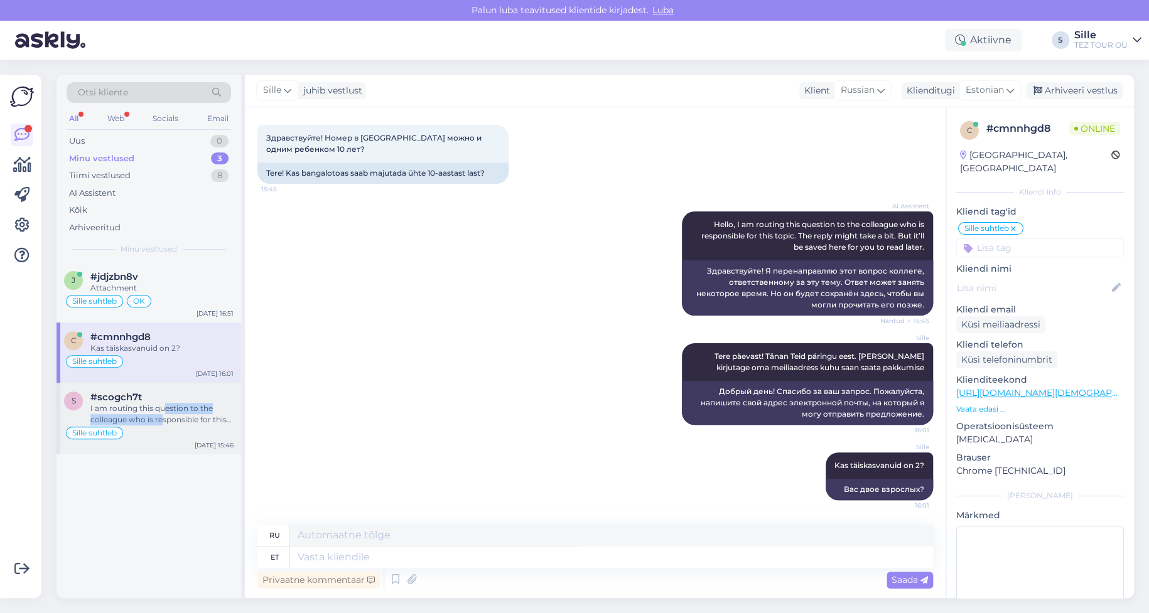
click at [163, 415] on div "I am routing this question to the colleague who is responsible for this topic. …" at bounding box center [161, 414] width 143 height 23
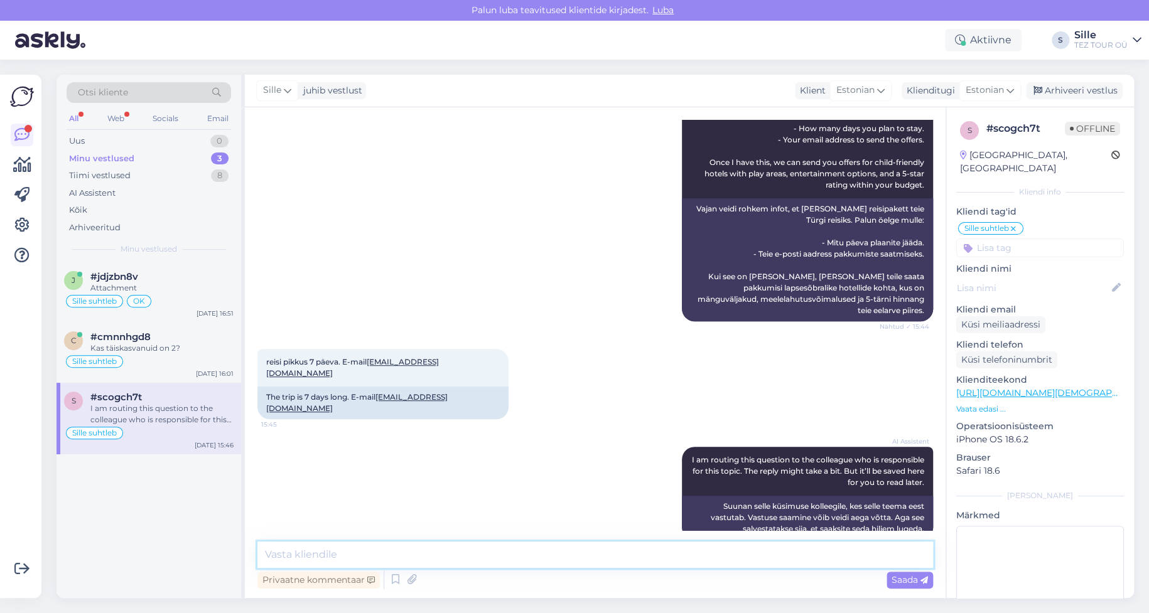
click at [285, 552] on textarea at bounding box center [595, 555] width 676 height 26
paste textarea "Pakkumine on saadetud Teie meilile. Jään [PERSON_NAME] võimalikult kiiret vastu…"
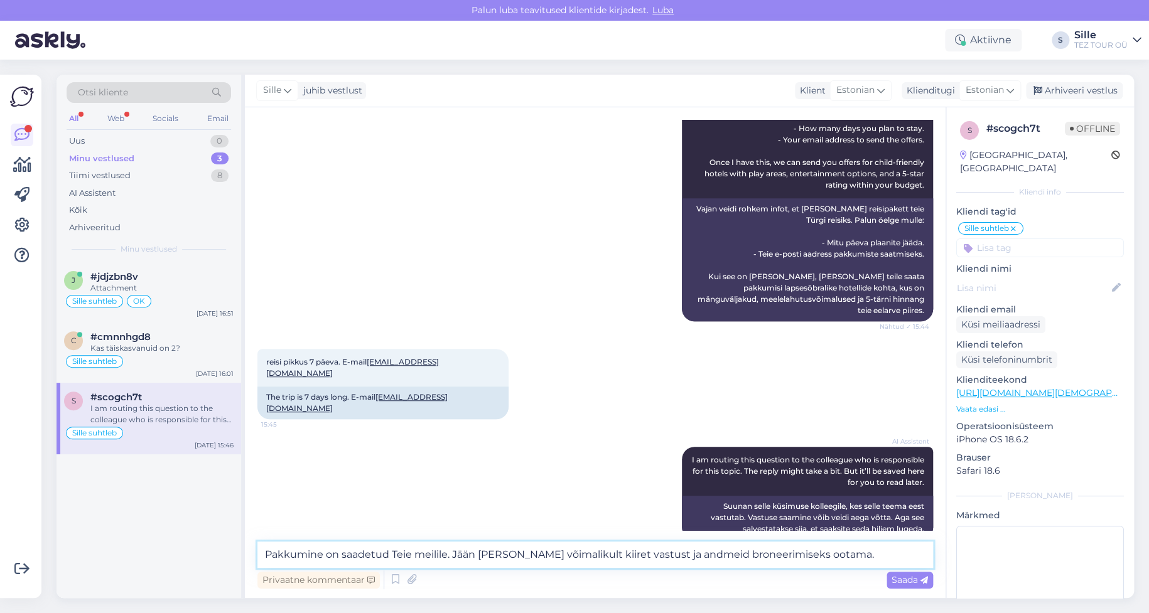
type textarea "Pakkumine on saadetud Teie meilile. Jään [PERSON_NAME] võimalikult kiiret vastu…"
click at [911, 580] on span "Saada" at bounding box center [910, 580] width 36 height 11
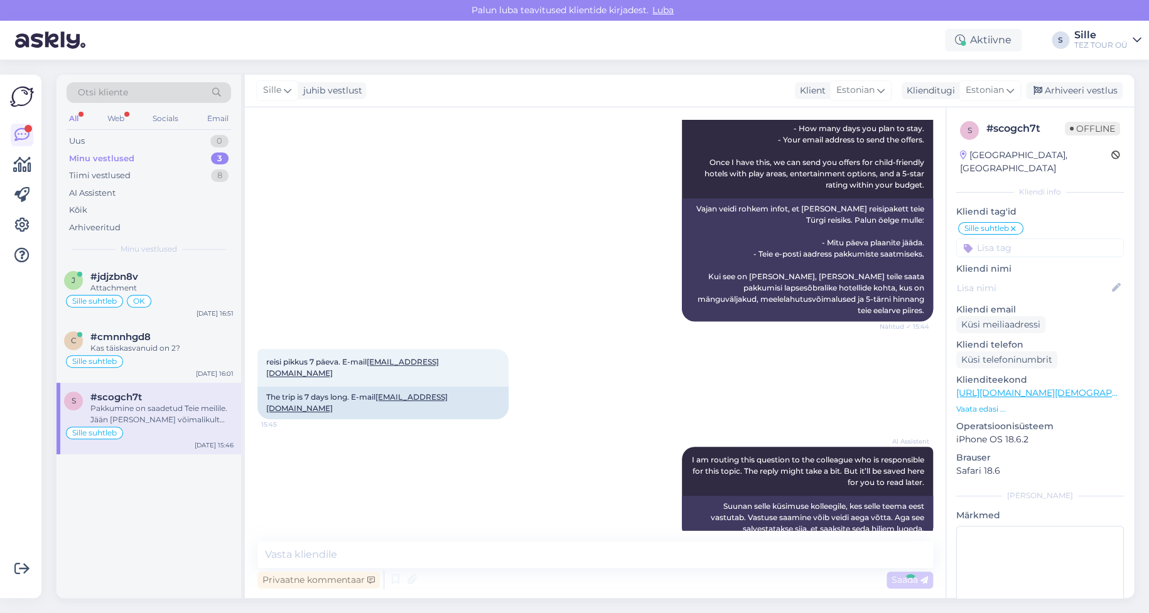
scroll to position [347, 0]
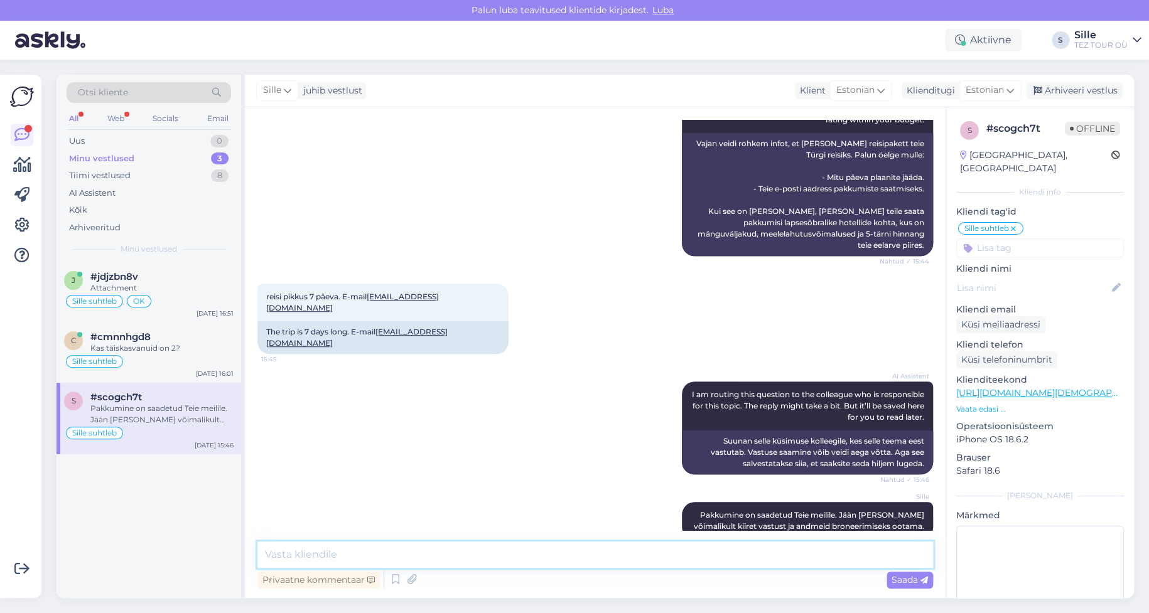
drag, startPoint x: 314, startPoint y: 556, endPoint x: 327, endPoint y: 558, distance: 12.6
click at [316, 556] on textarea at bounding box center [595, 555] width 676 height 26
type textarea "Kena päeva jätku!"
drag, startPoint x: 897, startPoint y: 579, endPoint x: 902, endPoint y: 588, distance: 10.7
click at [897, 577] on span "Saada" at bounding box center [910, 580] width 36 height 11
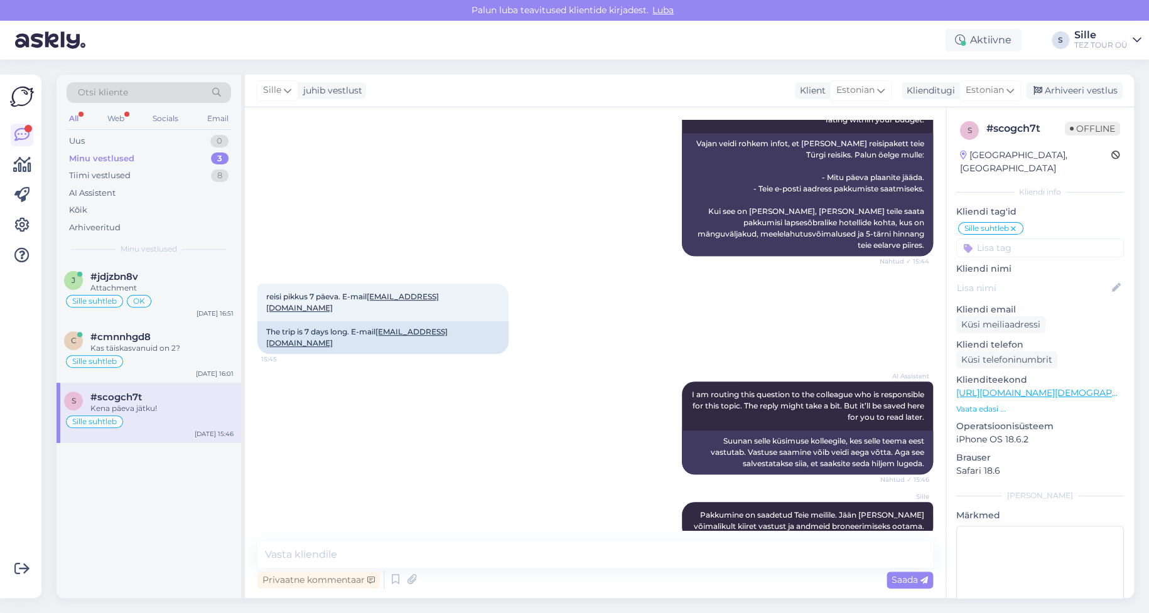
scroll to position [401, 0]
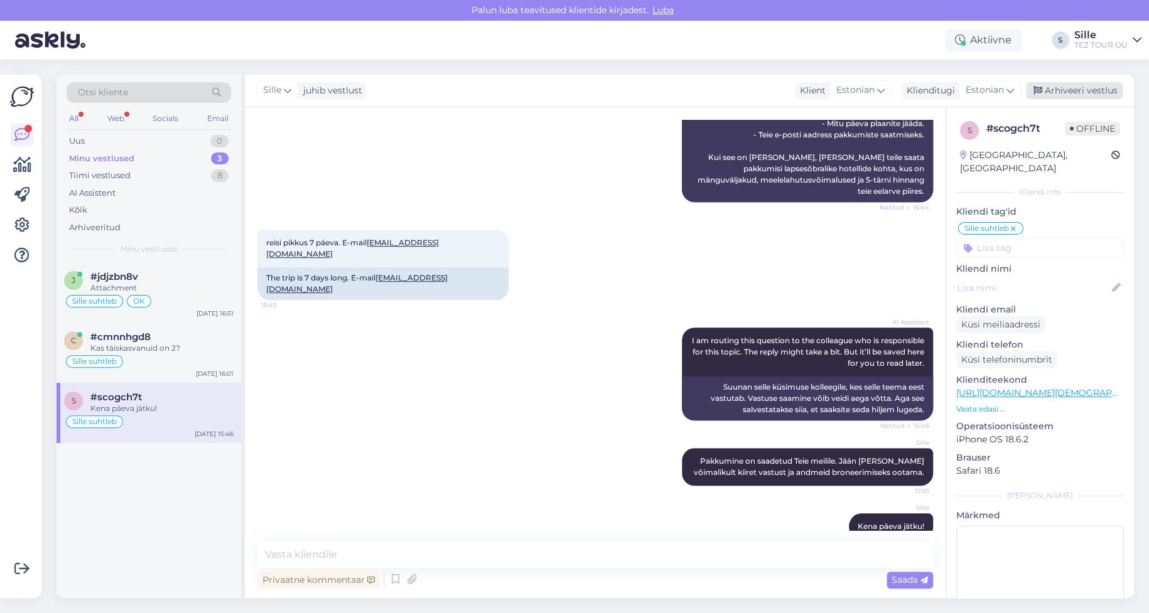
click at [1069, 87] on div "Arhiveeri vestlus" at bounding box center [1074, 90] width 97 height 17
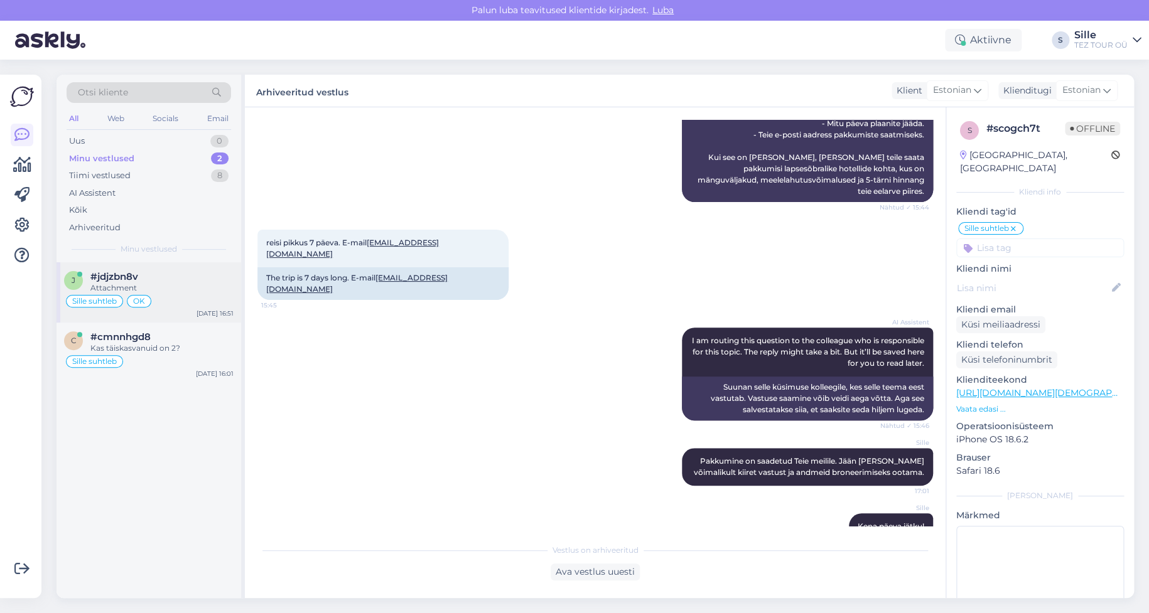
click at [129, 300] on div "OK" at bounding box center [139, 301] width 24 height 13
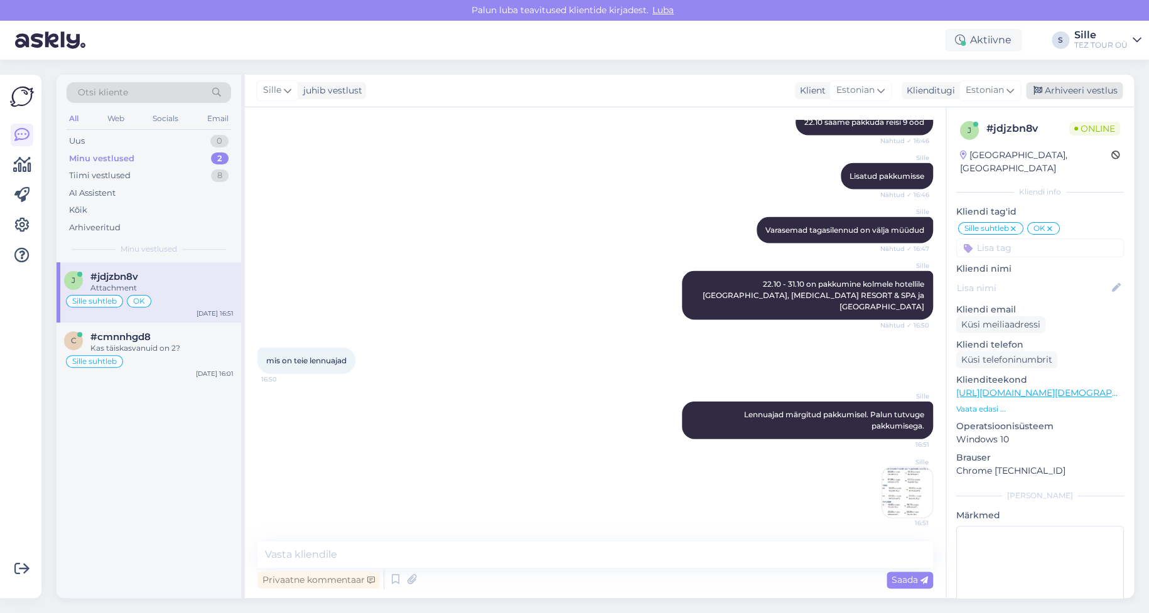
click at [1065, 91] on div "Arhiveeri vestlus" at bounding box center [1074, 90] width 97 height 17
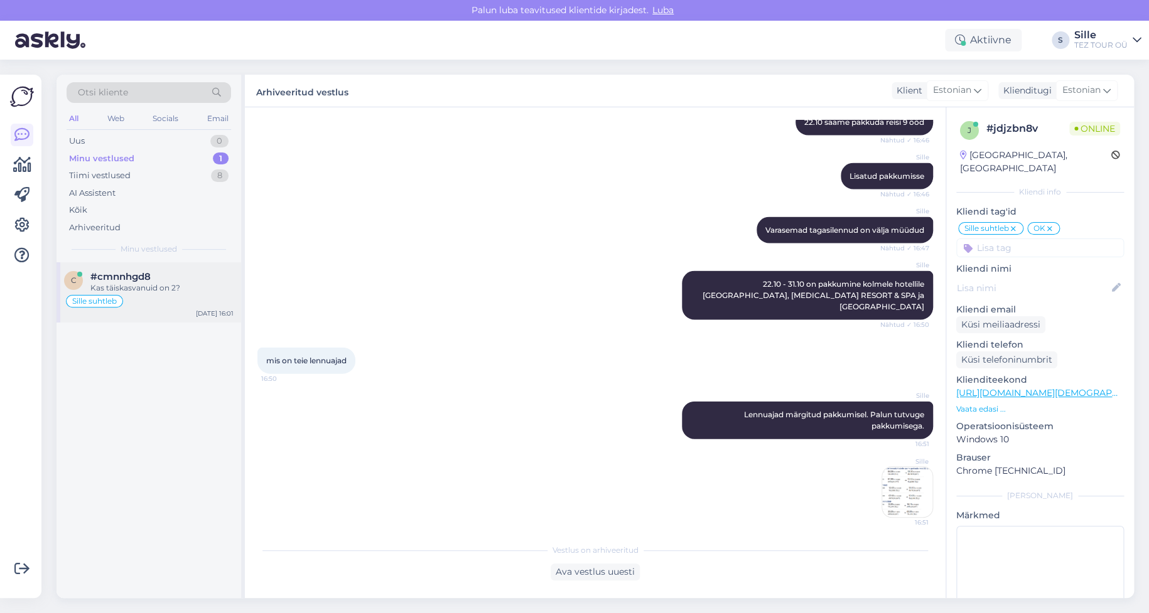
click at [142, 294] on div "Sille suhtleb" at bounding box center [149, 301] width 170 height 15
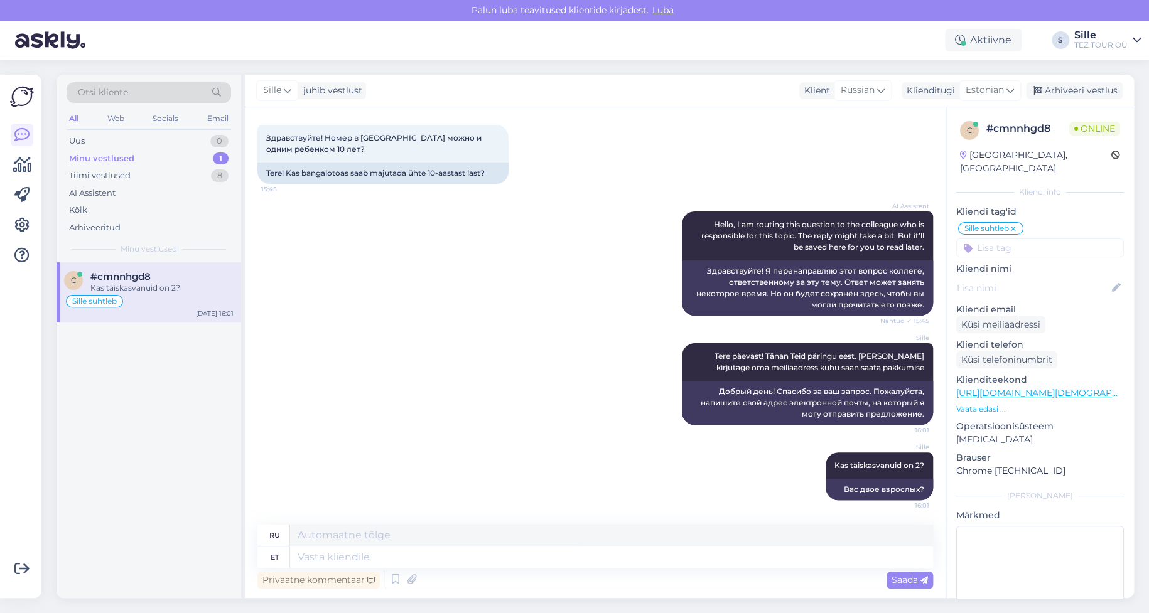
scroll to position [0, 0]
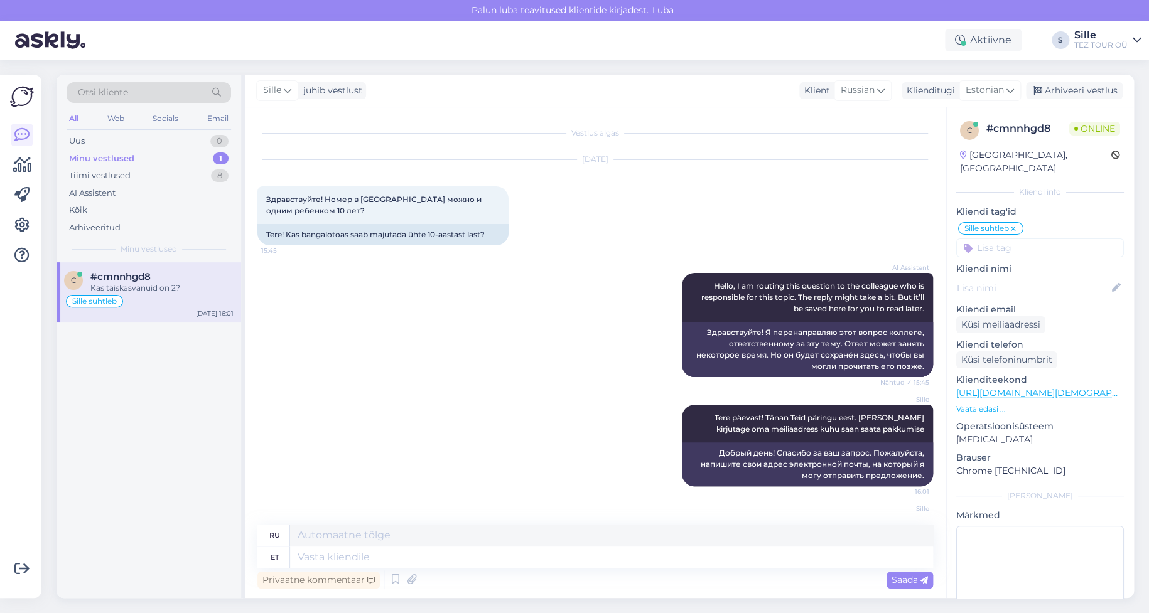
click at [1023, 387] on link "[URL][DOMAIN_NAME][DEMOGRAPHIC_DATA]" at bounding box center [1057, 392] width 203 height 11
click at [331, 551] on textarea at bounding box center [611, 557] width 643 height 21
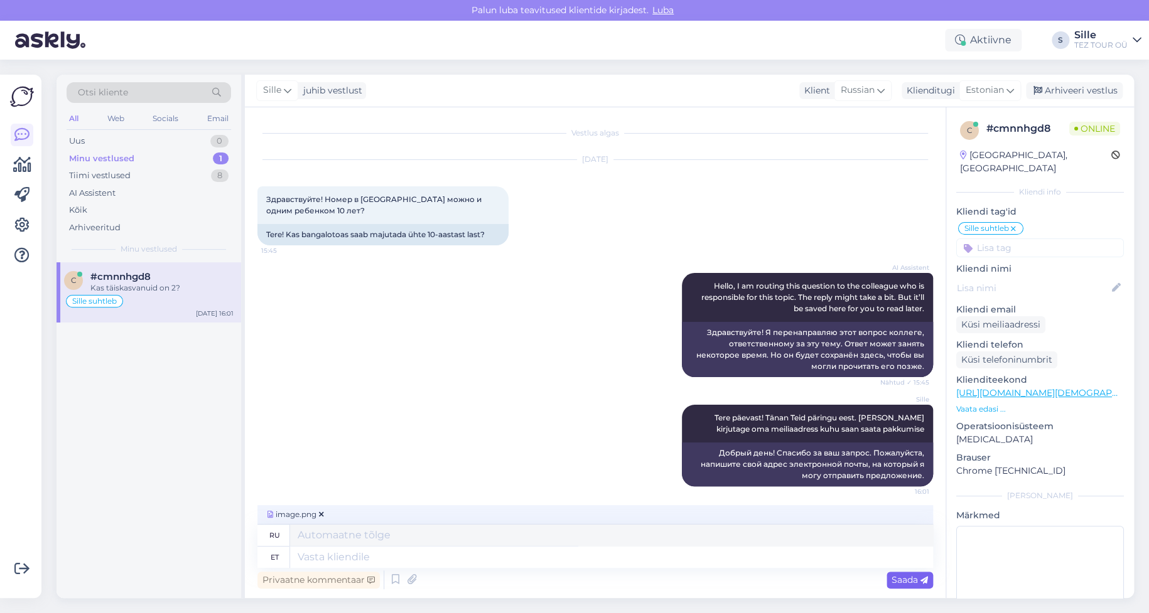
click at [892, 581] on span "Saada" at bounding box center [910, 580] width 36 height 11
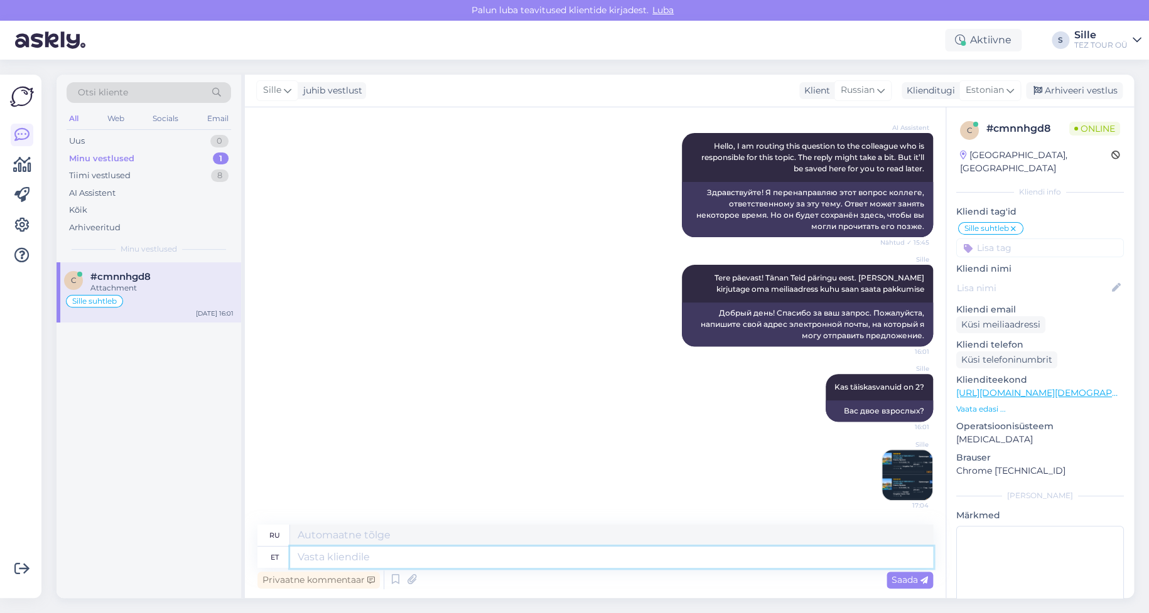
click at [310, 558] on textarea at bounding box center [611, 557] width 643 height 21
type textarea "Saan"
type textarea "Я могу"
type textarea "Saan Teile"
type textarea "Я могу дать тебе"
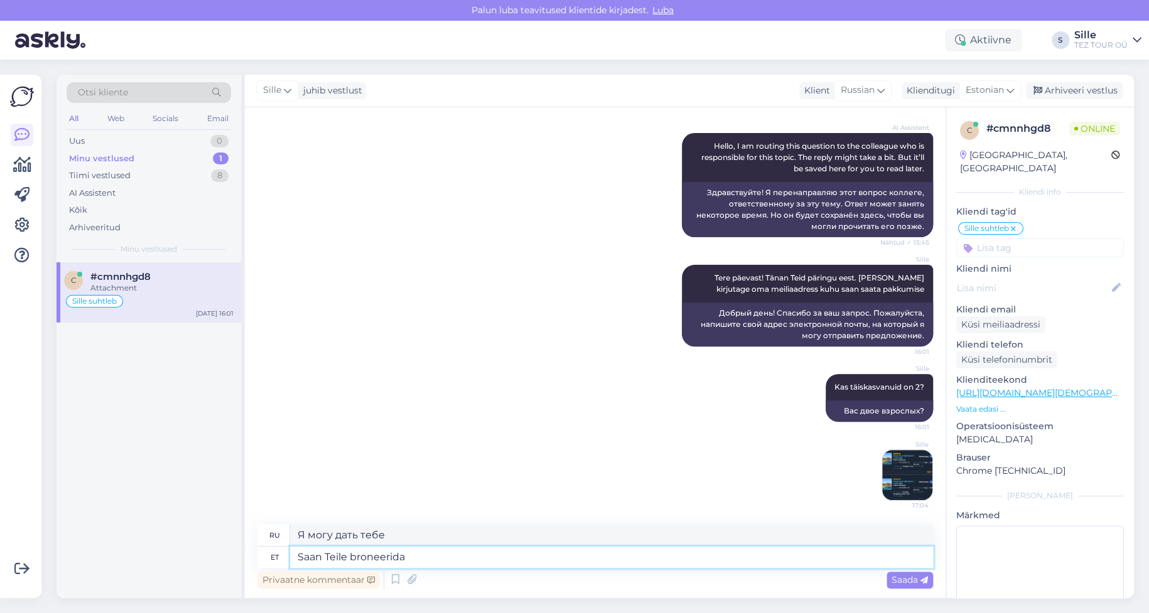
type textarea "Saan Teile broneerida"
type textarea "Я могу зарезервировать для вас столик."
type textarea "Saan Teile broneerida b"
type textarea "Я могу забронировать вам номер."
type textarea "Saan Teile broneerida bangalo"
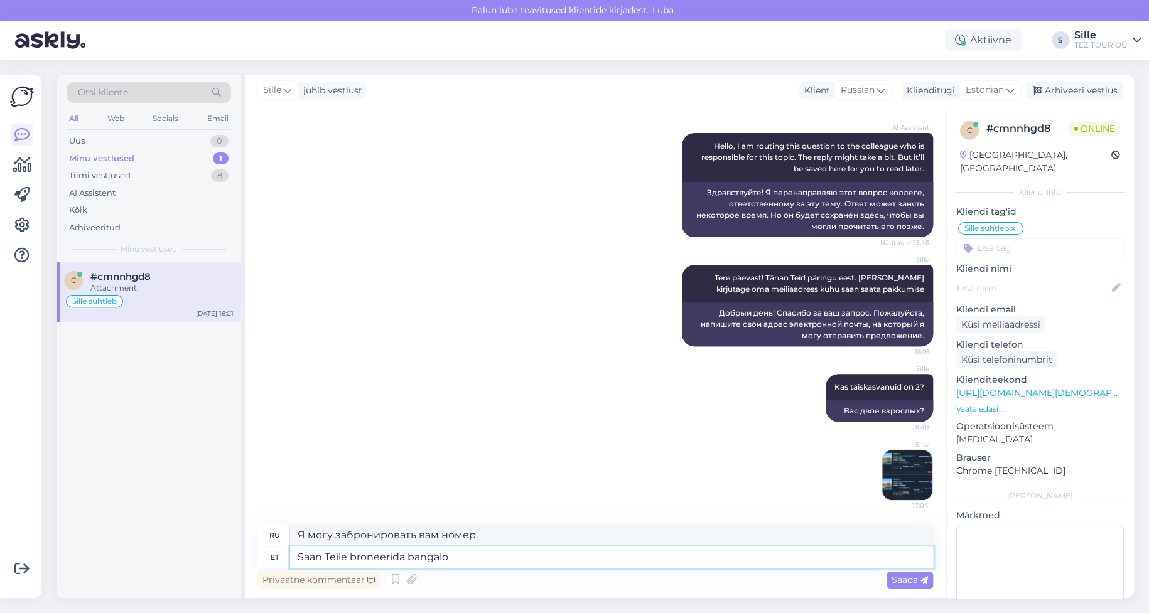
type textarea "Я могу забронировать для вас бунгало."
type textarea "Saan Teile broneerida bangalo toa"
type textarea "Могу ли я забронировать для вас номер в [GEOGRAPHIC_DATA]?"
type textarea "Saan Teile broneerida bangalo toa."
type textarea "Я могу забронировать для вас номер в [GEOGRAPHIC_DATA]."
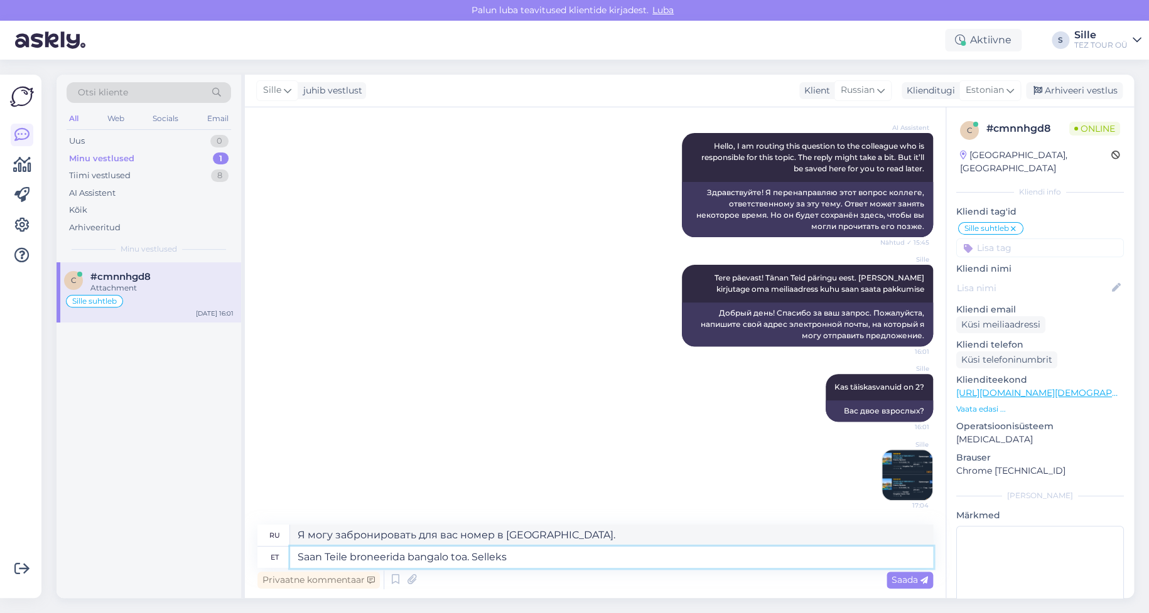
type textarea "Saan Teile broneerida bangalo toa. Selleks"
type textarea "Я могу забронировать вам номер в бунгало."
type textarea "Saan Teile broneerida bangalo toa. Selleks palun"
type textarea "Я могу забронировать для вас номер в [GEOGRAPHIC_DATA]. Для этого, пожалуйста,"
type textarea "Saan Teile broneerida bangalo toa. Selleks palun saatke r"
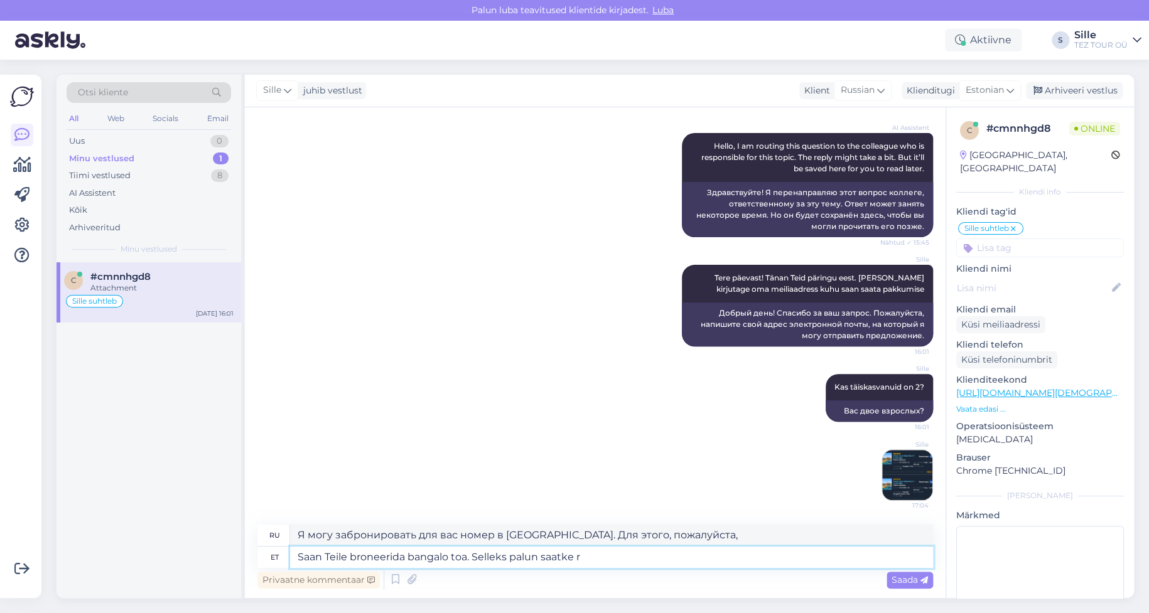
type textarea "Я могу забронировать для вас номер в [GEOGRAPHIC_DATA]. Для этого отправьте, по…"
type textarea "Saan Teile broneerida bangalo toa. Selleks palun saatke reisijate n"
type textarea "Я могу забронировать для вас номер в [GEOGRAPHIC_DATA]. Для этого, пожалуйста, …"
type textarea "Saan Teile broneerida bangalo toa. Selleks palun saatke reisijate nimed"
type textarea "Я могу забронировать для вас номер в [GEOGRAPHIC_DATA]. Пожалуйста, пришлите им…"
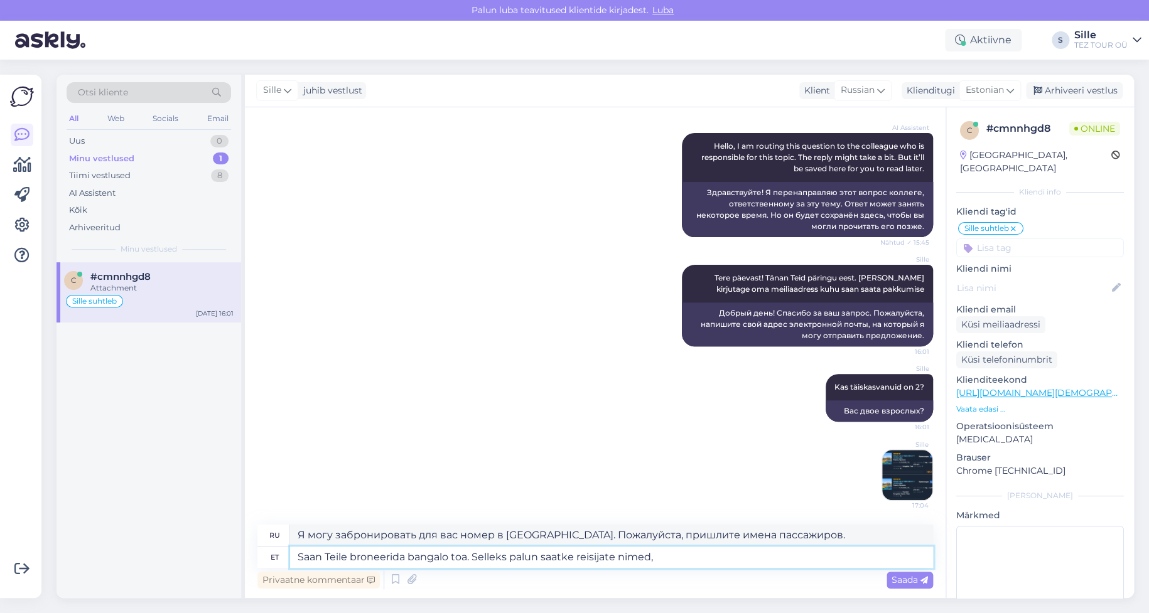
type textarea "Saan Teile broneerida bangalo toa. Selleks palun saatke reisijate nimed, s"
type textarea "Я могу забронировать для вас номер в [GEOGRAPHIC_DATA]. Для этого, пожалуйста, …"
type textarea "Saan Teile broneerida bangalo toa. Selleks palun saatke reisijate nimed, sünnia…"
type textarea "Я могу забронировать для вас номер в [GEOGRAPHIC_DATA]. Для этого, пожалуйста, …"
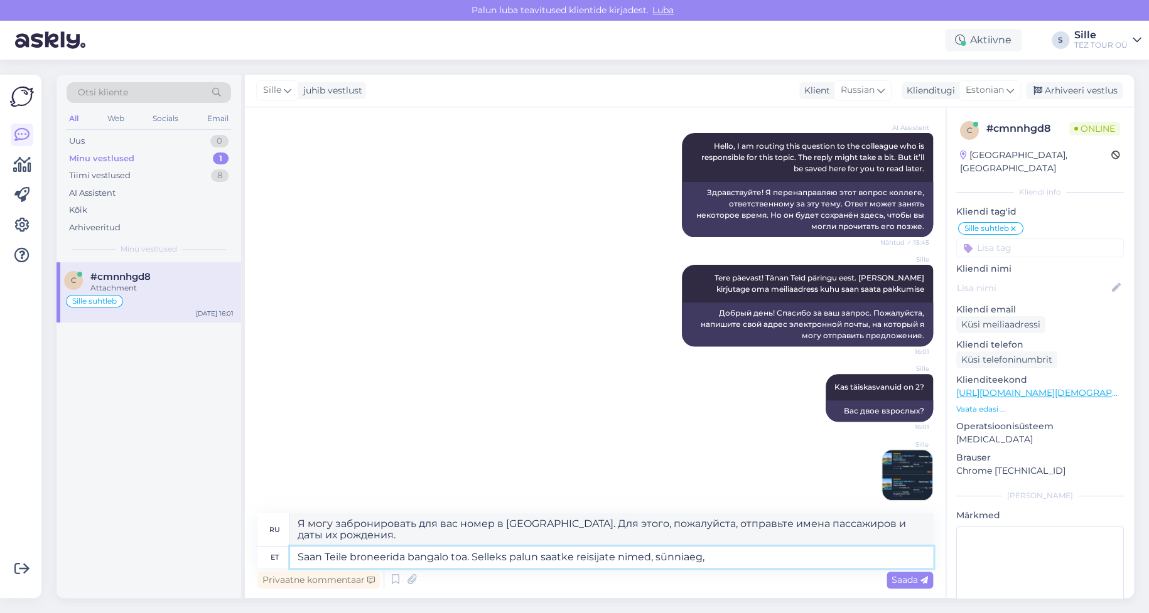
type textarea "Saan Teile broneerida bangalo toa. Selleks palun saatke reisijate nimed, sünnia…"
type textarea "Я могу забронировать для вас номер в [GEOGRAPHIC_DATA]. Для этого, пожалуйста, …"
type textarea "Saan Teile broneerida bangalo toa. Selleks palun saatke reisijate nimed, sünnia…"
type textarea "Я могу забронировать для вас номер в [GEOGRAPHIC_DATA]. Для этого, пожалуйста, …"
click at [655, 559] on textarea "Saan Teile broneerida bangalo toa. Selleks palun saatke reisijate nimed, sünnia…" at bounding box center [611, 557] width 643 height 21
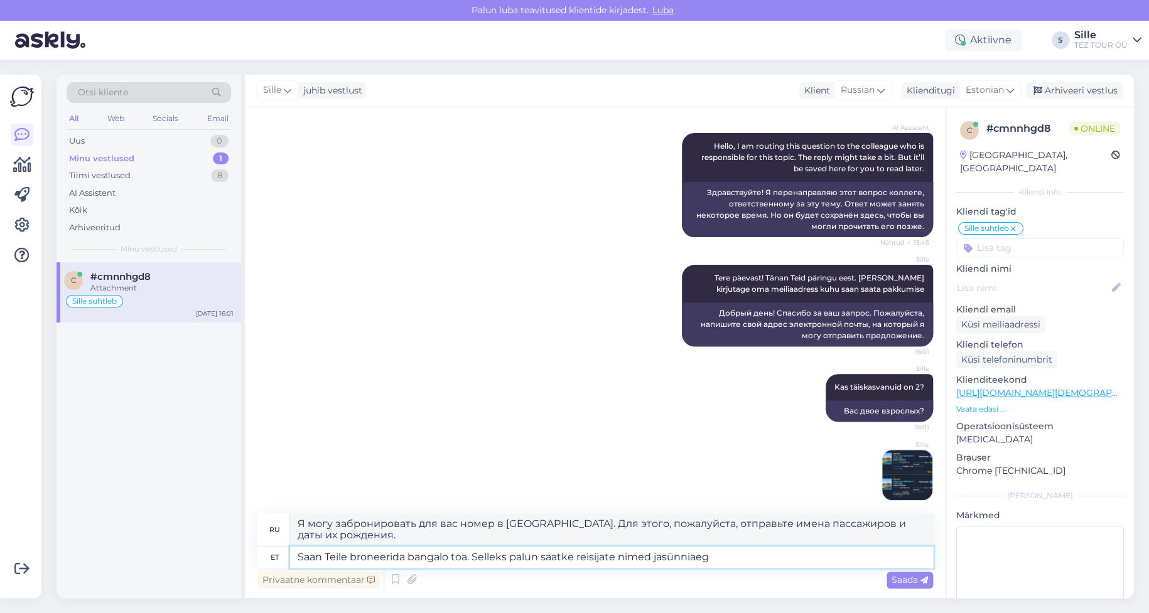
type textarea "Saan Teile broneerida bangalo toa. Selleks palun saatke reisijate nimed ja sünn…"
click at [760, 553] on textarea "Saan Teile broneerida bangalo toa. Selleks palun saatke reisijate nimed ja sünn…" at bounding box center [611, 557] width 643 height 21
type textarea "Я могу забронировать для вас номер в [GEOGRAPHIC_DATA]. Для этого, пожалуйста, …"
type textarea "Saan Teile broneerida bangalo toa. Selleks palun saatke reisijate nimed ja sünn…"
type textarea "Я могу забронировать для вас номер в [GEOGRAPHIC_DATA]. Для этого отправьте, по…"
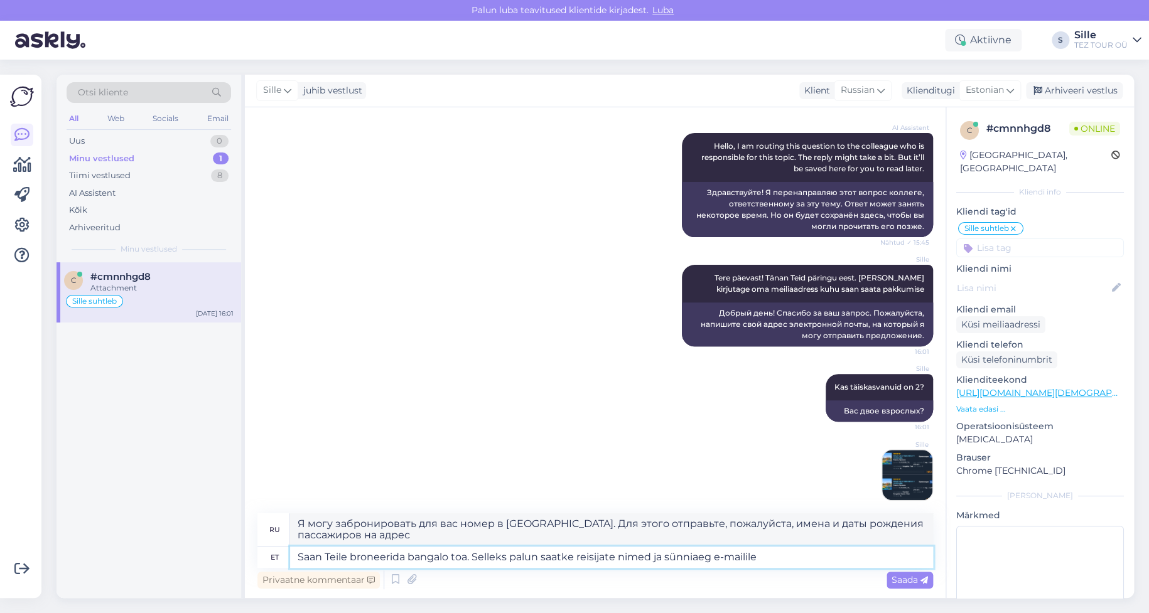
type textarea "Saan Teile broneerida bangalo toa. Selleks palun saatke reisijate nimed ja sünn…"
type textarea "Я могу забронировать для вас номер в [GEOGRAPHIC_DATA]. Для этого отправьте, по…"
type textarea "Saan Teile broneerida bangalo toa. Selleks palun saatke reisijate nimed ja sünn…"
type textarea "Я могу забронировать для вас номер в [GEOGRAPHIC_DATA]. Для этого отправьте име…"
type textarea "Saan Teile broneerida bangalo toa. Selleks palun saatke reisijate nimed ja sünn…"
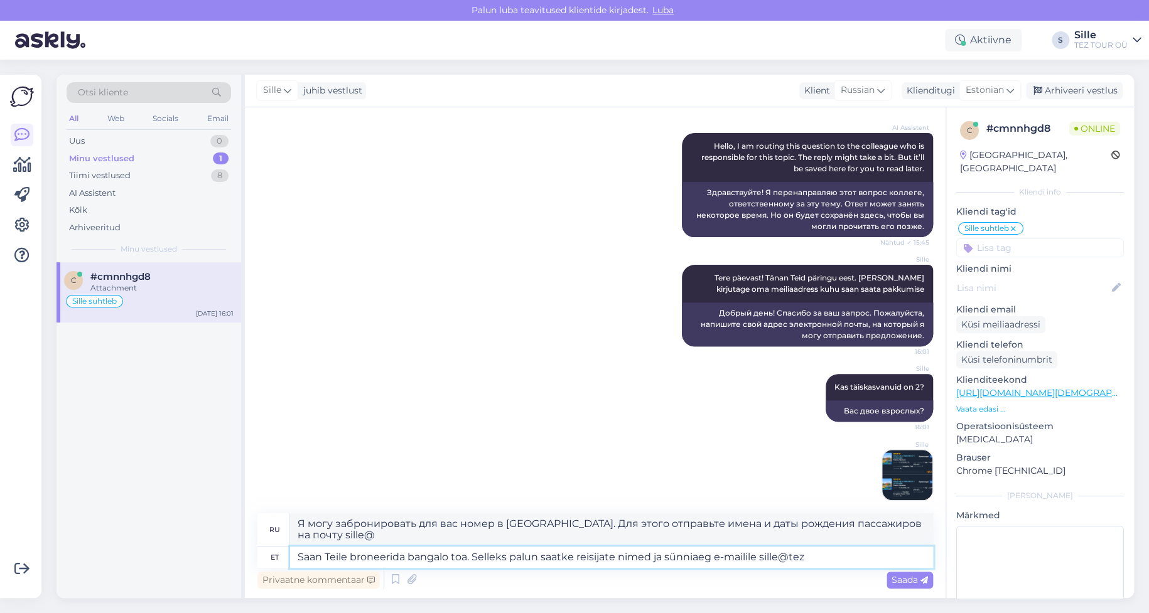
type textarea "Я могу забронировать для вас номер в [GEOGRAPHIC_DATA]. Для этого отправьте име…"
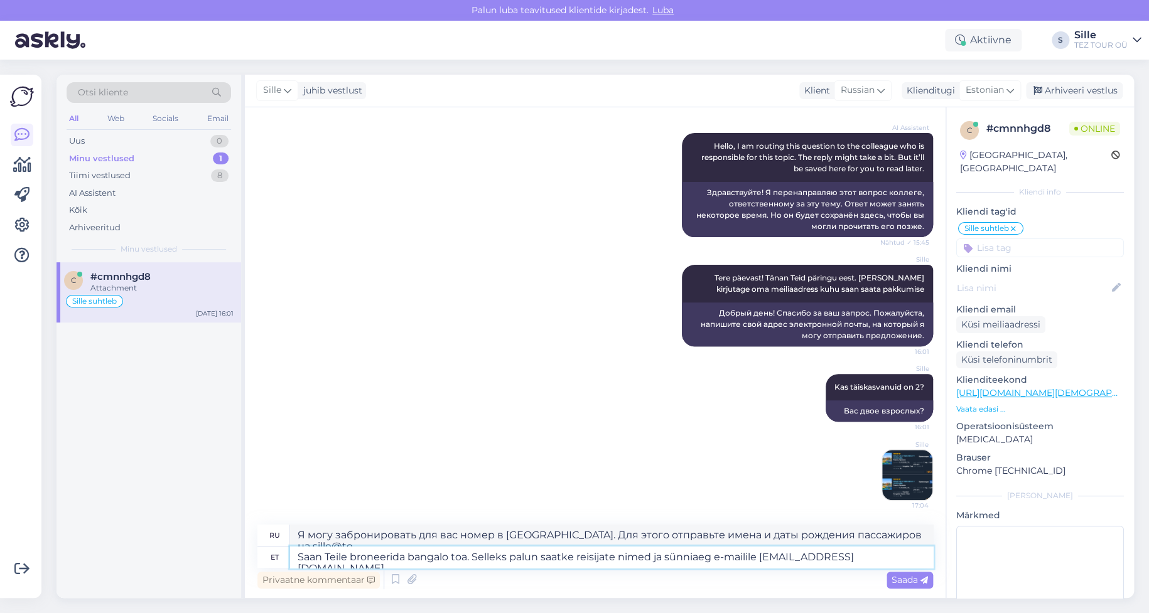
type textarea "Saan Teile broneerida bangalo toa. Selleks palun saatke reisijate nimed ja sünn…"
type textarea "Я могу забронировать для вас номер в [GEOGRAPHIC_DATA]. Для этого отправьте име…"
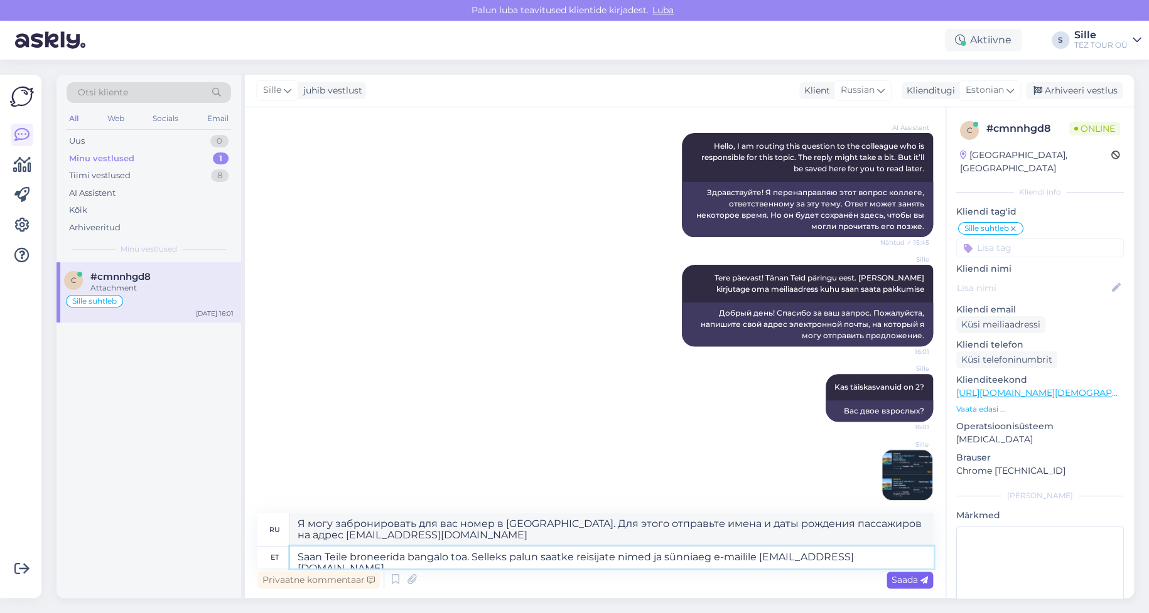
type textarea "Saan Teile broneerida bangalo toa. Selleks palun saatke reisijate nimed ja sünn…"
click at [902, 578] on span "Saada" at bounding box center [910, 580] width 36 height 11
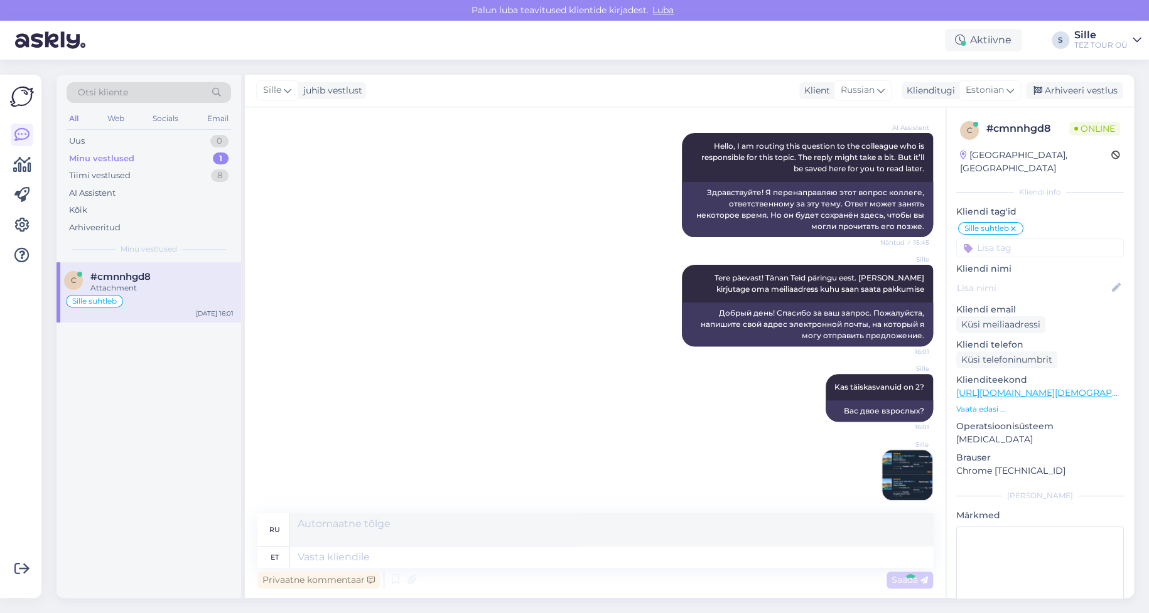
scroll to position [250, 0]
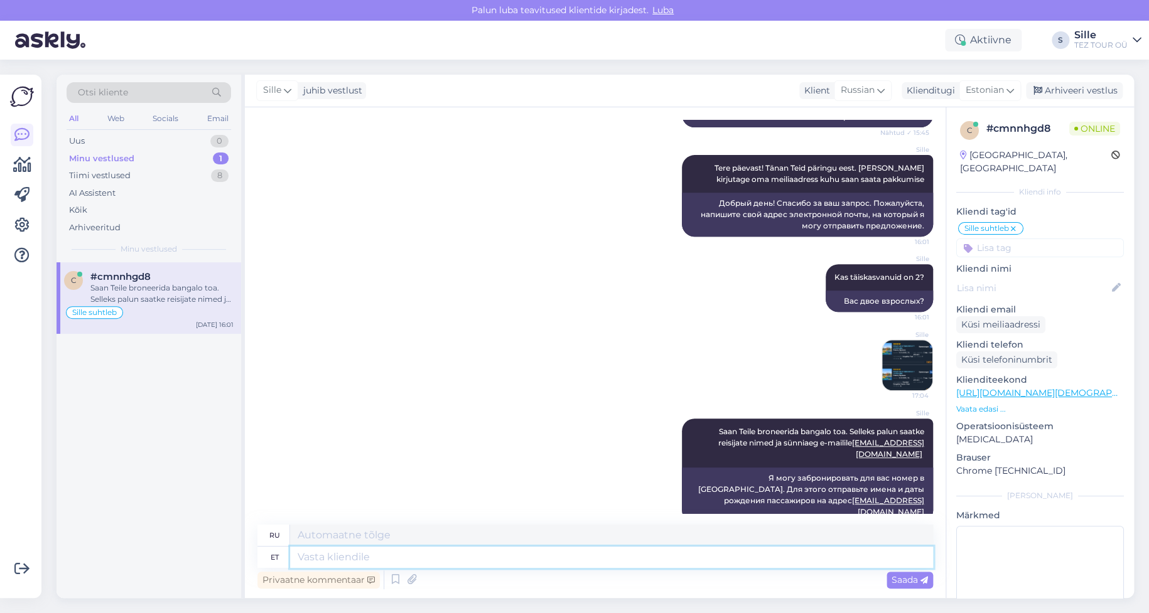
click at [331, 558] on textarea at bounding box center [611, 557] width 643 height 21
type textarea "Jäät"
type textarea "Лед"
type textarea "Jään"
type textarea "Я останусь"
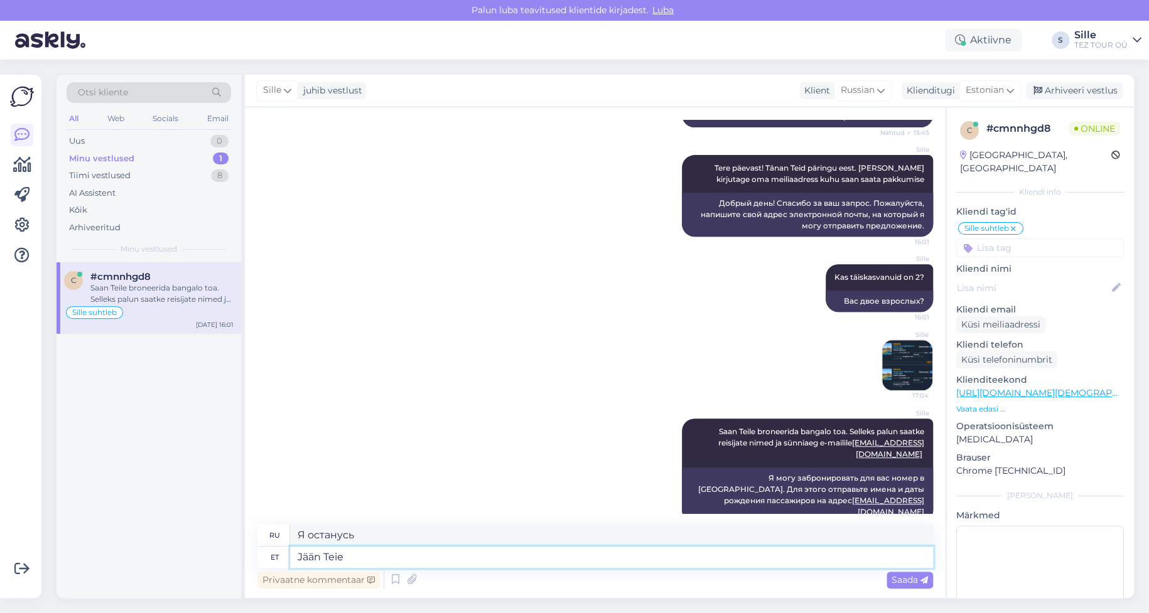
type textarea "Jään Teie"
type textarea "Я останусь с тобой."
type textarea "Jään [PERSON_NAME] vastust"
type textarea "Я жду вашего ответа."
type textarea "Jään [PERSON_NAME] vastust ja a"
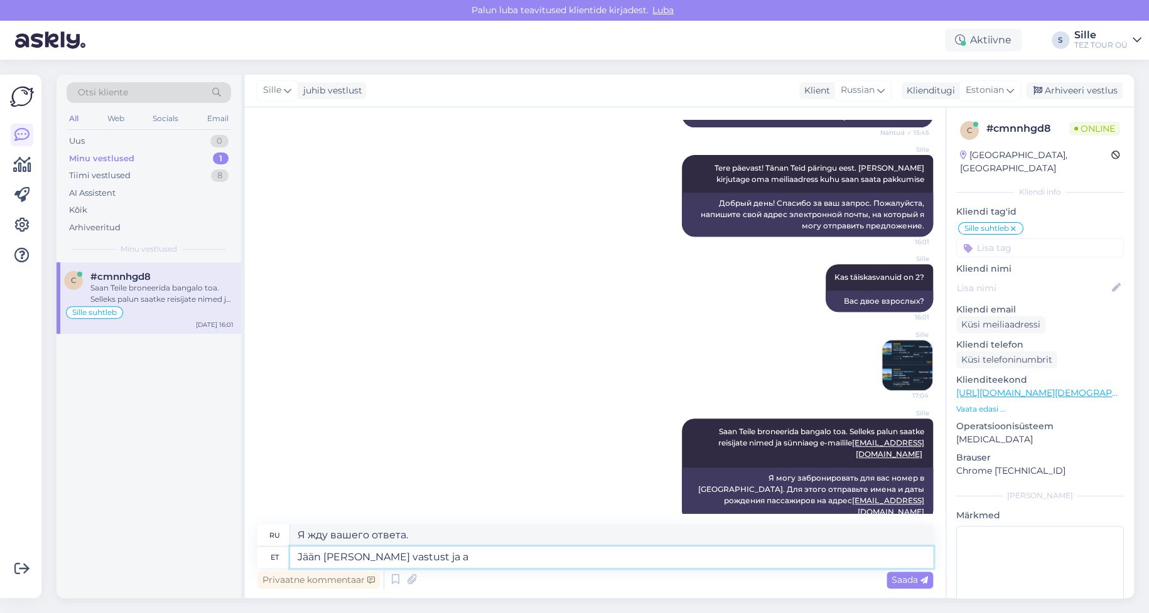
type textarea "Я жду вашего ответа [PERSON_NAME]"
type textarea "Jään [PERSON_NAME] vastust ja andmeid"
type textarea "Жду вашего ответа и информации."
type textarea "Jään [PERSON_NAME] vastust ja andmeid broneerimiseks o"
type textarea "Жду Вашего ответа и данных о бронировании."
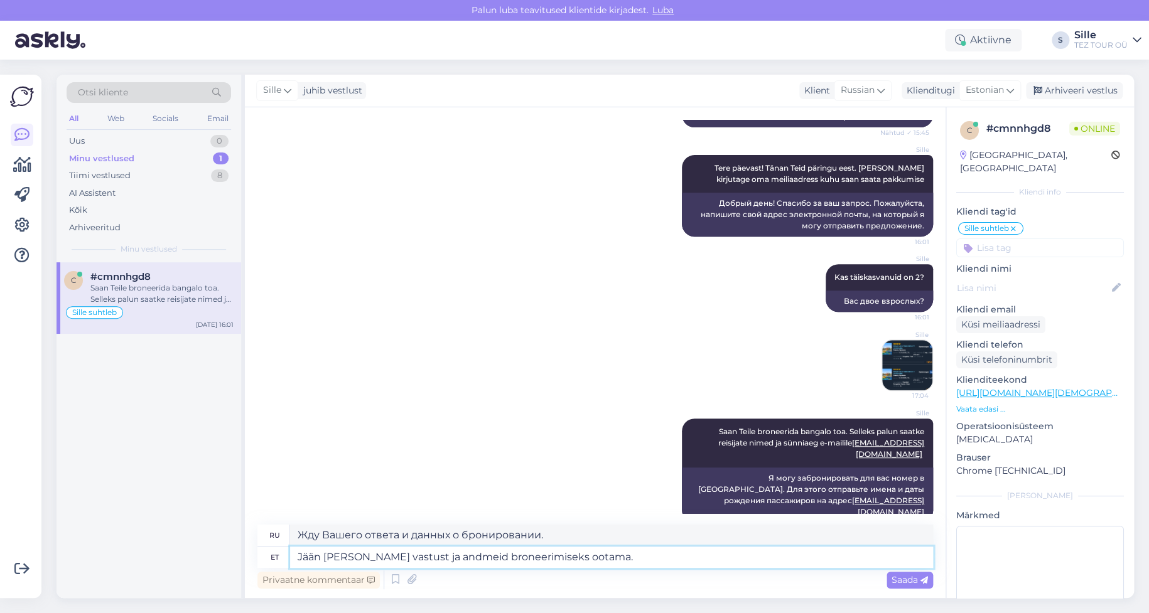
type textarea "Jään [PERSON_NAME] vastust ja andmeid broneerimiseks ootama."
type textarea "С нетерпением жду [PERSON_NAME] ответа и информации о бронировании."
drag, startPoint x: 446, startPoint y: 555, endPoint x: 521, endPoint y: 561, distance: 74.4
click at [521, 561] on textarea "Jään [PERSON_NAME] vastust ja andmeid broneerimiseks ootama." at bounding box center [611, 557] width 643 height 21
type textarea "Jään [PERSON_NAME] vastust ja andmeid ootama."
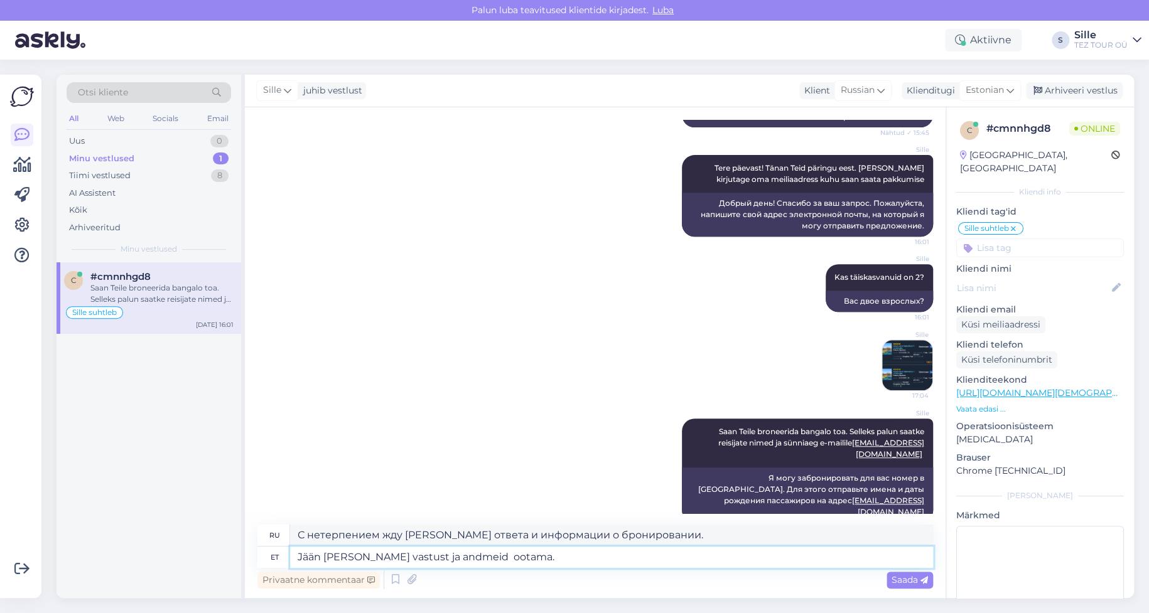
type textarea "С нетерпением жду вашего ответа и информации."
drag, startPoint x: 575, startPoint y: 556, endPoint x: 517, endPoint y: 555, distance: 58.4
click at [578, 560] on textarea "Jään [PERSON_NAME] vastust ja andmeid ootama." at bounding box center [611, 557] width 643 height 21
drag, startPoint x: 566, startPoint y: 535, endPoint x: 494, endPoint y: 538, distance: 72.3
click at [494, 538] on textarea "С нетерпением жду вашего ответа и информации." at bounding box center [611, 535] width 643 height 21
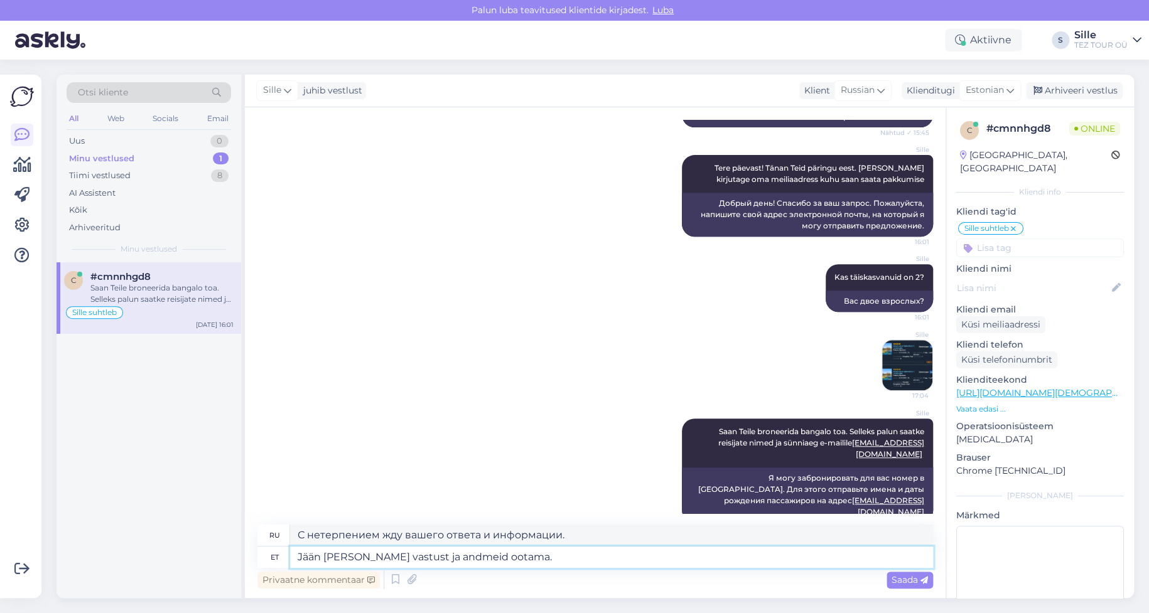
click at [397, 556] on textarea "Jään [PERSON_NAME] vastust ja andmeid ootama." at bounding box center [611, 557] width 643 height 21
type textarea "Jään [PERSON_NAME] vastust ja reandmeid ootama."
type textarea "Я буду ждать вашего ответа и ваших запястий."
type textarea "Jään [PERSON_NAME] vastust ja reisandmeid ootama."
type textarea "С нетерпением жду [PERSON_NAME] ответа и дальнейшей информации."
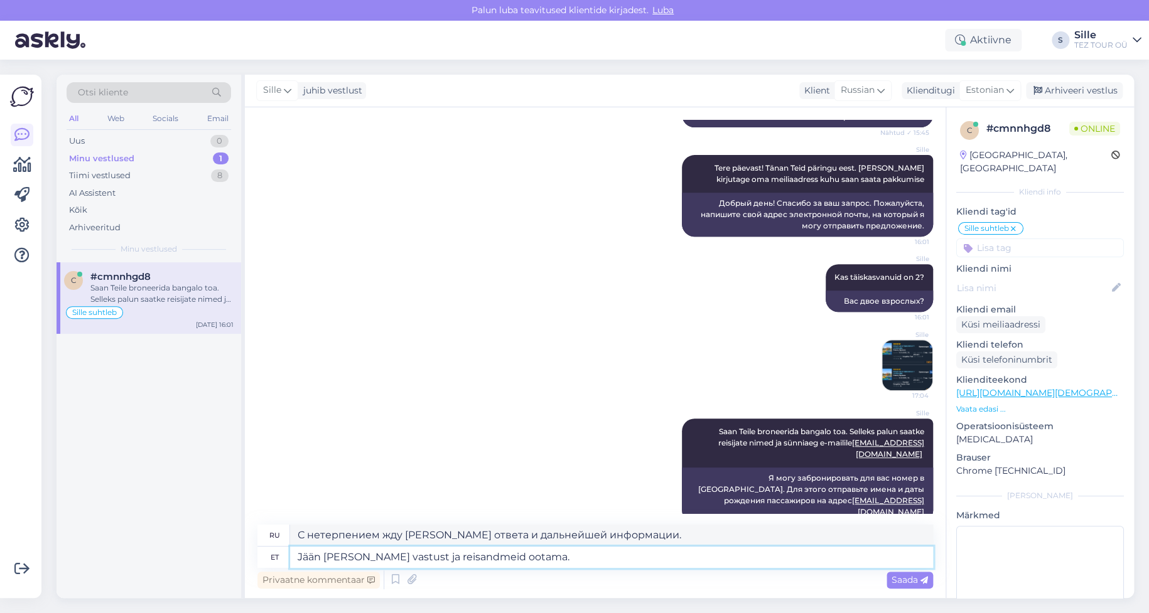
type textarea "Jään [PERSON_NAME] vastust ja reisiandmeid ootama."
type textarea "Я буду ждать вашего ответа и подробностей."
type textarea "Jään [PERSON_NAME] vastust ja reisijaandmeid ootama."
type textarea "Я буду ждать вашего ответа и данных о пассажирах."
type textarea "Jään [PERSON_NAME] vastust ja reisijate andmeid ootama."
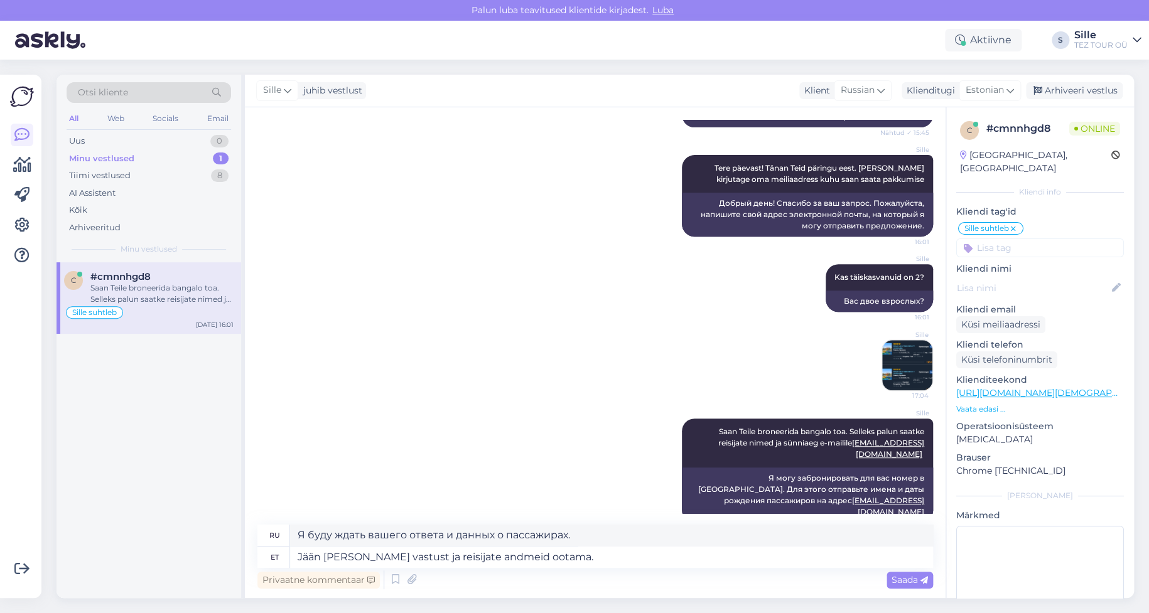
click at [911, 580] on span "Saada" at bounding box center [910, 580] width 36 height 11
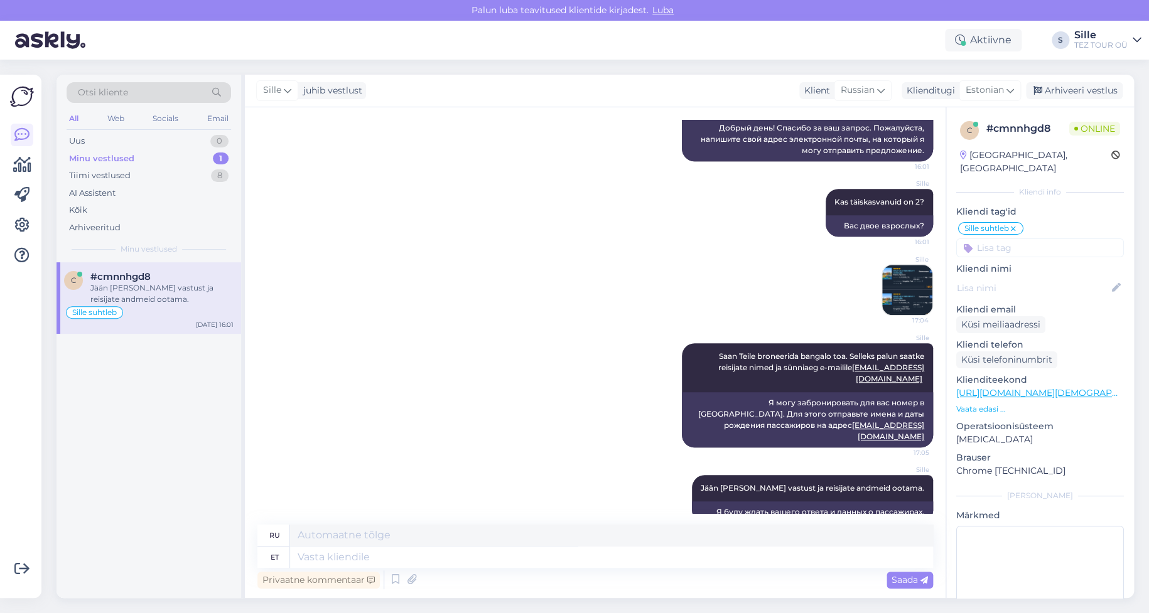
drag, startPoint x: 131, startPoint y: 298, endPoint x: 140, endPoint y: 304, distance: 10.8
click at [131, 296] on div "Jään [PERSON_NAME] vastust ja reisijate andmeid ootama." at bounding box center [161, 294] width 143 height 23
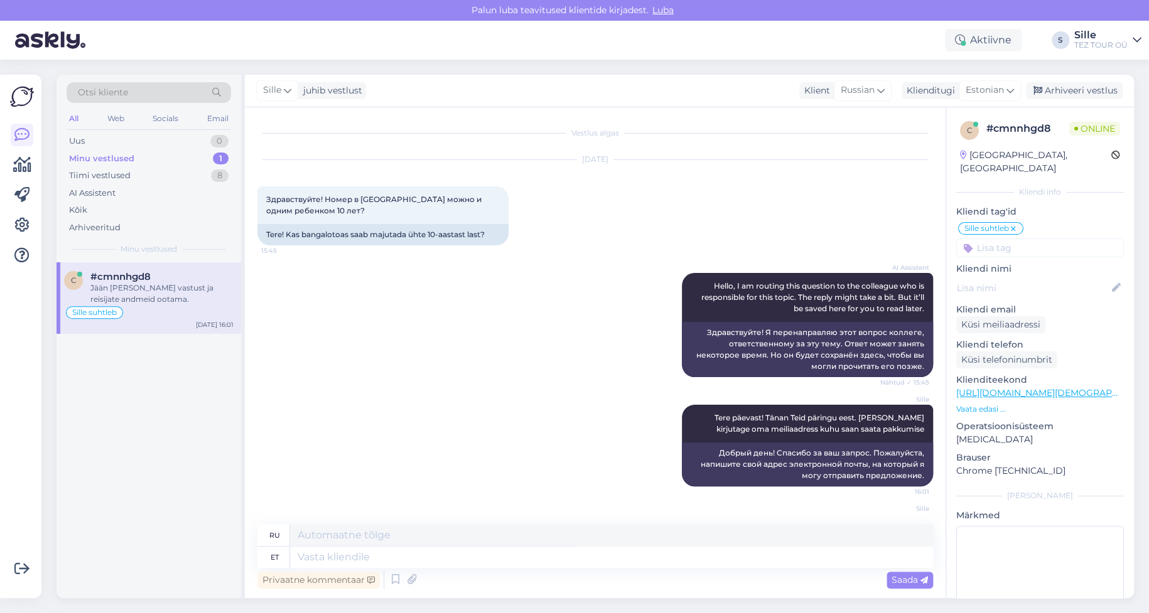
click at [1017, 239] on input at bounding box center [1040, 248] width 168 height 19
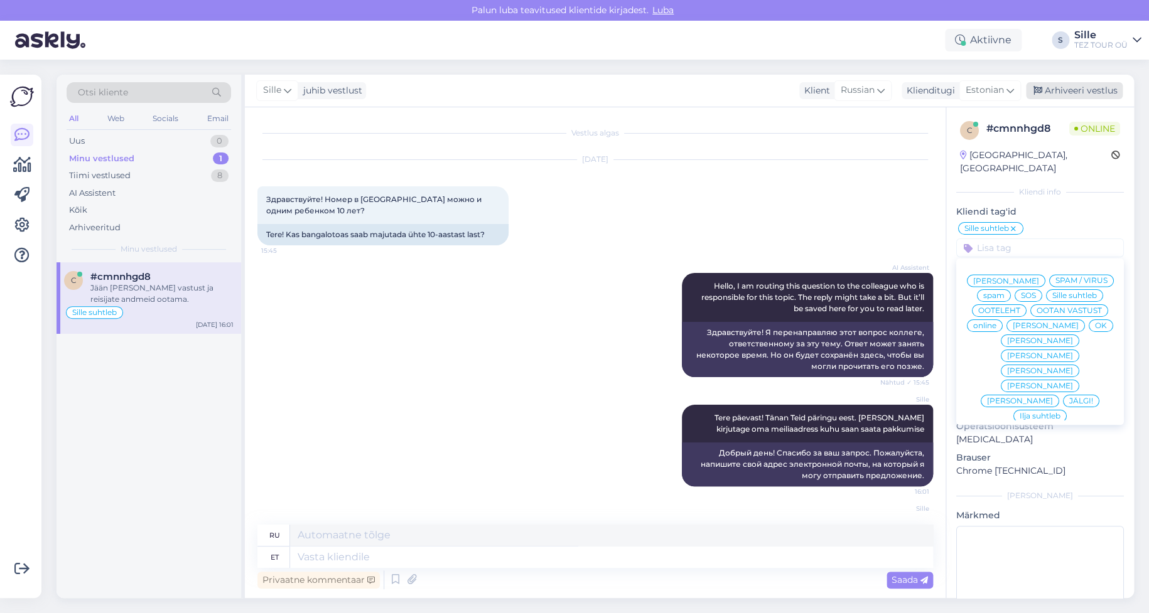
click at [1093, 90] on div "Arhiveeri vestlus" at bounding box center [1074, 90] width 97 height 17
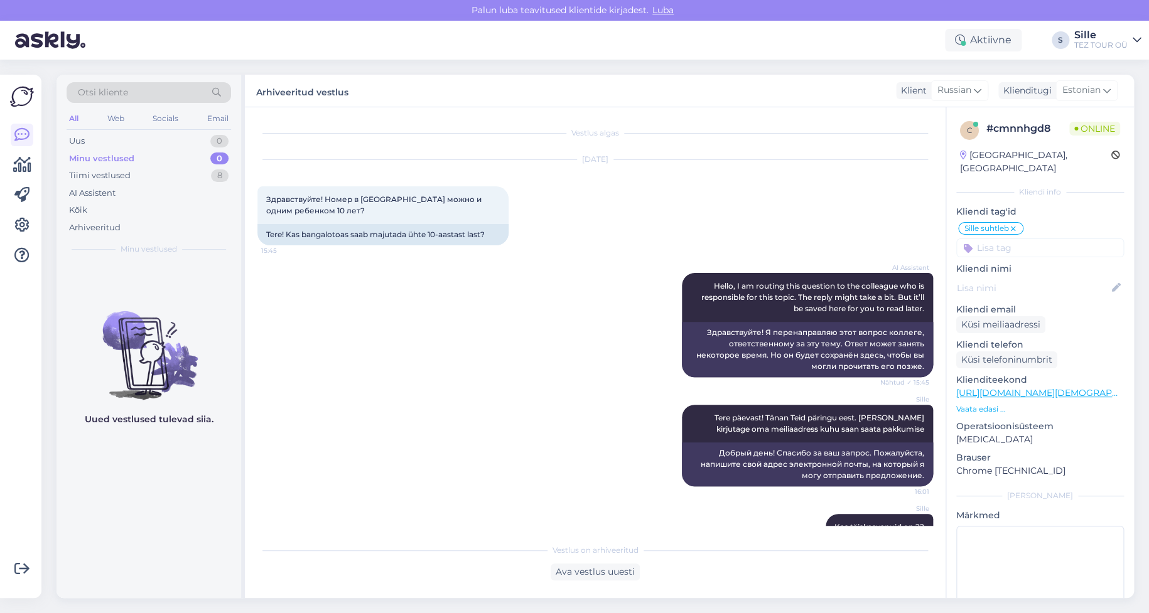
scroll to position [313, 0]
